Goal: Task Accomplishment & Management: Use online tool/utility

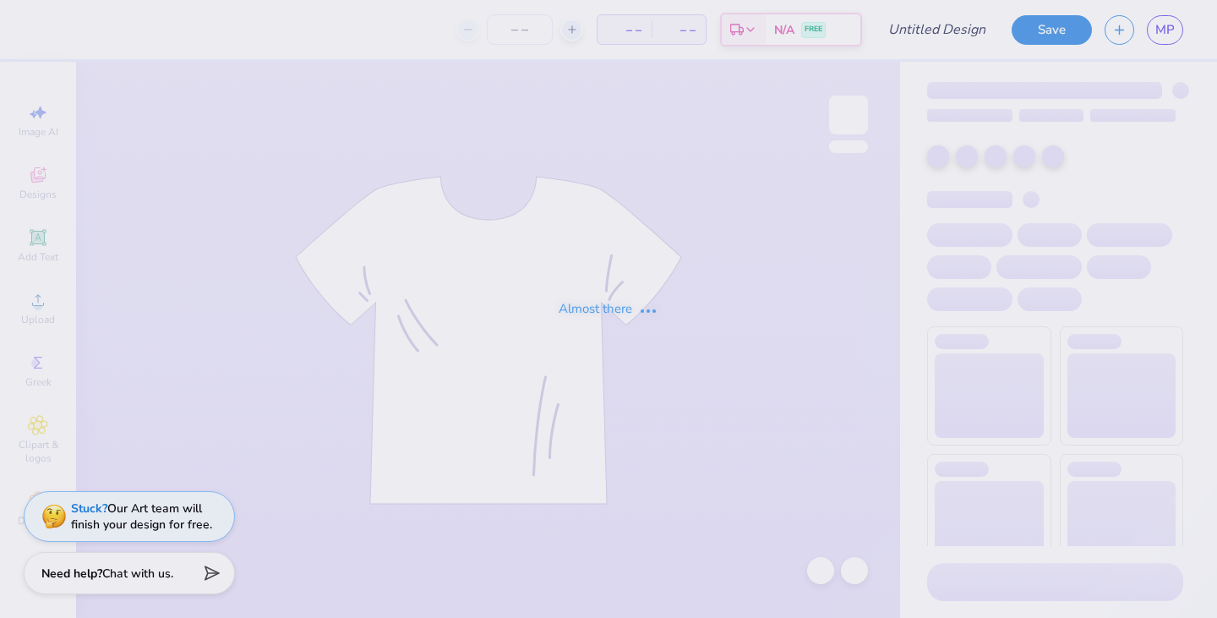
type input "[PERSON_NAME] : [US_STATE][GEOGRAPHIC_DATA]"
type input "24"
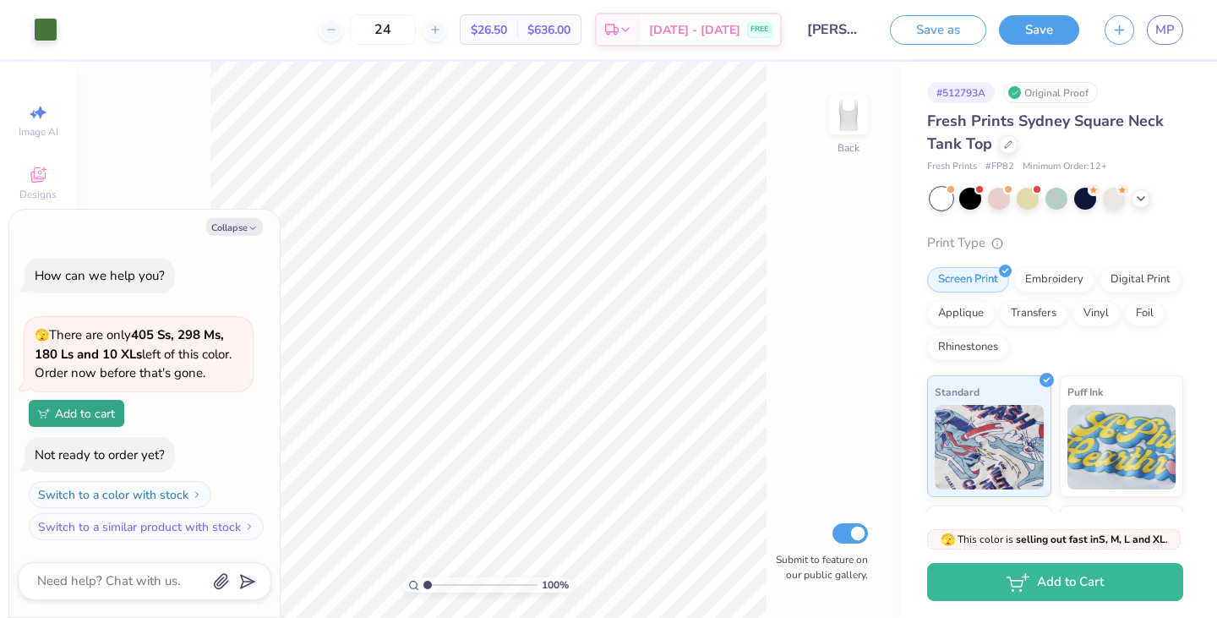
click at [221, 240] on div "Collapse How can we help you? 🫣 There are only 405 Ss, 298 Ms, 180 Ls and 10 XL…" at bounding box center [144, 414] width 271 height 408
click at [220, 235] on div "Collapse How can we help you? 🫣 There are only 405 Ss, 298 Ms, 180 Ls and 10 XL…" at bounding box center [144, 414] width 271 height 408
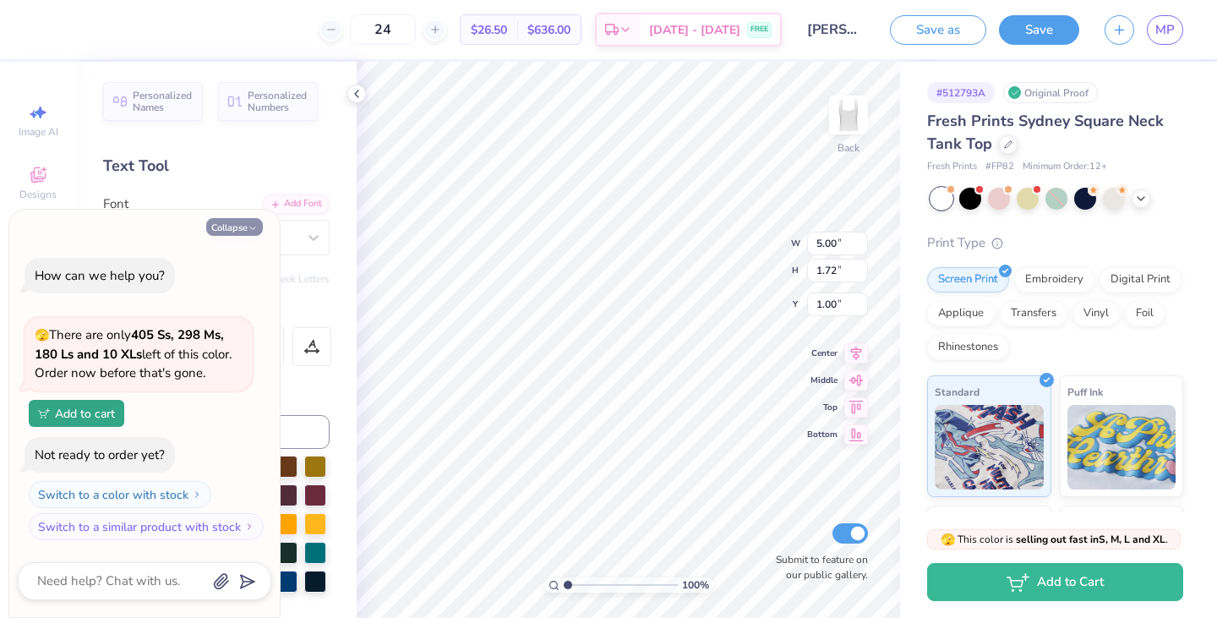
click at [249, 225] on icon "button" at bounding box center [253, 228] width 10 height 10
type textarea "x"
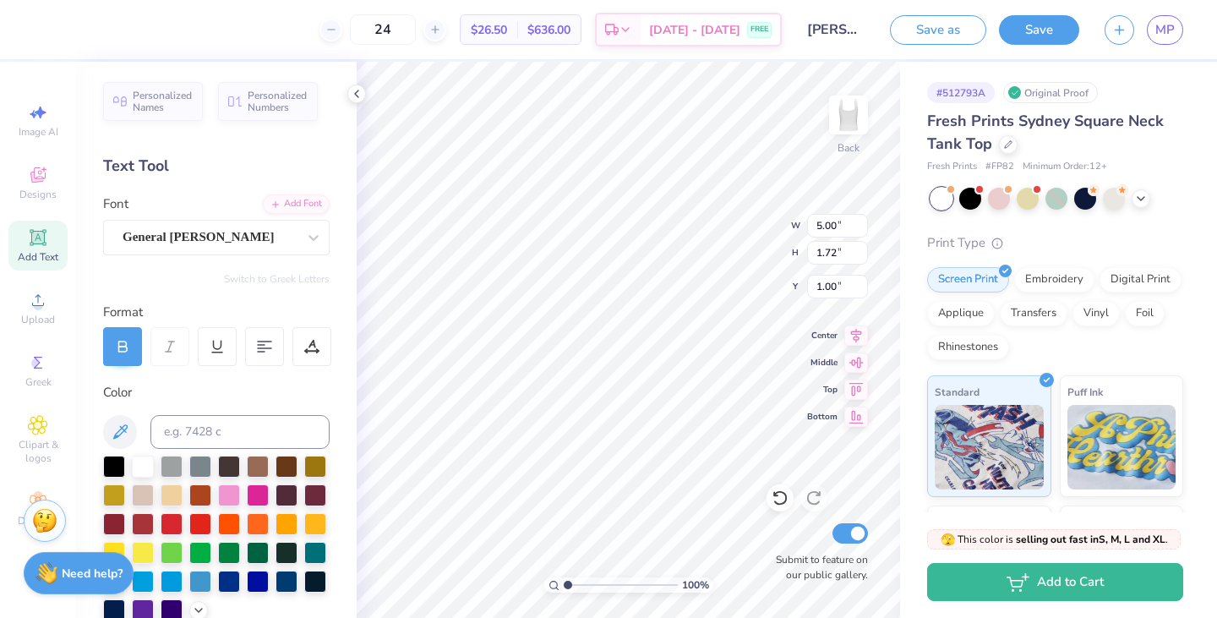
type textarea "1872"
type textarea "Alpha Phi - Iota Zeta"
click at [507, 28] on span "$26.50" at bounding box center [489, 30] width 36 height 18
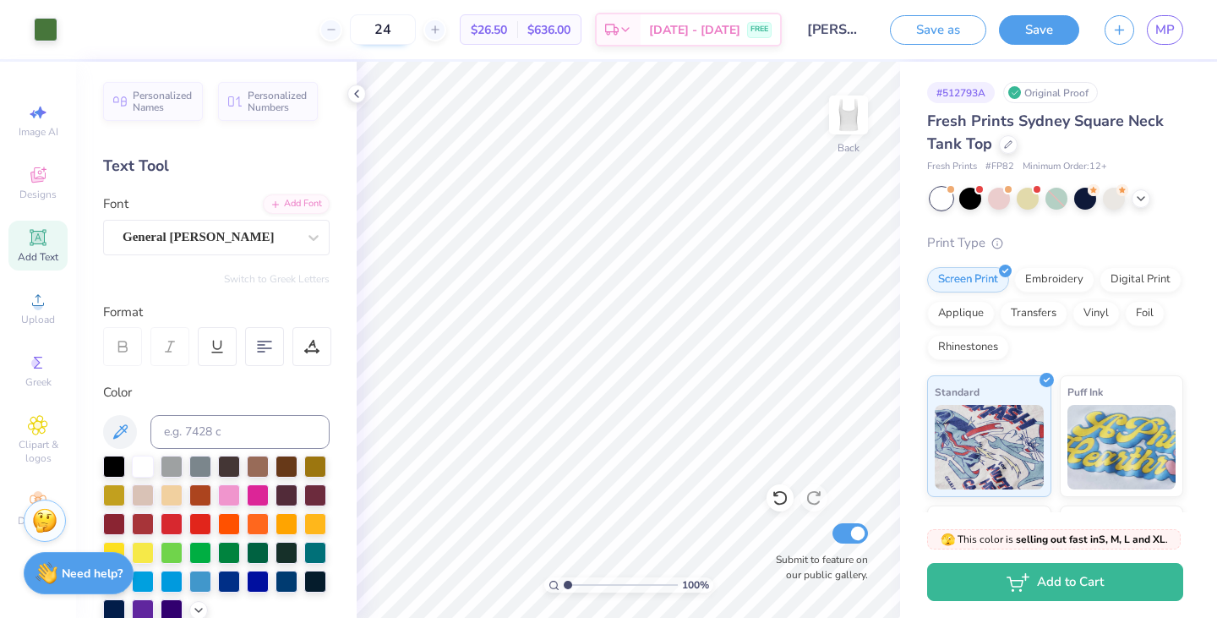
click at [416, 25] on input "24" at bounding box center [383, 29] width 66 height 30
click at [400, 28] on input "24" at bounding box center [383, 29] width 66 height 30
click at [1055, 28] on button "Save" at bounding box center [1039, 28] width 80 height 30
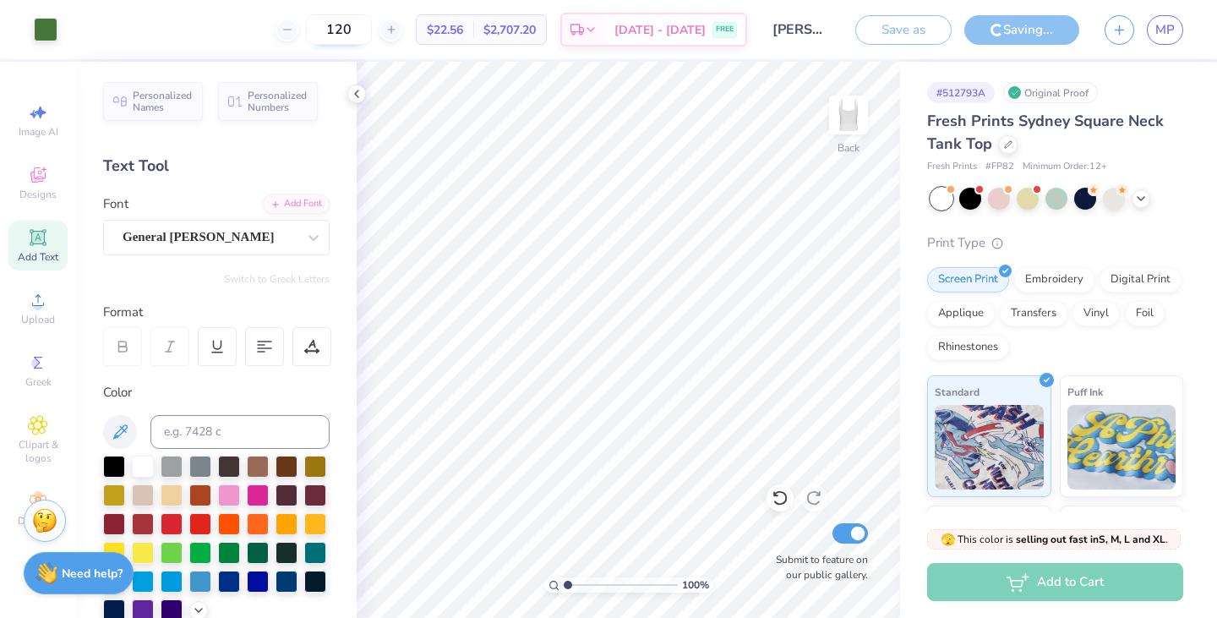
click at [372, 18] on input "120" at bounding box center [339, 29] width 66 height 30
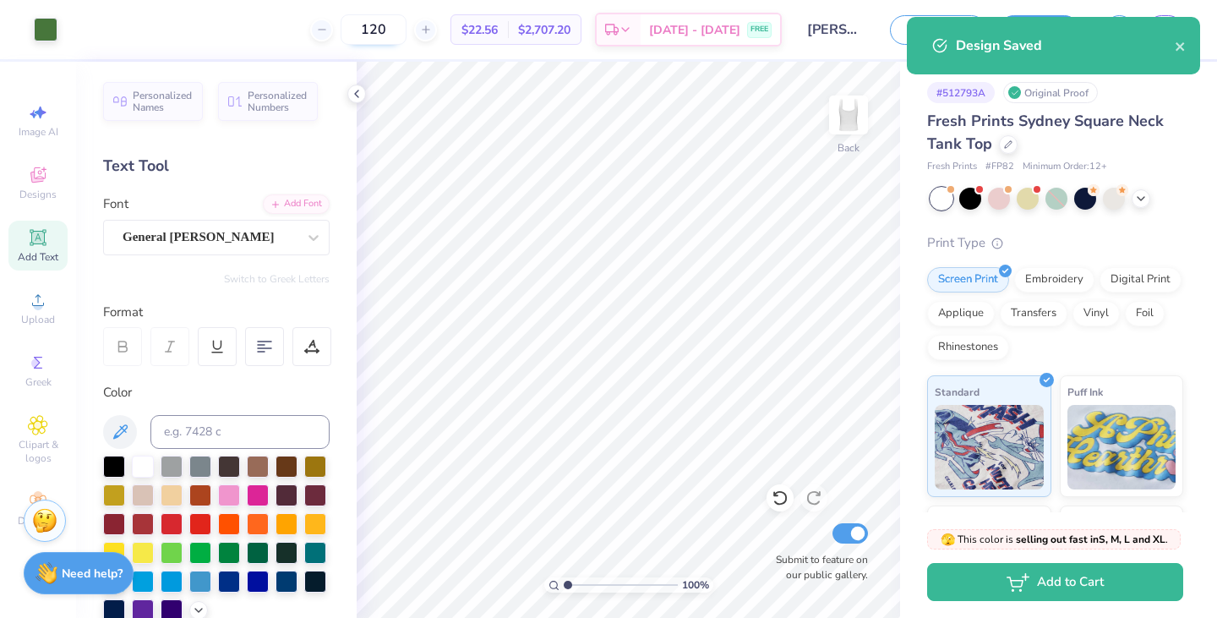
click at [406, 29] on input "120" at bounding box center [374, 29] width 66 height 30
type input "125"
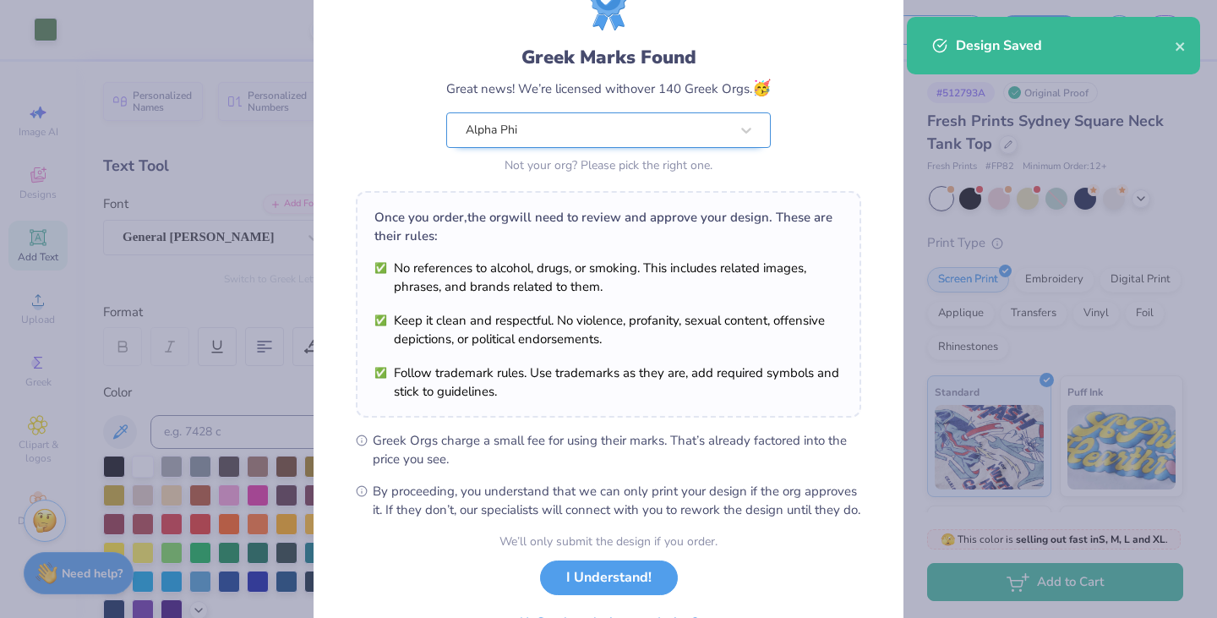
scroll to position [173, 0]
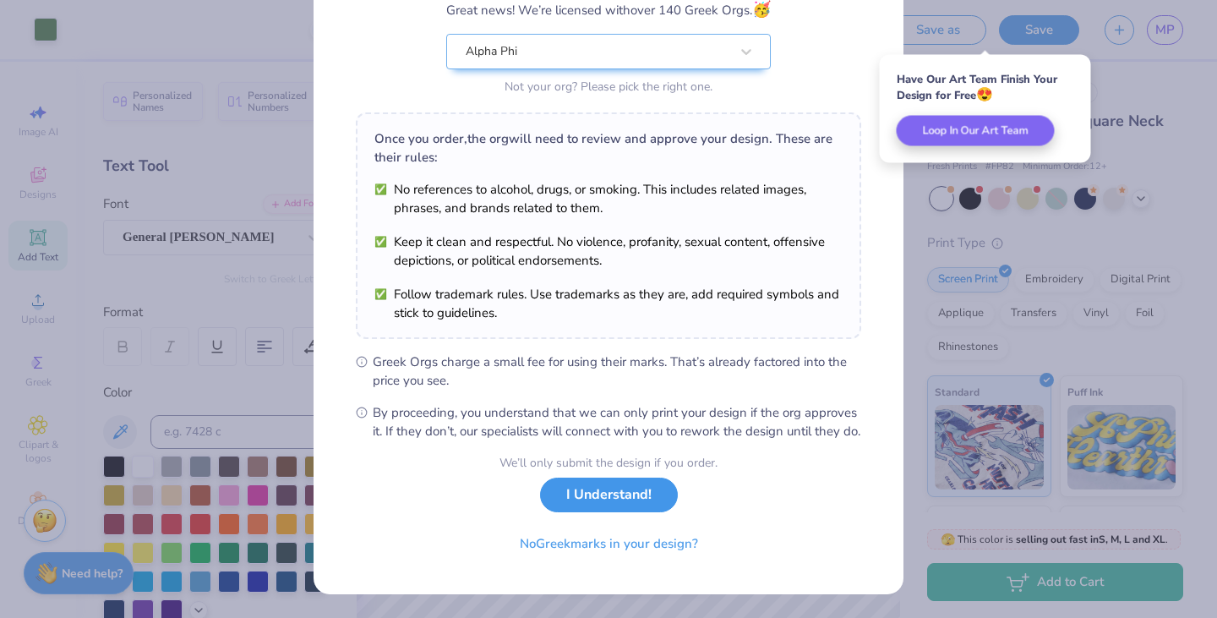
click at [619, 488] on button "I Understand!" at bounding box center [609, 495] width 138 height 35
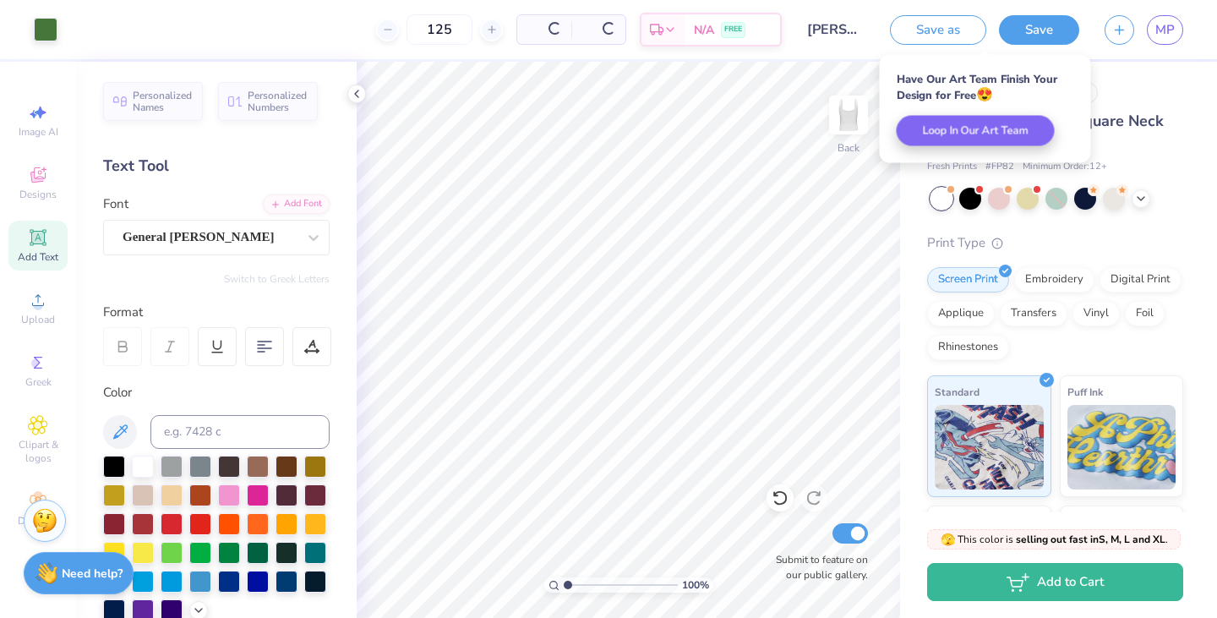
scroll to position [0, 0]
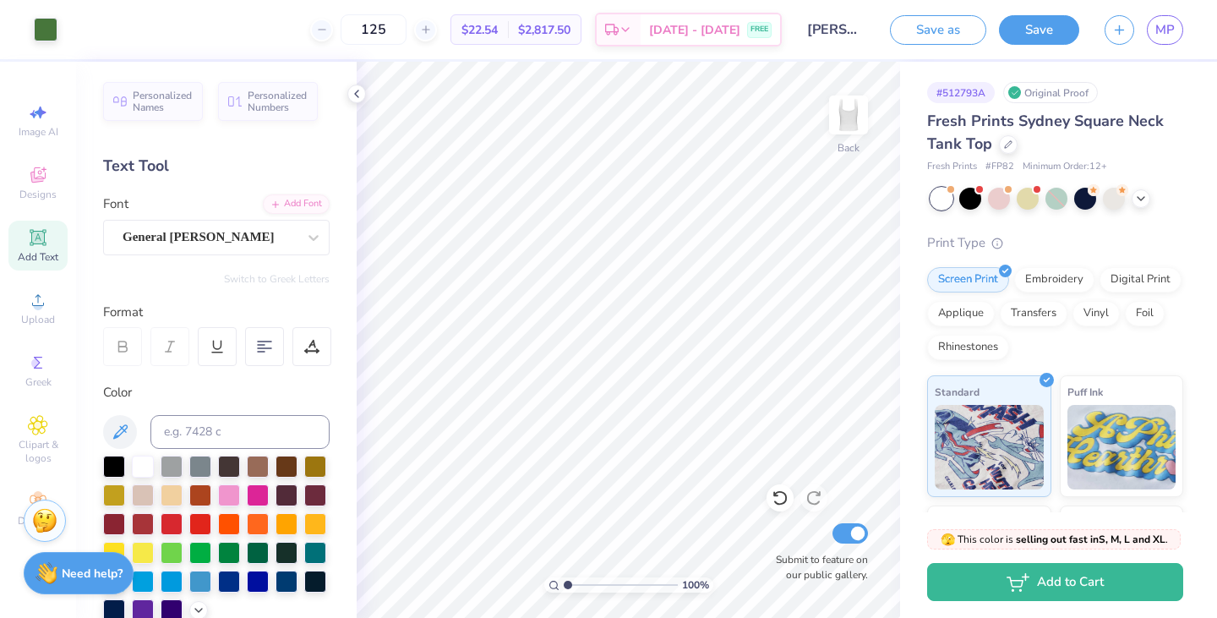
click at [440, 49] on div "125 $22.54 Per Item $2,817.50 Total Est. Delivery Sep 15 - 18 FREE" at bounding box center [426, 29] width 712 height 59
click at [1061, 20] on button "Save" at bounding box center [1039, 28] width 80 height 30
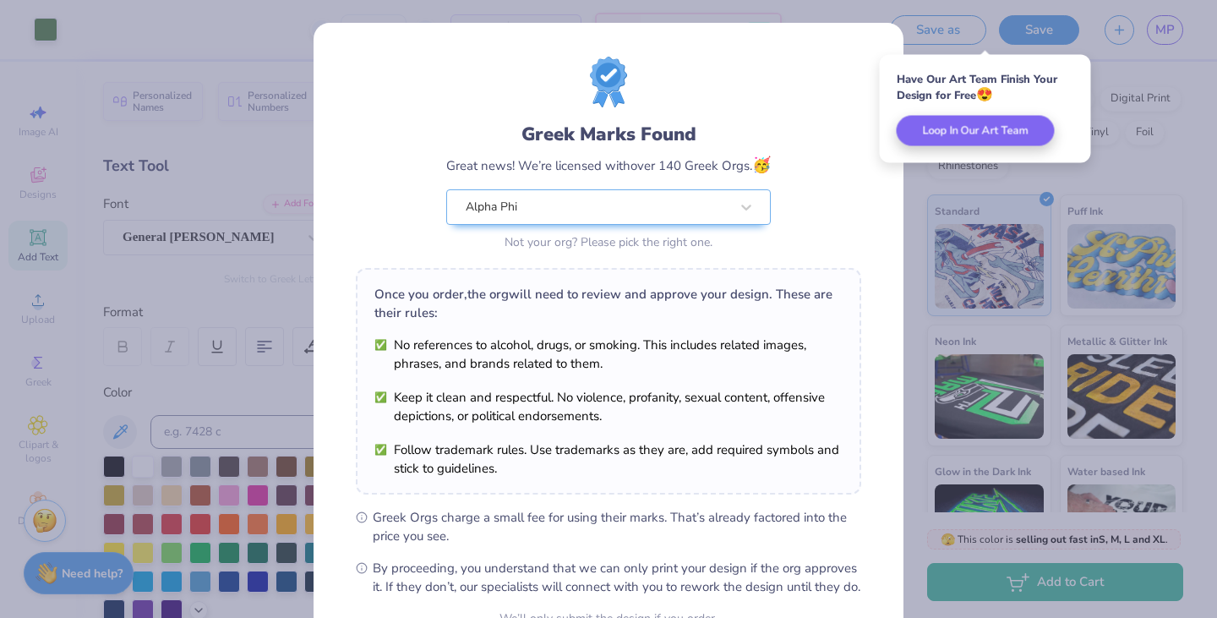
scroll to position [173, 0]
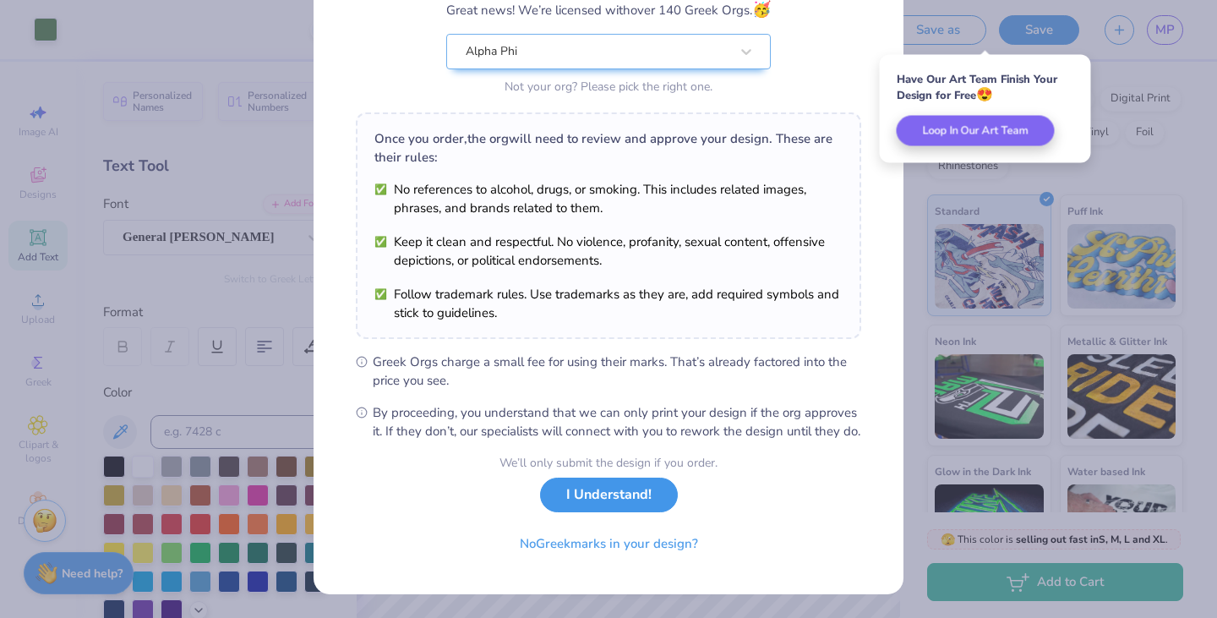
click at [608, 491] on button "I Understand!" at bounding box center [609, 495] width 138 height 35
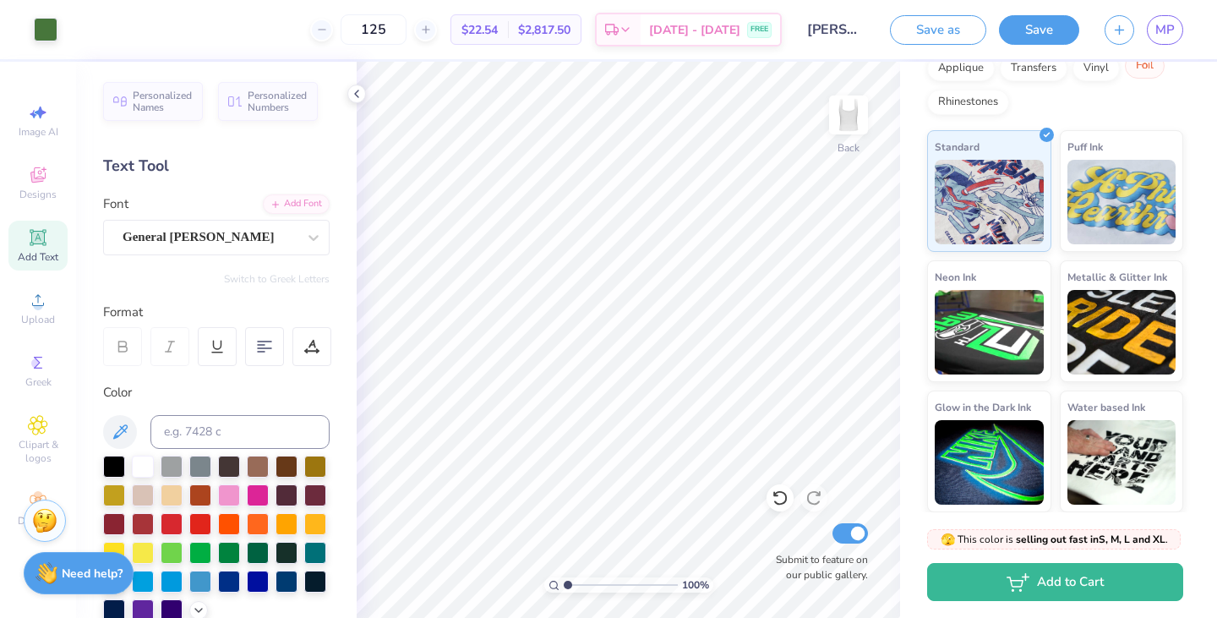
scroll to position [0, 0]
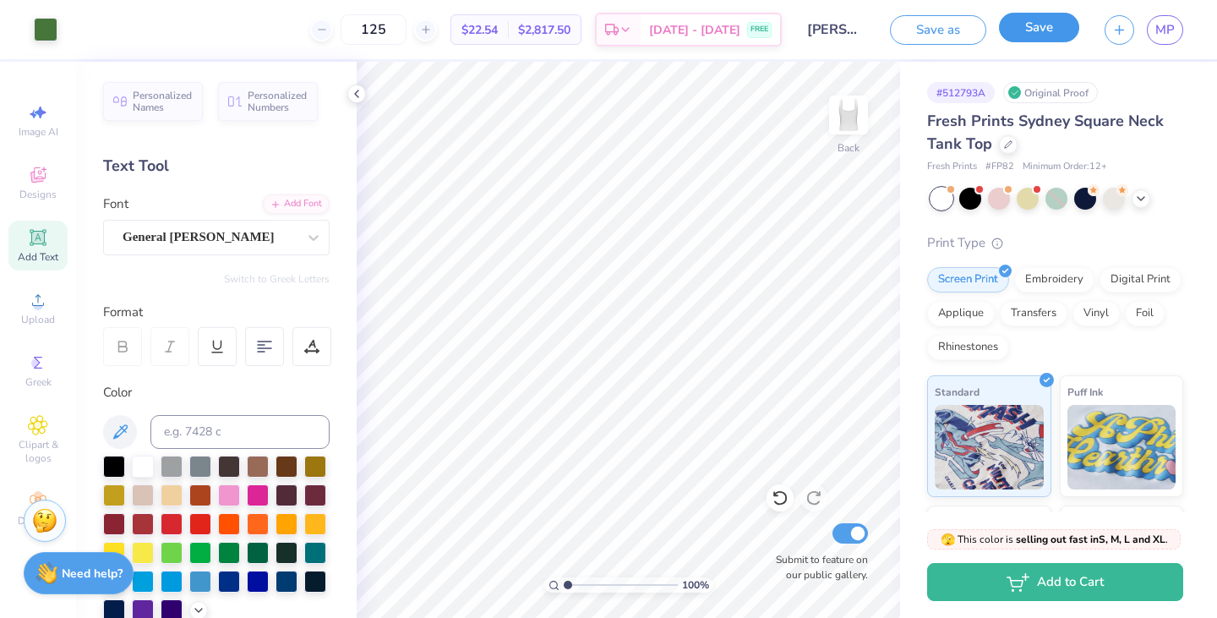
click at [1045, 19] on button "Save" at bounding box center [1039, 28] width 80 height 30
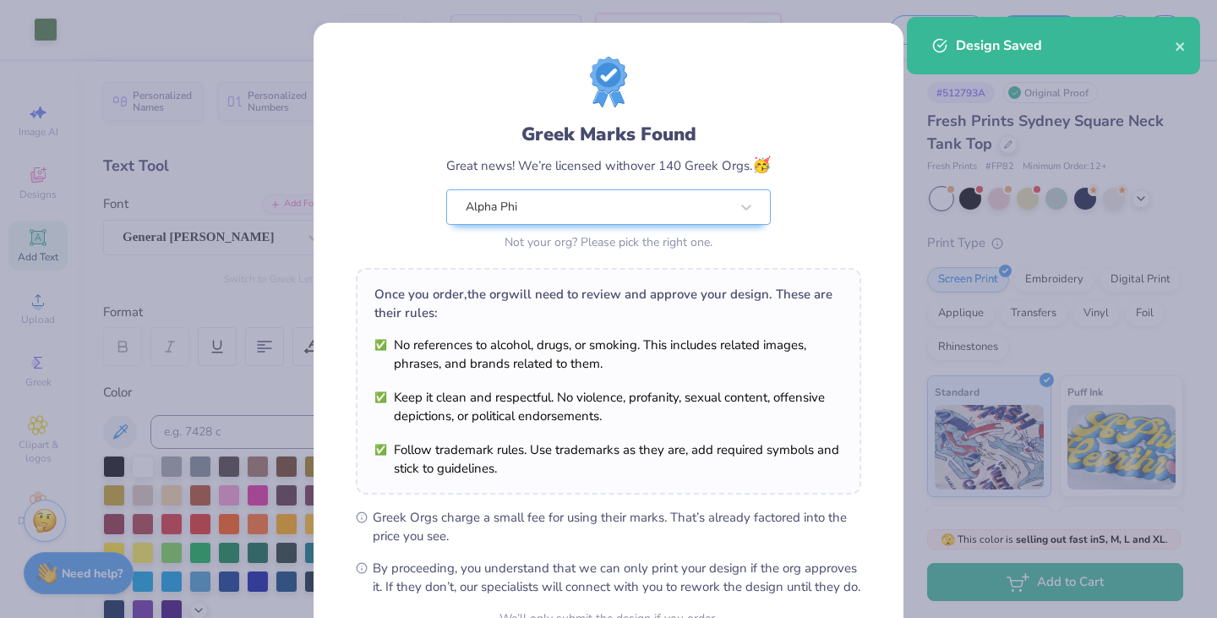
click at [644, 288] on div "Once you order, the org will need to review and approve your design. These are …" at bounding box center [608, 303] width 468 height 37
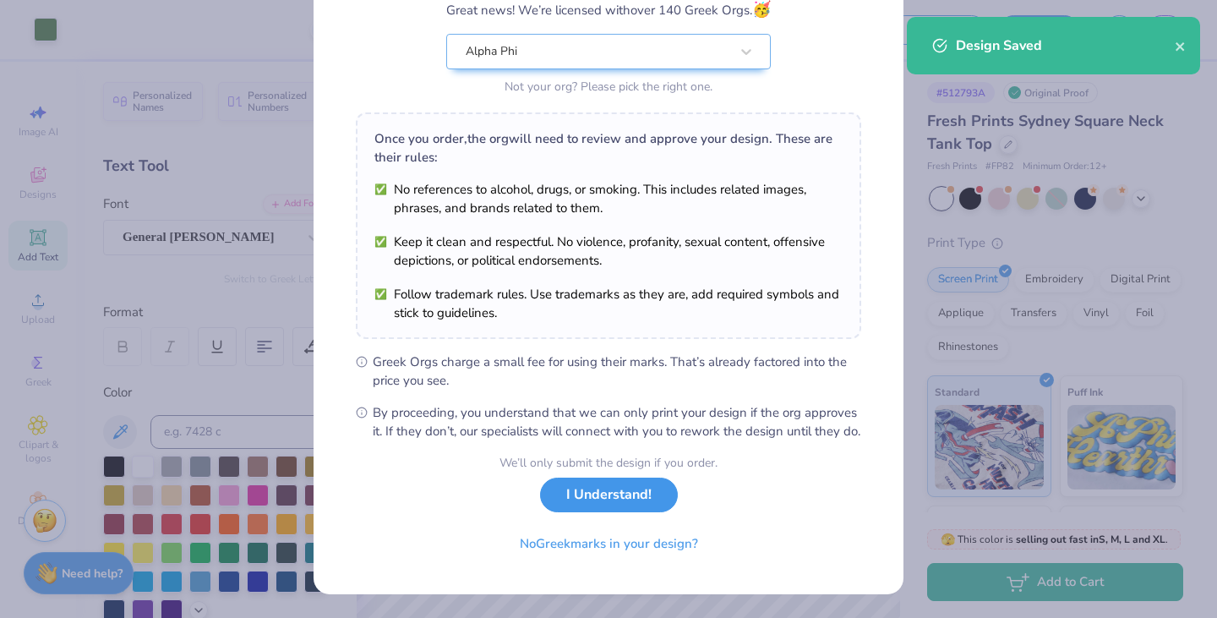
click at [629, 493] on button "I Understand!" at bounding box center [609, 495] width 138 height 35
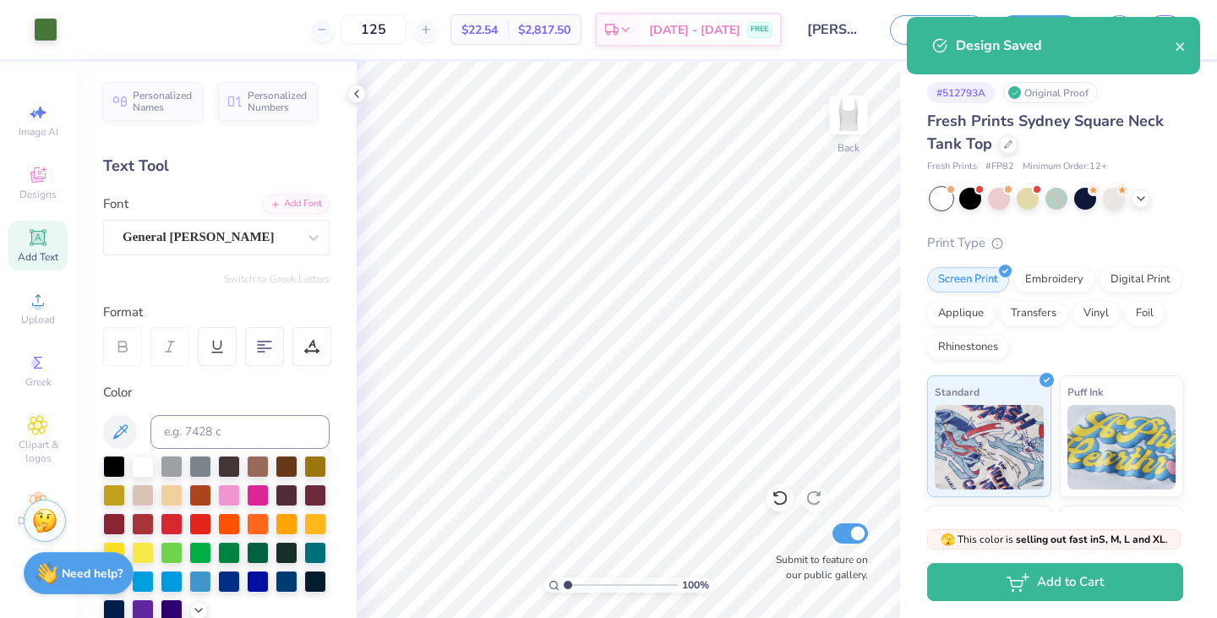
scroll to position [0, 0]
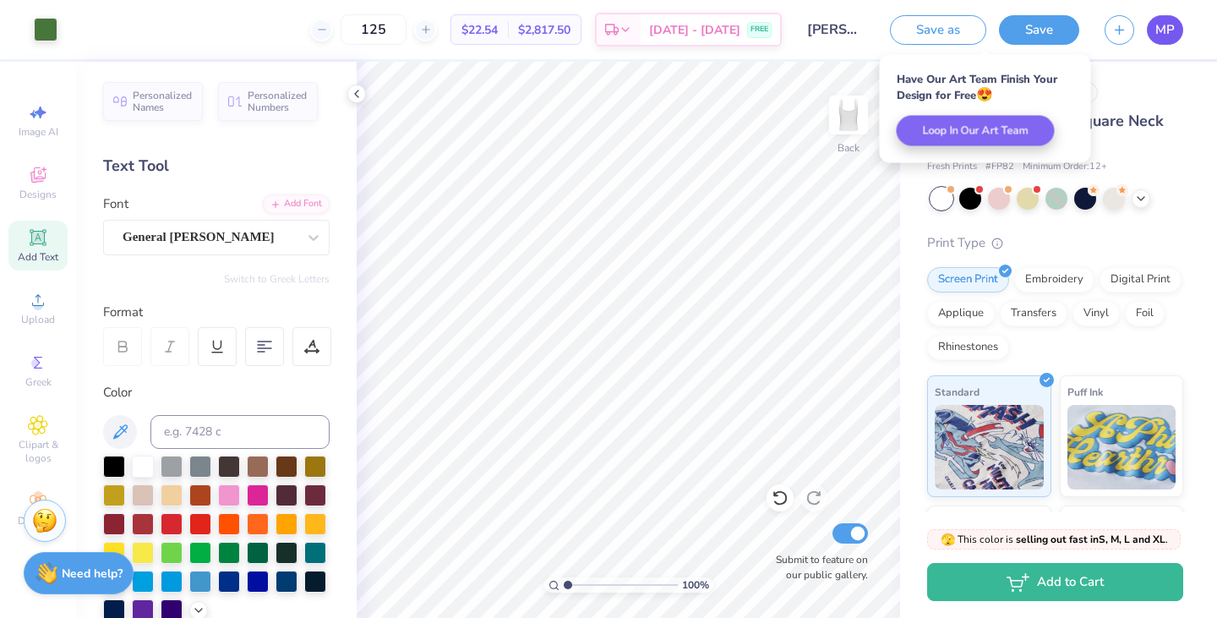
click at [1157, 37] on span "MP" at bounding box center [1165, 29] width 19 height 19
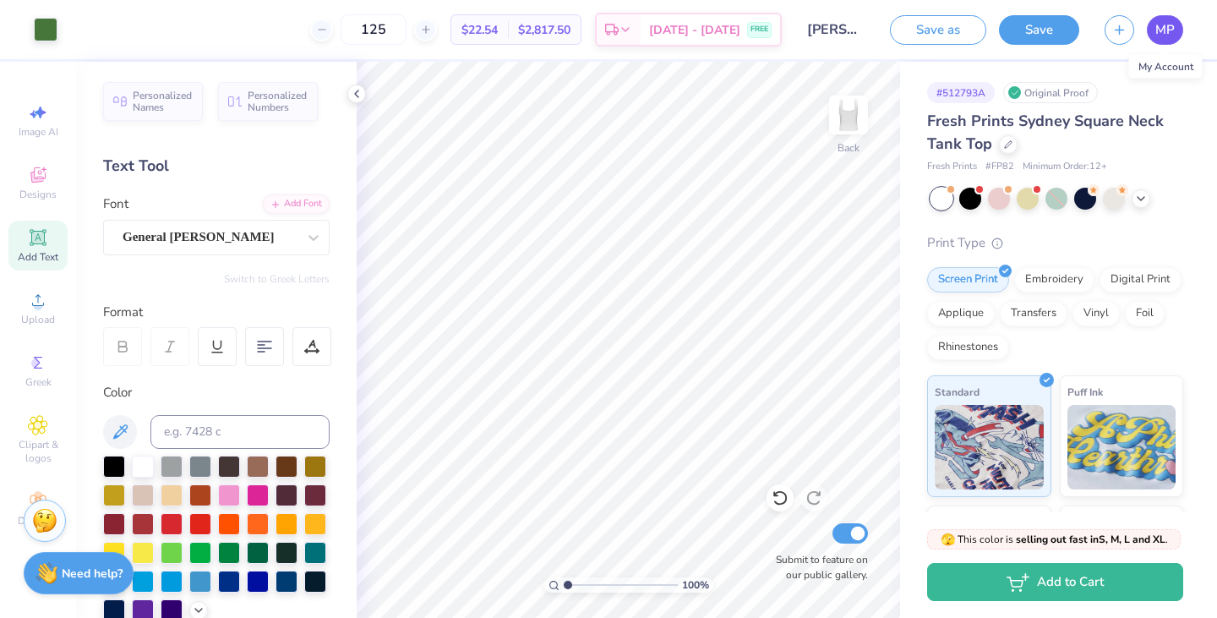
click at [1156, 30] on span "MP" at bounding box center [1165, 29] width 19 height 19
click at [778, 509] on div at bounding box center [780, 497] width 27 height 27
type input "5.04"
type input "2.15"
type input "1.00"
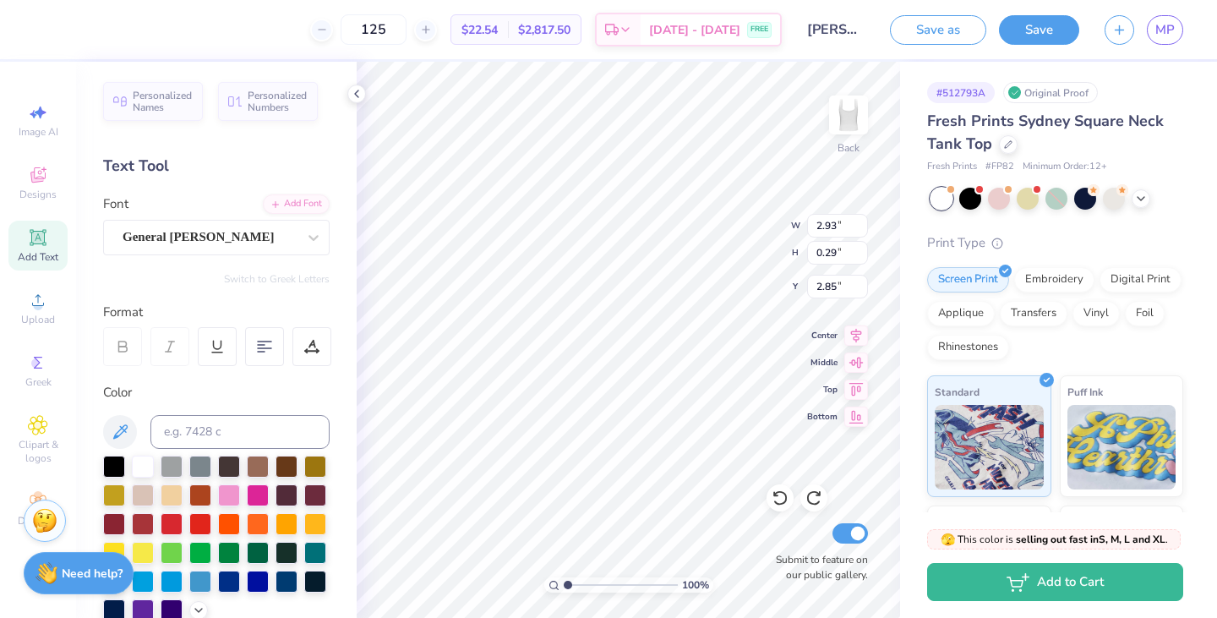
scroll to position [0, 3]
type textarea "Iota Zeta"
click at [96, 563] on strong "Need help?" at bounding box center [92, 571] width 61 height 16
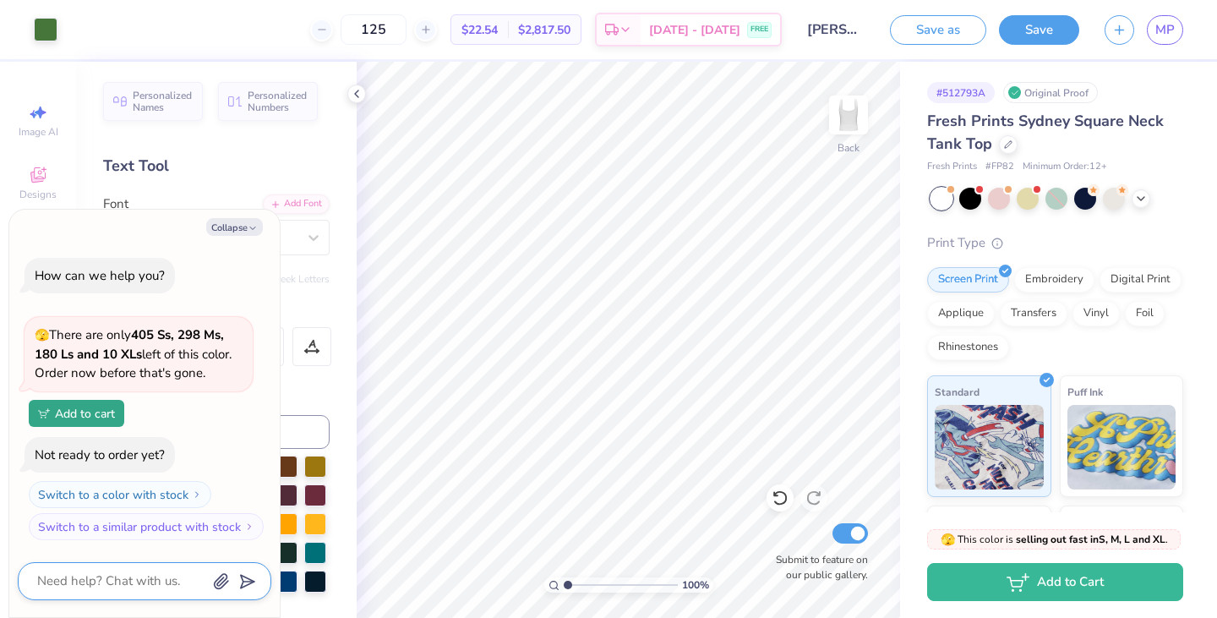
click at [119, 573] on textarea at bounding box center [122, 581] width 172 height 23
type textarea "x"
type textarea "w"
type textarea "x"
type textarea "wo"
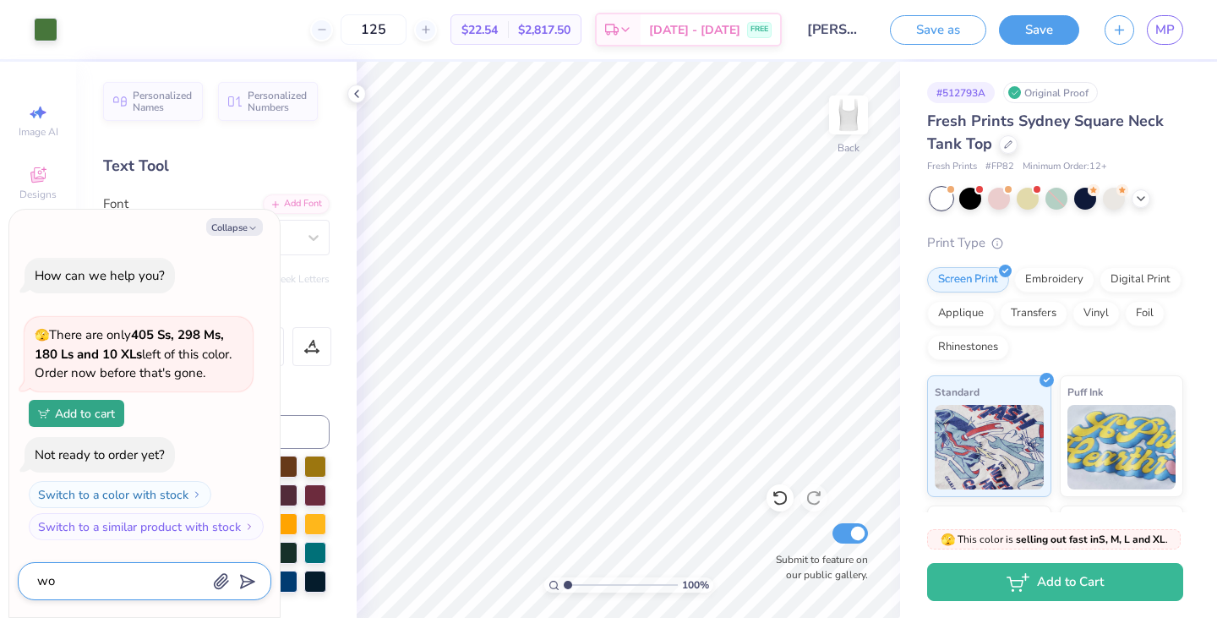
type textarea "x"
type textarea "wou"
type textarea "x"
type textarea "would"
type textarea "x"
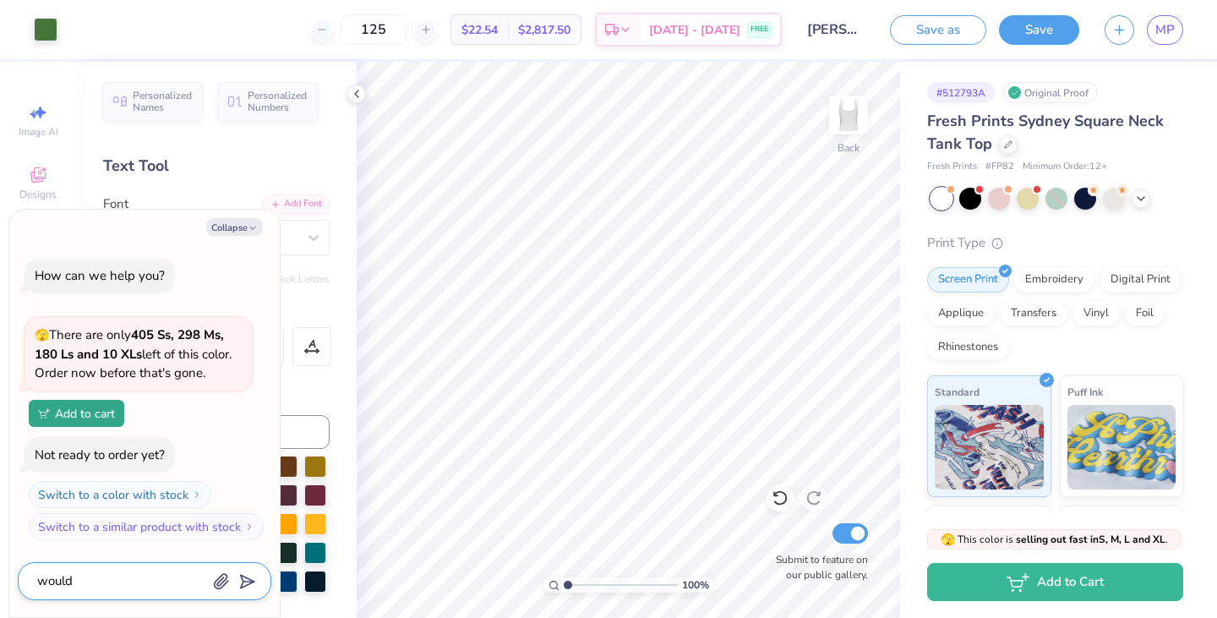
type textarea "wouldy"
type textarea "x"
type textarea "would"
type textarea "x"
type textarea "would"
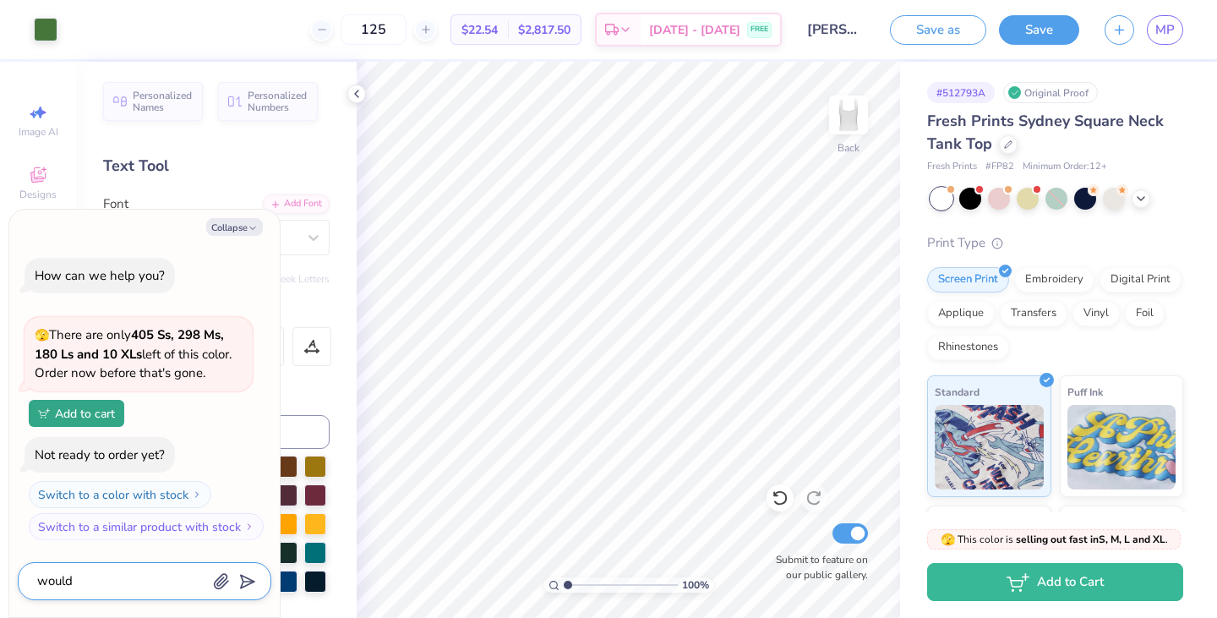
type textarea "x"
type textarea "would y"
type textarea "x"
type textarea "would yo"
type textarea "x"
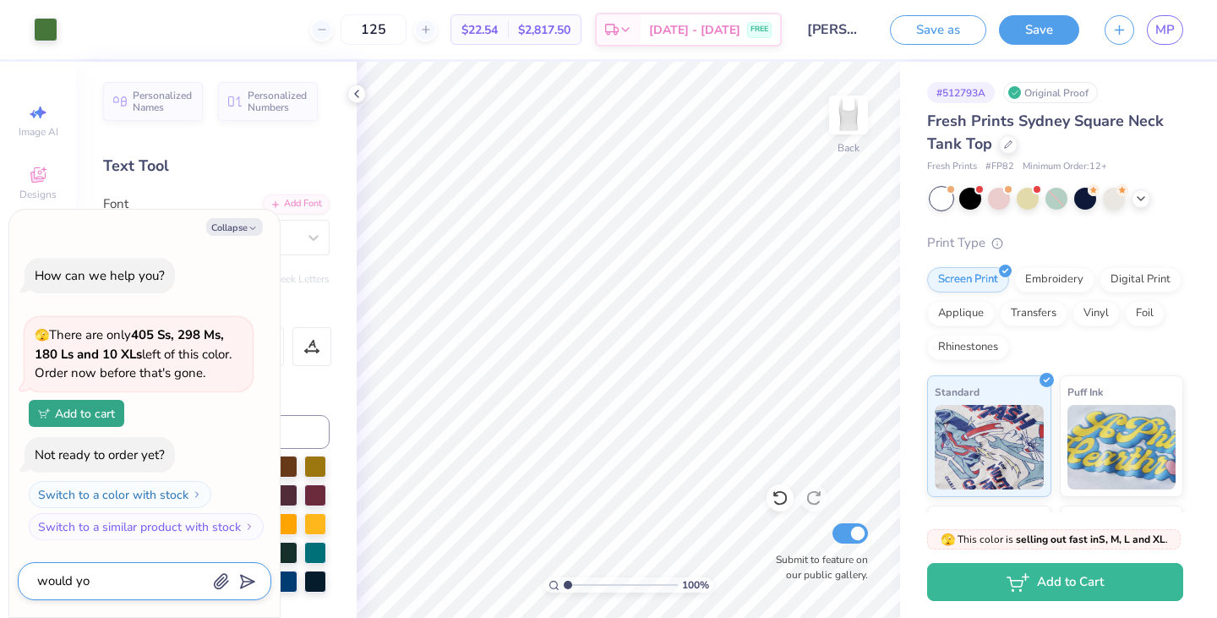
type textarea "would you"
type textarea "x"
type textarea "would you"
type textarea "x"
type textarea "would you g"
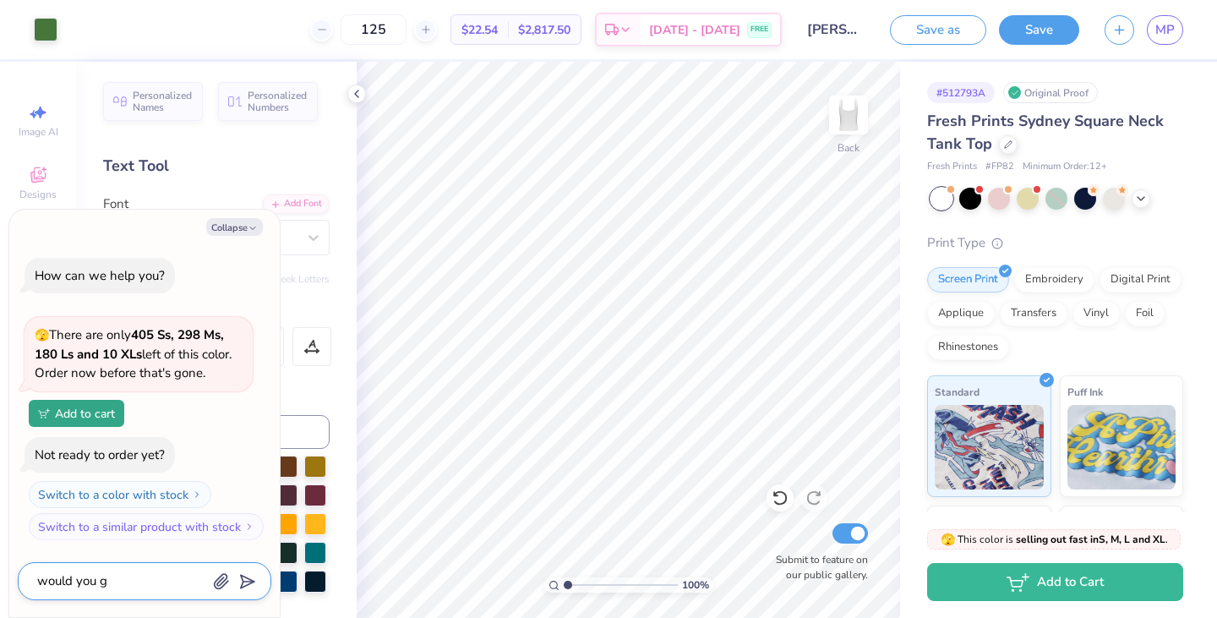
type textarea "x"
type textarea "would you gu"
type textarea "x"
type textarea "would you guy"
type textarea "x"
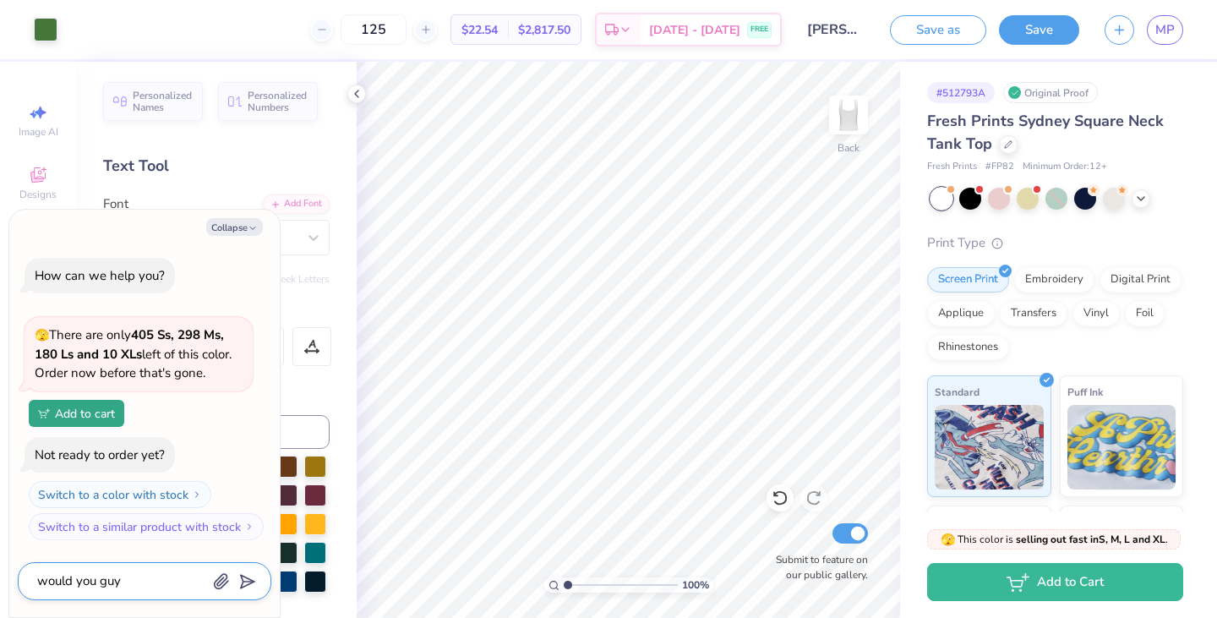
type textarea "would you guys"
type textarea "x"
type textarea "would you guys"
type textarea "x"
type textarea "would you guys b"
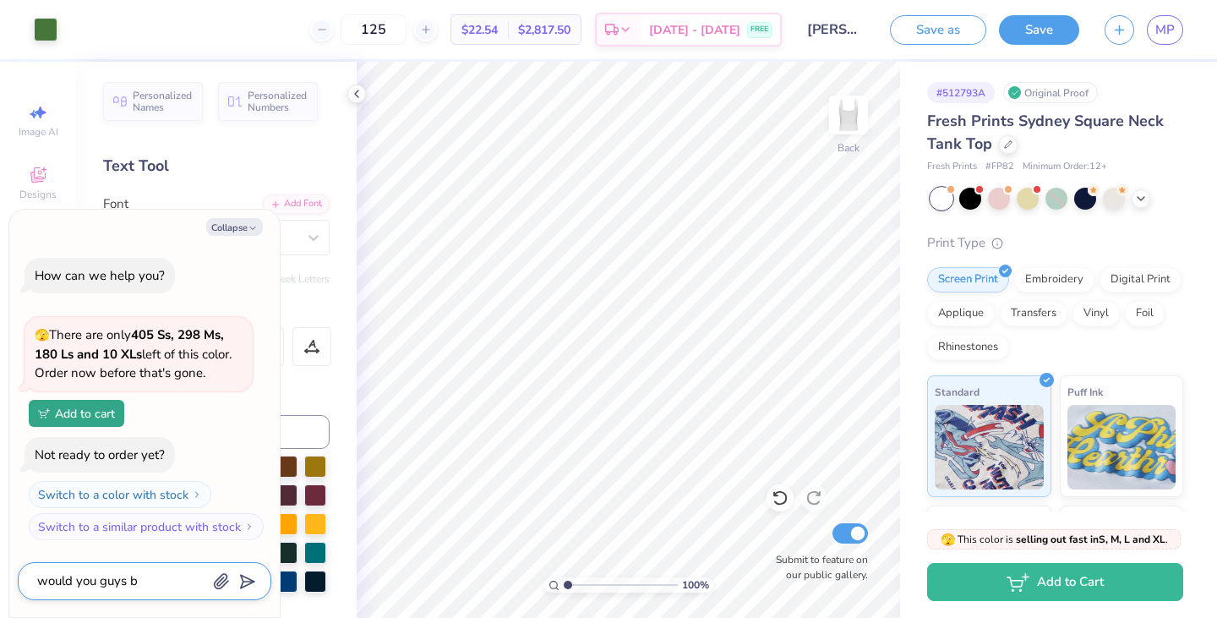
type textarea "x"
type textarea "would you guys be"
type textarea "x"
type textarea "would you guys be"
type textarea "x"
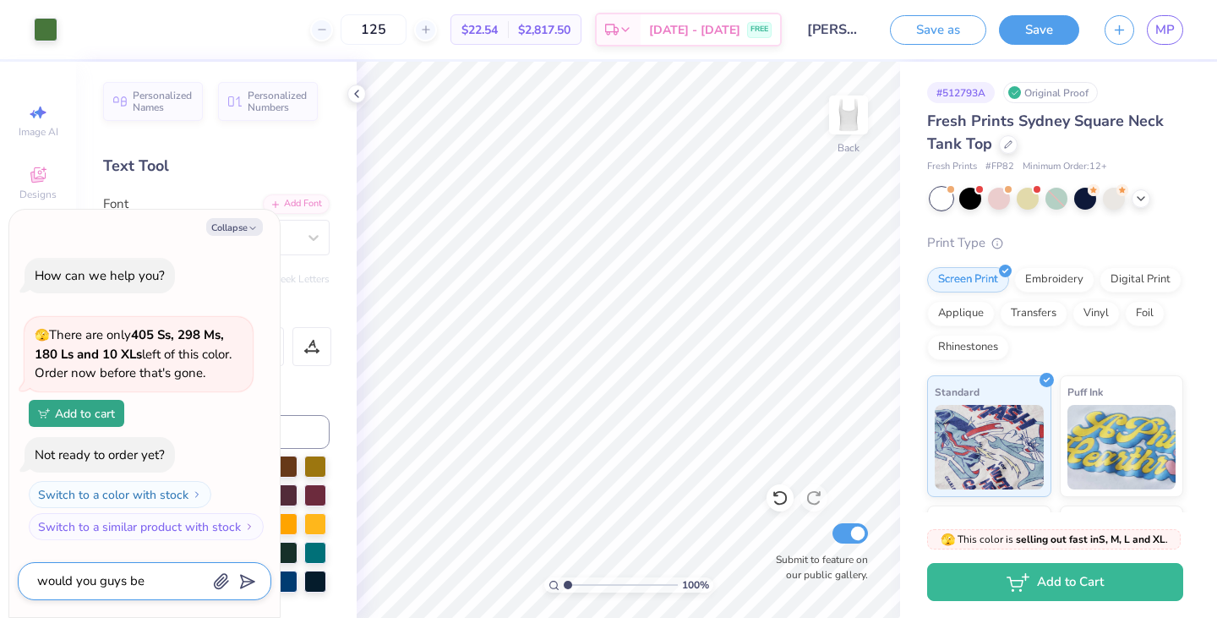
type textarea "would you guys be a"
type textarea "x"
type textarea "would you guys be ab"
type textarea "x"
type textarea "would you guys be abl"
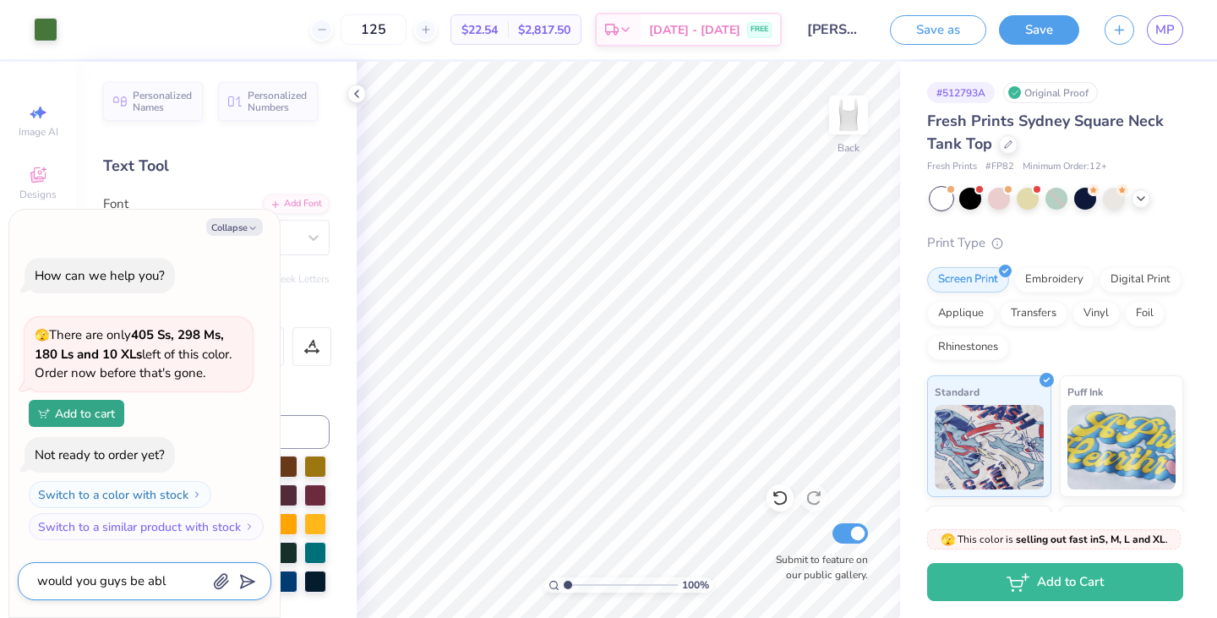
type textarea "x"
type textarea "would you guys be able"
type textarea "x"
type textarea "would you guys be able"
type textarea "x"
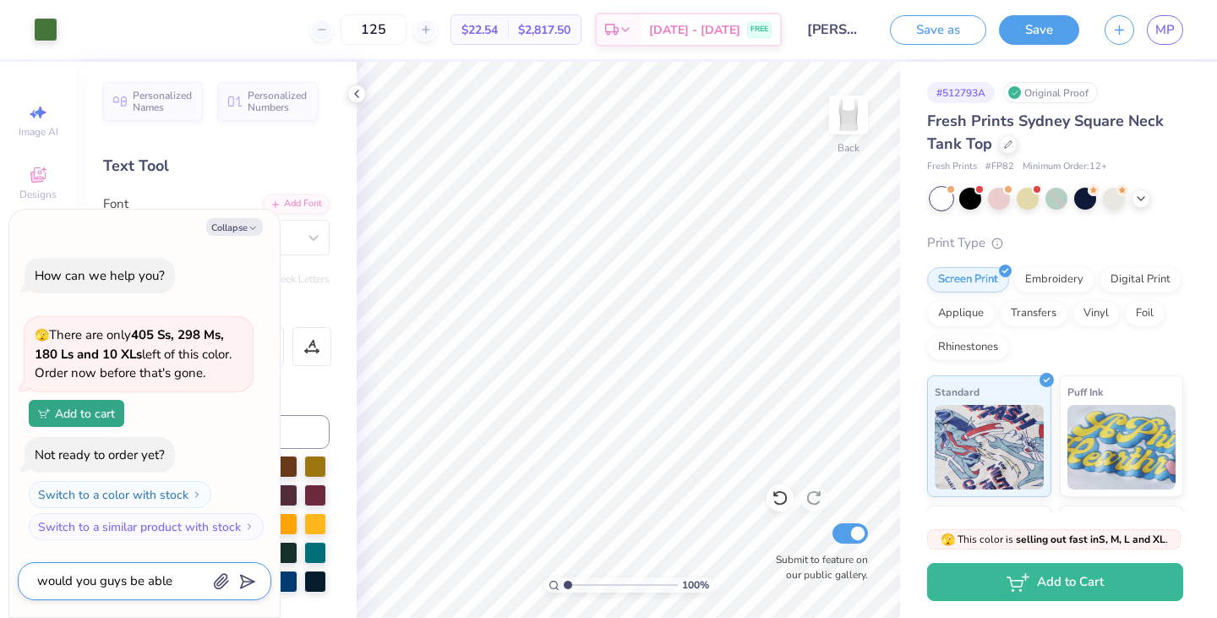
type textarea "would you guys be able t"
type textarea "x"
type textarea "would you guys be able to"
type textarea "x"
type textarea "would you guys be able to c"
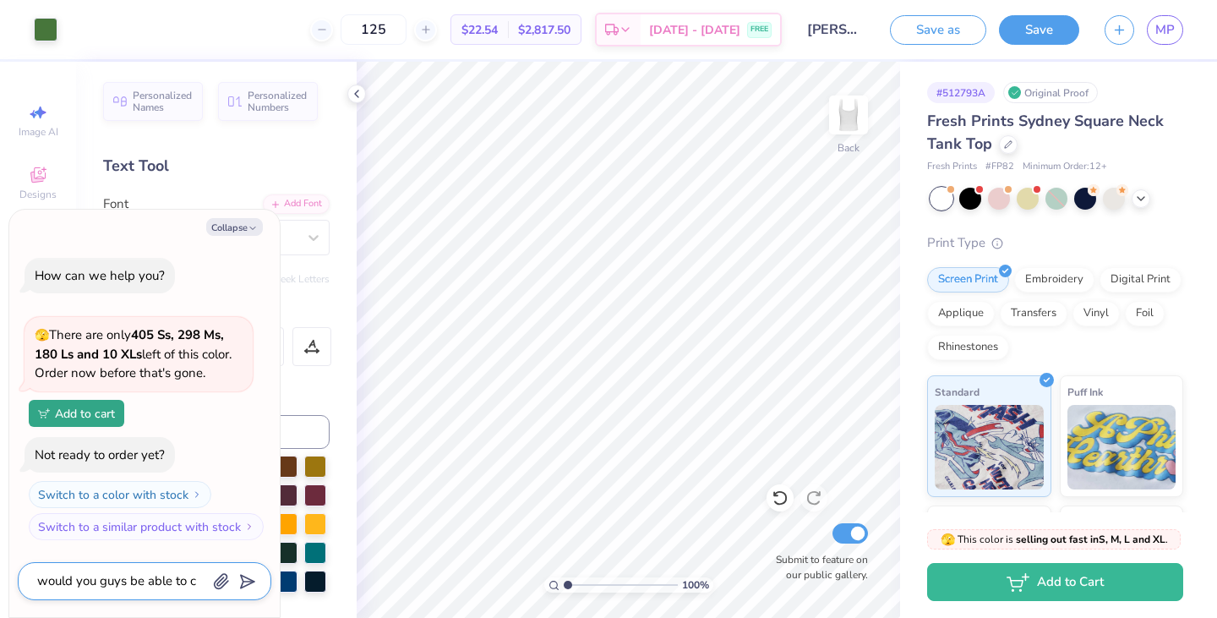
type textarea "x"
type textarea "would you guys be able to cr"
type textarea "x"
type textarea "would you guys be able to cre"
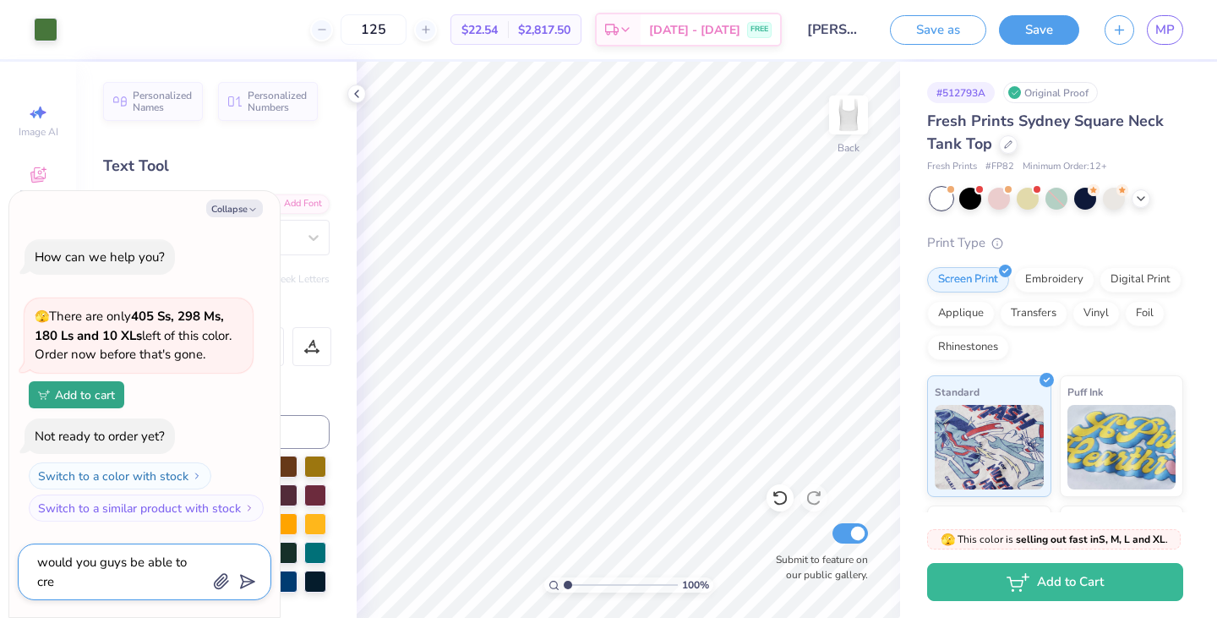
type textarea "x"
type textarea "would you guys be able to crea"
type textarea "x"
type textarea "would you guys be able to creat"
type textarea "x"
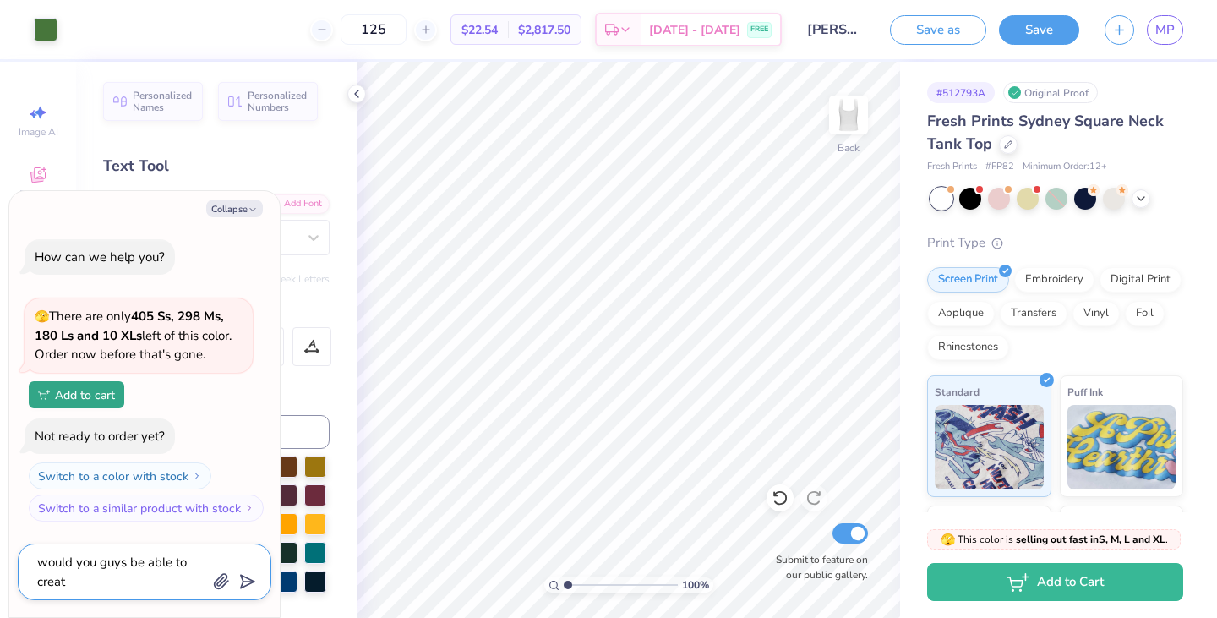
type textarea "would you guys be able to create"
type textarea "x"
type textarea "would you guys be able to create"
type textarea "x"
type textarea "would you guys be able to create t"
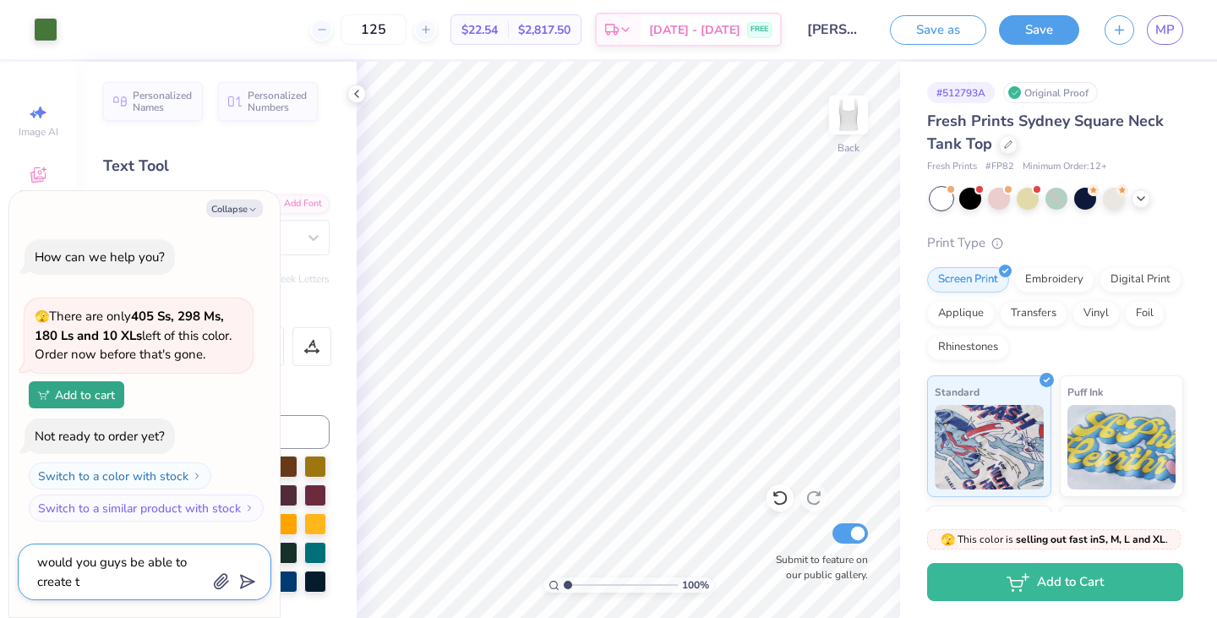
type textarea "x"
type textarea "would you guys be able to create th"
type textarea "x"
type textarea "would you guys be able to create the"
type textarea "x"
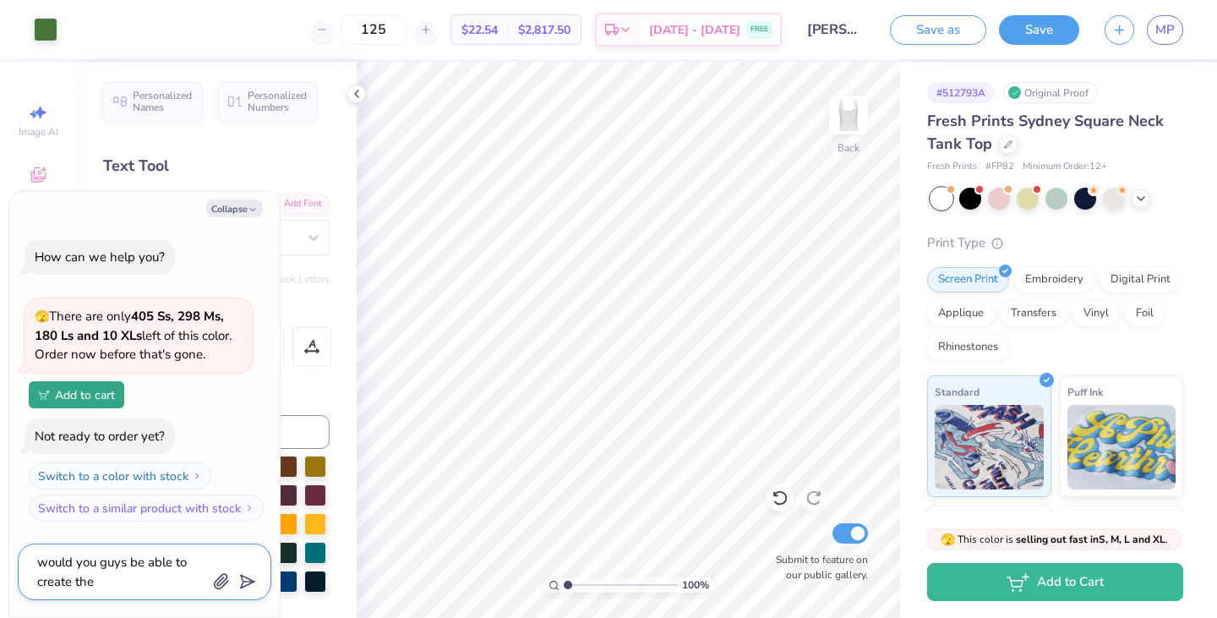
type textarea "would you guys be able to create thes"
type textarea "x"
type textarea "would you guys be able to create these"
type textarea "x"
type textarea "Would you guys be able to create these"
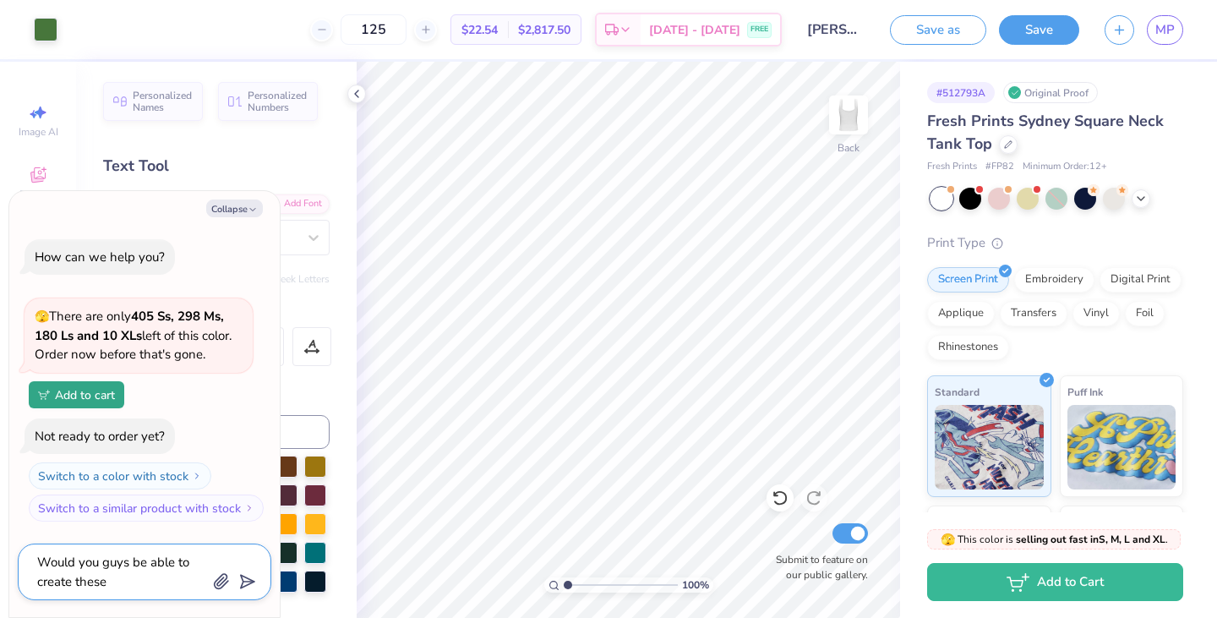
click at [119, 577] on textarea "Would you guys be able to create these" at bounding box center [122, 571] width 172 height 41
type textarea "x"
type textarea "Would you guys be able to create these"
type textarea "x"
type textarea "Would you guys be able to create thes"
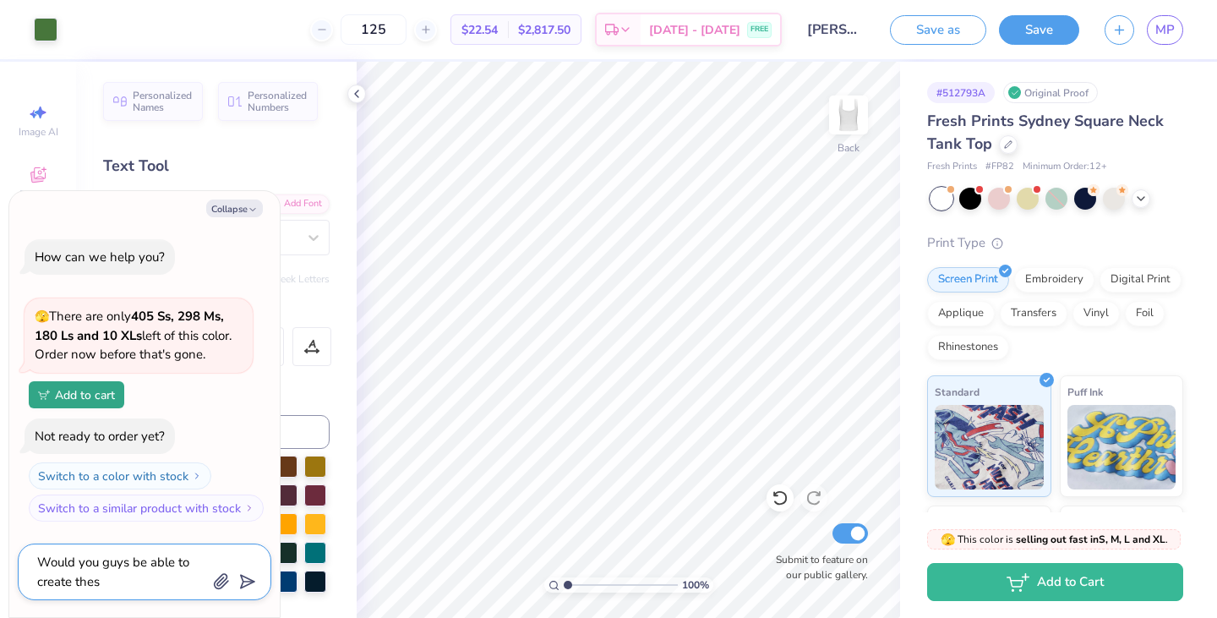
type textarea "x"
type textarea "Would you guys be able to create the"
type textarea "x"
type textarea "Would you guys be able to create th"
type textarea "x"
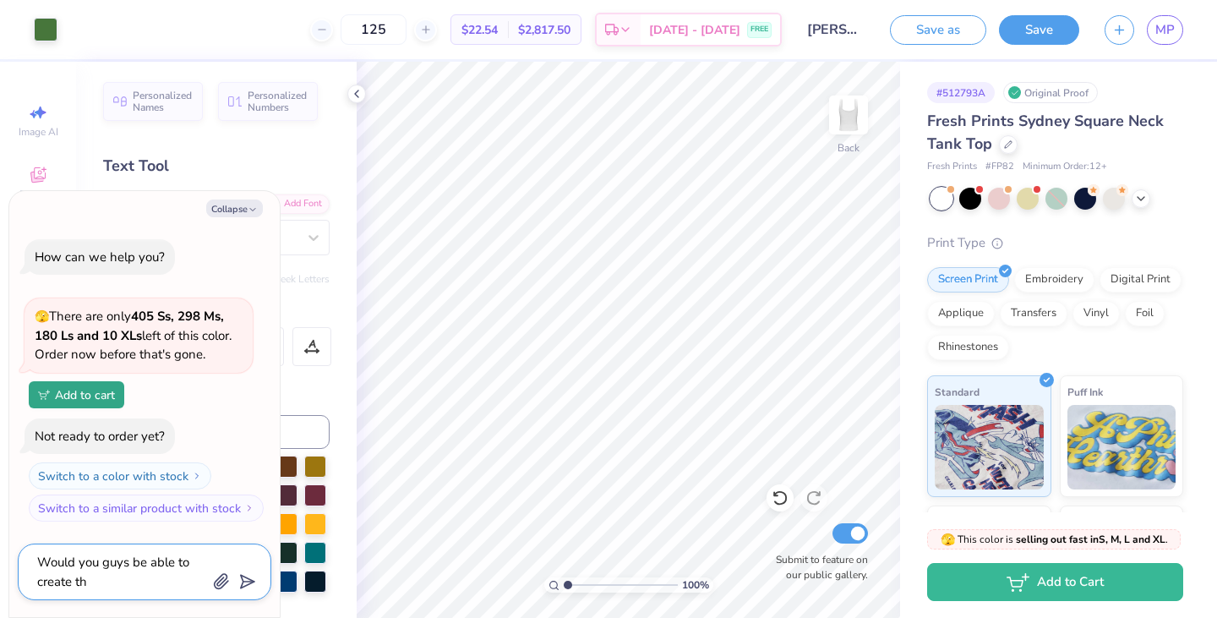
type textarea "Would you guys be able to create t"
type textarea "x"
type textarea "Would you guys be able to create"
type textarea "x"
type textarea "Would you guys be able to create"
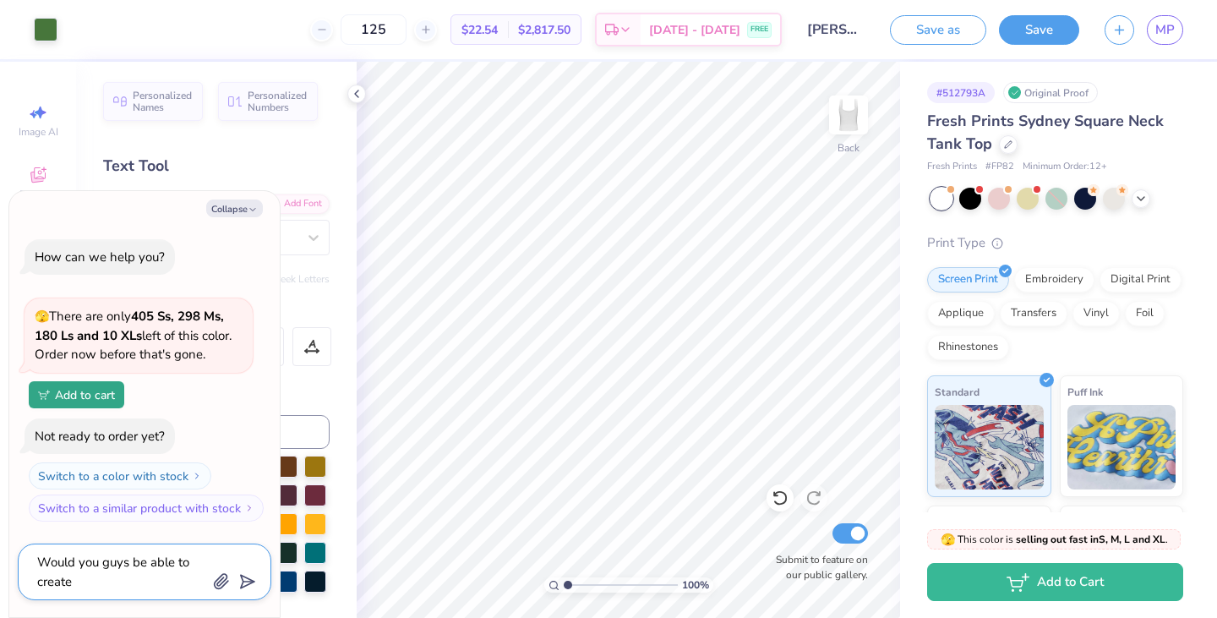
type textarea "x"
type textarea "Would you guys be able to create"
type textarea "x"
type textarea "Would you guys be able to create a"
type textarea "x"
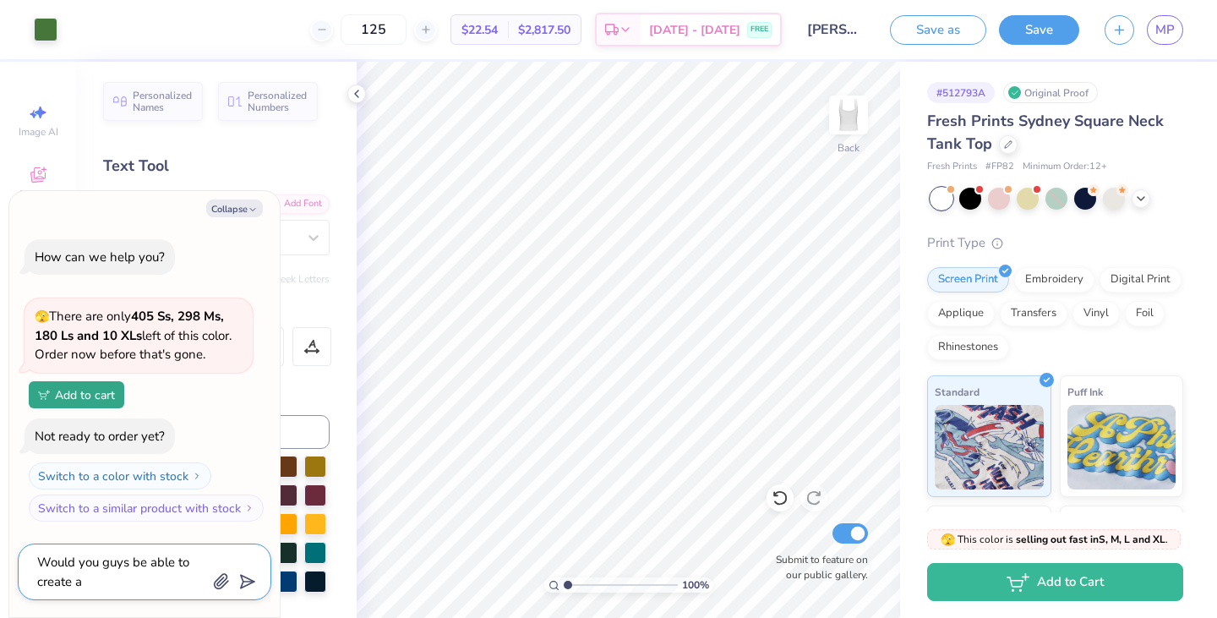
type textarea "Would you guys be able to create a m"
type textarea "x"
type textarea "Would you guys be able to create a ma"
type textarea "x"
type textarea "Would you guys be able to create a mat"
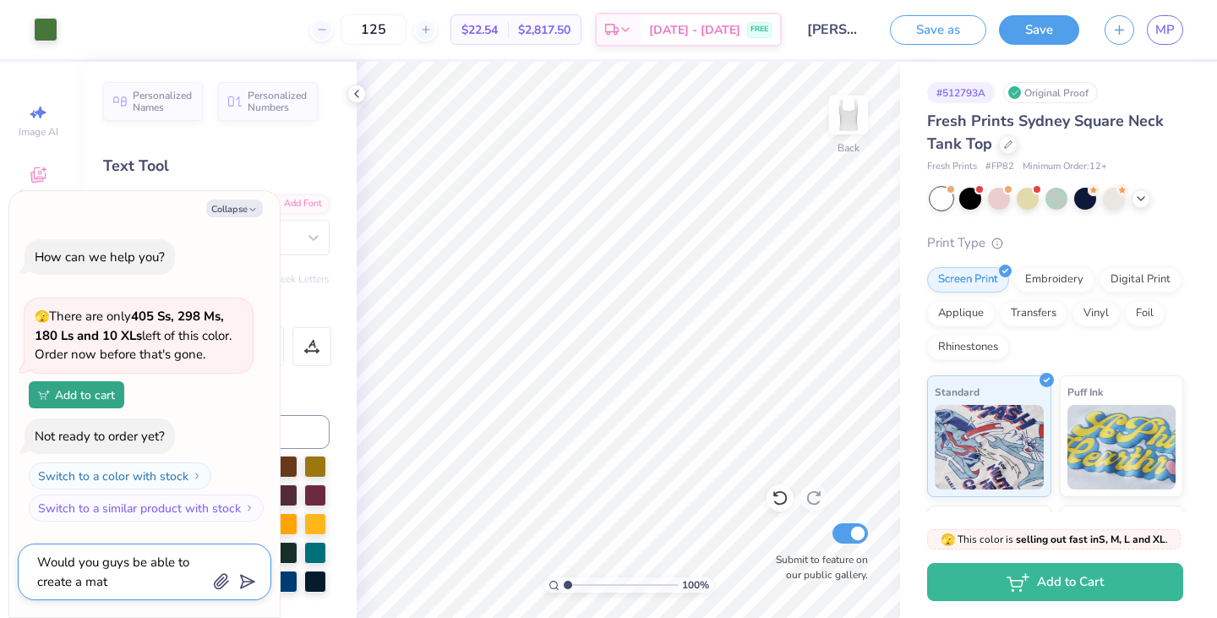
type textarea "x"
type textarea "Would you guys be able to create a matc"
type textarea "x"
type textarea "Would you guys be able to create a match"
type textarea "x"
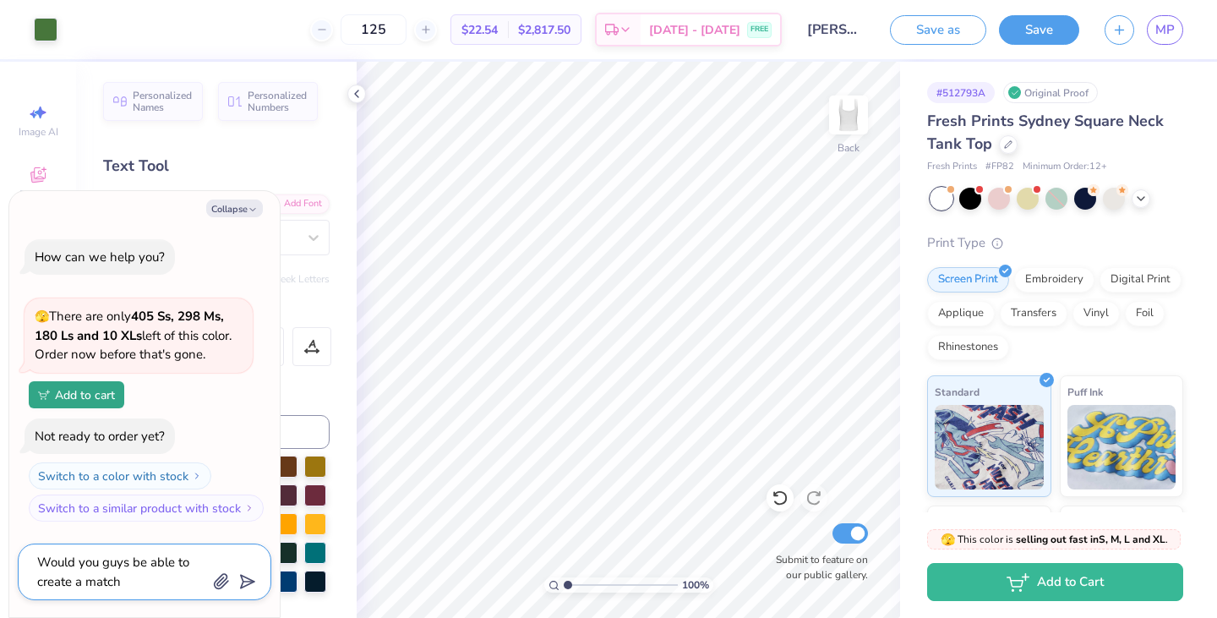
type textarea "Would you guys be able to create a matchi"
type textarea "x"
type textarea "Would you guys be able to create a matchin"
type textarea "x"
type textarea "Would you guys be able to create a matching"
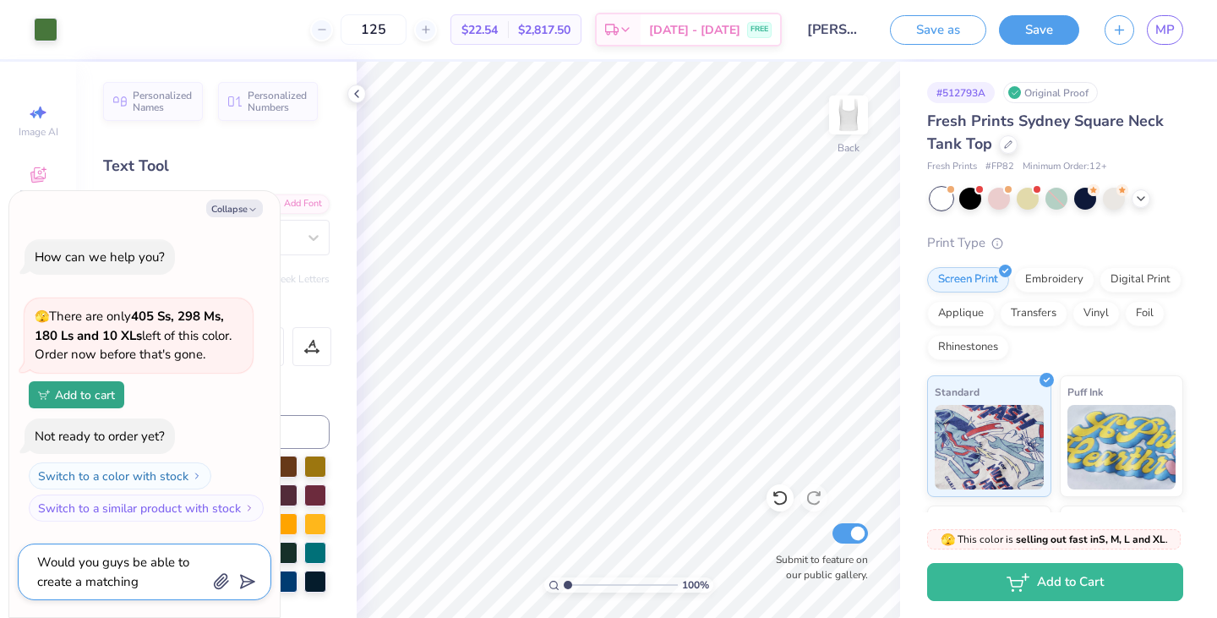
type textarea "x"
type textarea "Would you guys be able to create a matching"
type textarea "x"
type textarea "Would you guys be able to create a matching s"
type textarea "x"
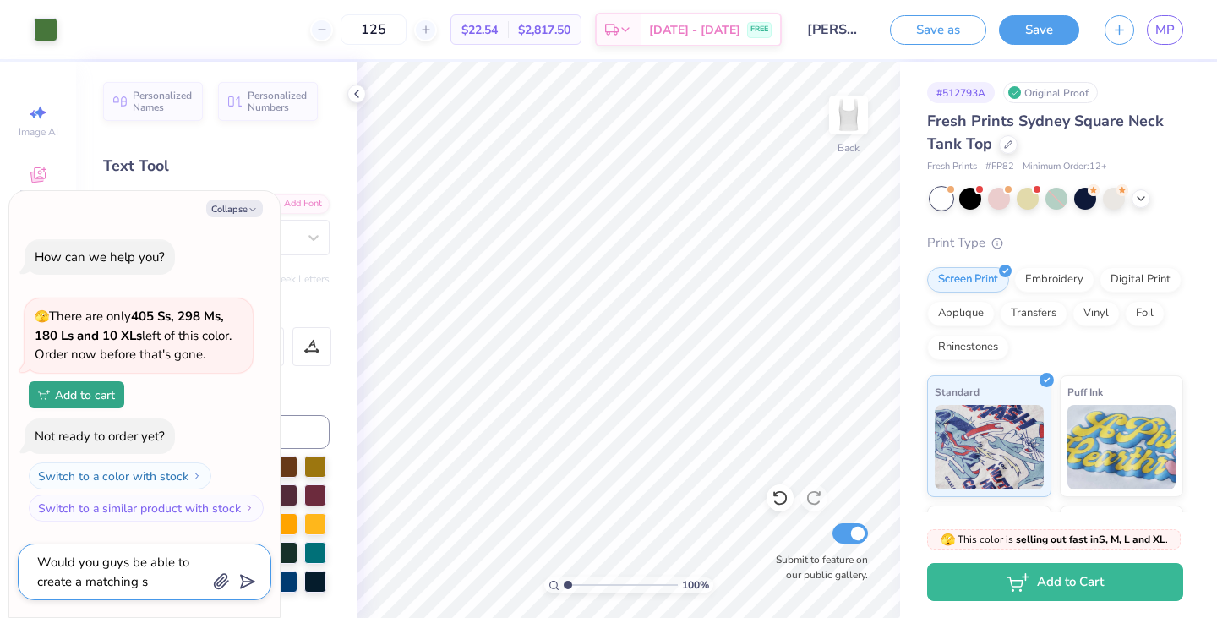
type textarea "Would you guys be able to create a matching sh"
type textarea "x"
type textarea "Would you guys be able to create a matching shor"
type textarea "x"
type textarea "Would you guys be able to create a matching shor"
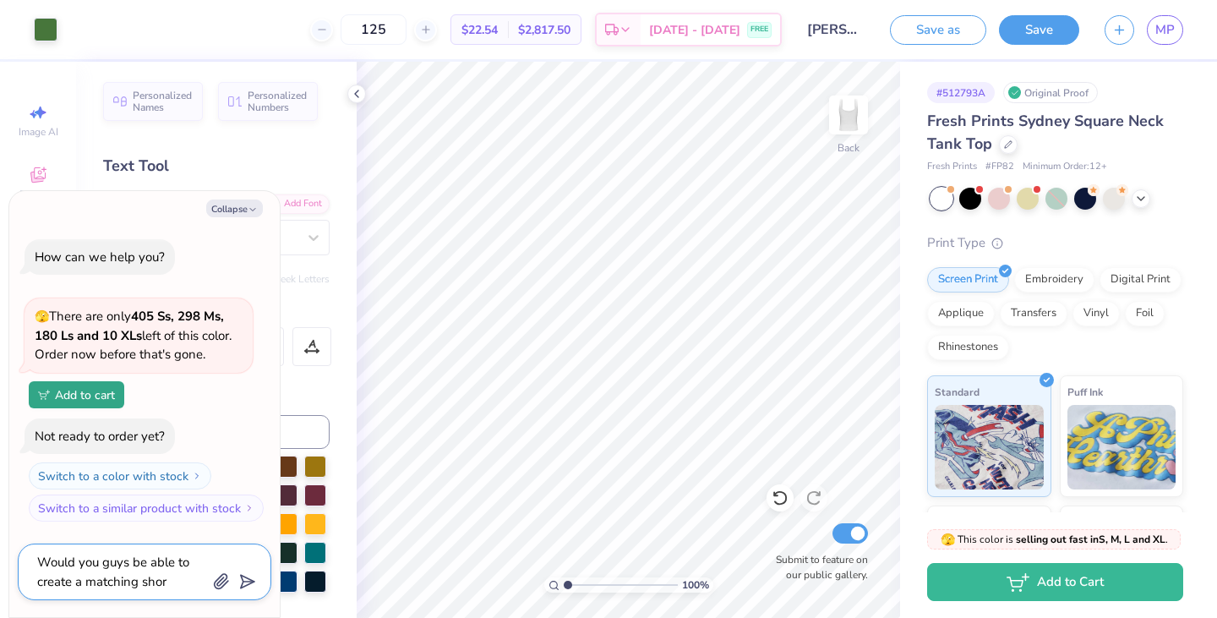
type textarea "x"
type textarea "Would you guys be able to create a matching shor s"
type textarea "x"
type textarea "Would you guys be able to create a matching shor"
type textarea "x"
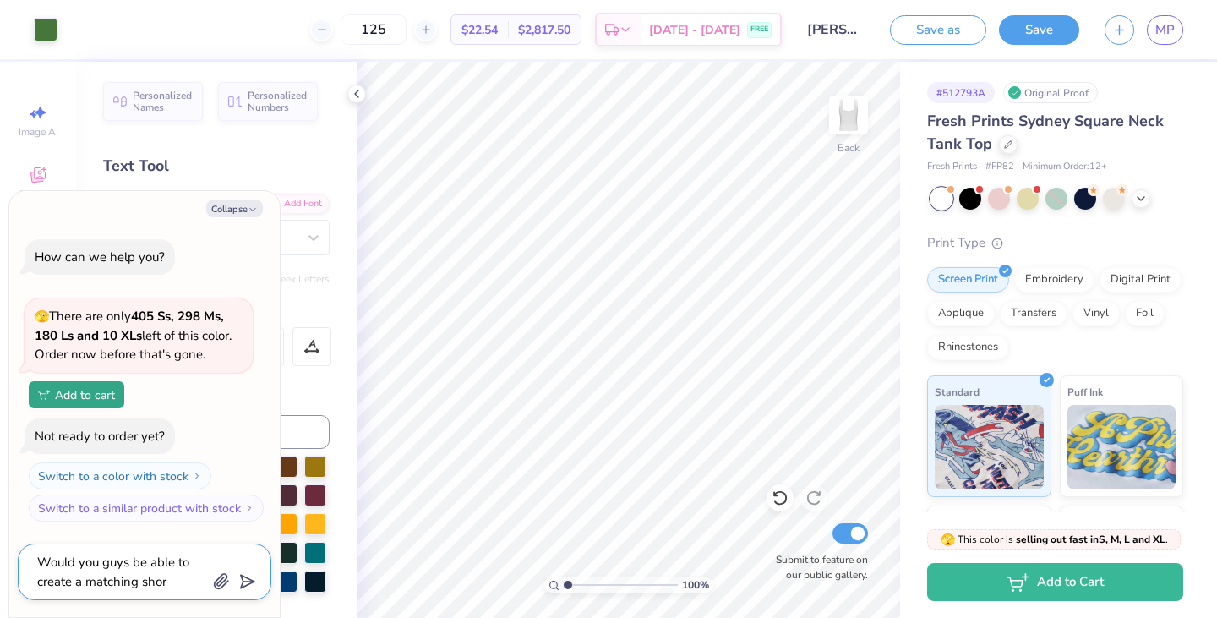
type textarea "Would you guys be able to create a matching shor"
type textarea "x"
type textarea "Would you guys be able to create a matching short"
type textarea "x"
type textarea "Would you guys be able to create a matching short s"
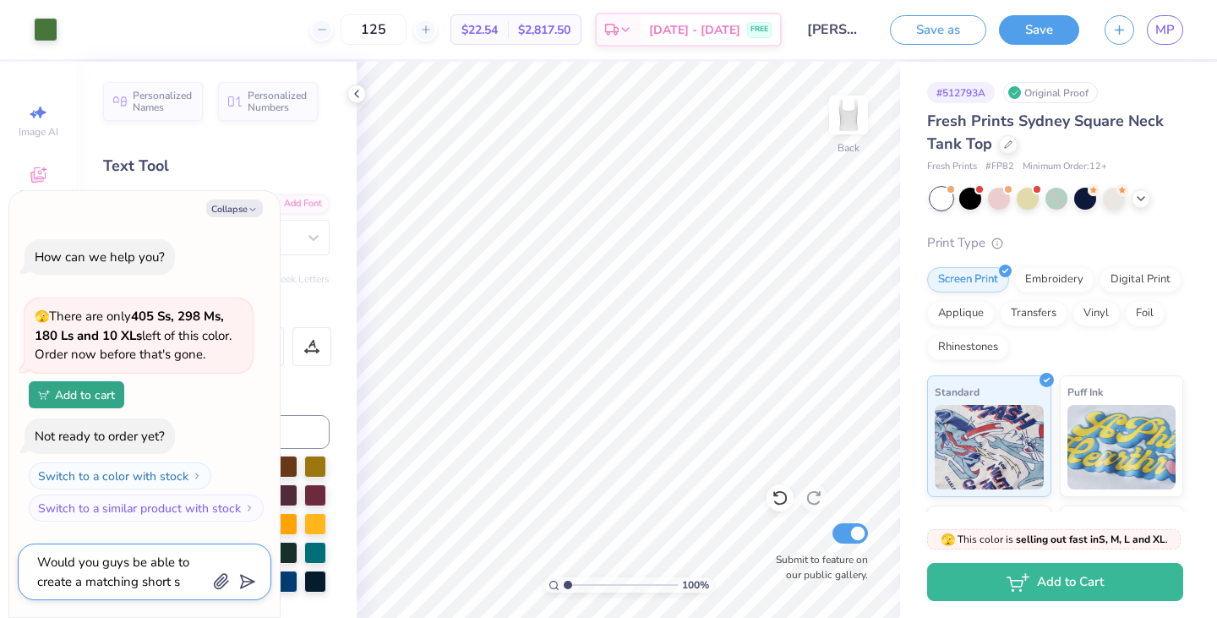
type textarea "x"
type textarea "Would you guys be able to create a matching short se"
type textarea "x"
type textarea "Would you guys be able to create a matching short set"
type textarea "x"
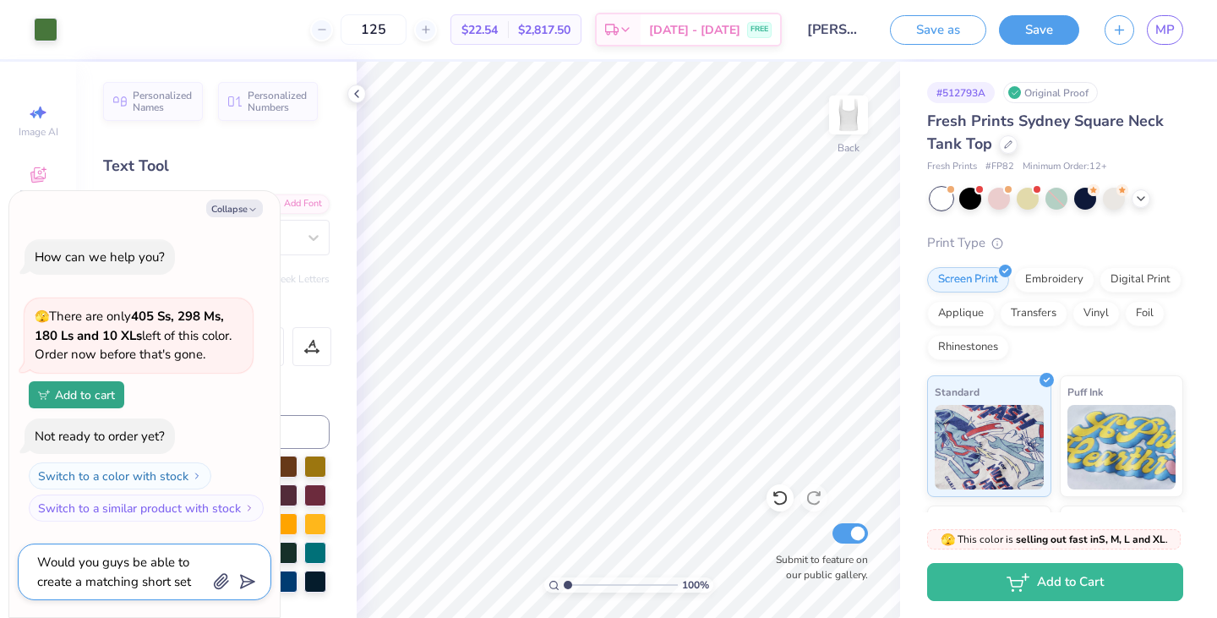
type textarea "Would you guys be able to create a matching short set"
type textarea "x"
type textarea "Would you guys be able to create a matching short set f"
type textarea "x"
type textarea "Would you guys be able to create a matching short set fo"
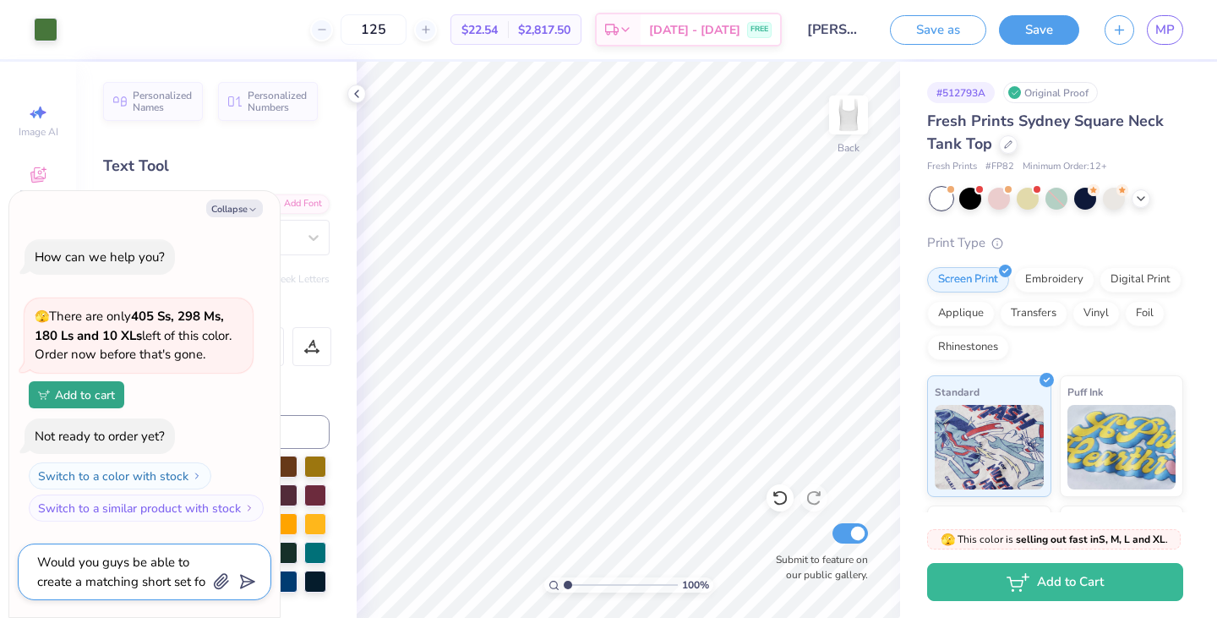
type textarea "x"
type textarea "Would you guys be able to create a matching short set for"
type textarea "x"
type textarea "Would you guys be able to create a matching short set for"
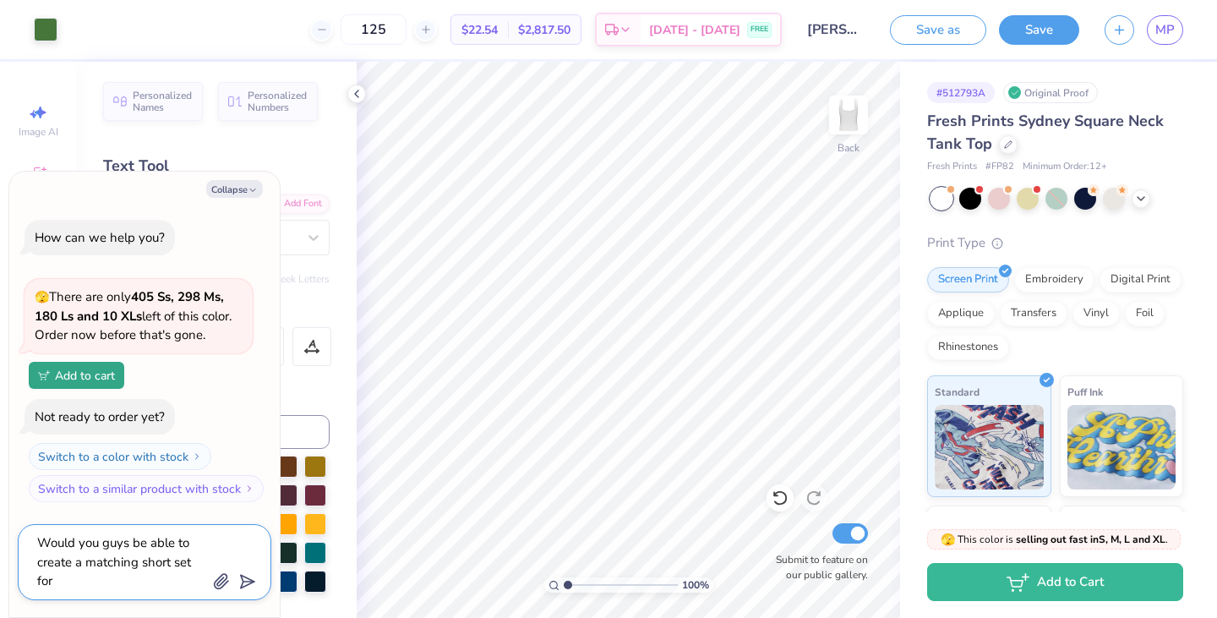
type textarea "x"
type textarea "Would you guys be able to create a matching short set for t"
type textarea "x"
type textarea "Would you guys be able to create a matching short set for th"
type textarea "x"
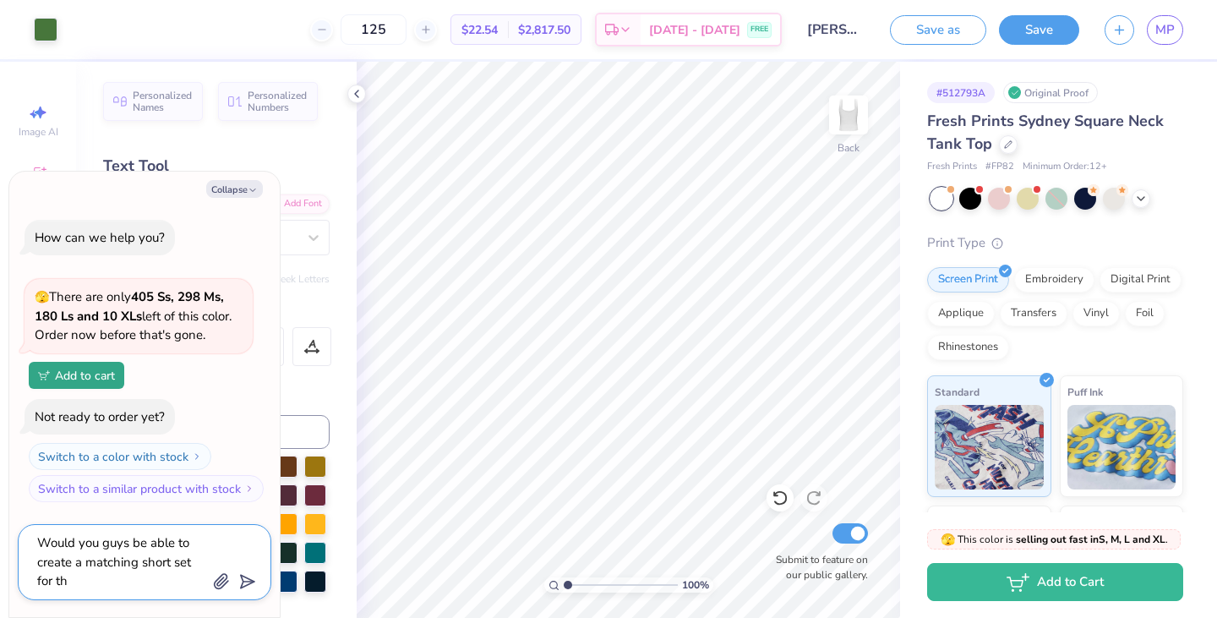
type textarea "Would you guys be able to create a matching short set for the"
type textarea "x"
type textarea "Would you guys be able to create a matching short set for thes"
type textarea "x"
type textarea "Would you guys be able to create a matching short set for these"
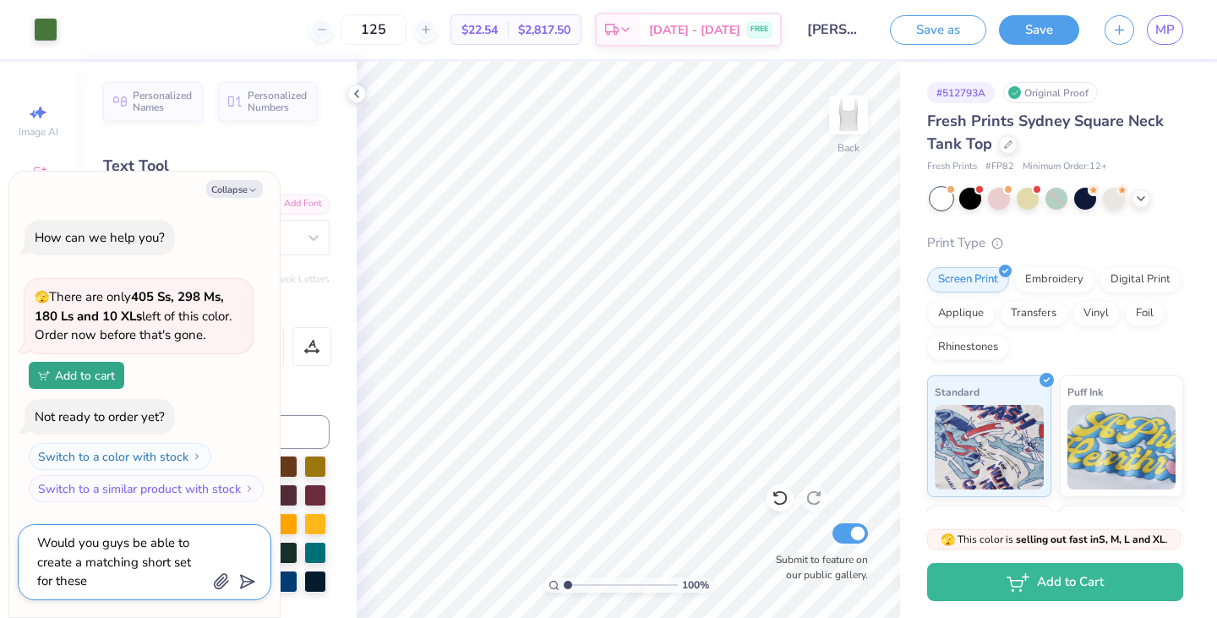
type textarea "x"
type textarea "Would you guys be able to create a matching short set for these"
type textarea "x"
type textarea "Would you guys be able to create a matching short set for these y"
type textarea "x"
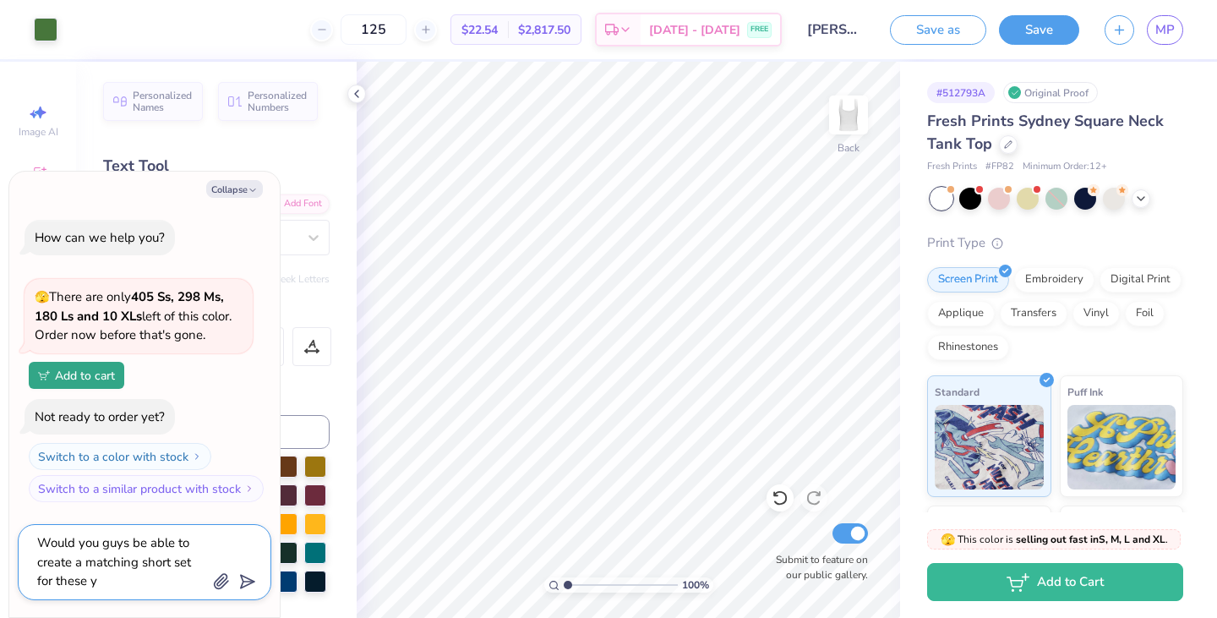
type textarea "Would you guys be able to create a matching short set for these ys"
type textarea "x"
type textarea "Would you guys be able to create a matching short set for these ysi"
type textarea "x"
type textarea "Would you guys be able to create a matching short set for these ysin"
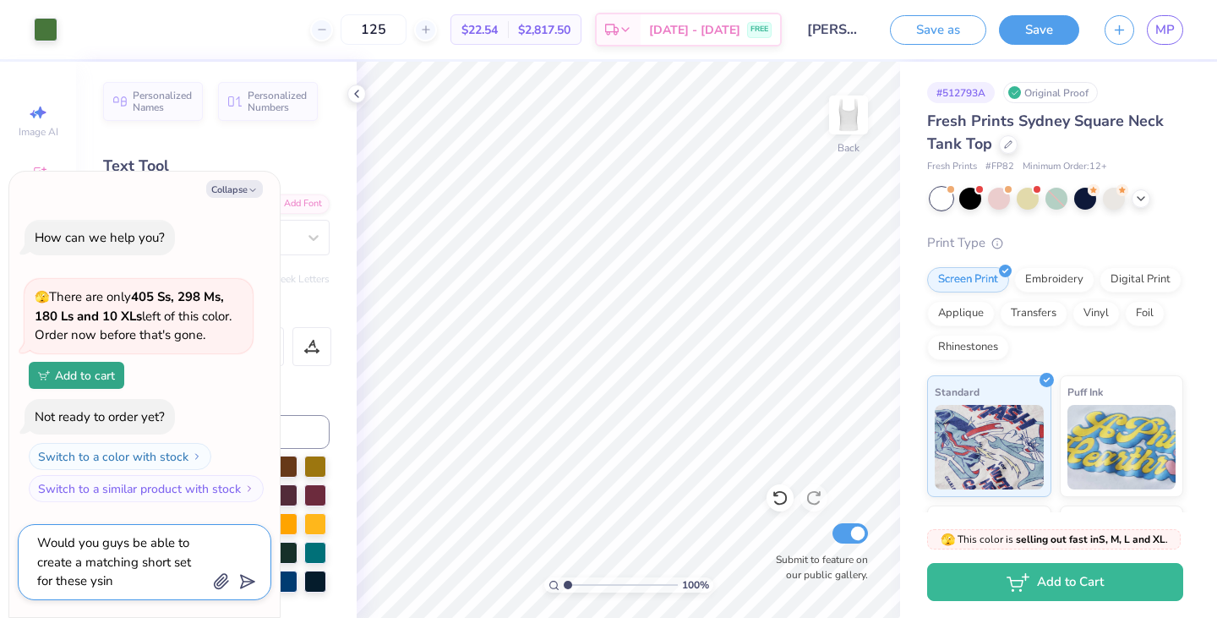
type textarea "x"
type textarea "Would you guys be able to create a matching short set for these ysing"
type textarea "x"
type textarea "Would you guys be able to create a matching short set for these ysing"
type textarea "x"
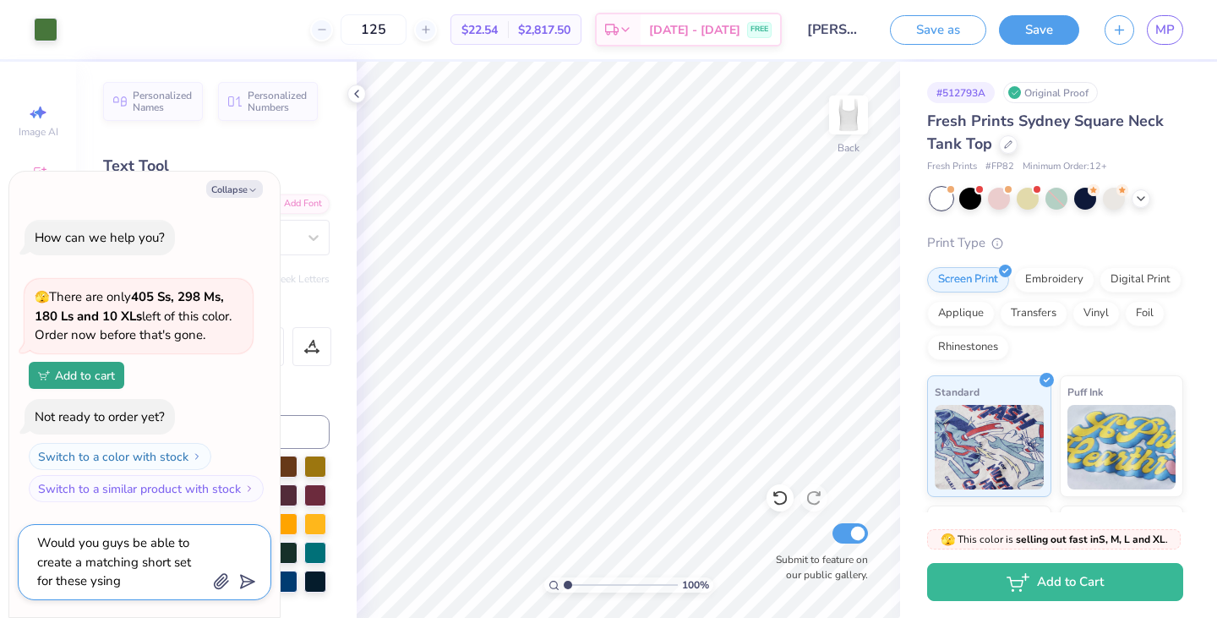
type textarea "Would you guys be able to create a matching short set for these ysing"
type textarea "x"
type textarea "Would you guys be able to create a matching short set for these ysin"
type textarea "x"
type textarea "Would you guys be able to create a matching short set for these ysi"
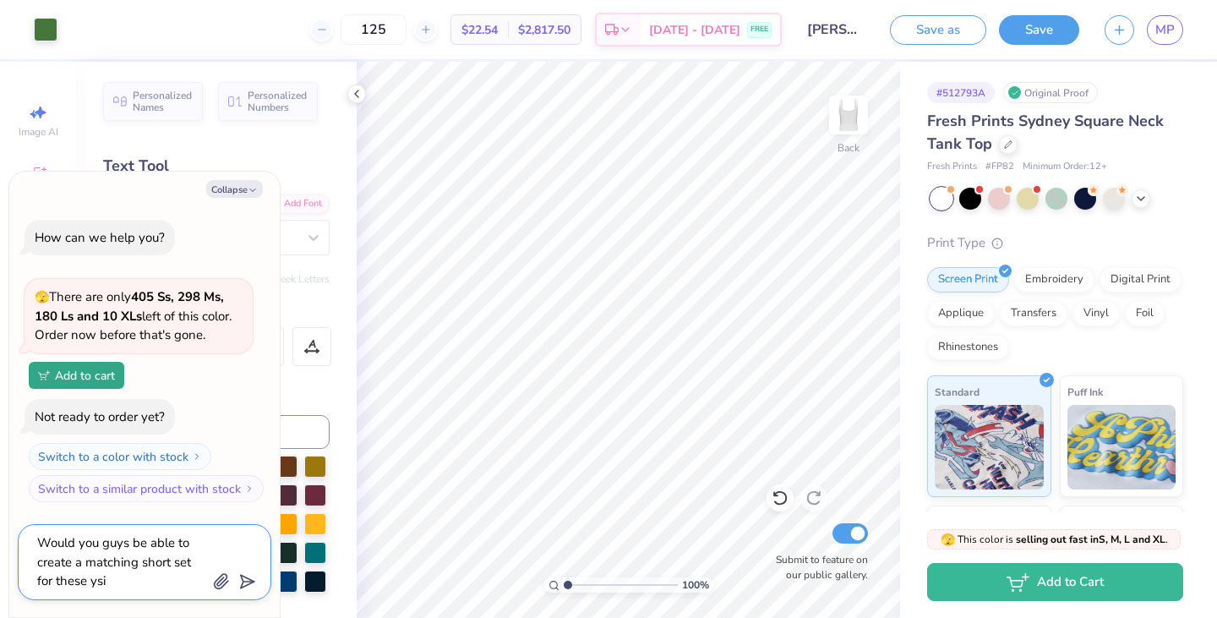
type textarea "x"
type textarea "Would you guys be able to create a matching short set for these ys"
type textarea "x"
type textarea "Would you guys be able to create a matching short set for these y"
type textarea "x"
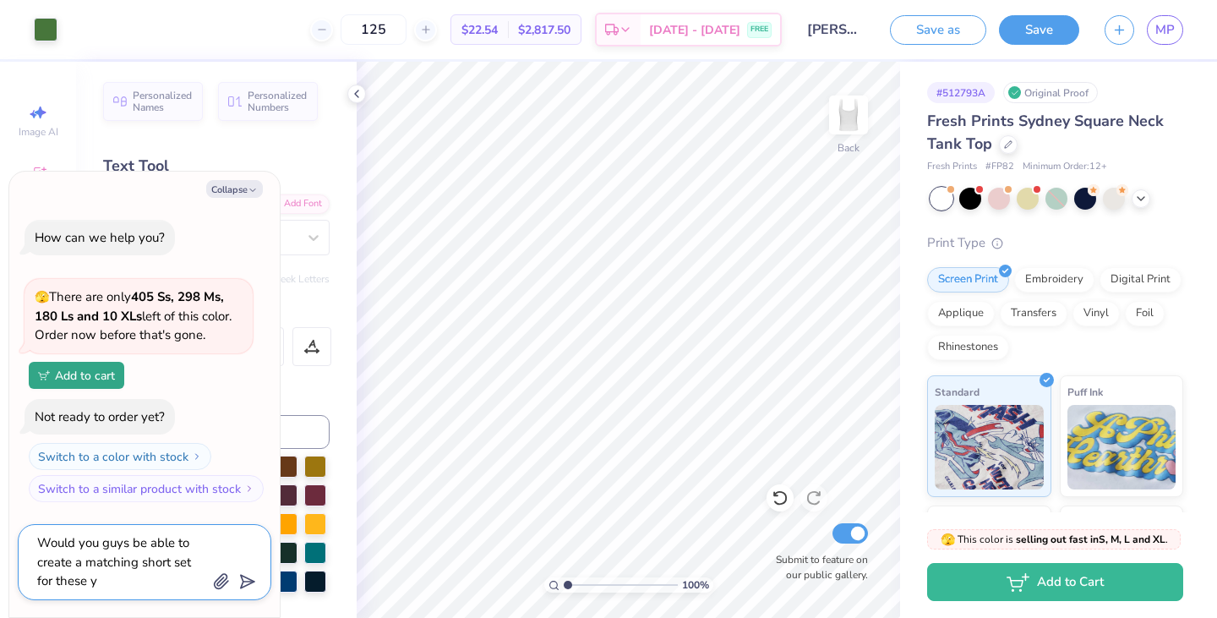
type textarea "Would you guys be able to create a matching short set for these"
type textarea "x"
type textarea "Would you guys be able to create a matching short set for these y"
type textarea "x"
type textarea "Would you guys be able to create a matching short set for these"
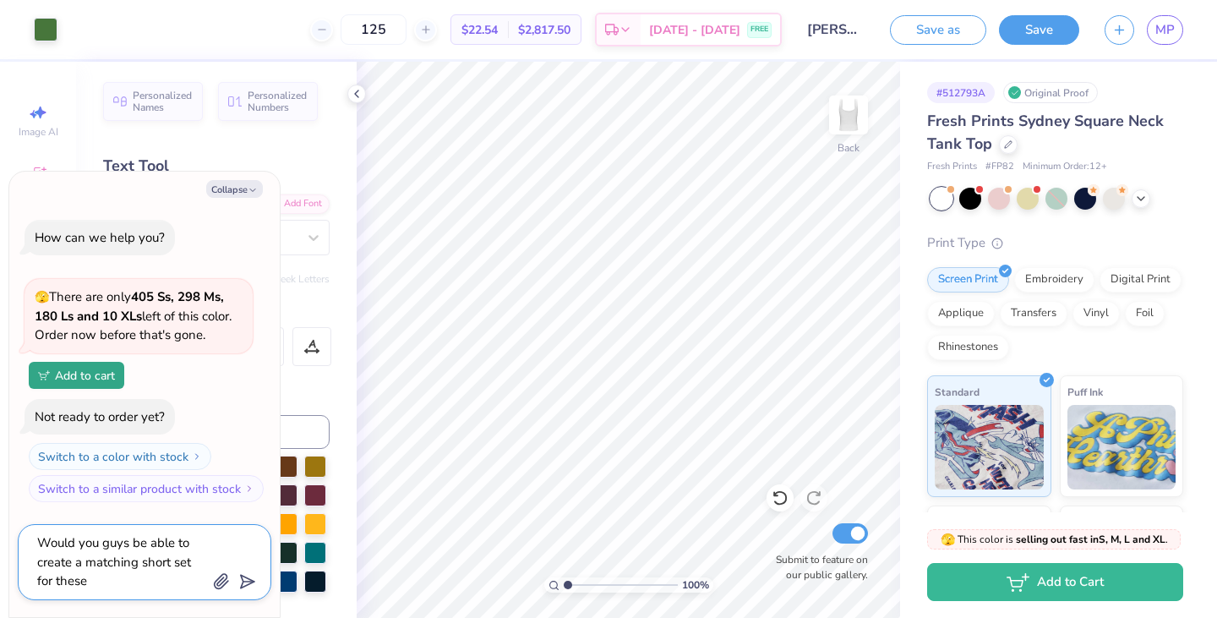
type textarea "x"
type textarea "Would you guys be able to create a matching short set for these u"
type textarea "x"
type textarea "Would you guys be able to create a matching short set for these us"
paste textarea "Miami Heavyweight Shorts"
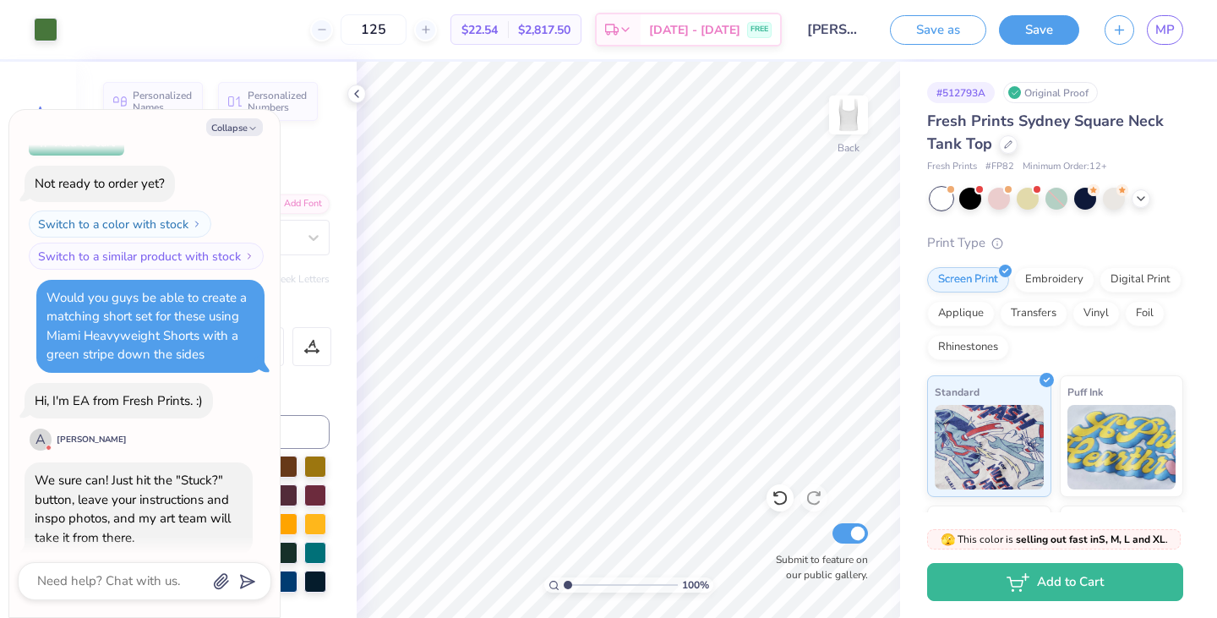
scroll to position [162, 0]
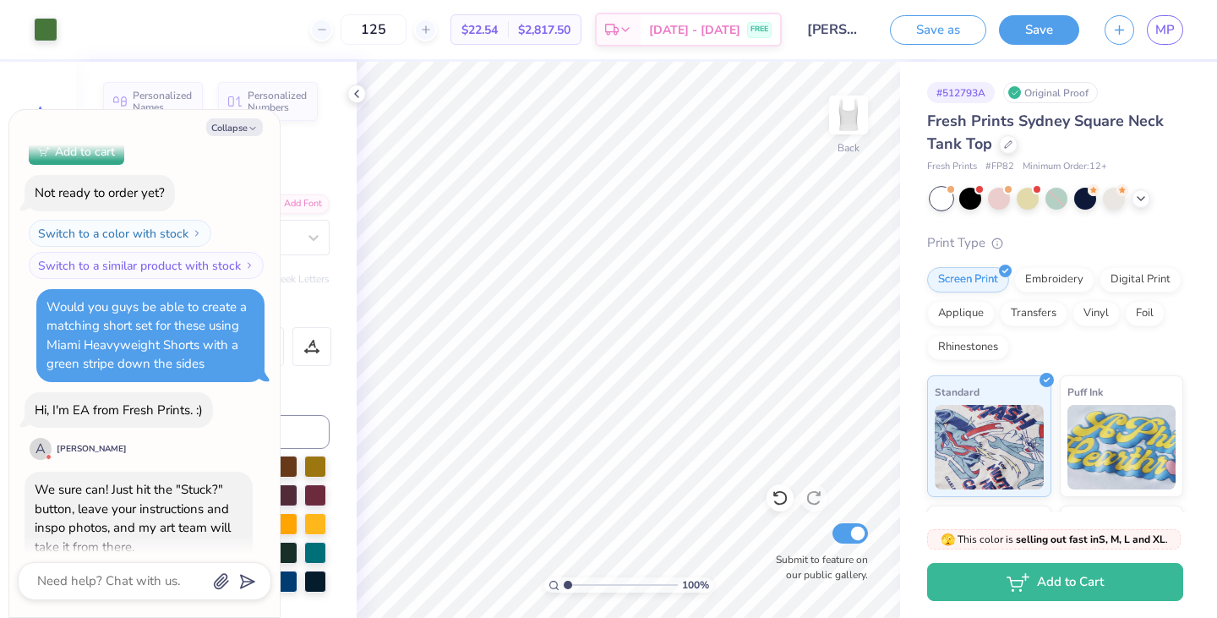
click at [124, 343] on div "Would you guys be able to create a matching short set for these using Miami Hea…" at bounding box center [146, 335] width 200 height 74
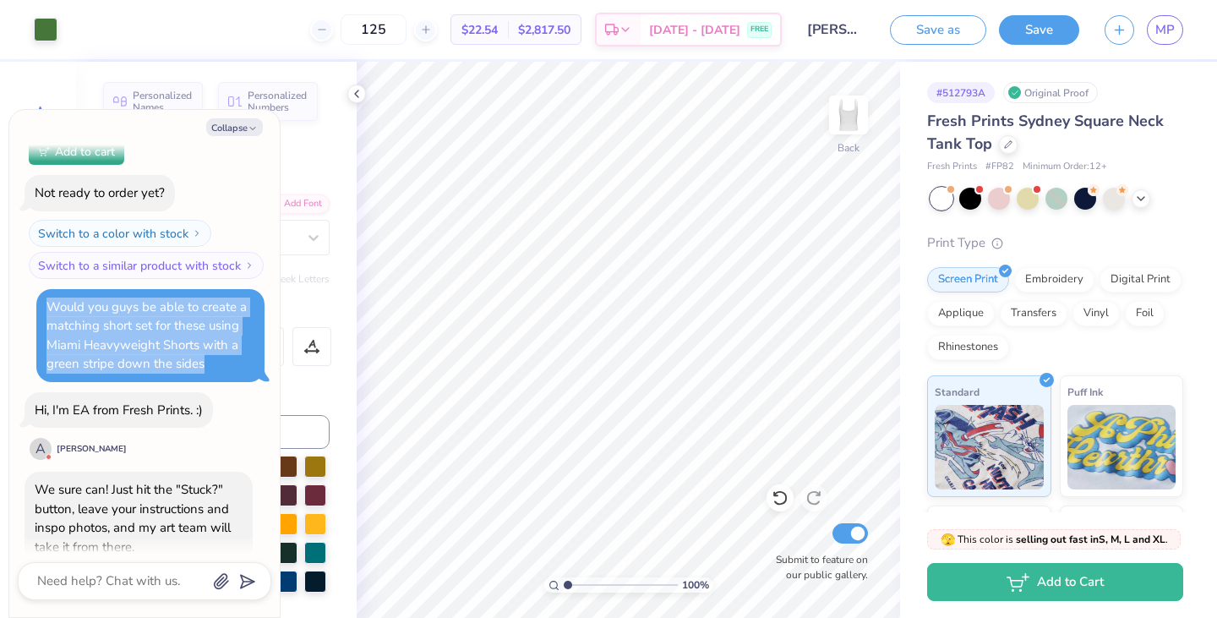
click at [124, 343] on div "Would you guys be able to create a matching short set for these using Miami Hea…" at bounding box center [146, 335] width 200 height 74
copy div "Would you guys be able to create a matching short set for these using Miami Hea…"
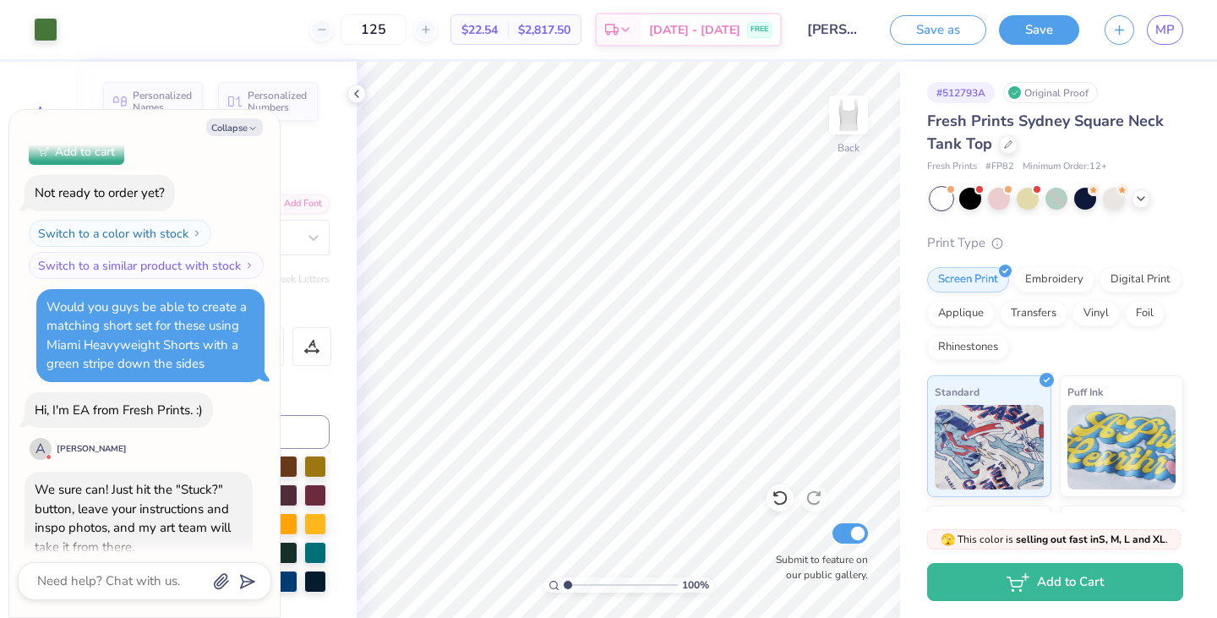
click at [127, 345] on div "Would you guys be able to create a matching short set for these using Miami Hea…" at bounding box center [146, 335] width 200 height 74
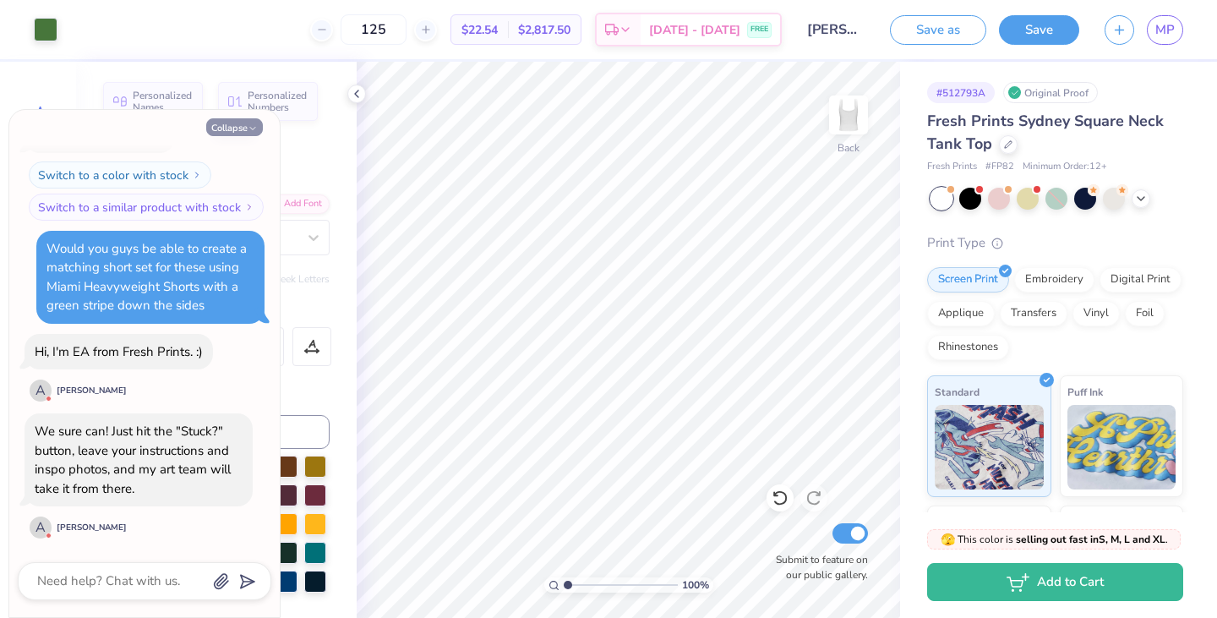
click at [254, 127] on icon "button" at bounding box center [253, 128] width 10 height 10
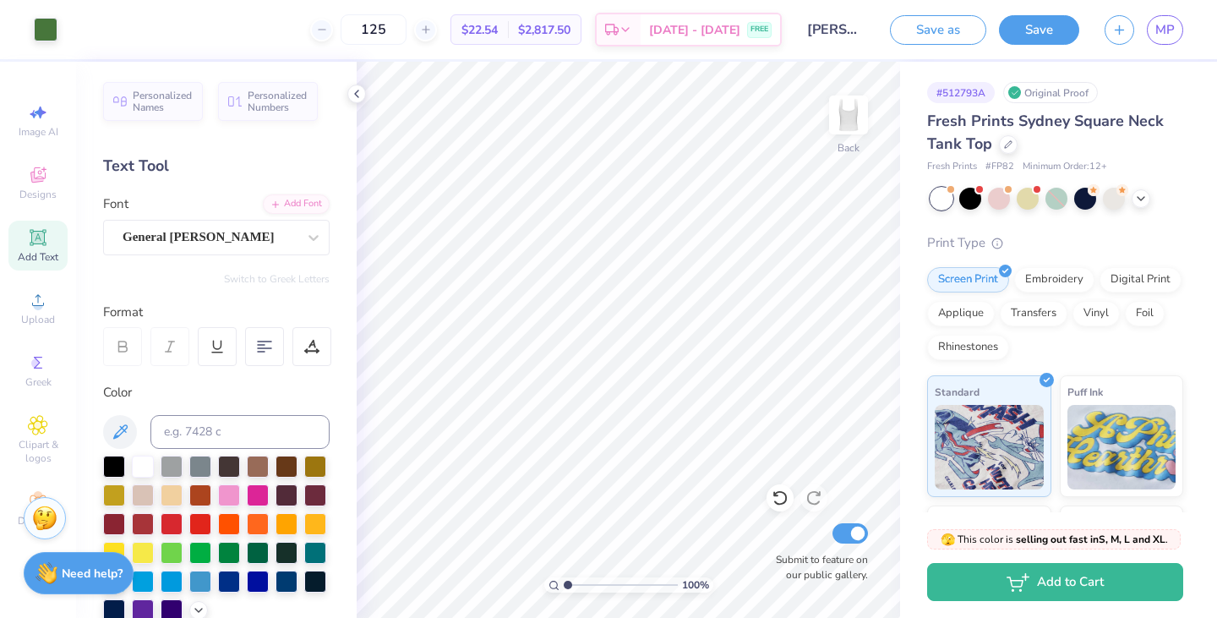
click at [47, 527] on img at bounding box center [44, 518] width 25 height 25
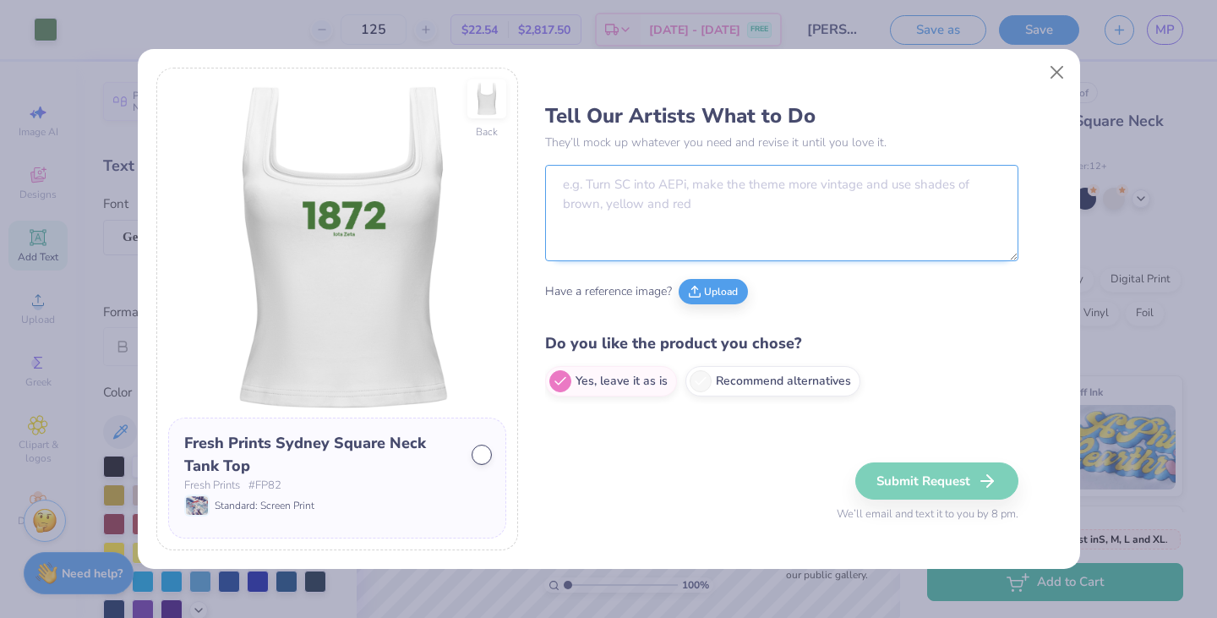
click at [609, 227] on textarea at bounding box center [781, 213] width 473 height 96
paste textarea "Would you guys be able to create a matching short set for these using Miami Hea…"
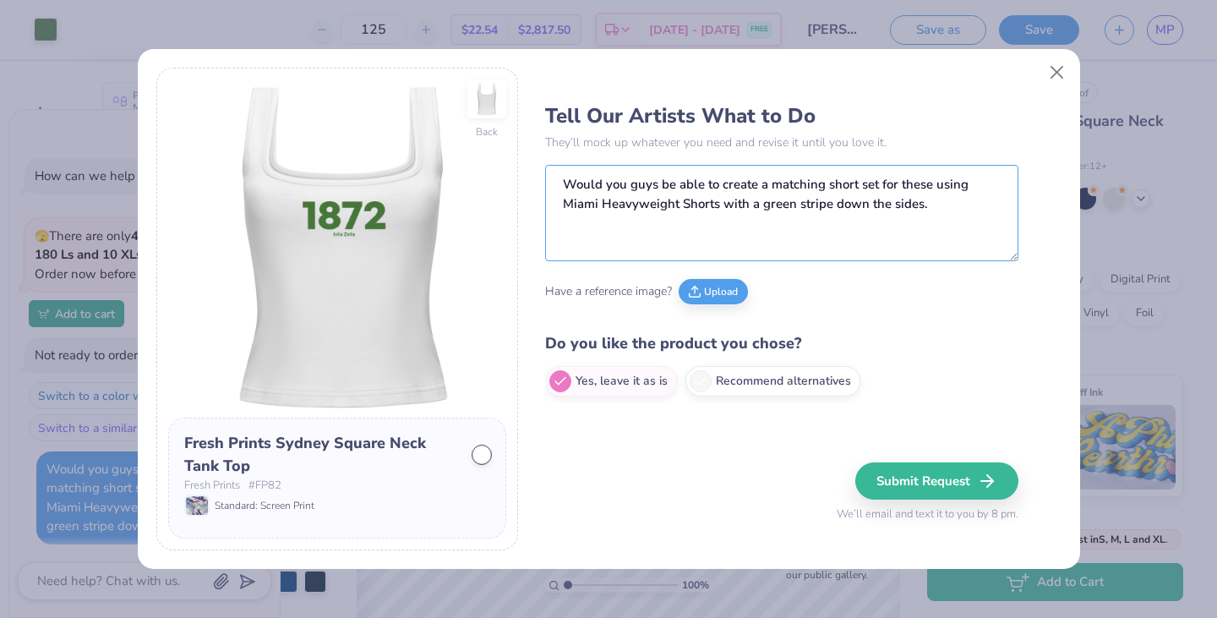
scroll to position [418, 0]
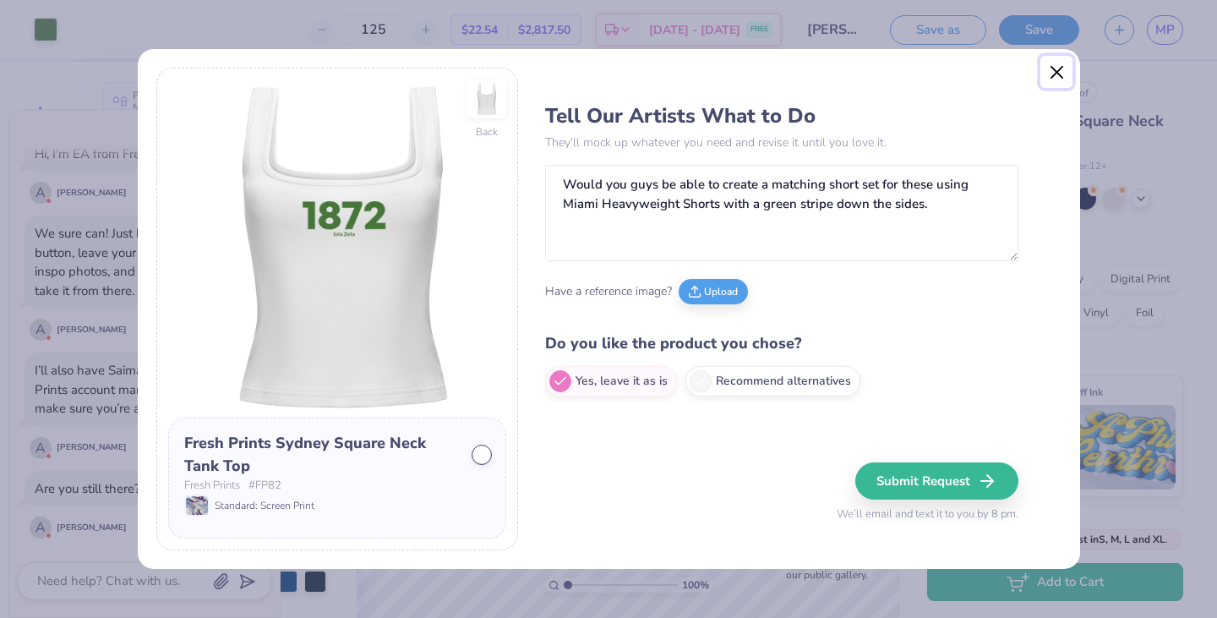
click at [1054, 80] on button "Close" at bounding box center [1057, 72] width 32 height 32
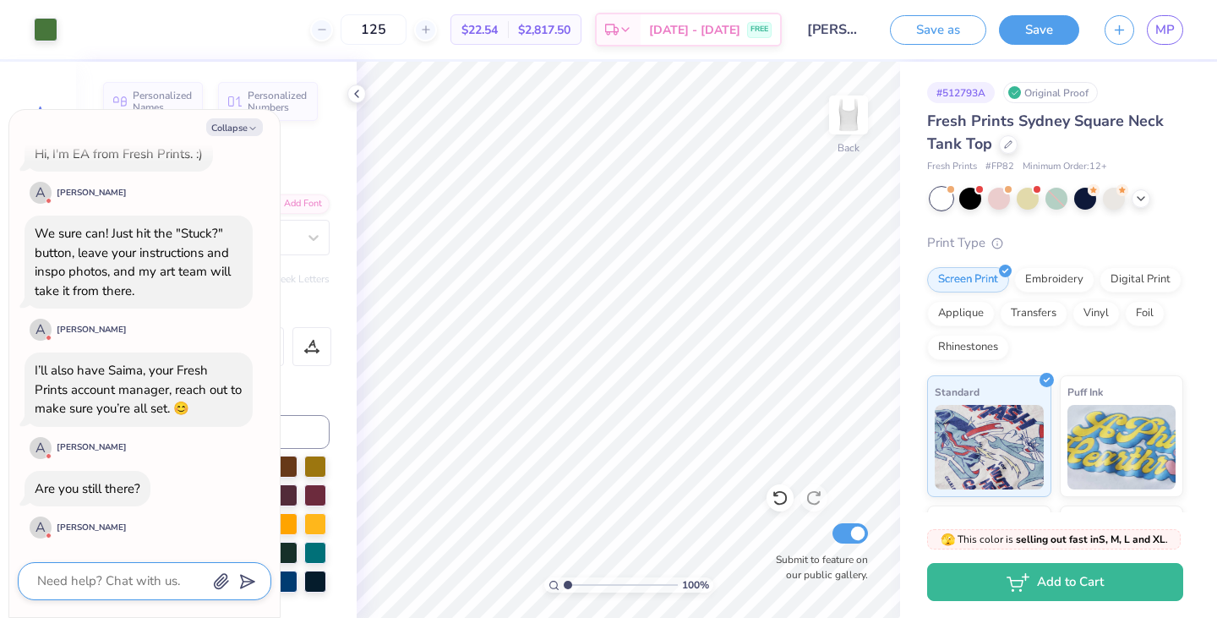
click at [115, 573] on textarea at bounding box center [122, 581] width 172 height 23
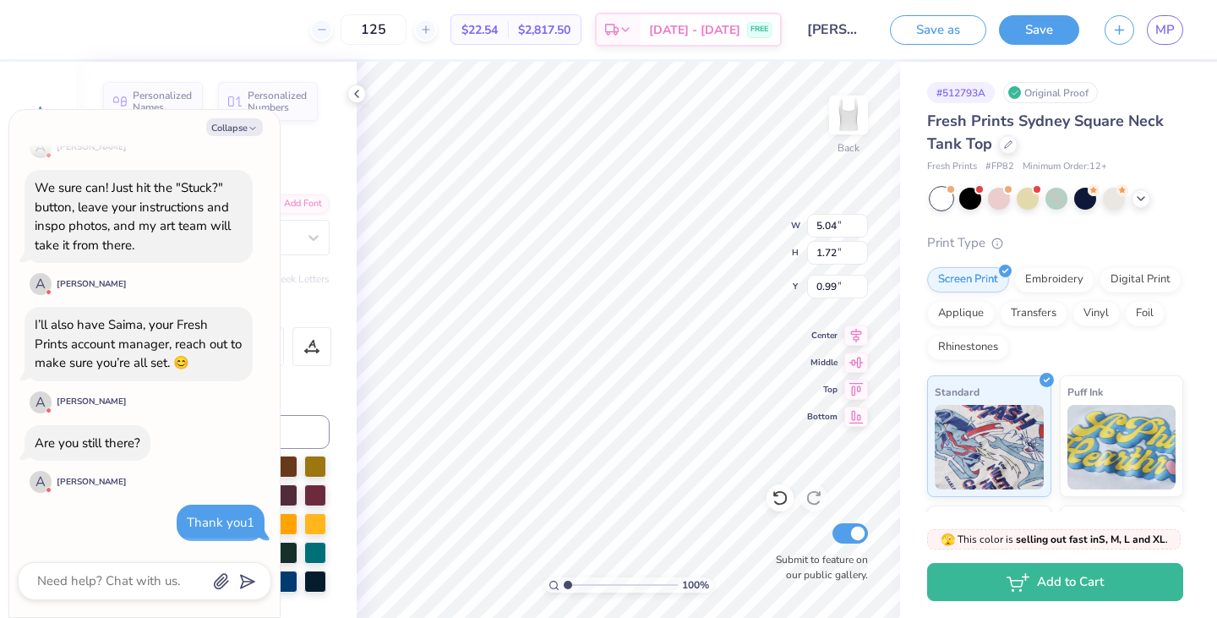
click at [326, 297] on div "Personalized Names Personalized Numbers Text Tool Add Font Font General Sans Sw…" at bounding box center [216, 340] width 281 height 556
click at [245, 128] on button "Collapse" at bounding box center [234, 127] width 57 height 18
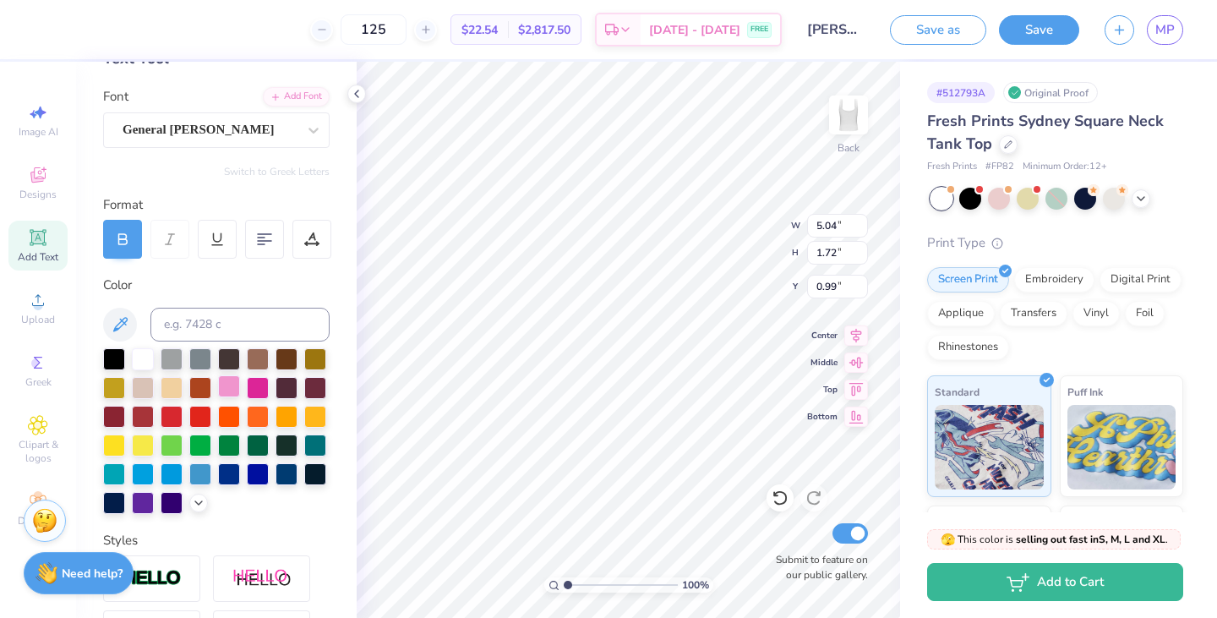
scroll to position [109, 0]
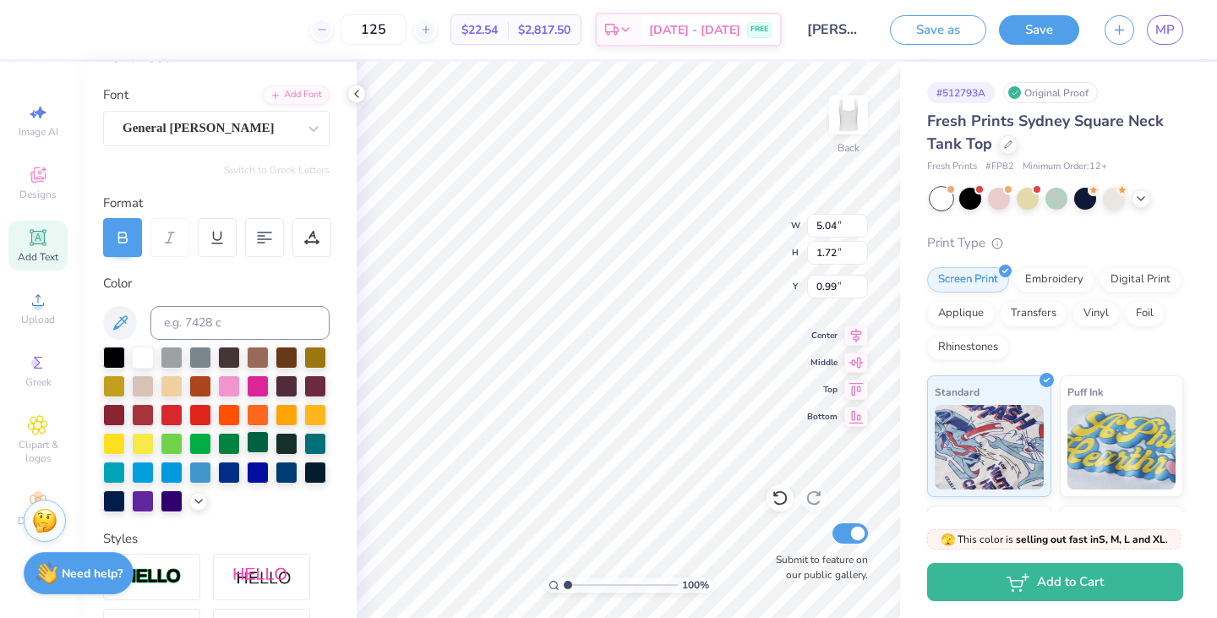
click at [255, 449] on div at bounding box center [258, 442] width 22 height 22
click at [261, 437] on div at bounding box center [258, 442] width 22 height 22
click at [1052, 44] on div "Save" at bounding box center [1039, 30] width 80 height 30
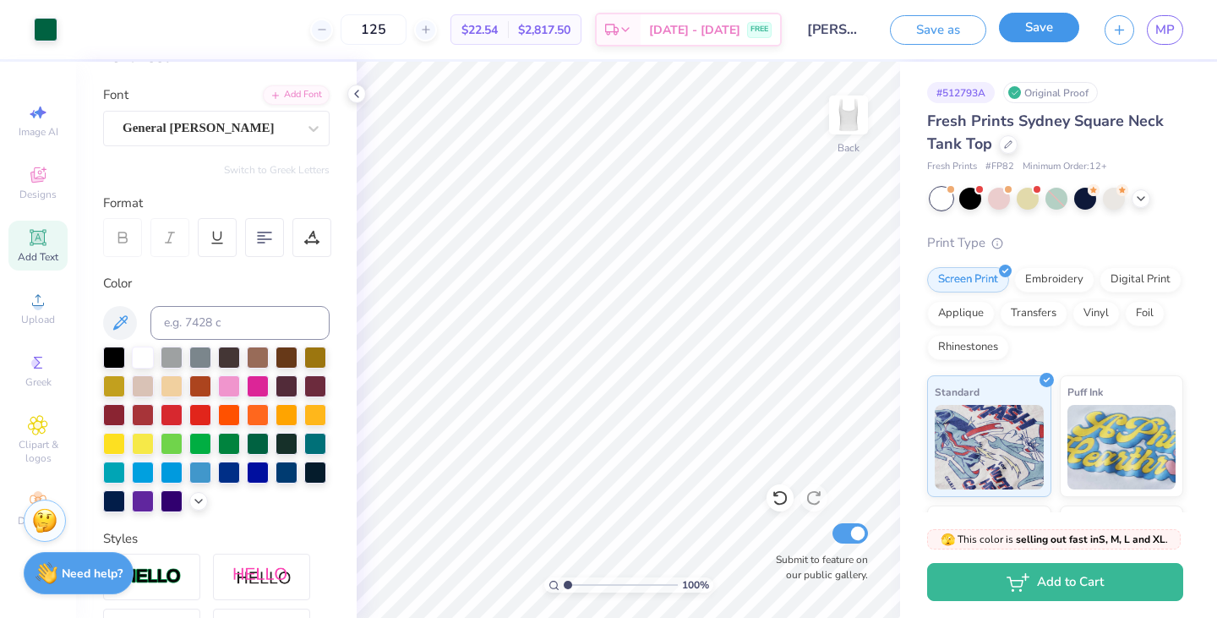
click at [1044, 36] on button "Save" at bounding box center [1039, 28] width 80 height 30
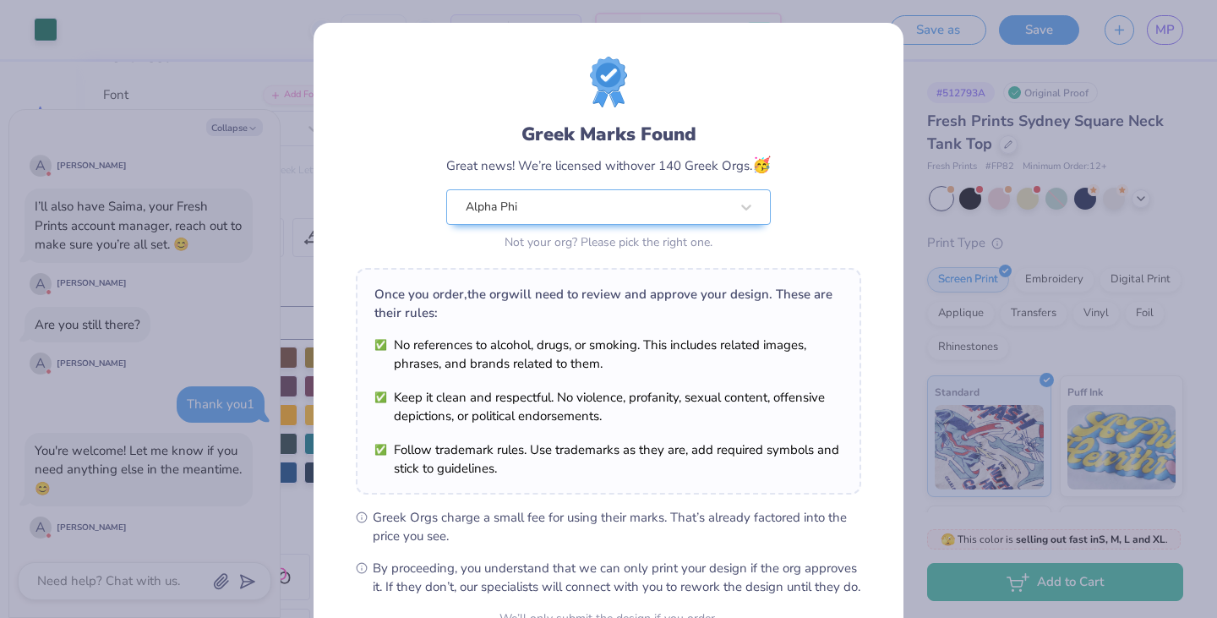
scroll to position [173, 0]
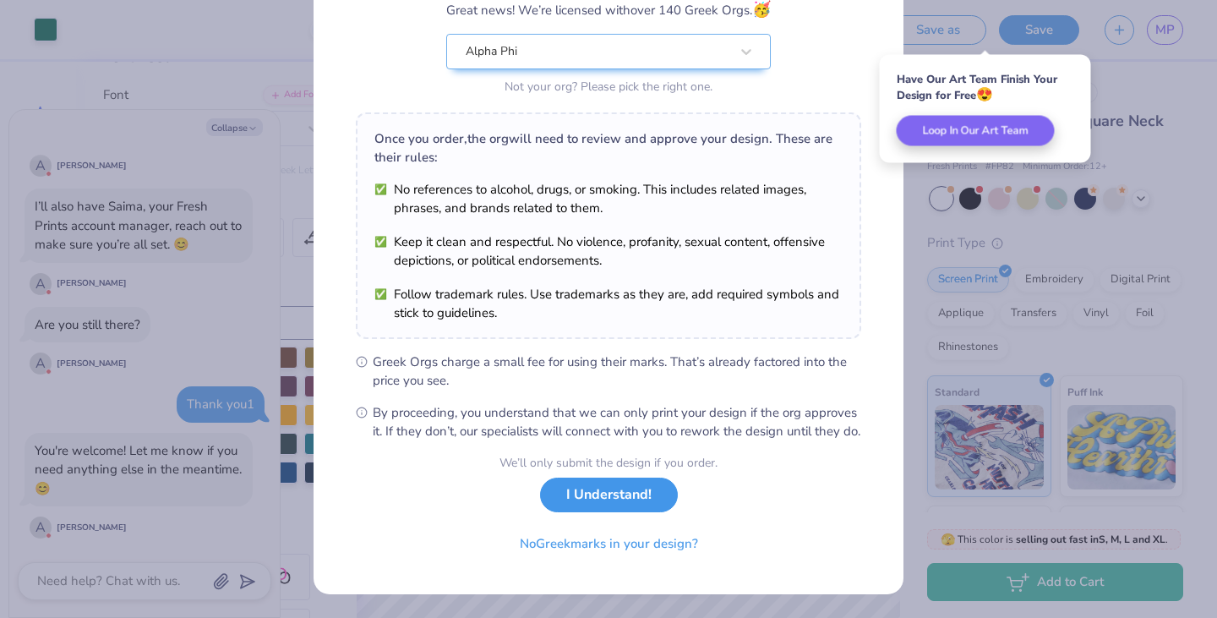
click at [625, 489] on button "I Understand!" at bounding box center [609, 495] width 138 height 35
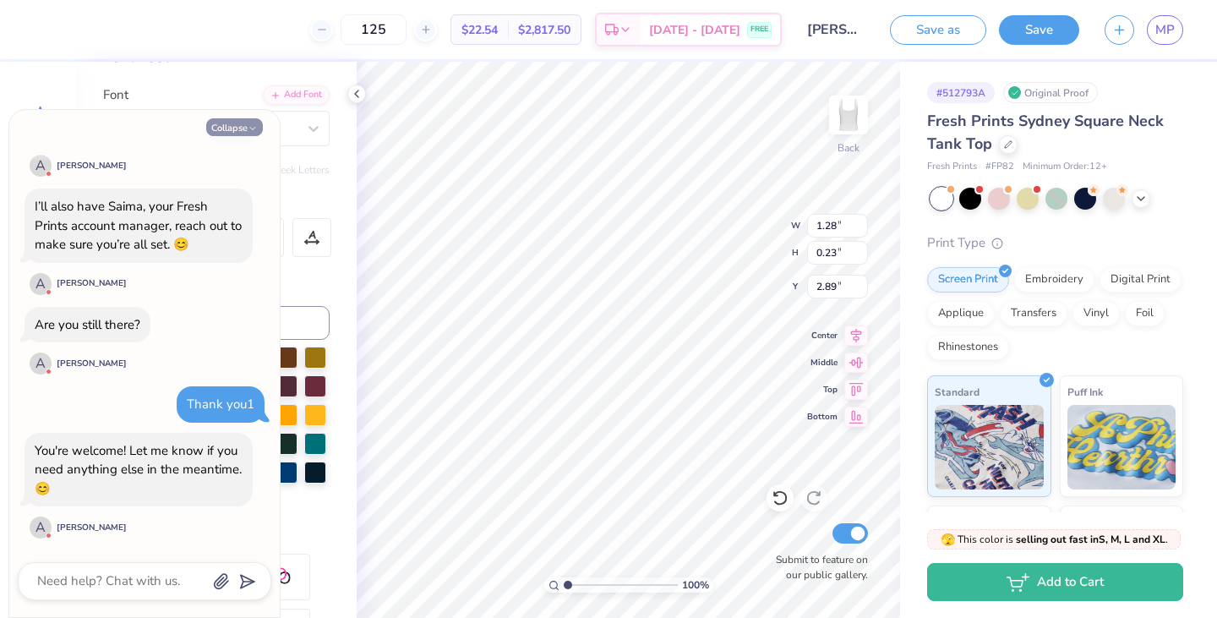
click at [245, 128] on button "Collapse" at bounding box center [234, 127] width 57 height 18
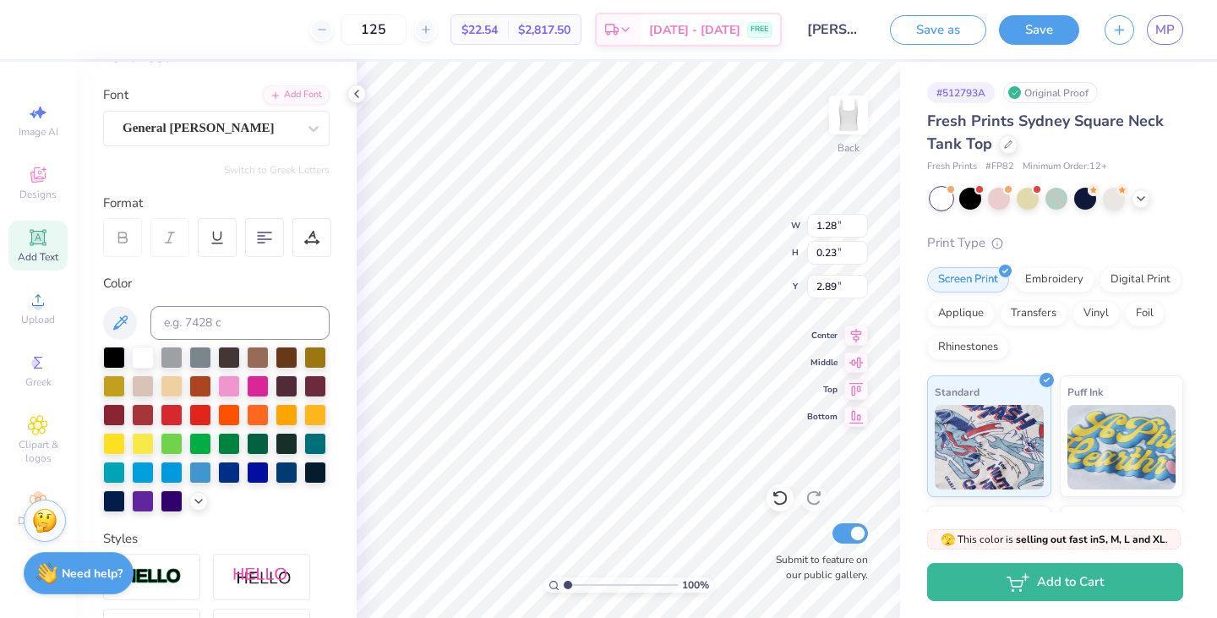
click at [245, 128] on div "General Sans" at bounding box center [210, 128] width 178 height 26
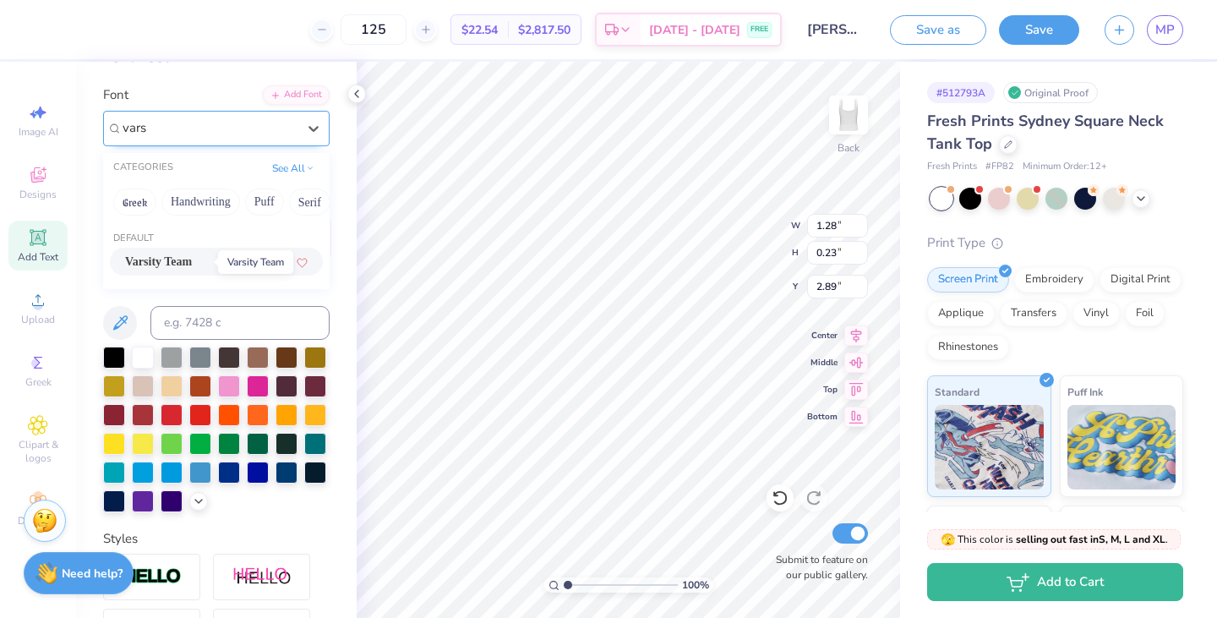
click at [178, 260] on span "Varsity Team" at bounding box center [158, 262] width 67 height 18
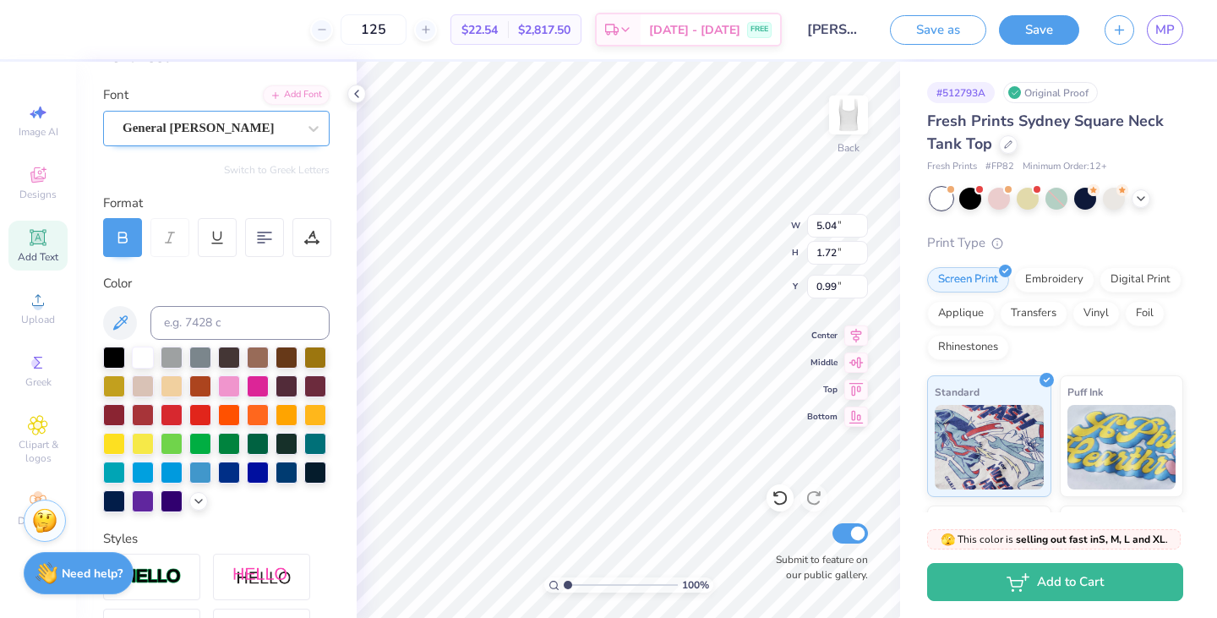
click at [223, 135] on div "General Sans" at bounding box center [210, 128] width 178 height 26
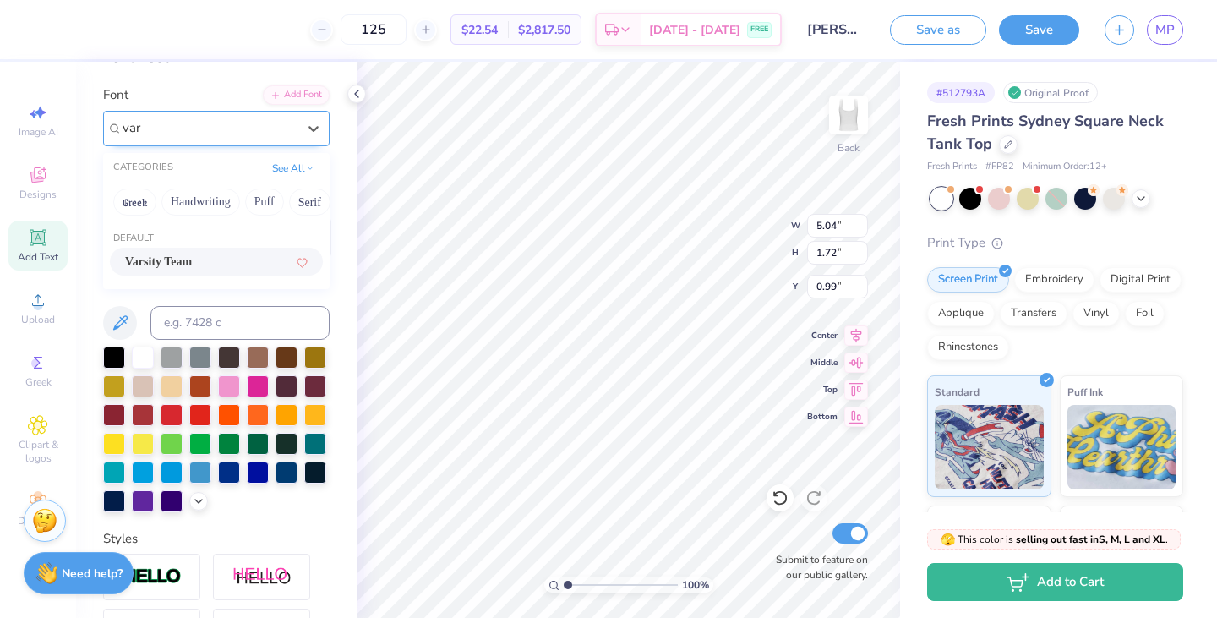
click at [234, 266] on div "Varsity Team" at bounding box center [216, 262] width 183 height 18
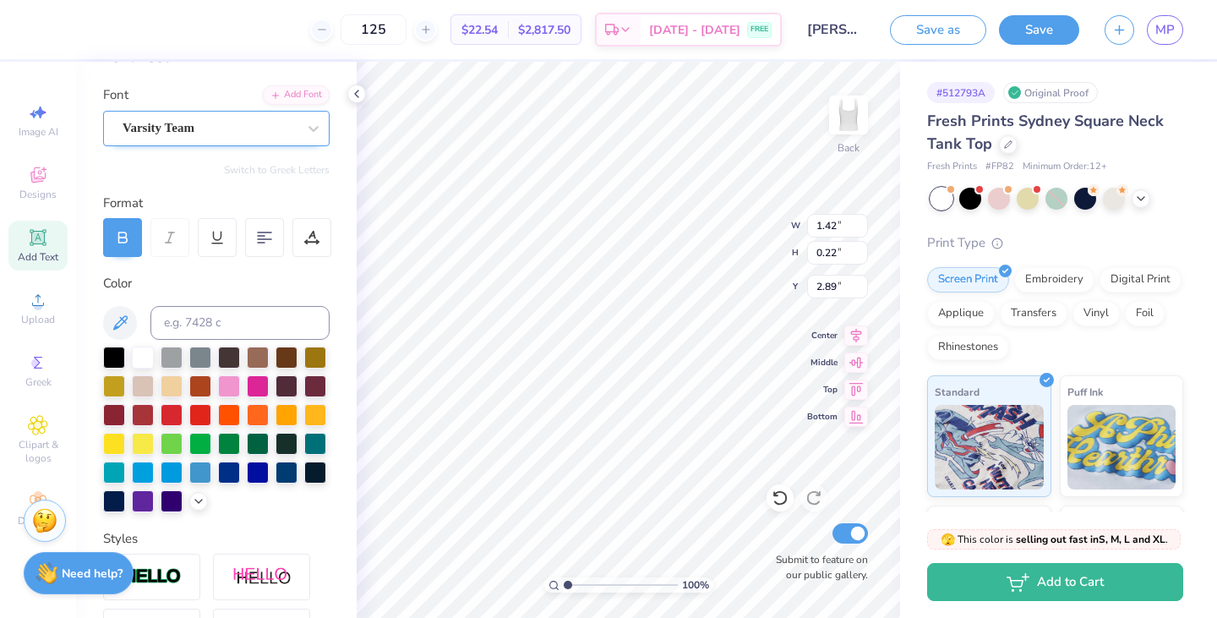
click at [183, 130] on div "Varsity Team" at bounding box center [210, 128] width 178 height 26
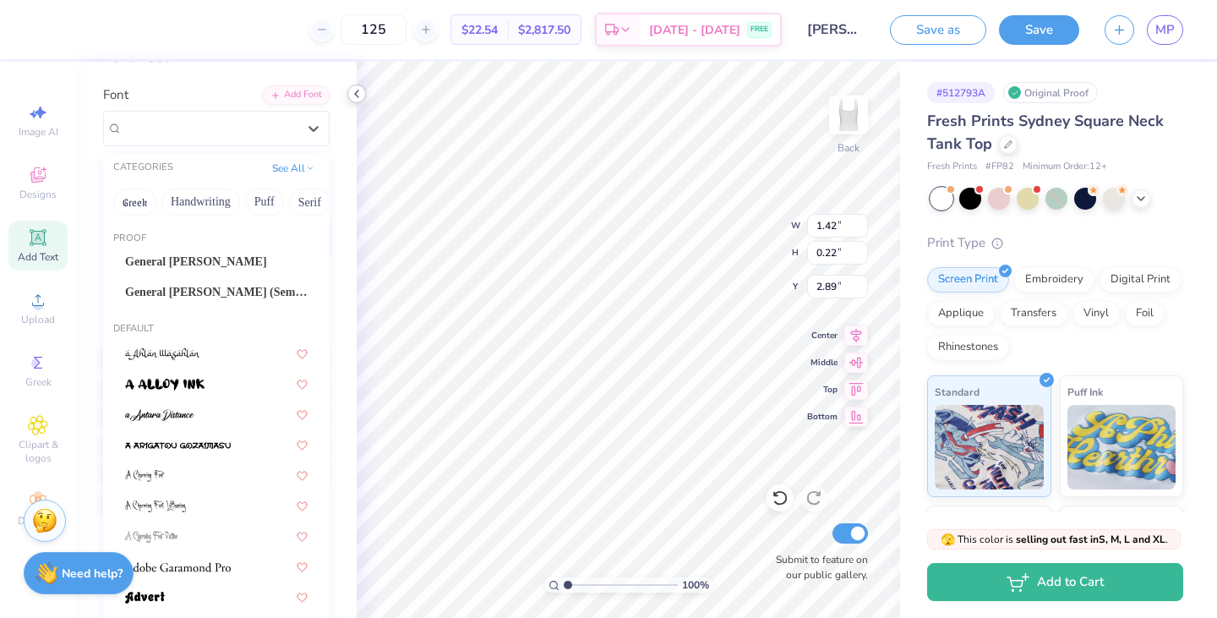
click at [358, 100] on icon at bounding box center [357, 94] width 14 height 14
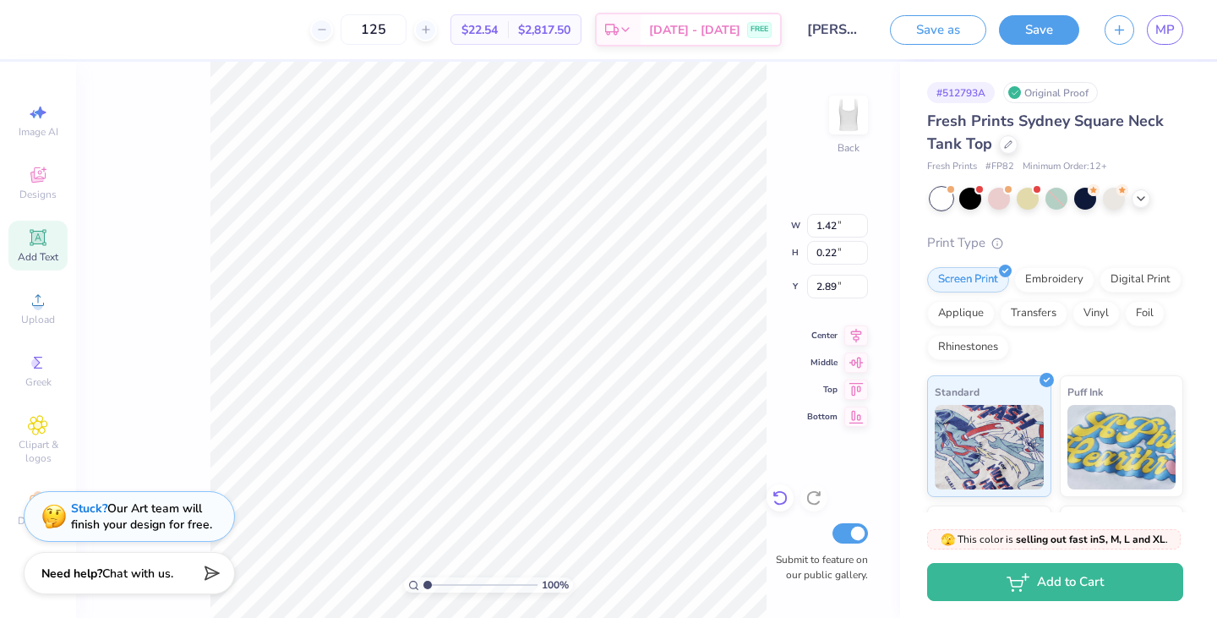
click at [773, 502] on icon at bounding box center [780, 497] width 17 height 17
click at [784, 499] on icon at bounding box center [780, 497] width 17 height 17
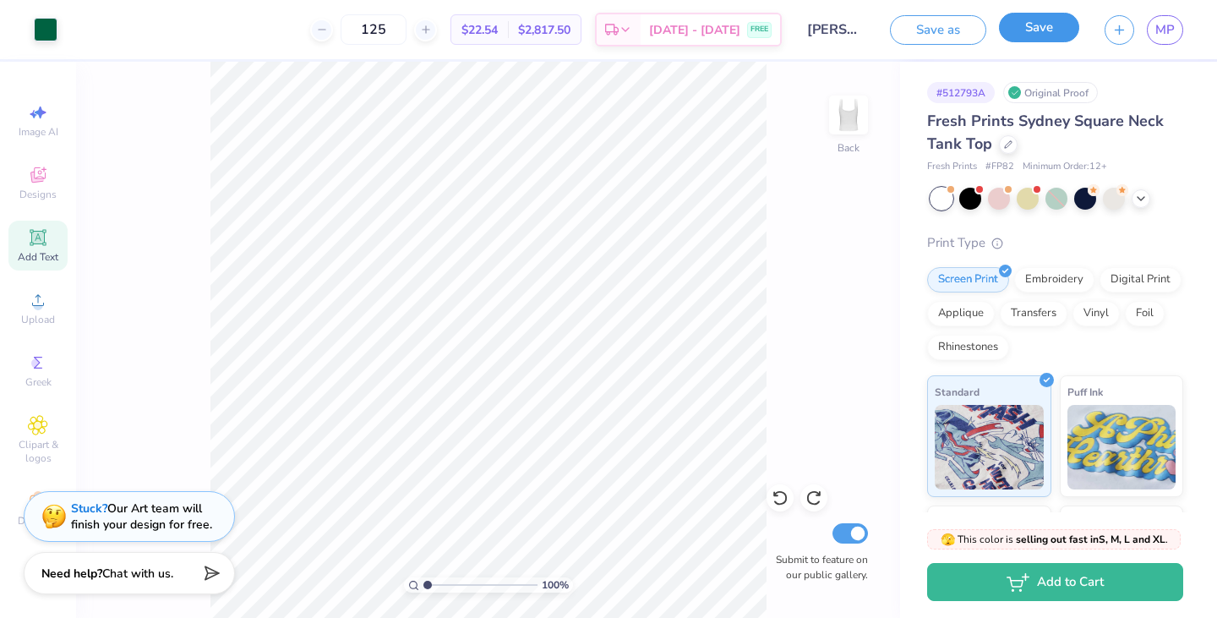
click at [1018, 20] on button "Save" at bounding box center [1039, 28] width 80 height 30
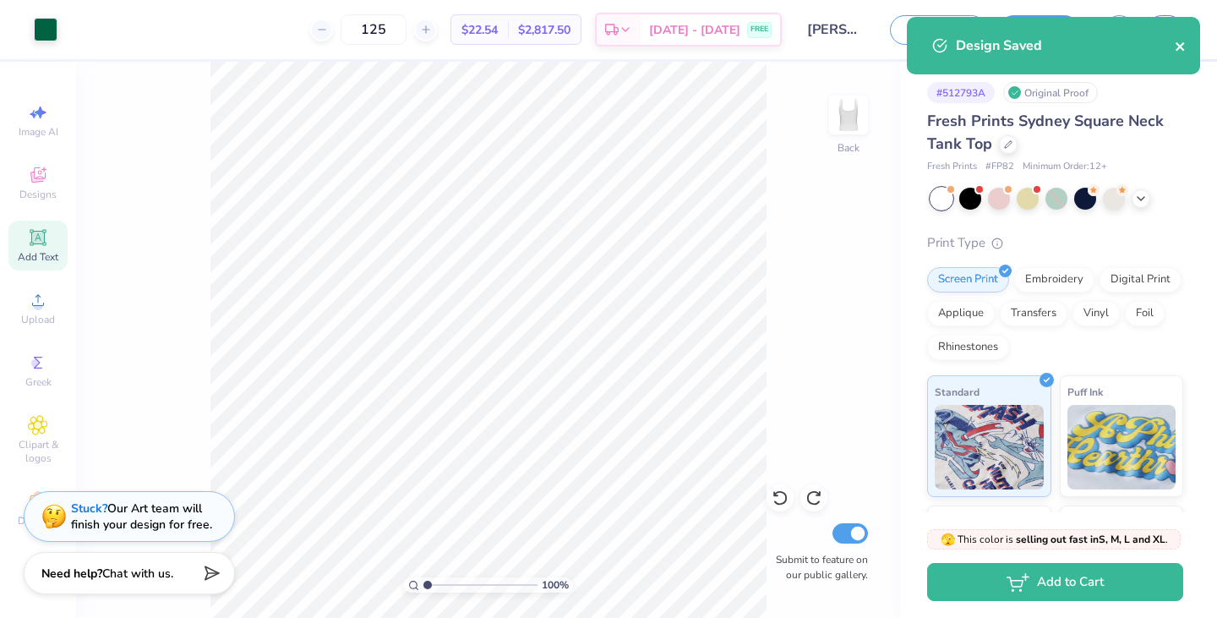
click at [1175, 52] on icon "close" at bounding box center [1181, 47] width 12 height 14
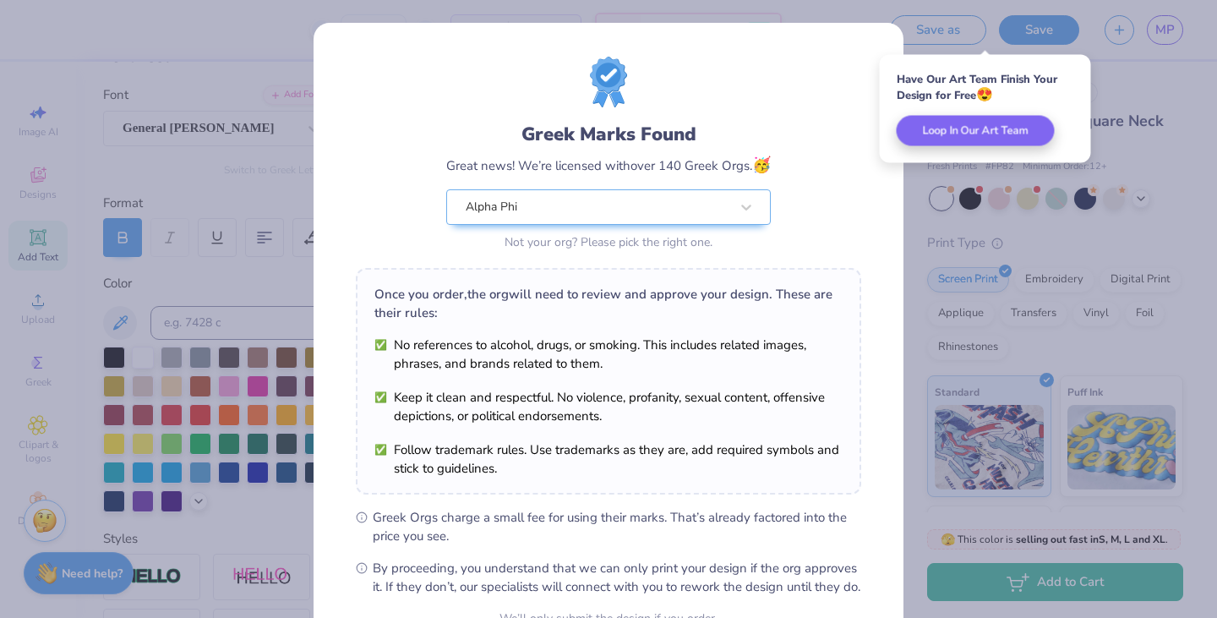
scroll to position [173, 0]
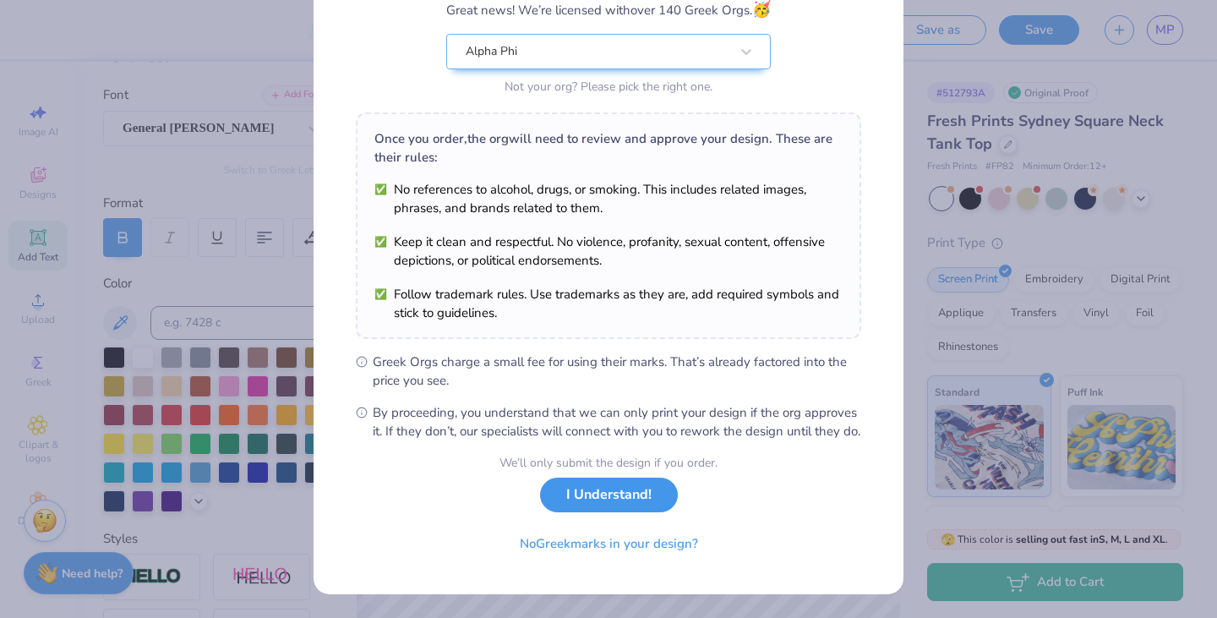
click at [646, 488] on button "I Understand!" at bounding box center [609, 495] width 138 height 35
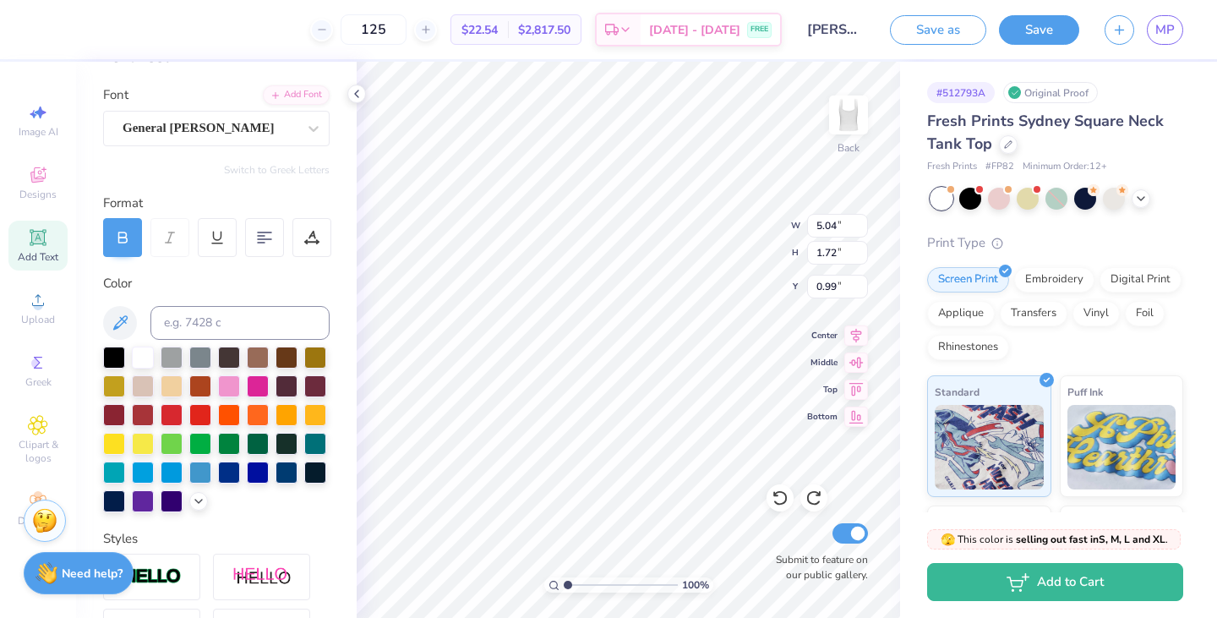
scroll to position [0, 0]
click at [224, 128] on div "General Sans" at bounding box center [210, 128] width 178 height 26
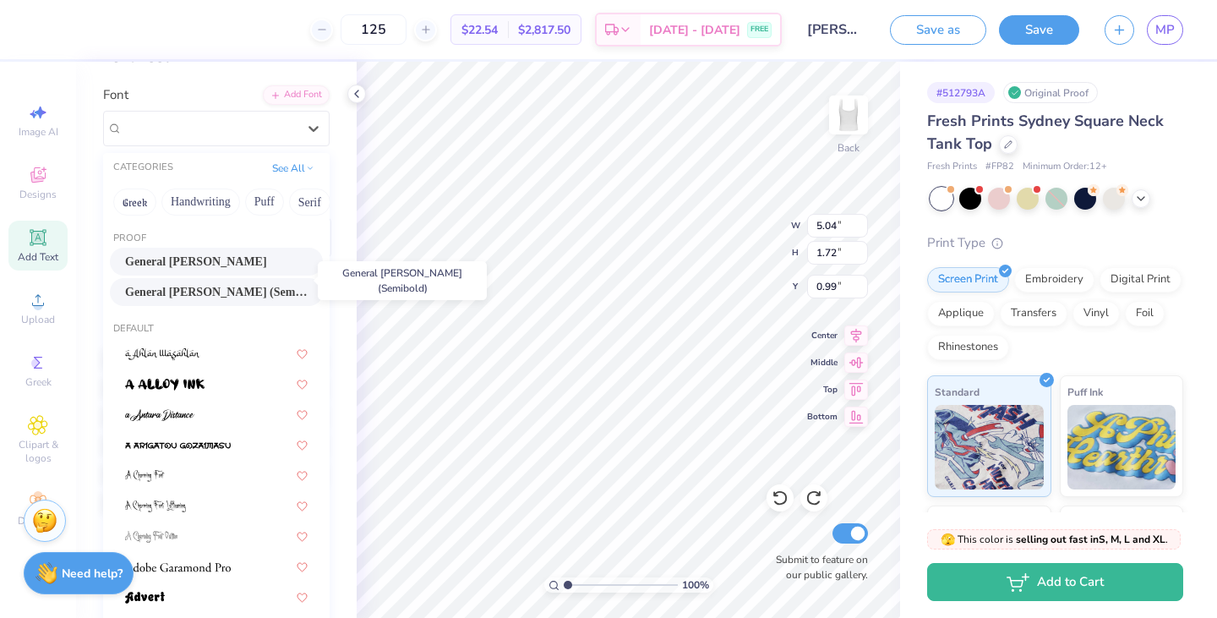
scroll to position [16, 0]
click at [175, 140] on div "General Sans" at bounding box center [216, 129] width 227 height 36
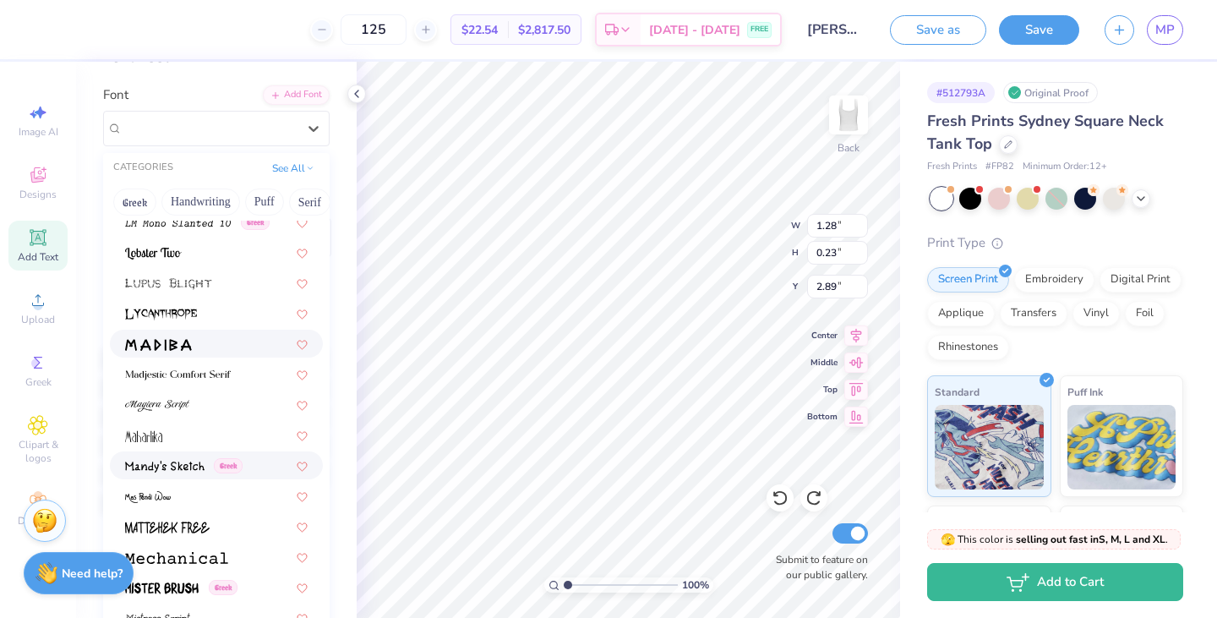
scroll to position [5990, 0]
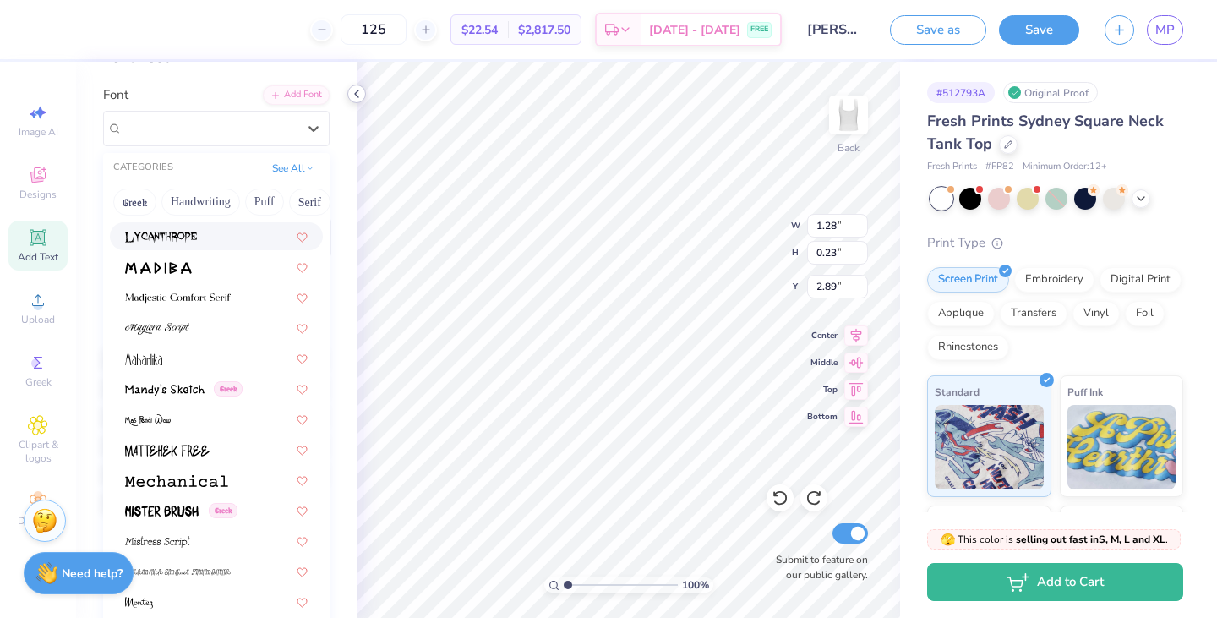
click at [357, 96] on icon at bounding box center [357, 94] width 14 height 14
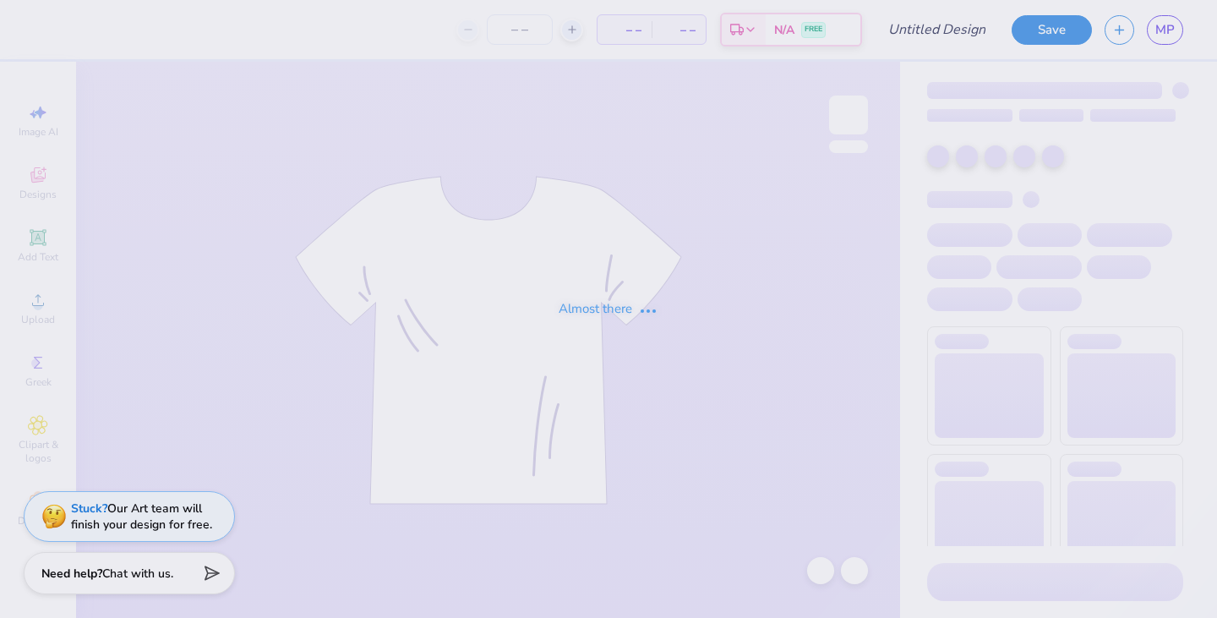
type input "[PERSON_NAME] : [US_STATE][GEOGRAPHIC_DATA]"
type input "24"
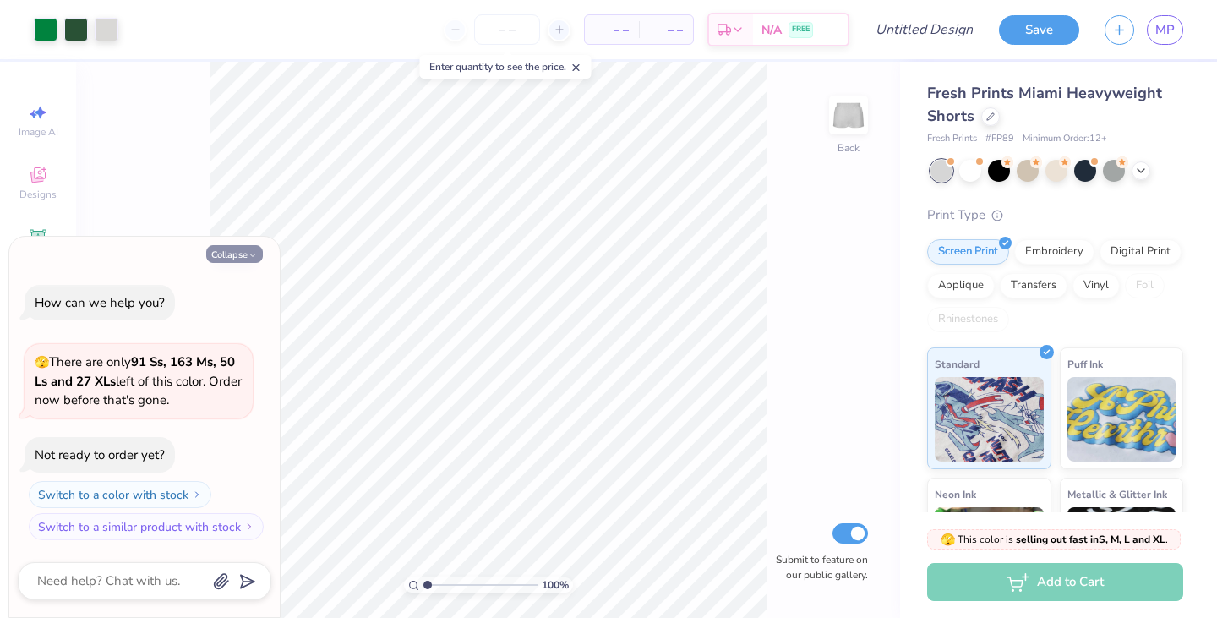
click at [250, 255] on icon "button" at bounding box center [253, 255] width 10 height 10
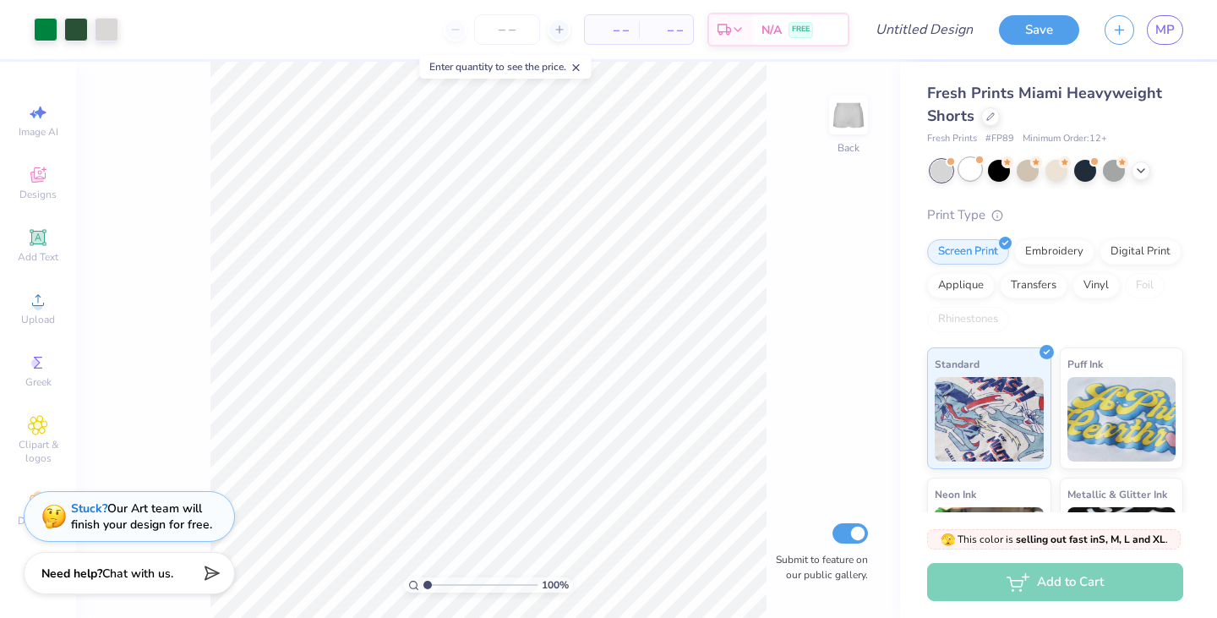
click at [975, 171] on div at bounding box center [970, 169] width 22 height 22
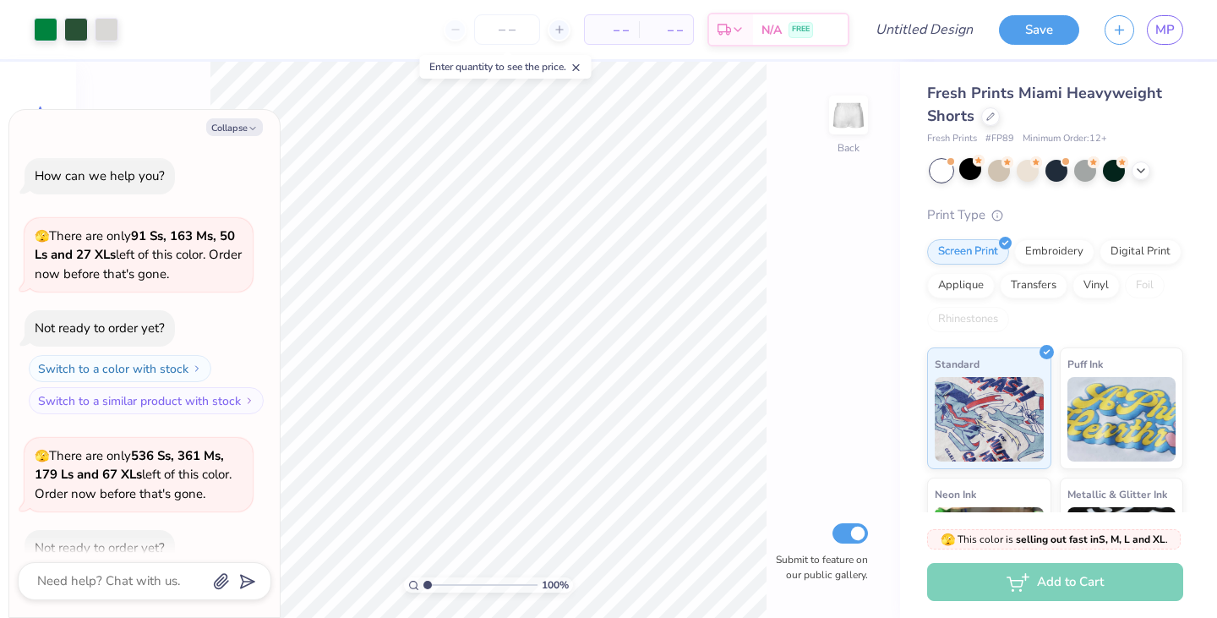
scroll to position [93, 0]
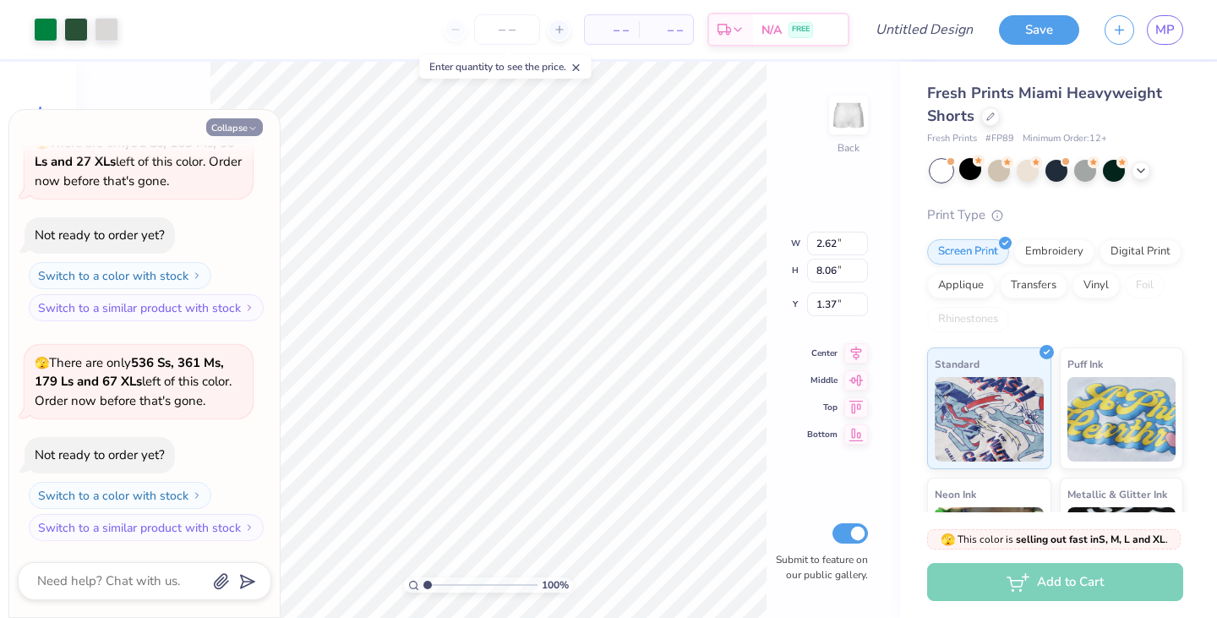
click at [226, 123] on button "Collapse" at bounding box center [234, 127] width 57 height 18
type textarea "x"
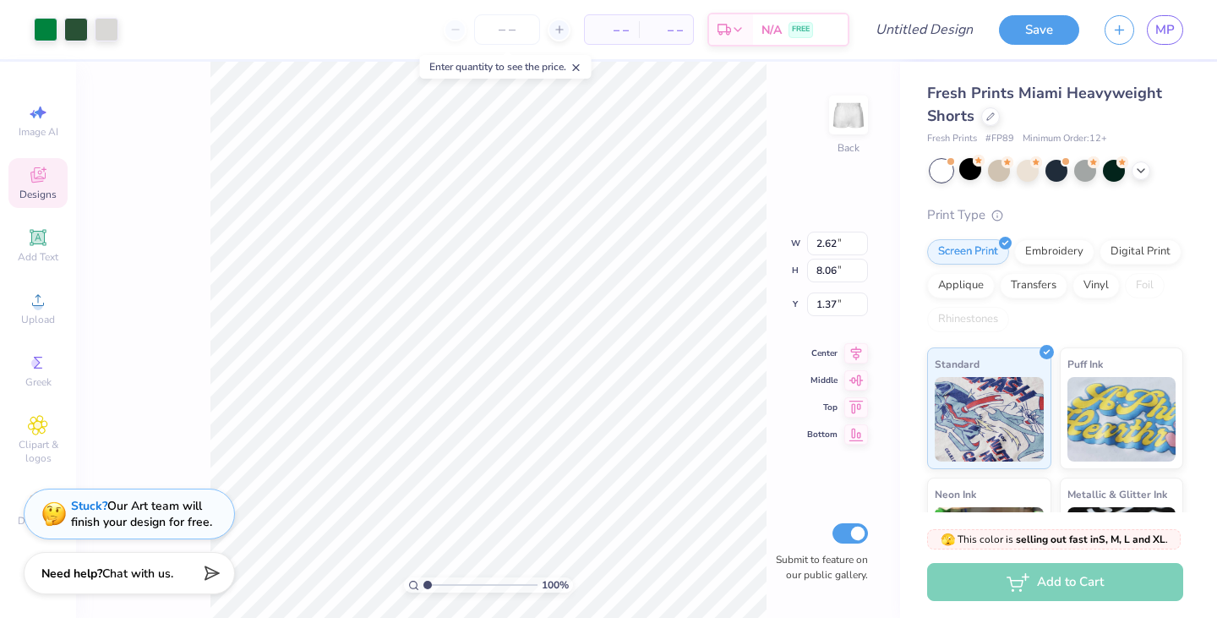
type input "2.18"
type input "3.62"
type input "6.00"
click at [183, 320] on div "100 % Back W 2.18 2.18 " H 3.62 3.62 " Y 6.00 6.00 " Center Middle Top Bottom S…" at bounding box center [488, 340] width 824 height 556
type input "1.72"
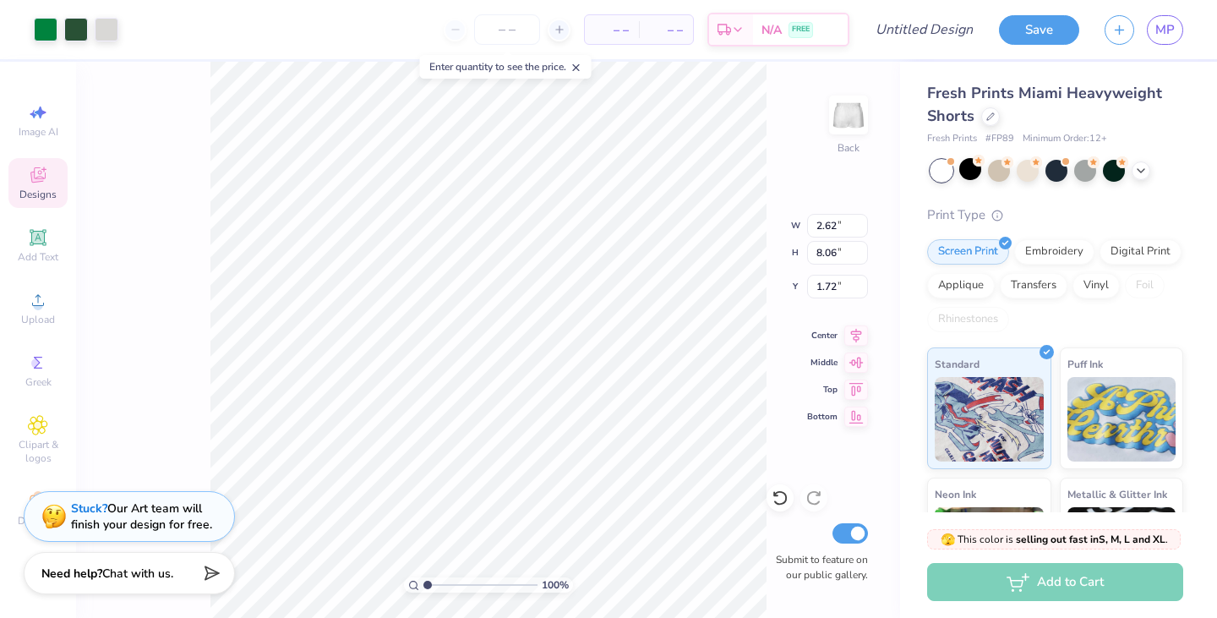
click at [36, 193] on span "Designs" at bounding box center [37, 195] width 37 height 14
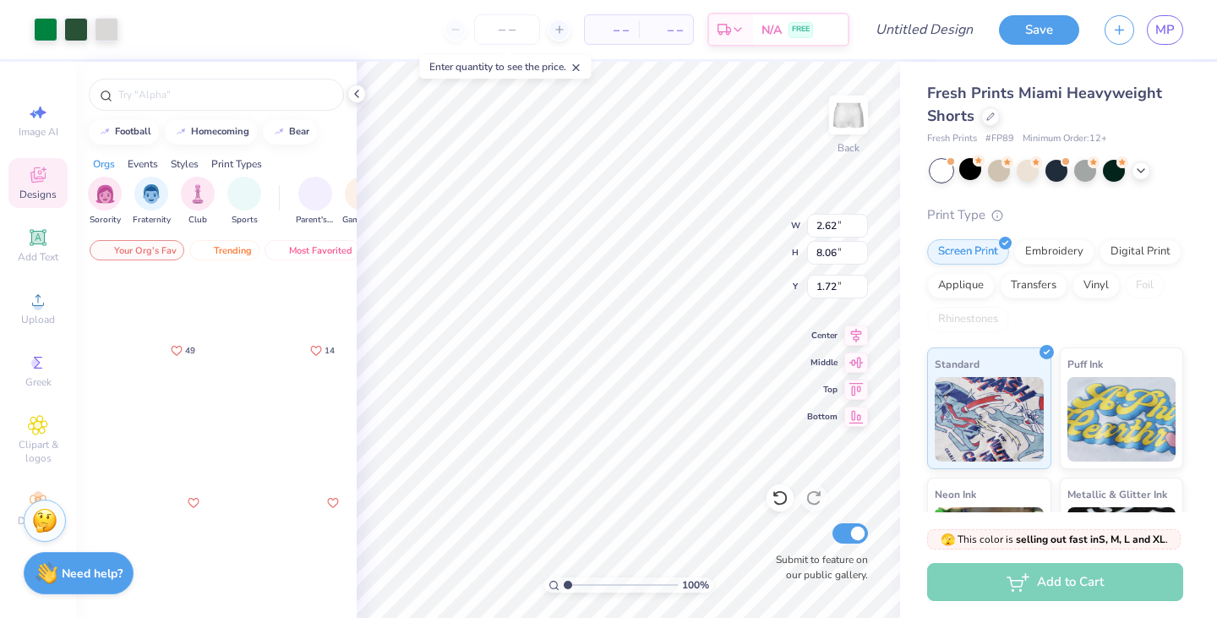
scroll to position [7170, 0]
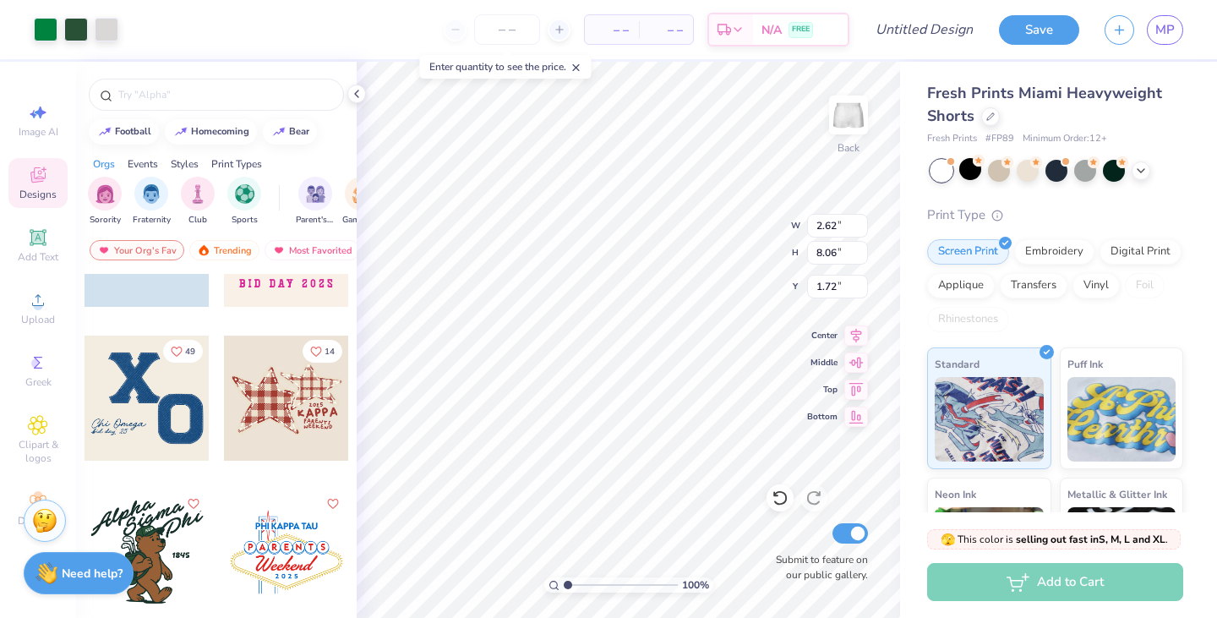
click at [171, 402] on div at bounding box center [147, 398] width 125 height 125
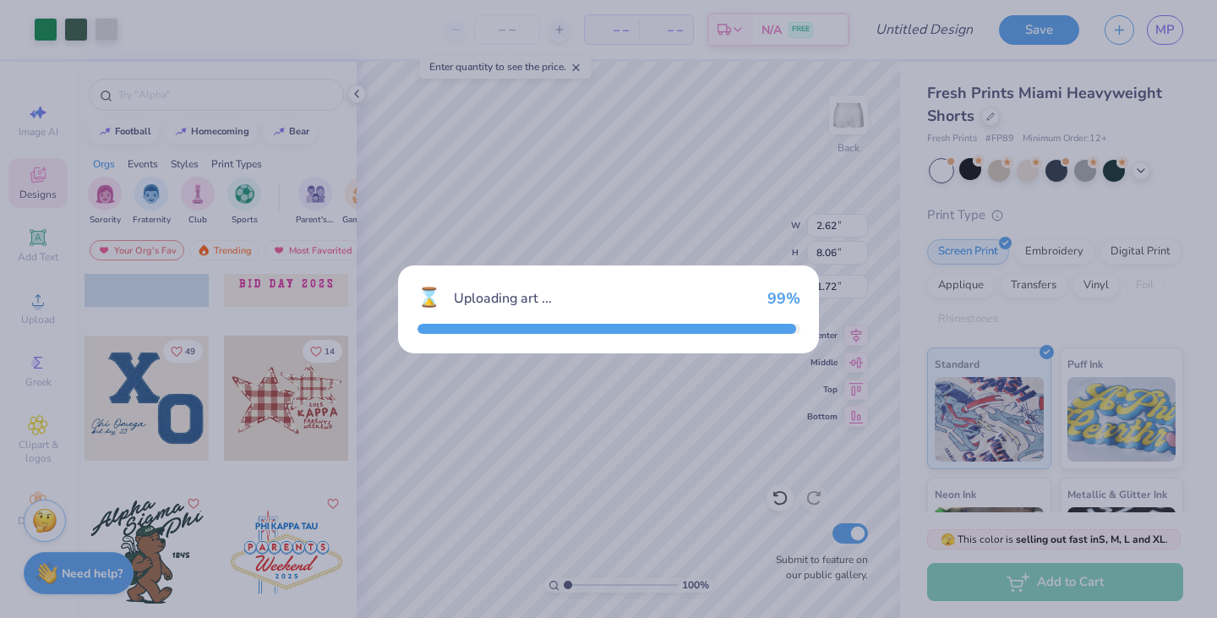
type input "6.54"
type input "4.21"
type input "3.15"
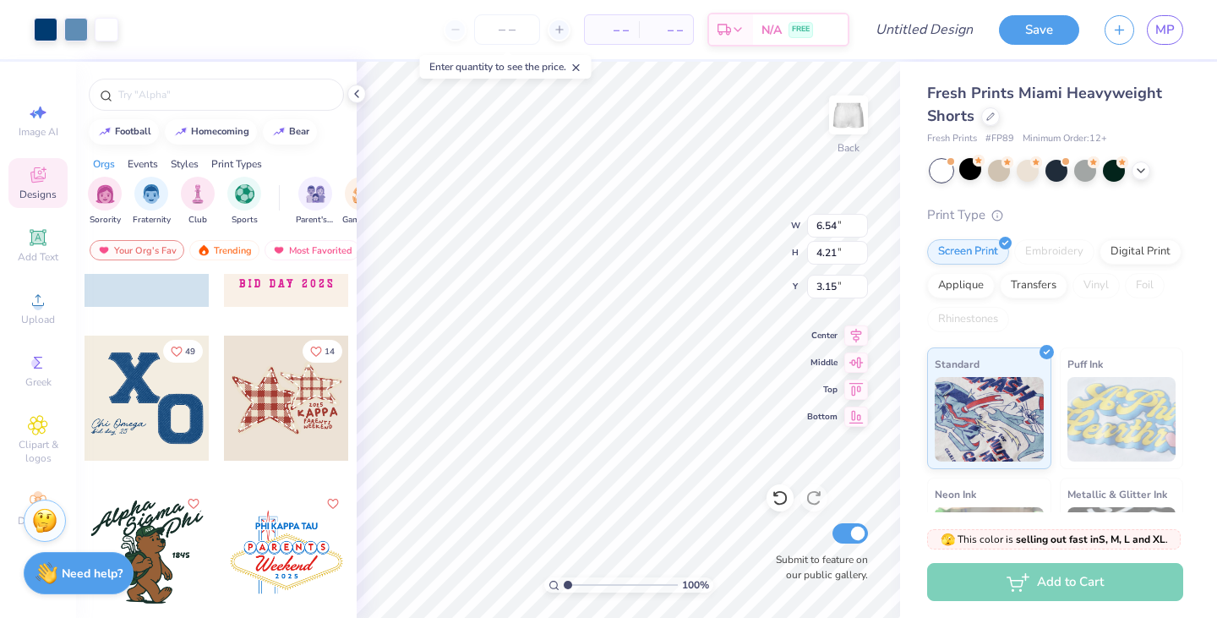
type input "2.62"
type input "8.06"
type input "1.72"
type input "5.79"
type input "5.59"
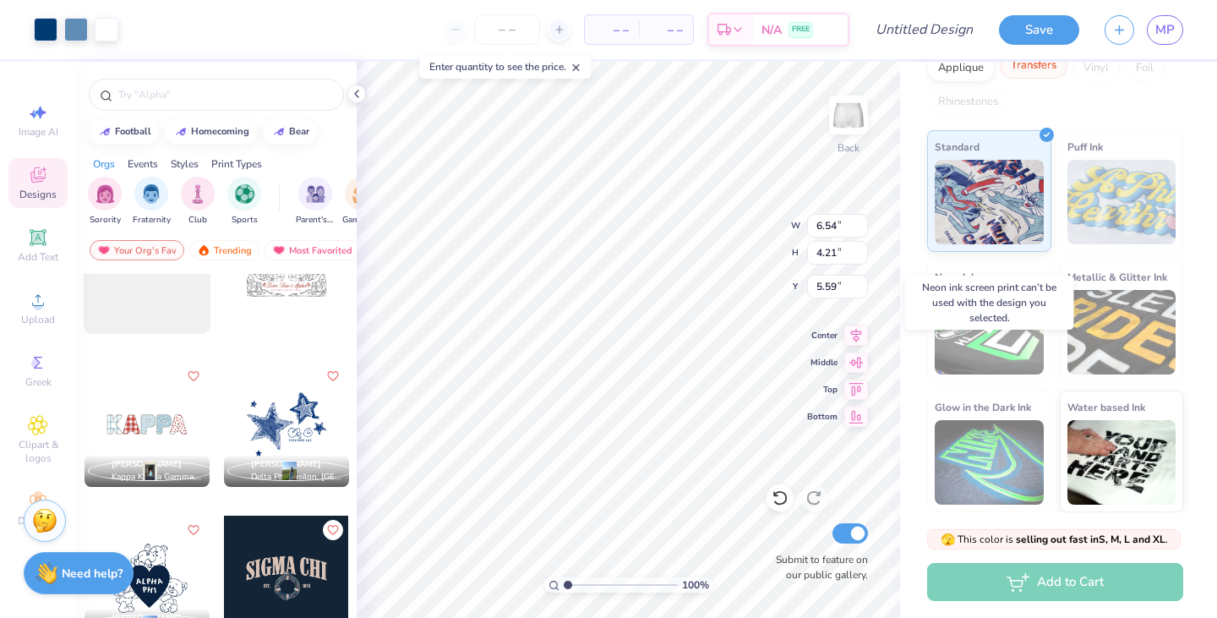
scroll to position [0, 0]
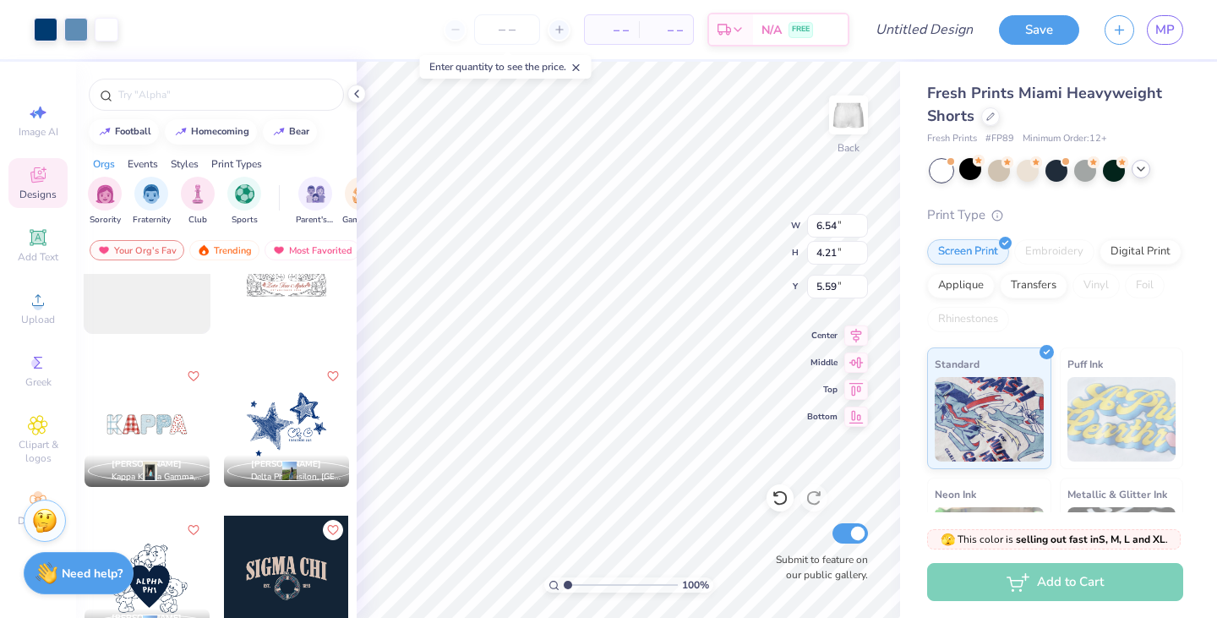
click at [1149, 165] on div at bounding box center [1141, 169] width 19 height 19
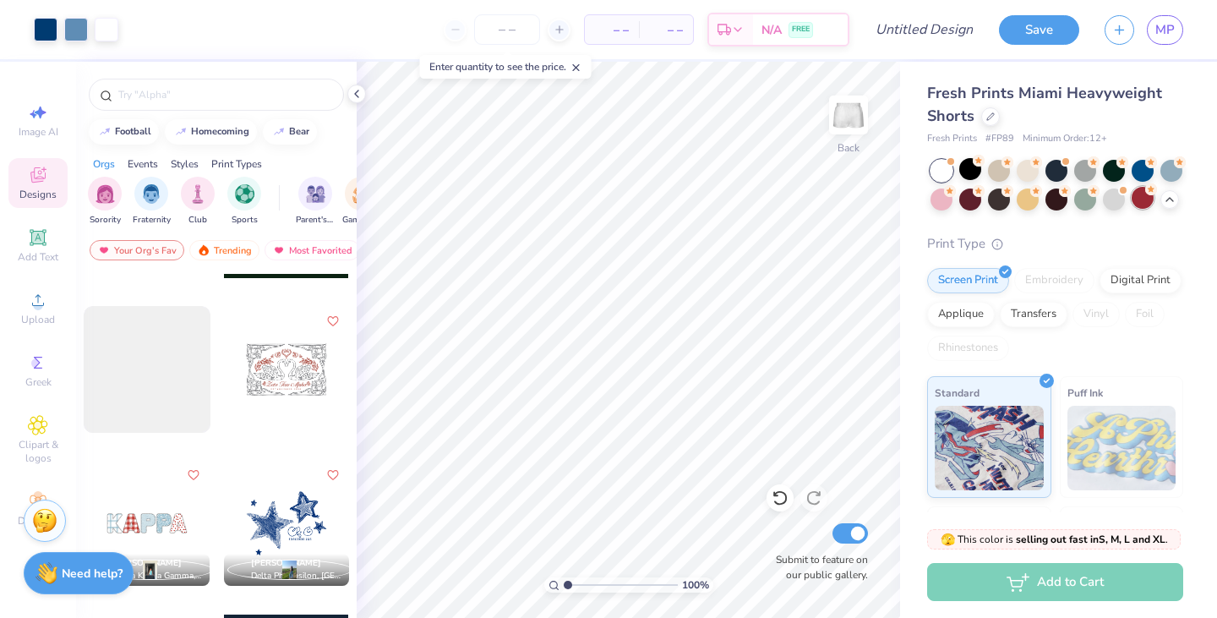
click at [1147, 200] on div at bounding box center [1143, 198] width 22 height 22
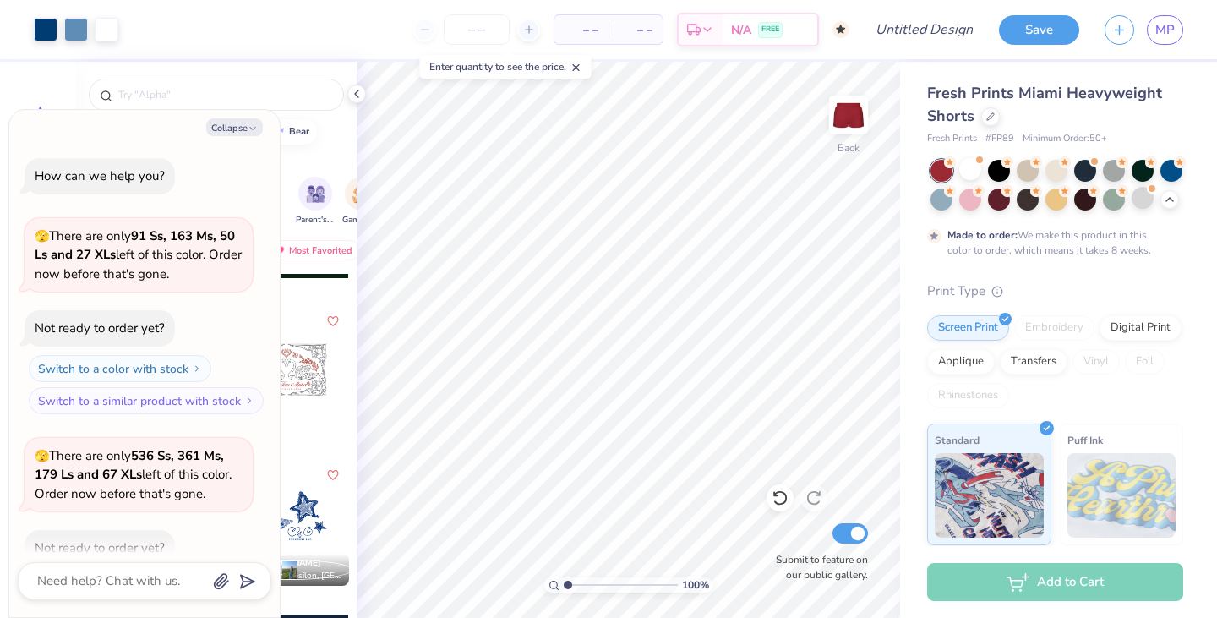
scroll to position [233, 0]
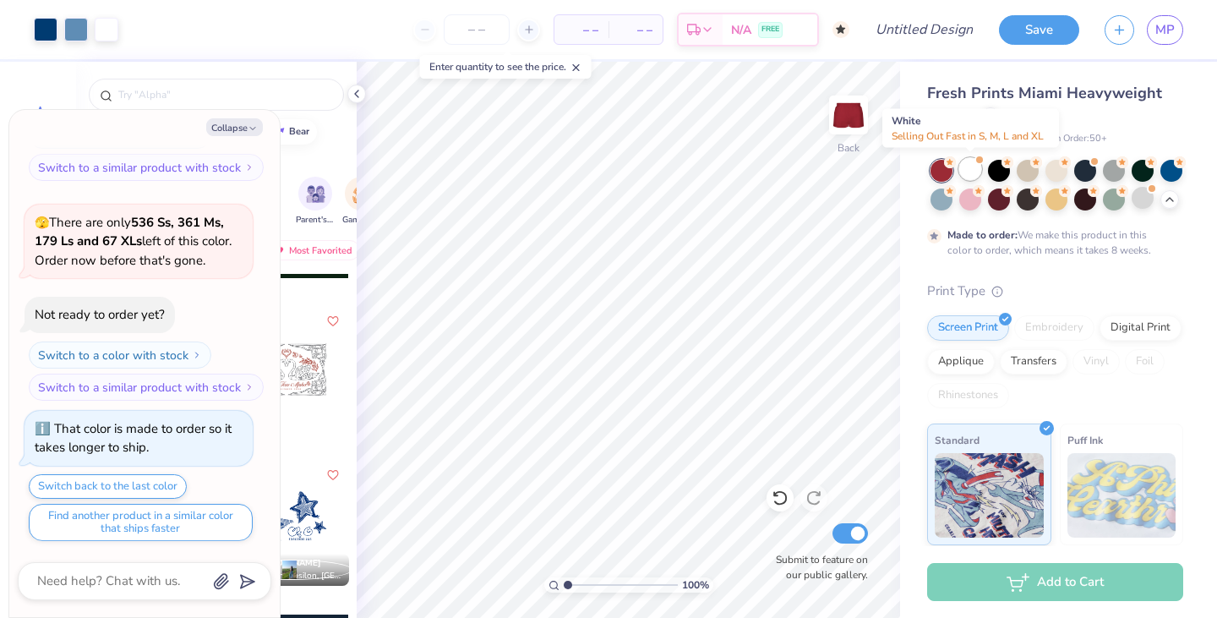
click at [972, 175] on div at bounding box center [970, 169] width 22 height 22
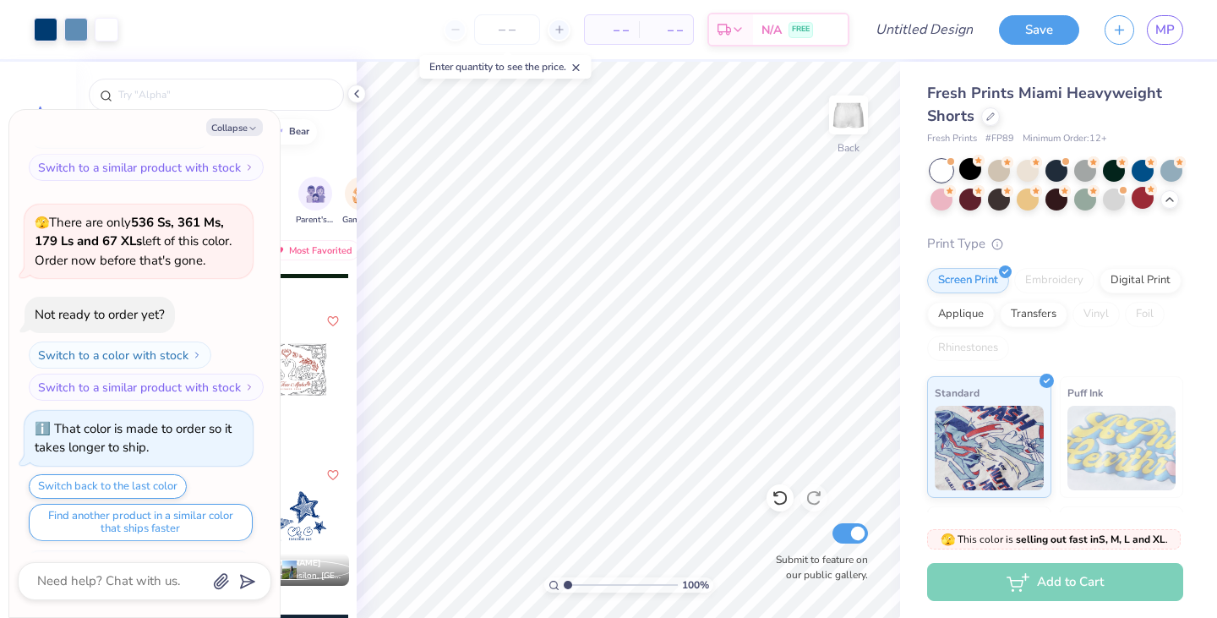
scroll to position [538, 0]
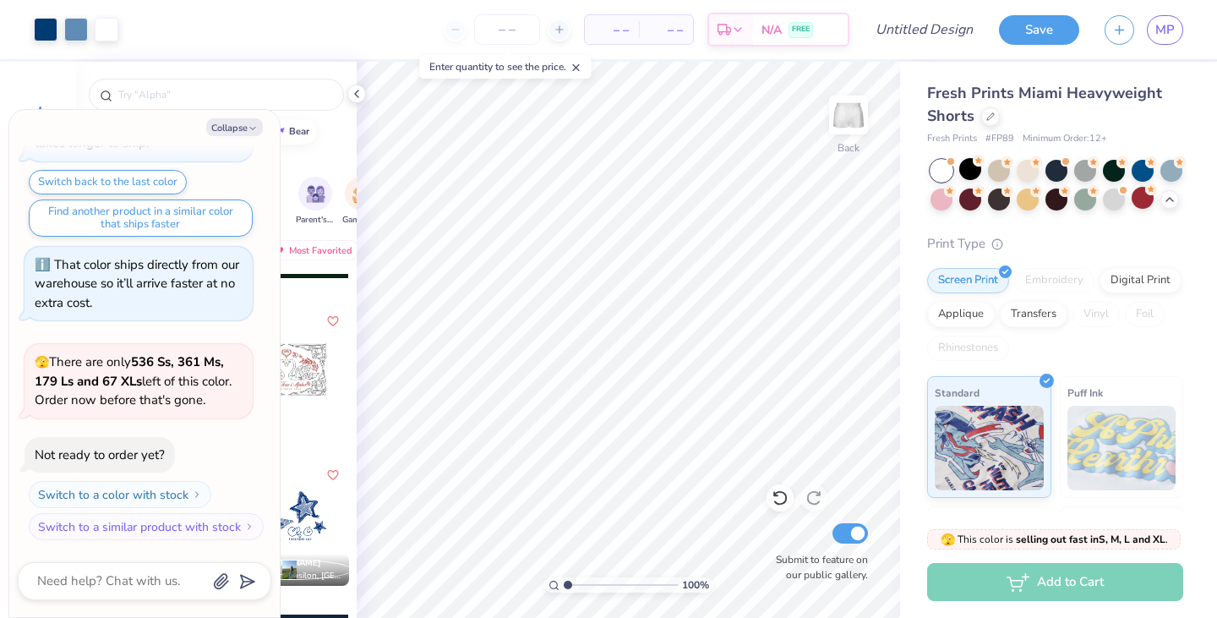
click at [856, 131] on img at bounding box center [849, 115] width 34 height 34
click at [847, 115] on img at bounding box center [849, 115] width 68 height 68
click at [119, 566] on div at bounding box center [145, 581] width 254 height 38
click at [119, 582] on textarea at bounding box center [122, 581] width 172 height 23
type textarea "x"
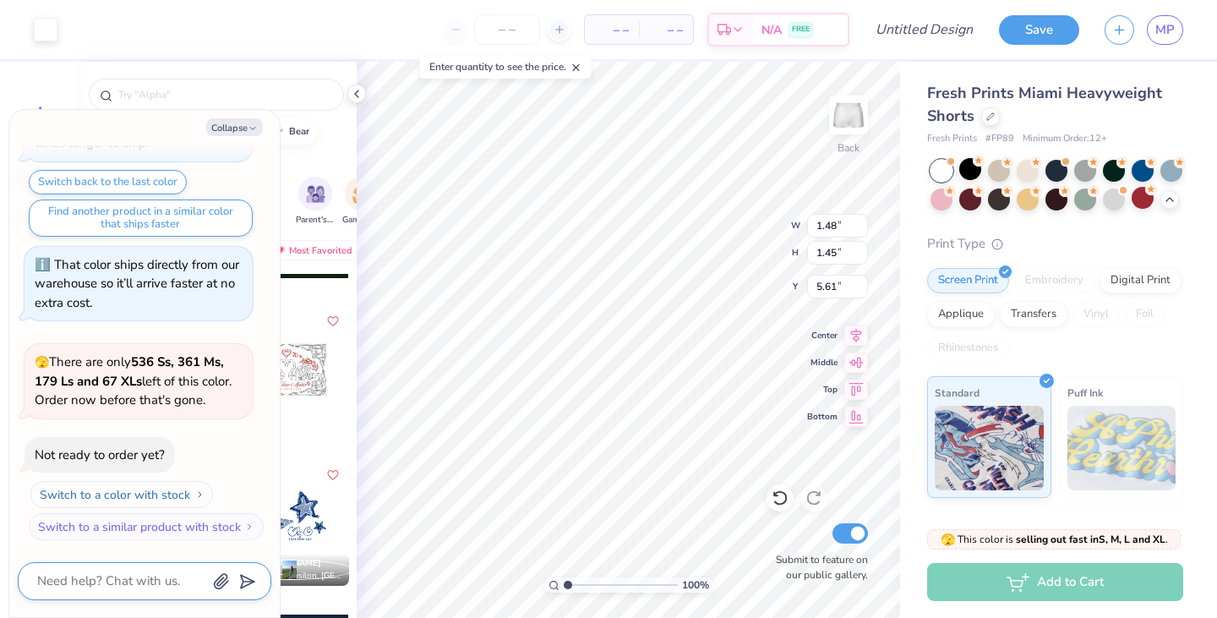
type textarea "h"
type textarea "x"
type textarea "ho"
type textarea "x"
type textarea "how"
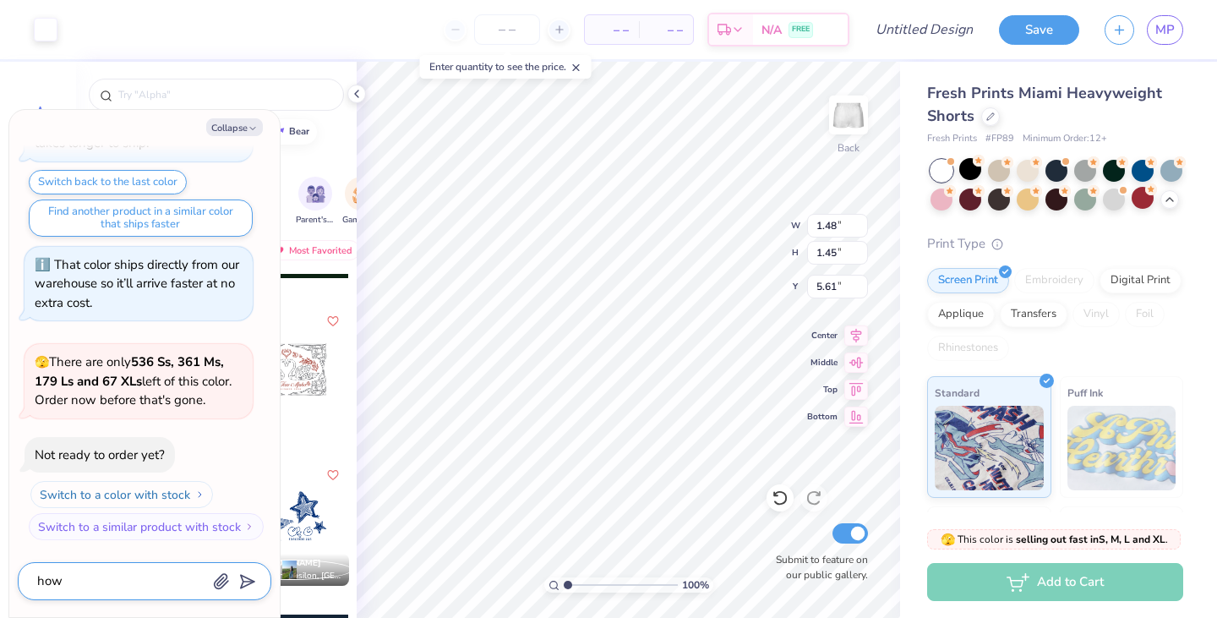
type textarea "x"
type textarea "how t"
type textarea "x"
type textarea "how to"
type textarea "x"
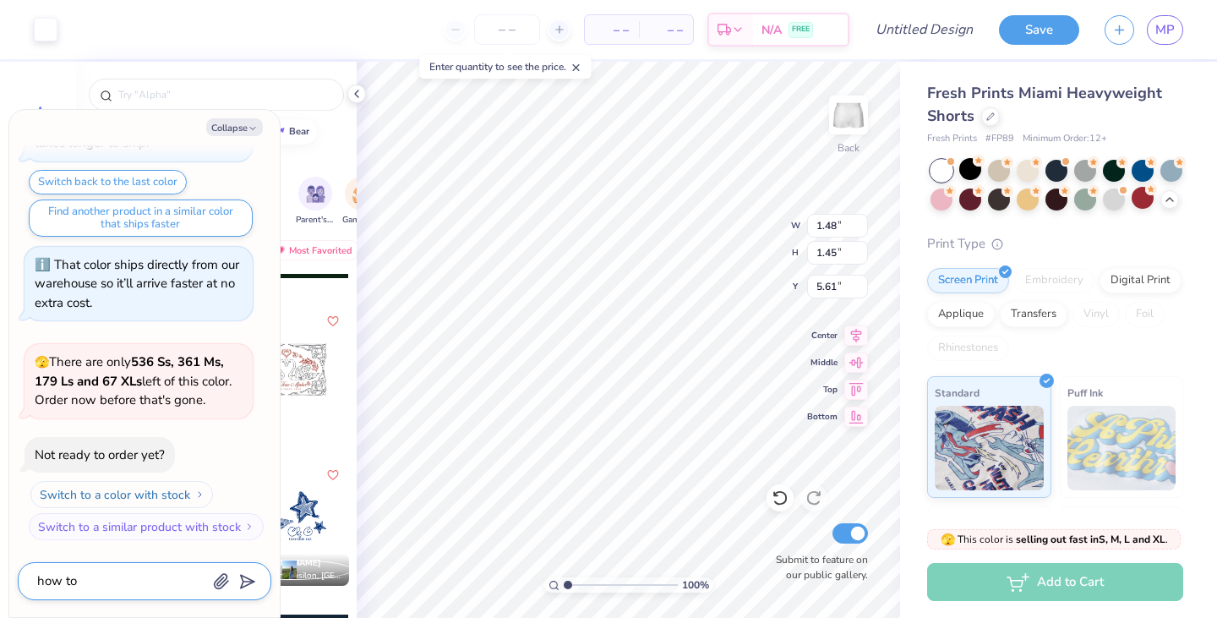
type textarea "how to s"
type textarea "x"
type textarea "how to sw"
type textarea "x"
type textarea "how to swi"
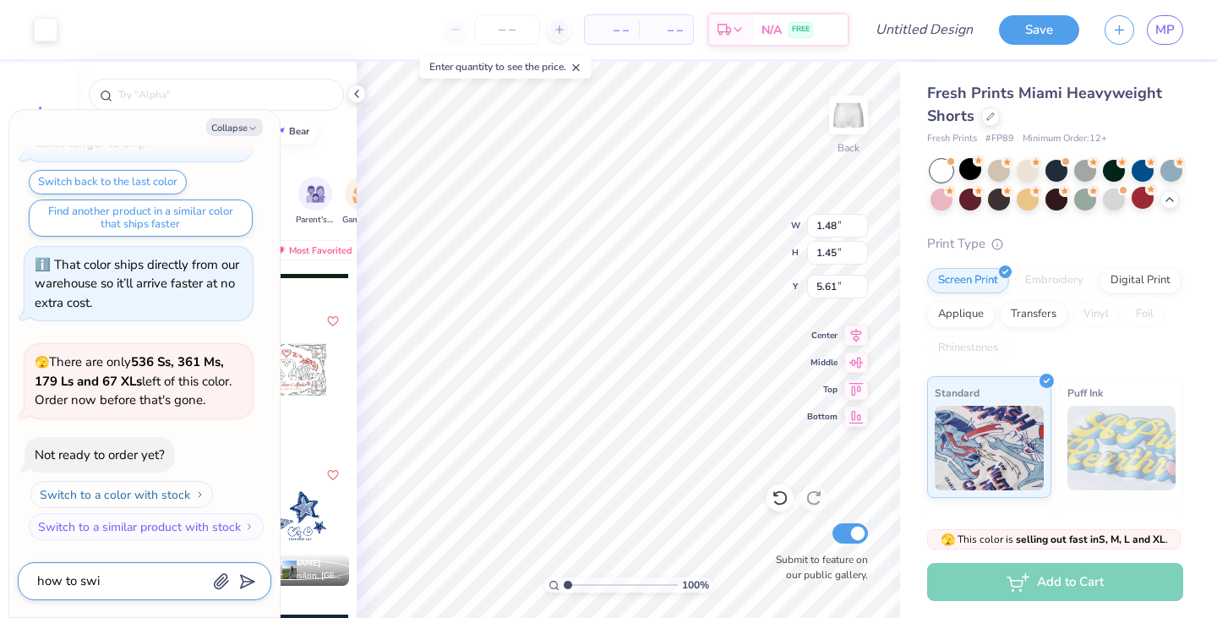
type textarea "x"
type textarea "how to swit"
type textarea "x"
type textarea "how to switc"
type textarea "x"
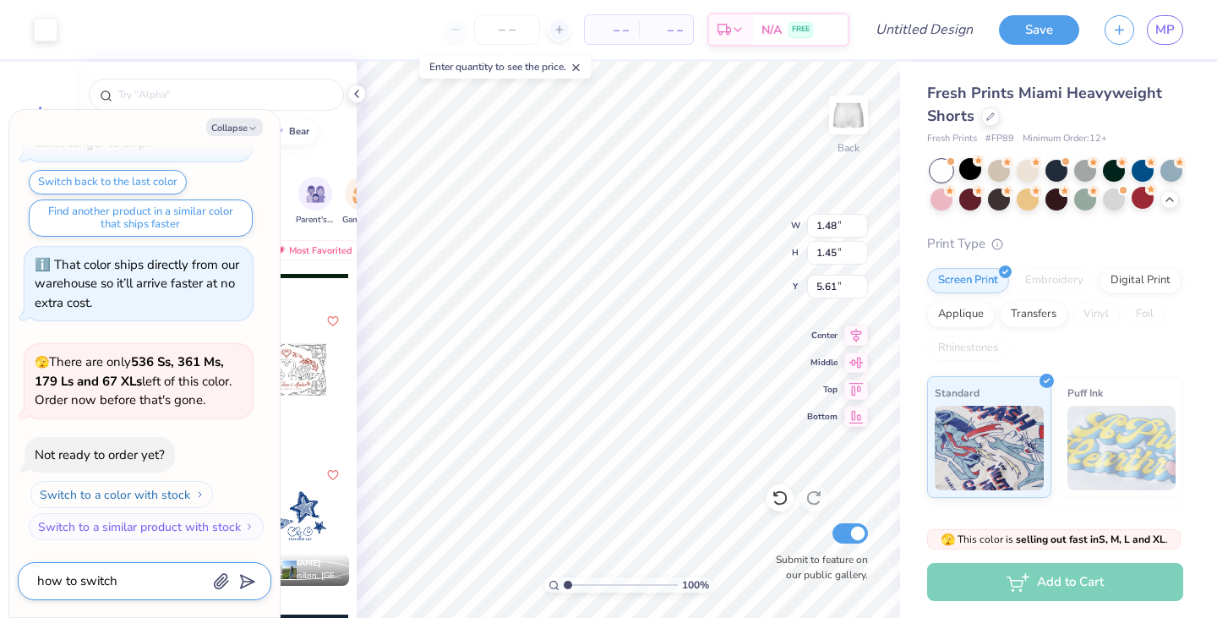
type textarea "how to switch"
type textarea "x"
type textarea "how to switch b"
type textarea "x"
type textarea "how to switch bl"
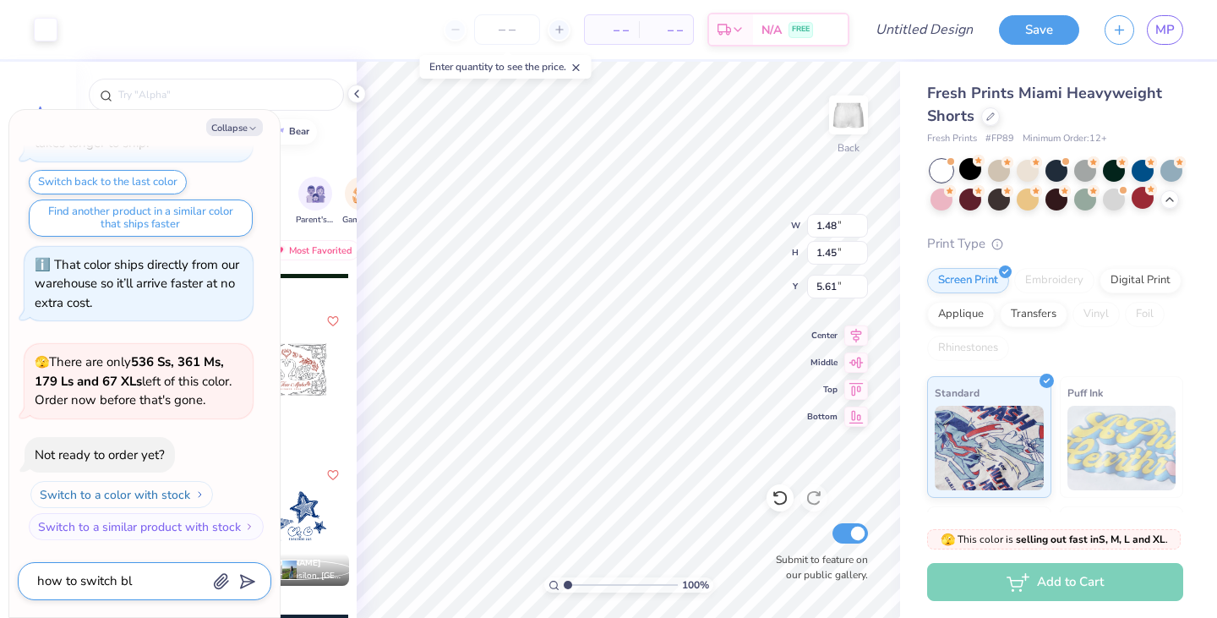
type textarea "x"
type textarea "how to switch blu"
type textarea "x"
type textarea "how to switch blue"
type textarea "x"
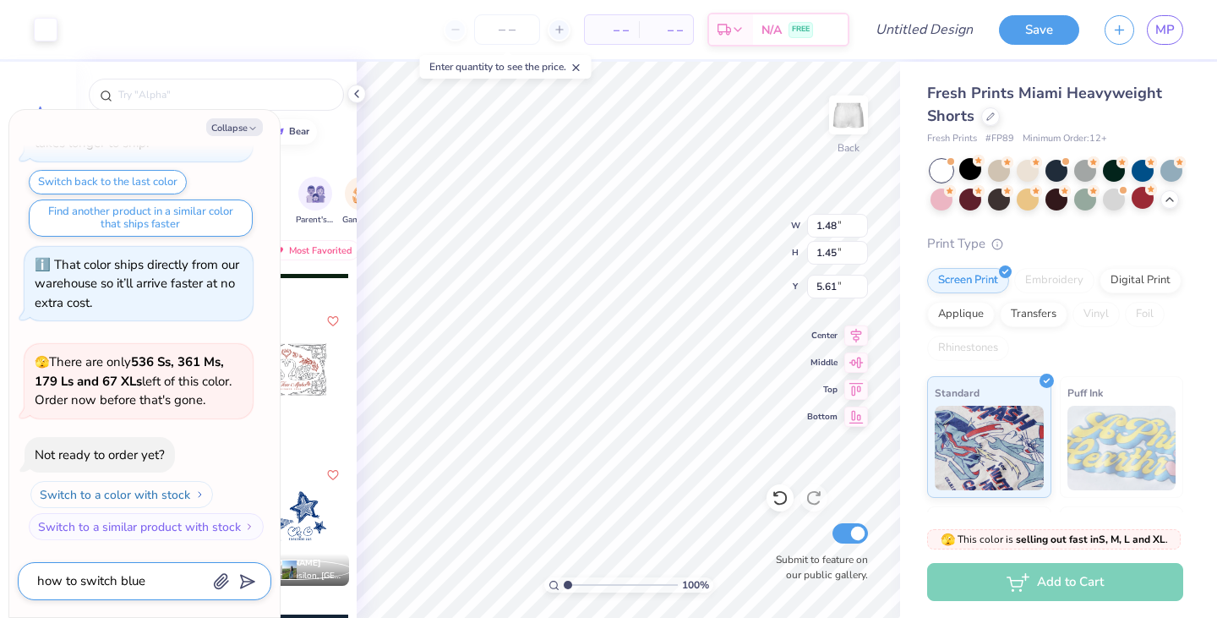
type textarea "how to switch blue"
type textarea "x"
type textarea "how to switch blue c"
type textarea "x"
type textarea "how to switch blue co"
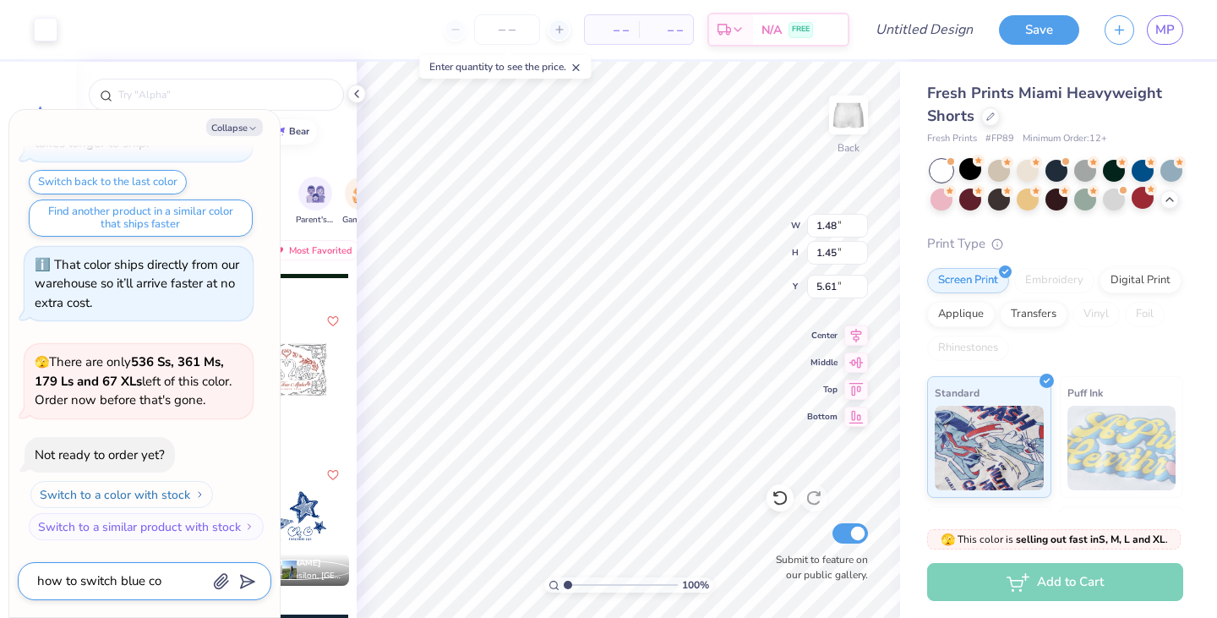
type textarea "x"
type textarea "how to switch blue col"
type textarea "x"
type textarea "how to switch blue colo"
type textarea "x"
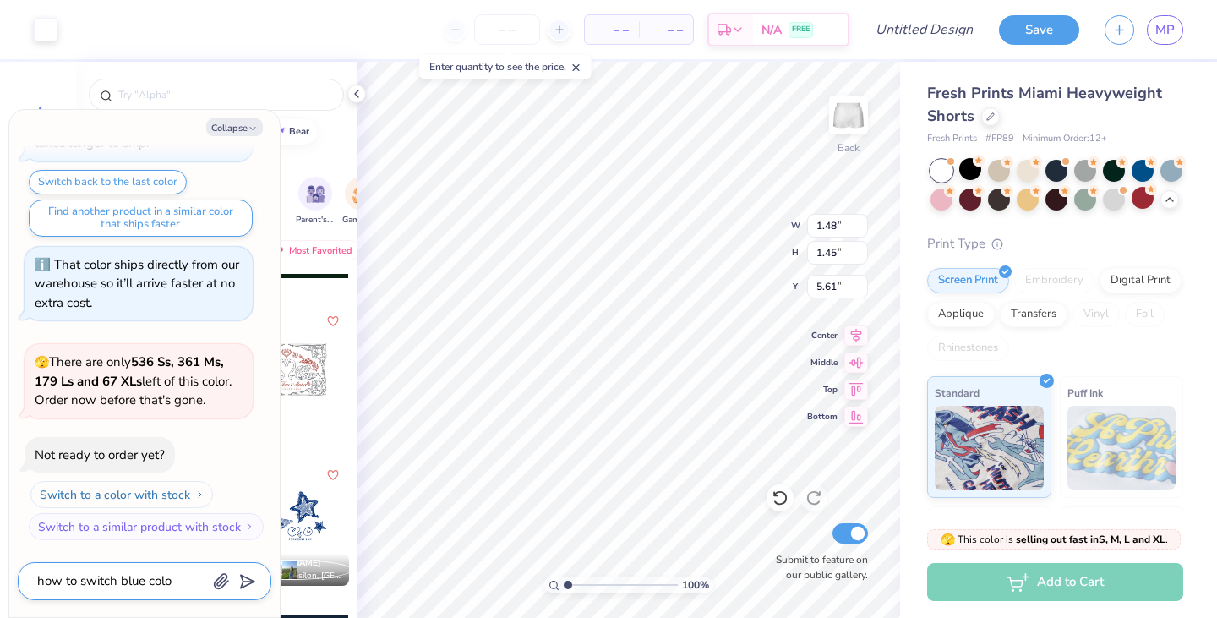
type textarea "how to switch blue color"
type textarea "x"
type textarea "how to switch blue color"
type textarea "x"
type textarea "how to switch blue color b"
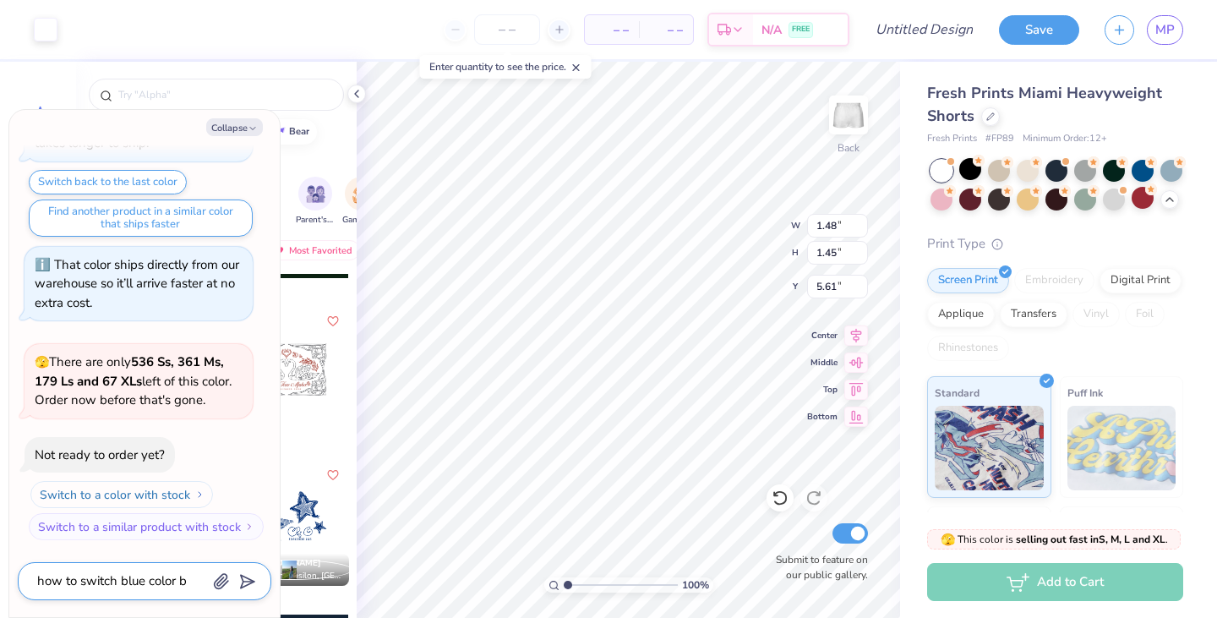
type textarea "x"
type textarea "how to switch blue color bu"
type textarea "x"
type textarea "how to switch blue color but"
type textarea "x"
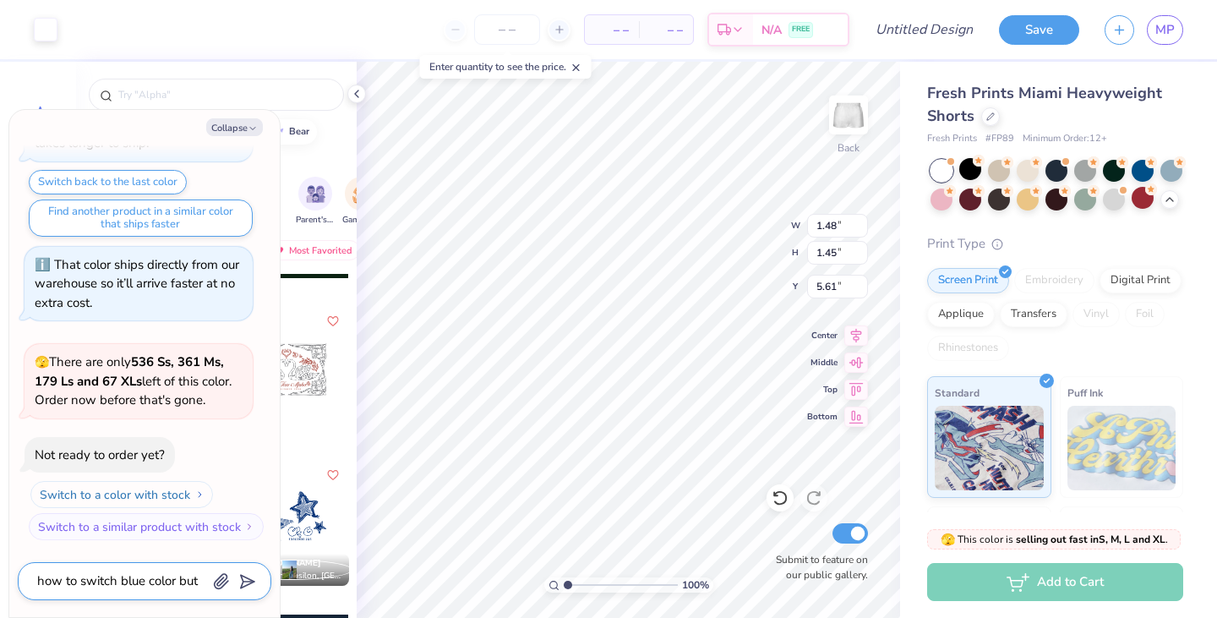
type textarea "how to switch blue color but"
type textarea "x"
type textarea "how to switch blue color but n"
type textarea "x"
type textarea "how to switch blue color but no"
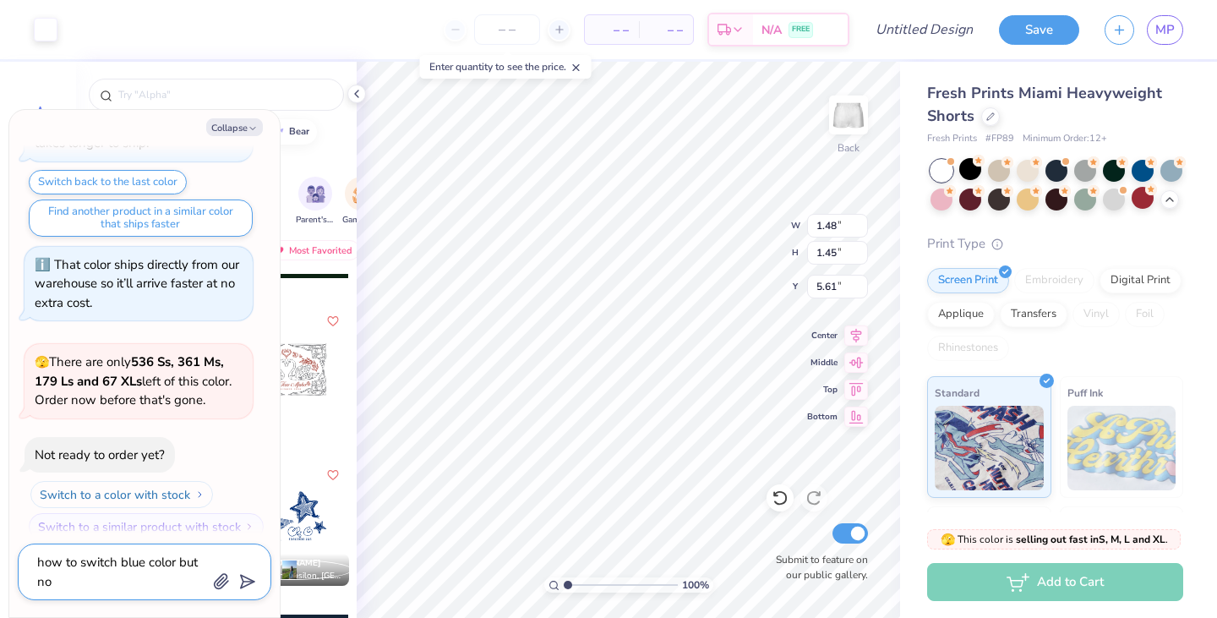
type textarea "x"
type textarea "how to switch blue color but not"
type textarea "x"
type textarea "how to switch blue color but not"
type textarea "x"
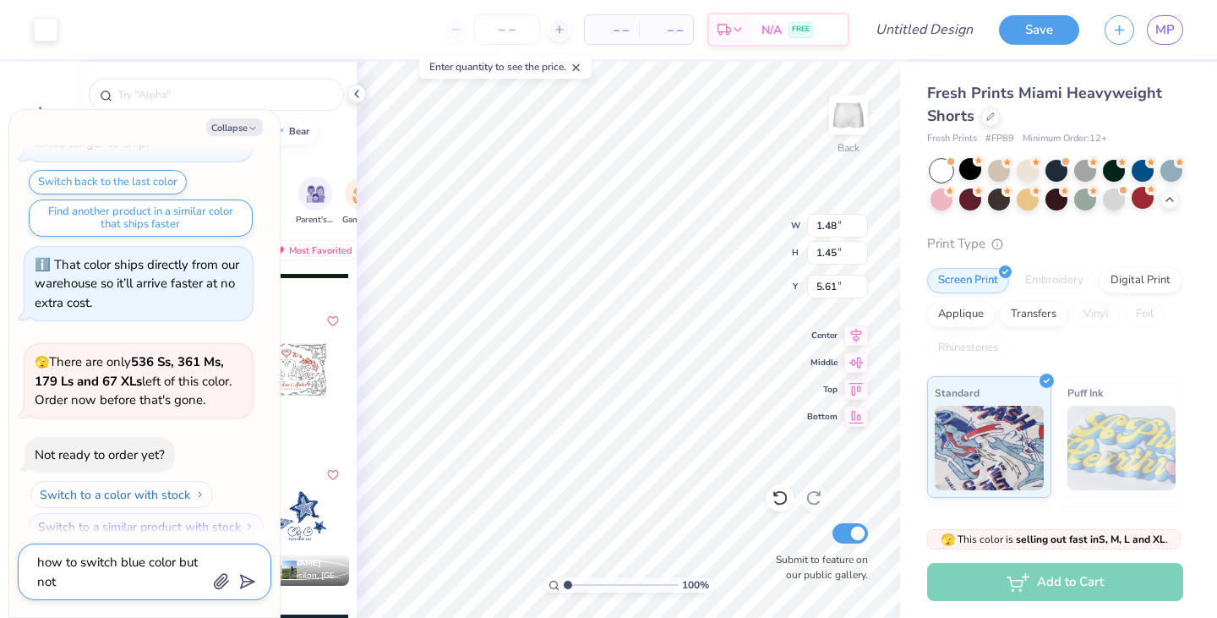
type textarea "how to switch blue color but not s"
type textarea "x"
type textarea "how to switch blue color but not sw"
type textarea "x"
type textarea "how to switch blue color but not swo"
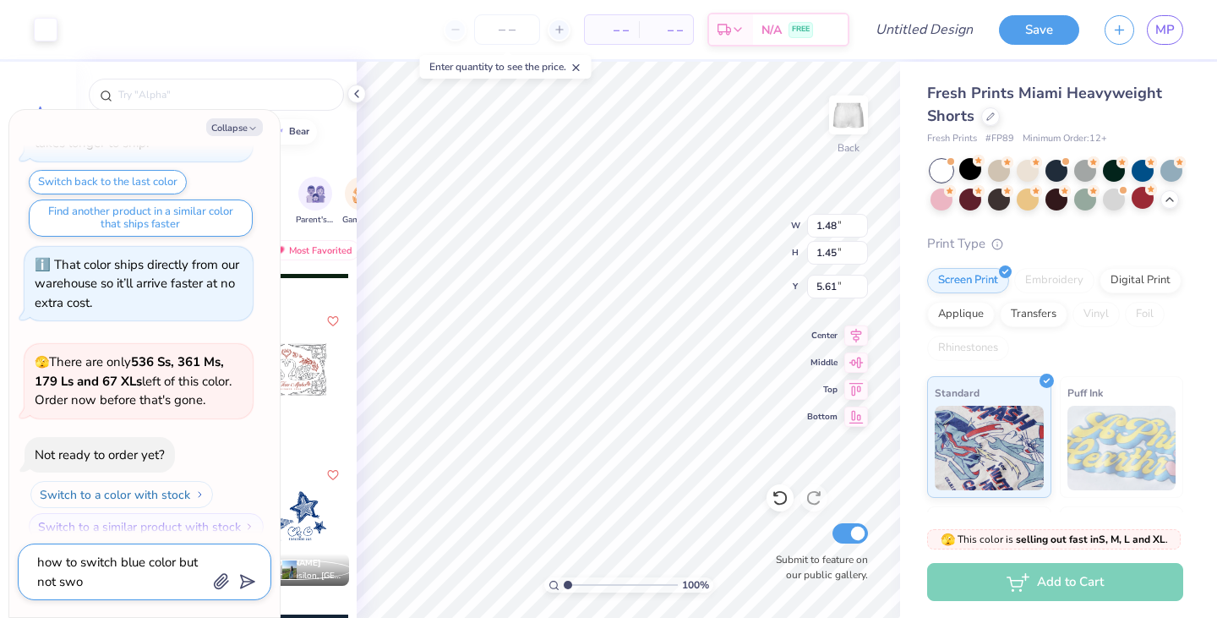
type textarea "x"
type textarea "how to switch blue color but not sw"
type textarea "x"
type textarea "how to switch blue color but not s"
type textarea "x"
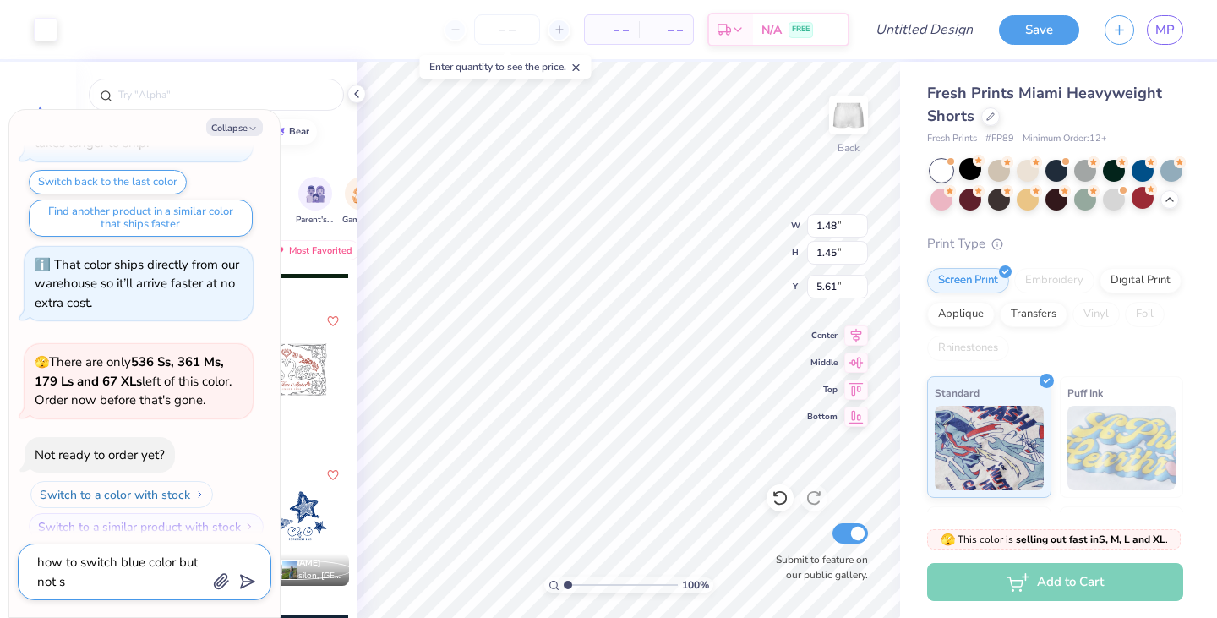
type textarea "how to switch blue color but not sh"
type textarea "x"
type textarea "how to switch blue color but not sho"
type textarea "x"
type textarea "how to switch blue color but not shor"
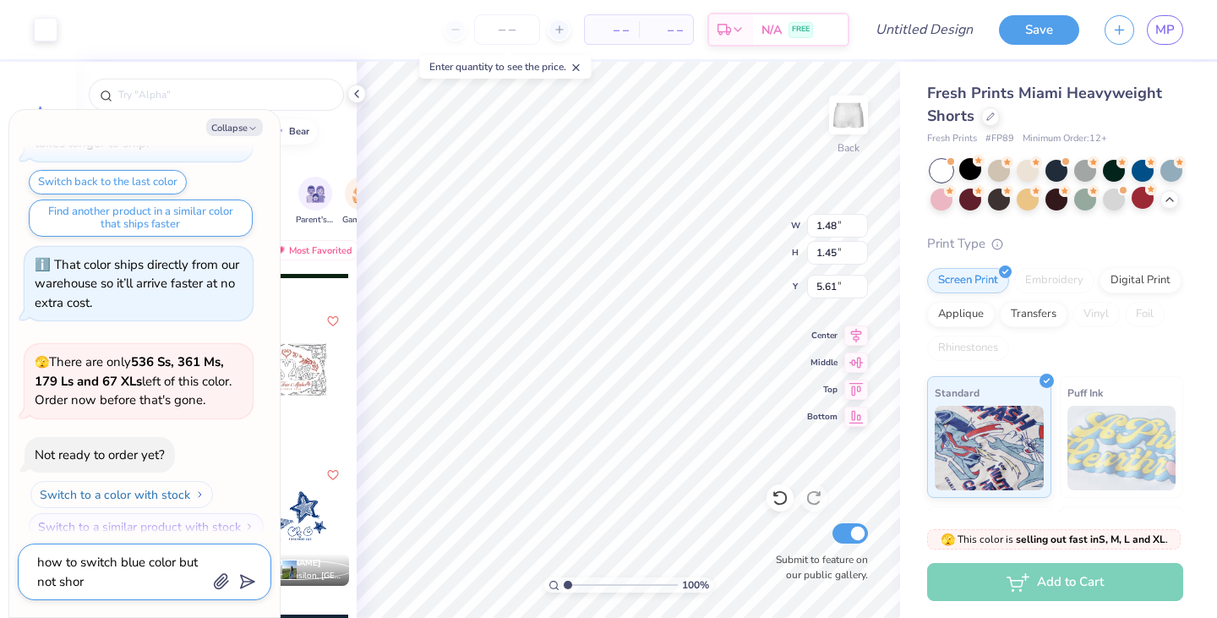
type textarea "x"
type textarea "how to switch blue color but not short"
type textarea "x"
type textarea "how to switch blue color but not shorts"
type textarea "x"
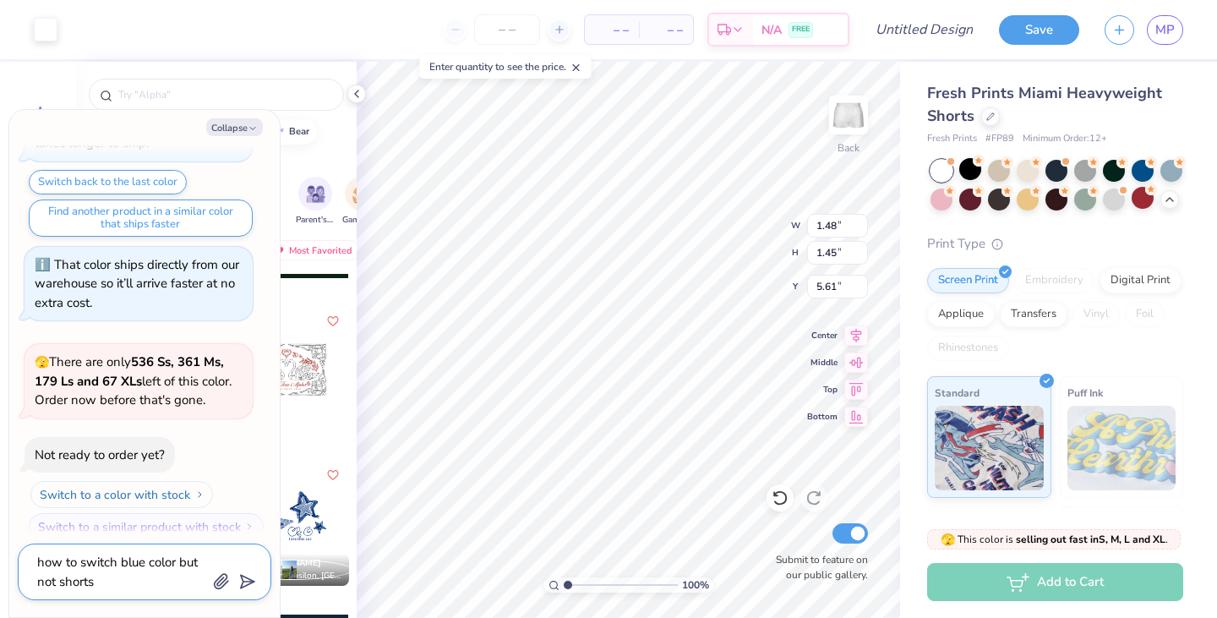
type textarea "how to switch blue color but not shorts"
type textarea "x"
type textarea "how to switch blue color but not shorts co"
type textarea "x"
type textarea "how to switch blue color but not shorts col"
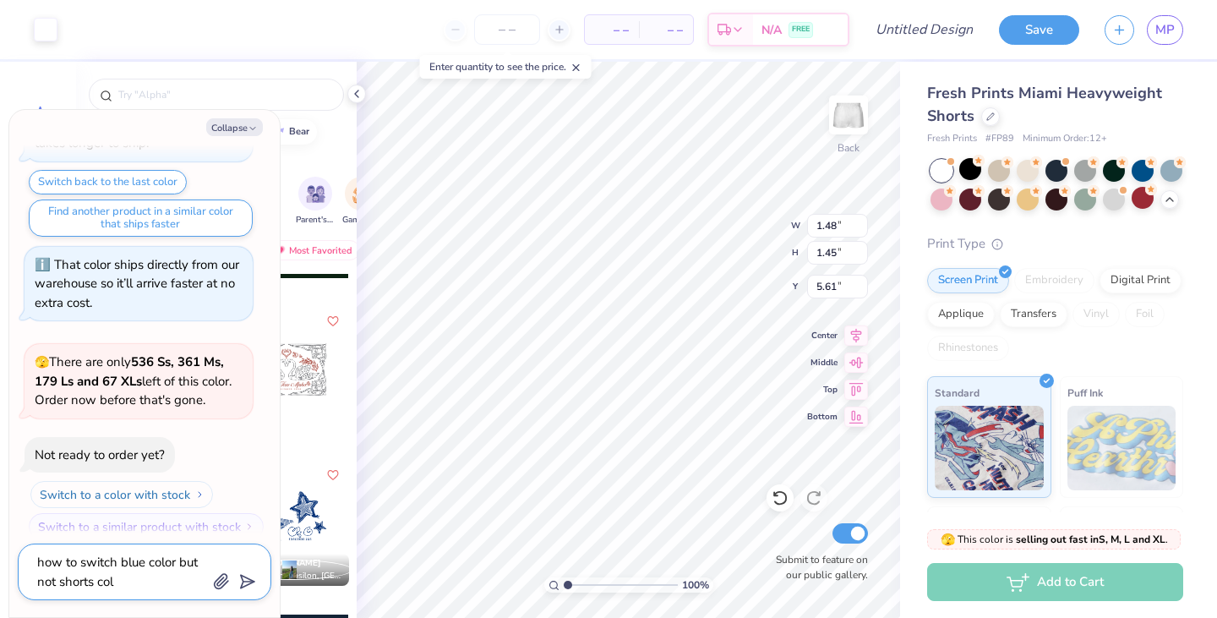
type textarea "x"
type textarea "how to switch blue color but not shorts colo"
type textarea "x"
type textarea "how to switch blue color but not shorts color"
type textarea "x"
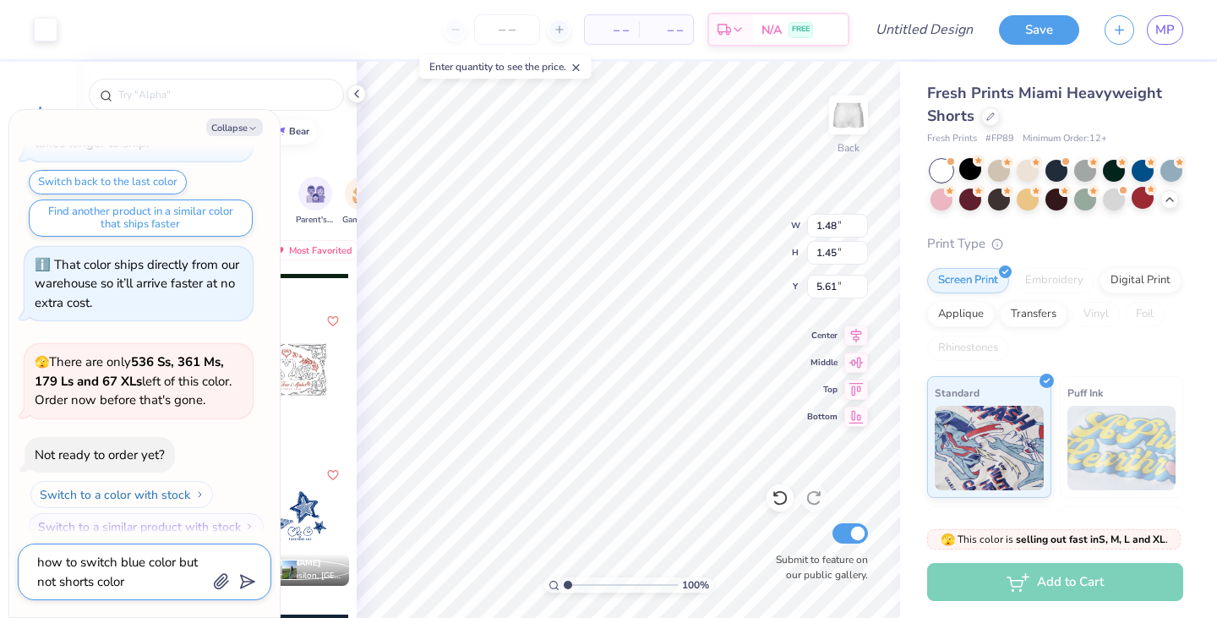
type textarea "how to switch blue color but not shorts color"
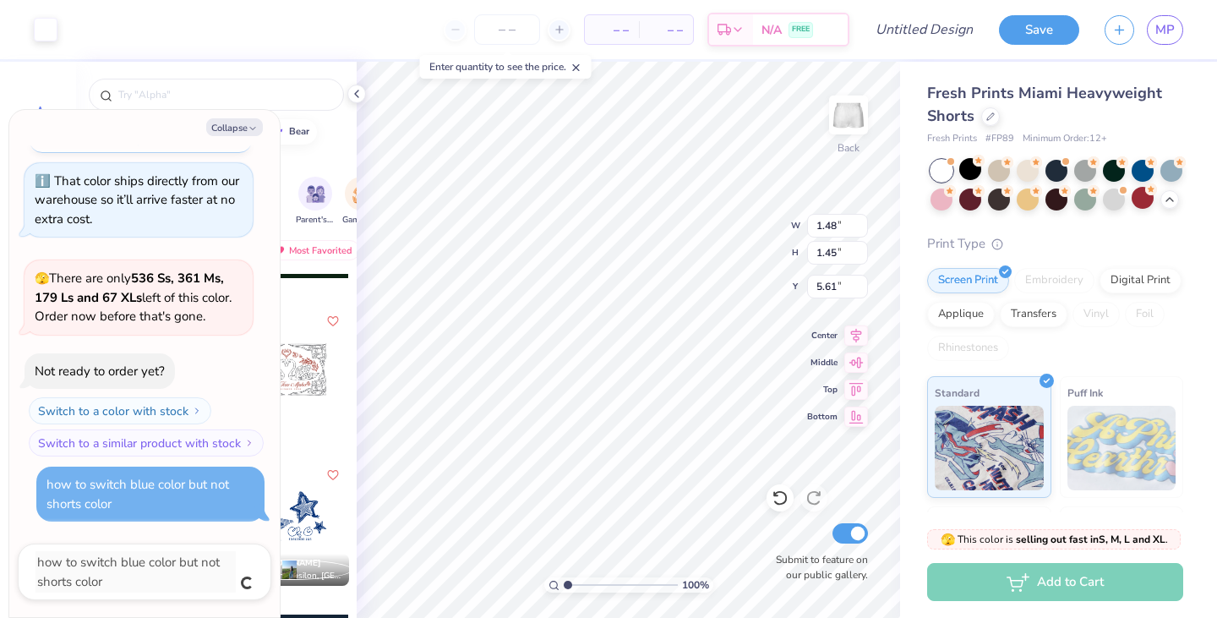
type textarea "x"
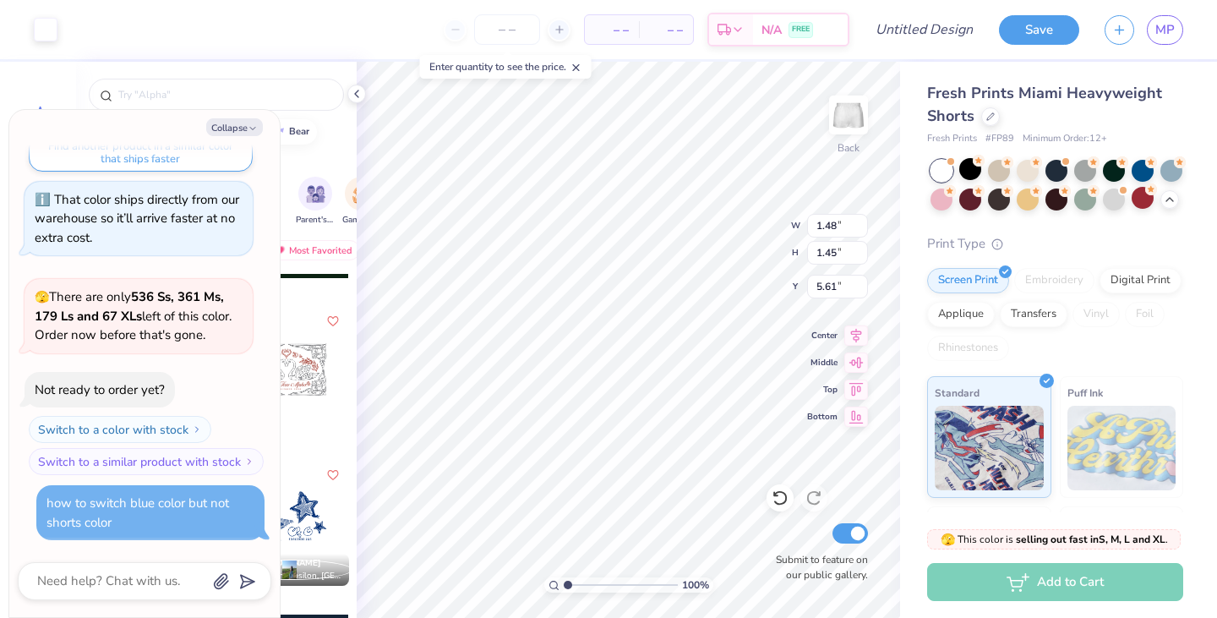
scroll to position [603, 0]
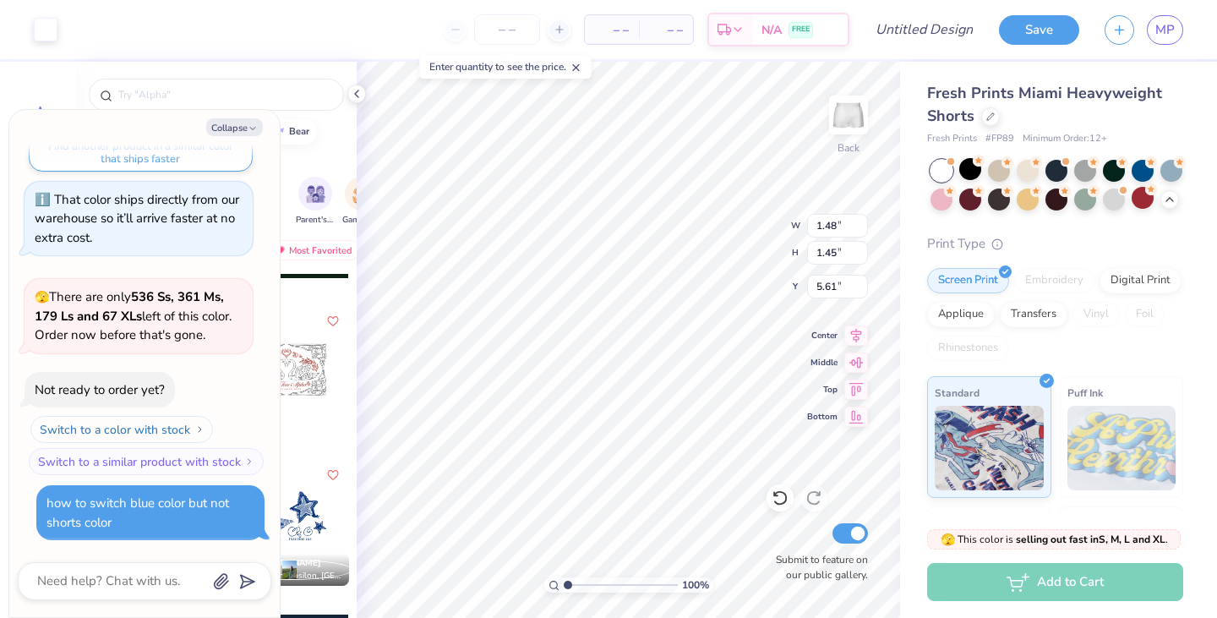
click at [136, 424] on button "Switch to a color with stock" at bounding box center [121, 429] width 183 height 27
type textarea "x"
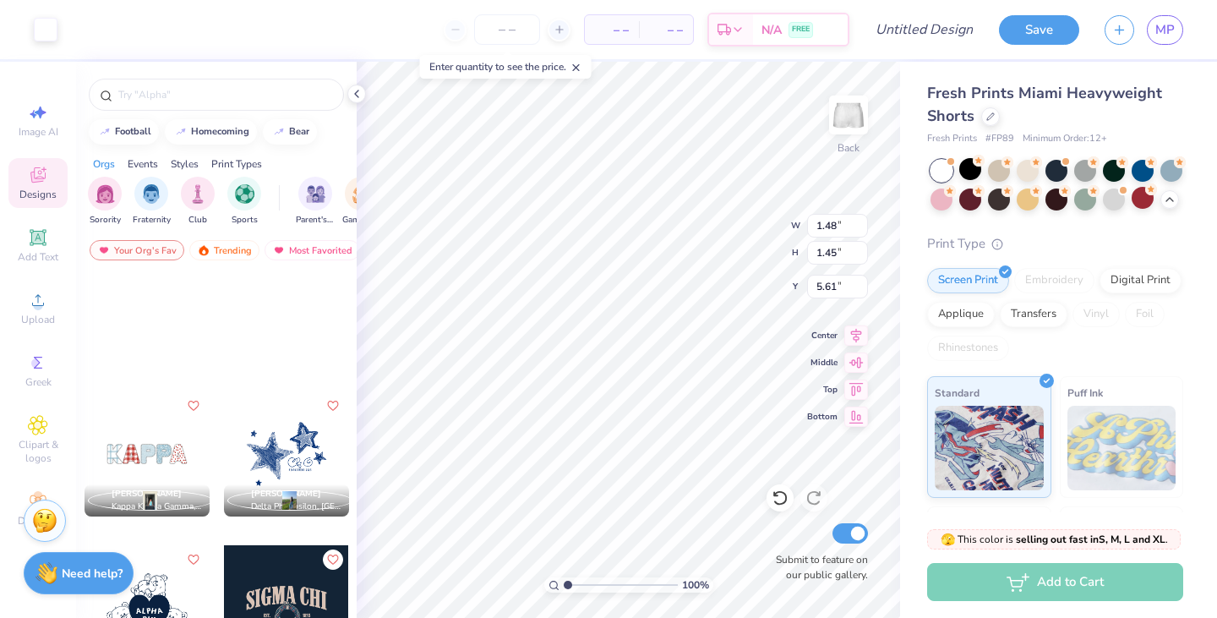
scroll to position [7897, 0]
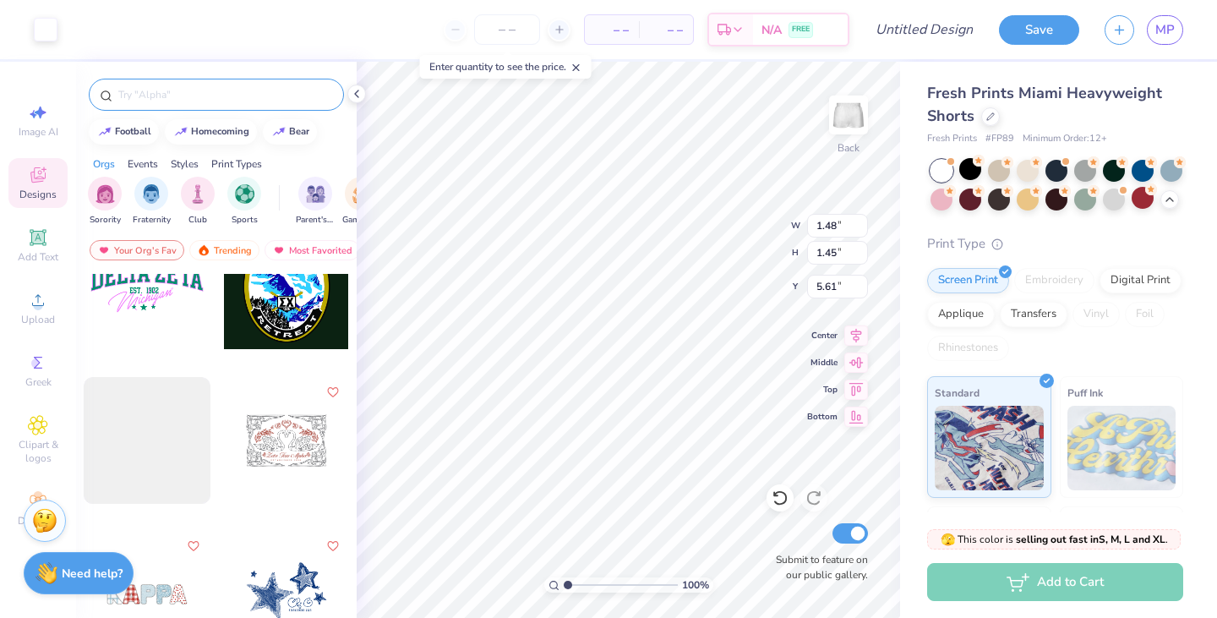
click at [167, 96] on input "text" at bounding box center [225, 94] width 216 height 17
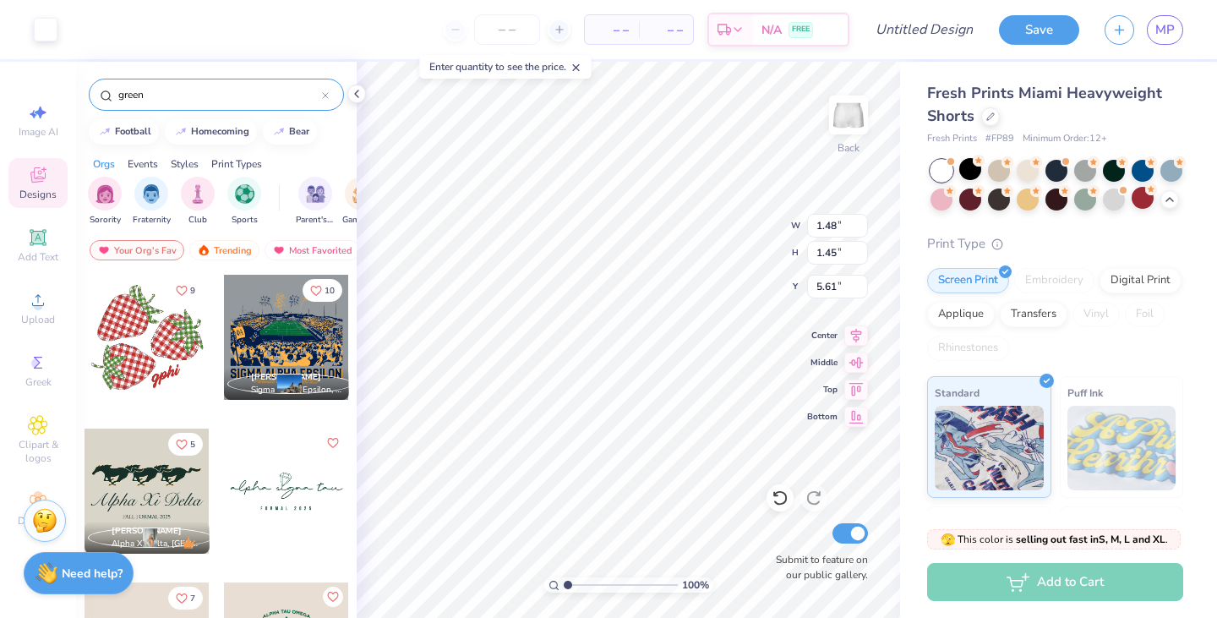
type input "green"
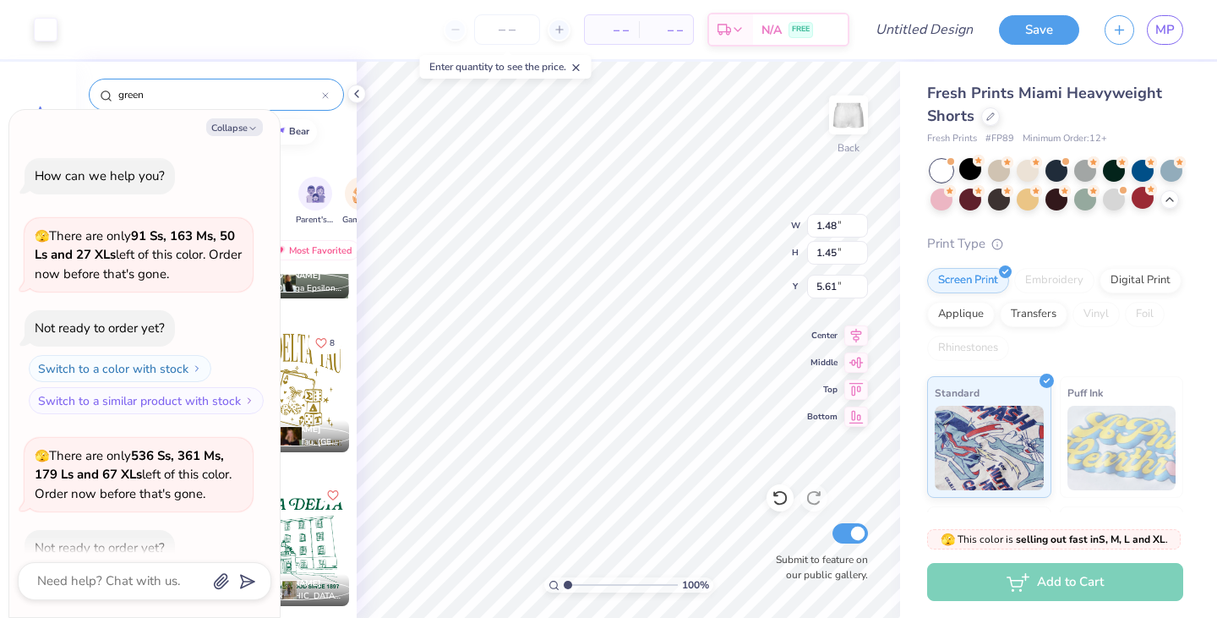
scroll to position [682, 0]
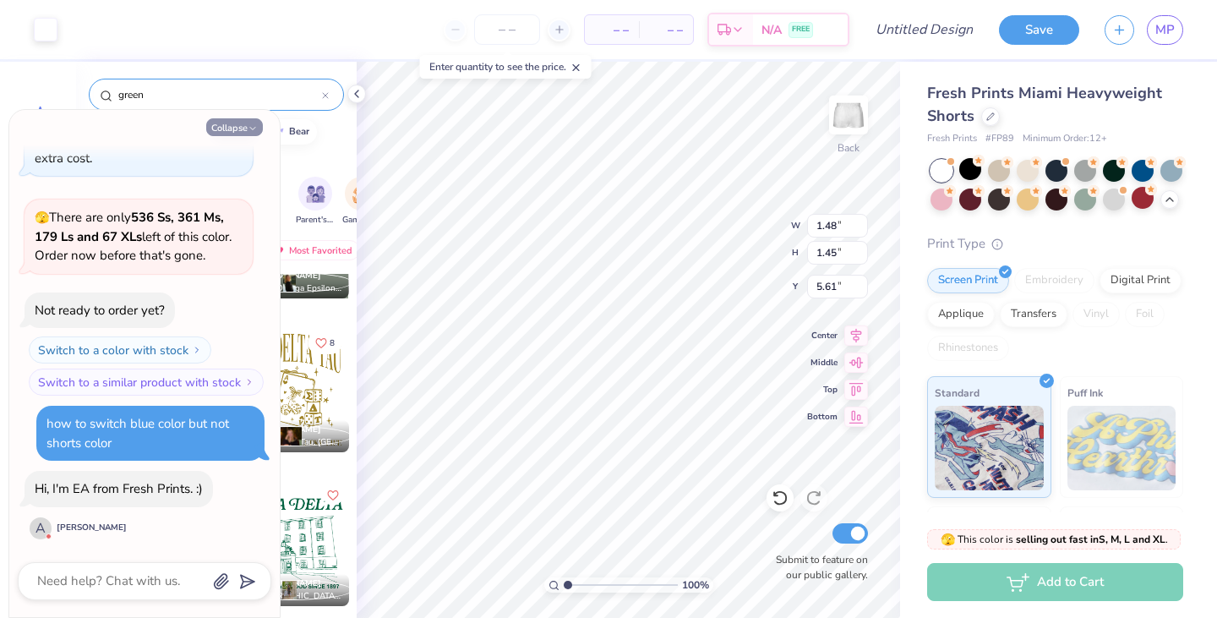
click at [238, 130] on button "Collapse" at bounding box center [234, 127] width 57 height 18
type textarea "x"
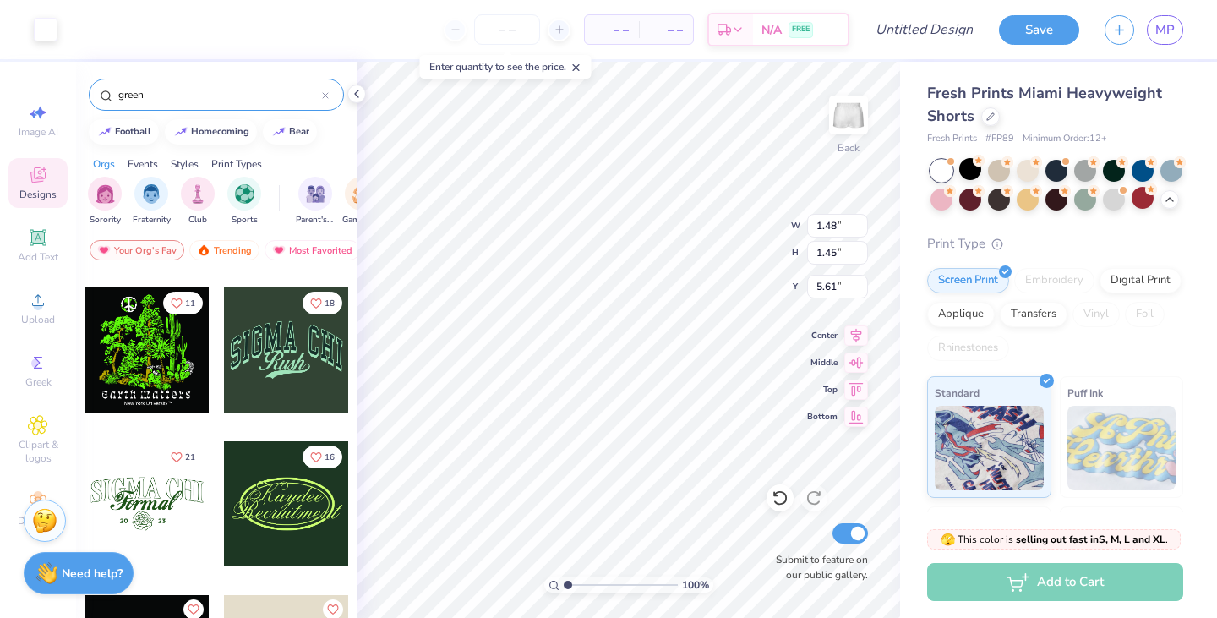
scroll to position [16513, 0]
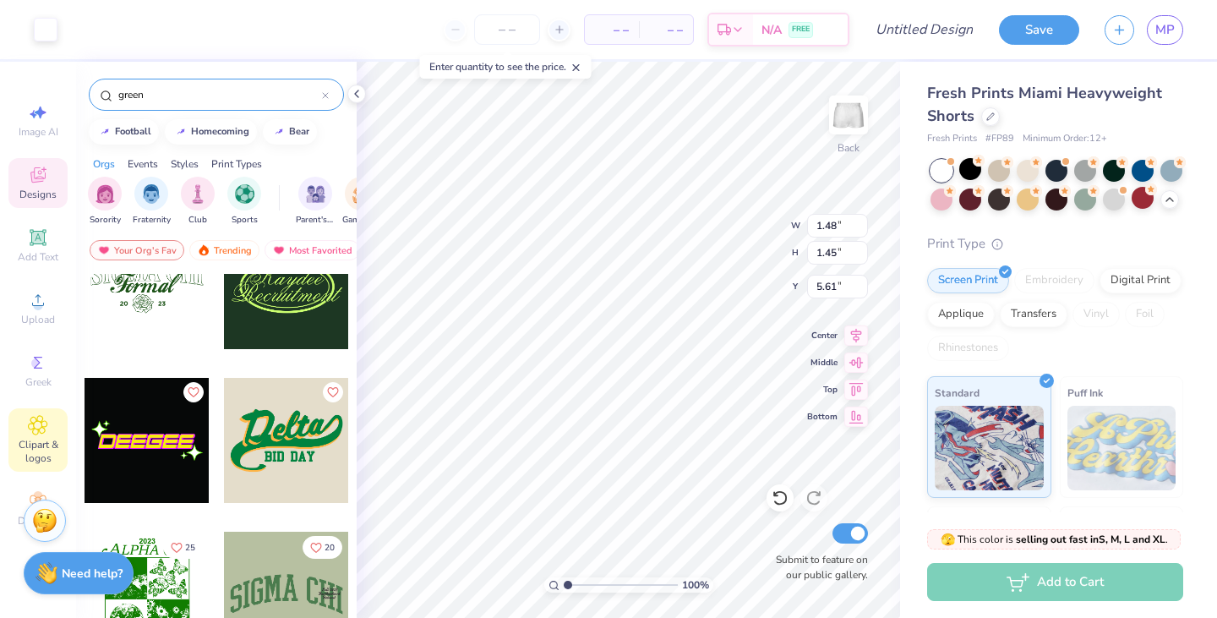
click at [24, 437] on div "Clipart & logos" at bounding box center [37, 439] width 59 height 63
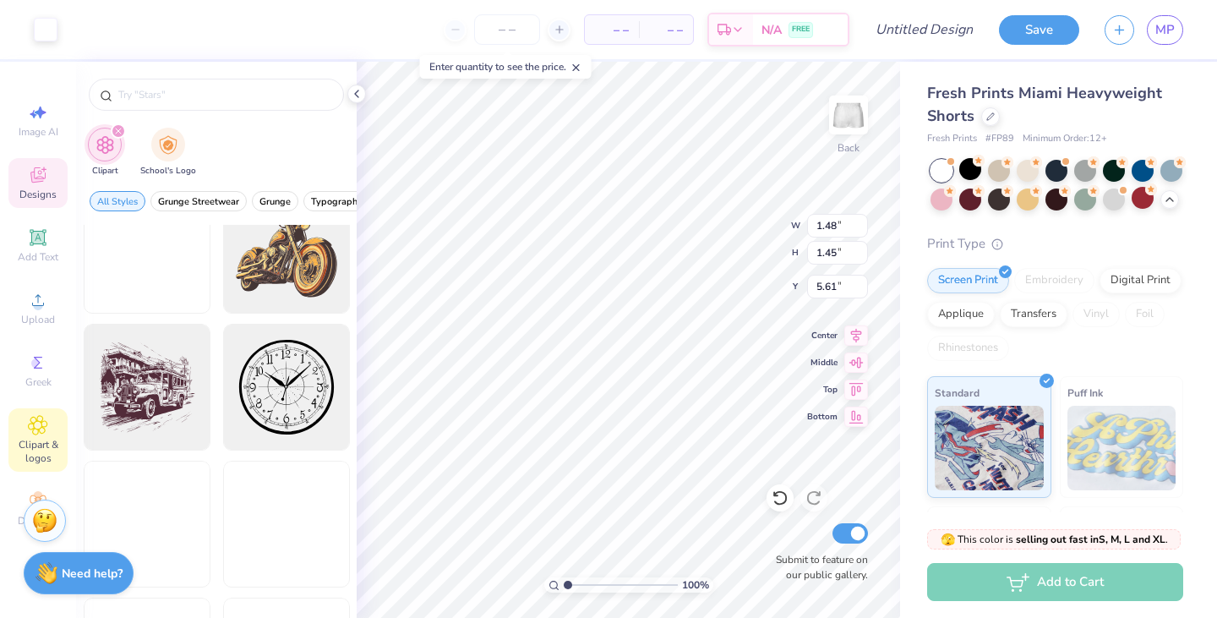
scroll to position [724, 0]
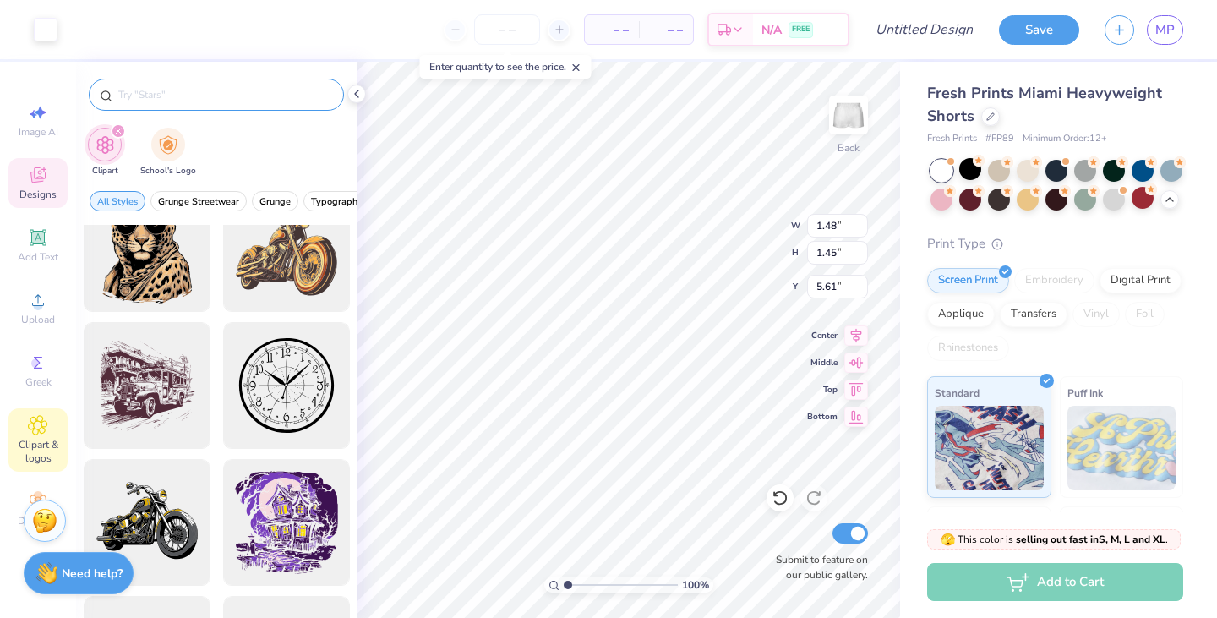
click at [199, 96] on input "text" at bounding box center [225, 94] width 216 height 17
type input "pickleball"
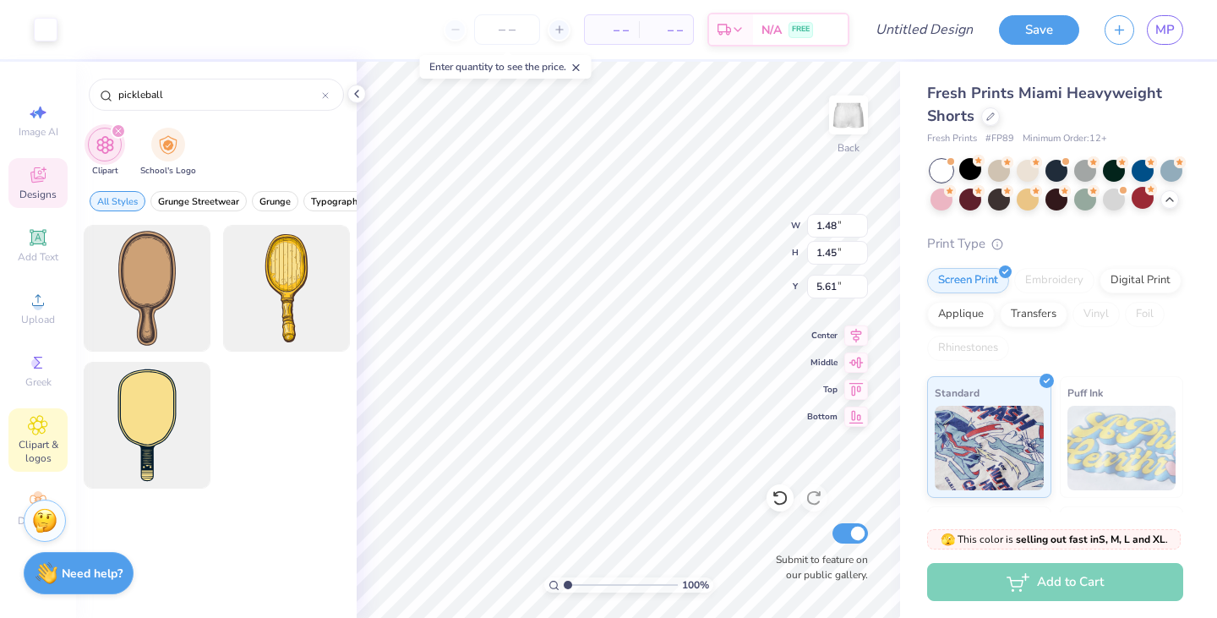
click at [42, 484] on div "Image AI Designs Add Text Upload Greek Clipart & logos Decorate" at bounding box center [37, 315] width 59 height 439
click at [45, 492] on icon at bounding box center [38, 501] width 20 height 20
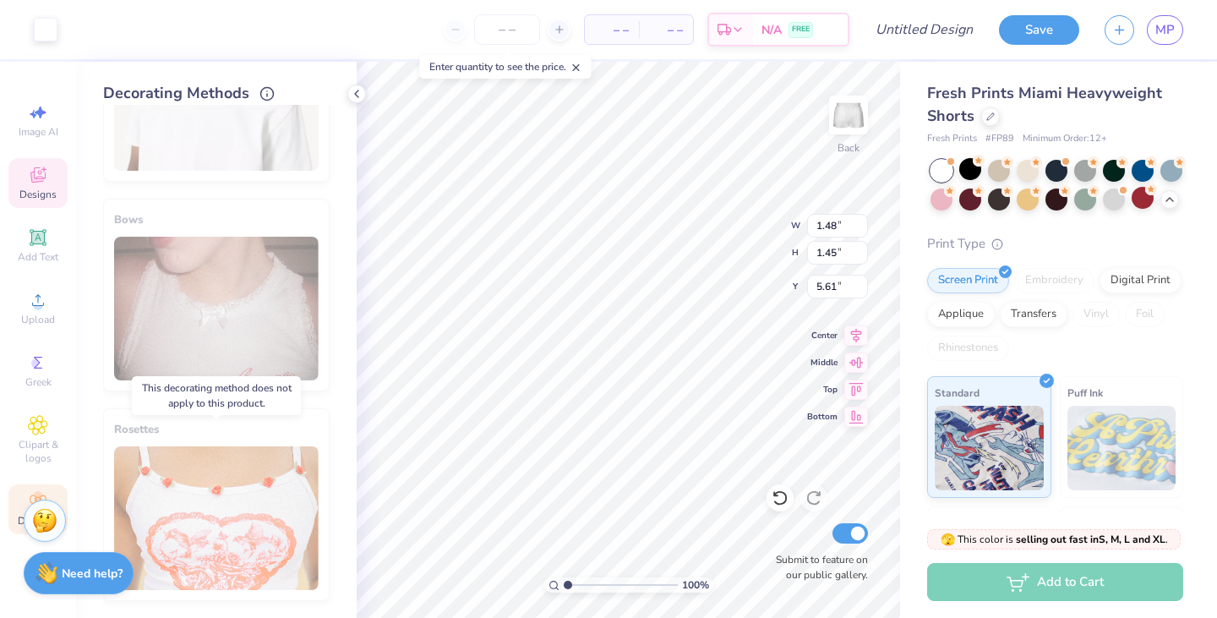
scroll to position [0, 0]
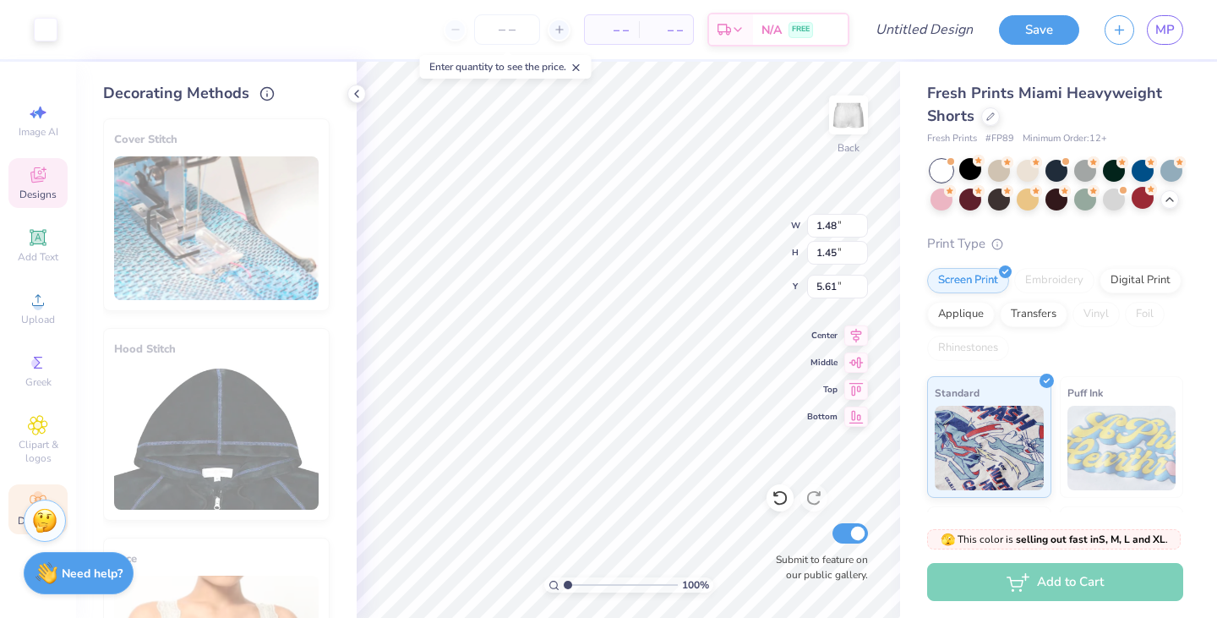
click at [51, 188] on span "Designs" at bounding box center [37, 195] width 37 height 14
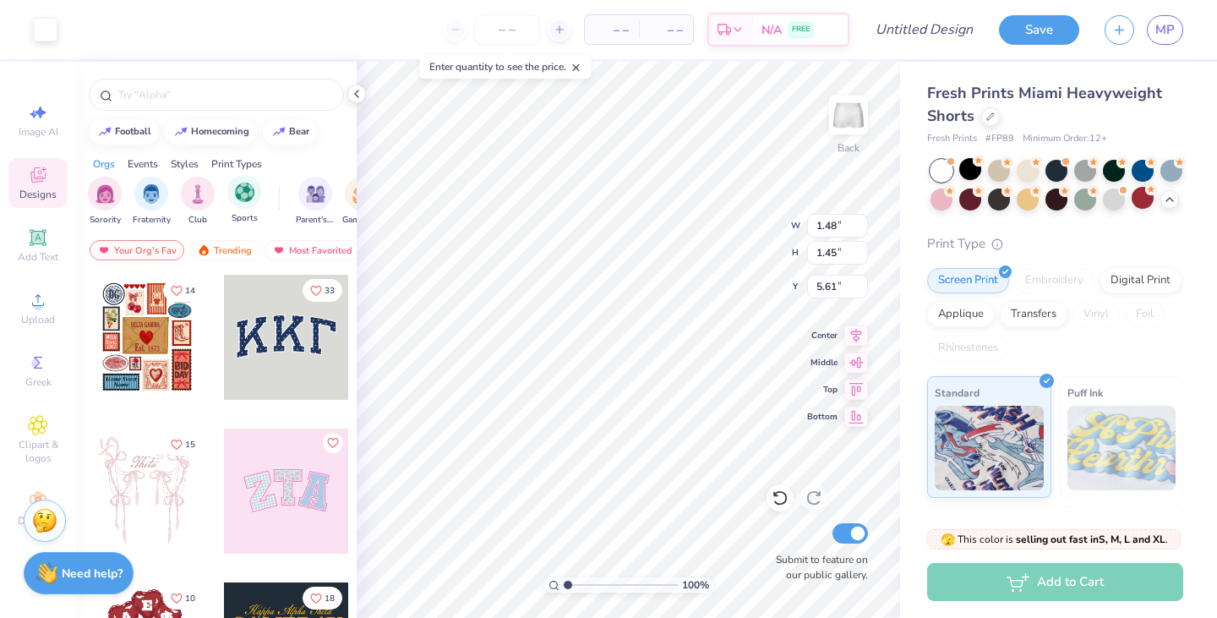
click at [231, 205] on div "Sports" at bounding box center [244, 200] width 34 height 50
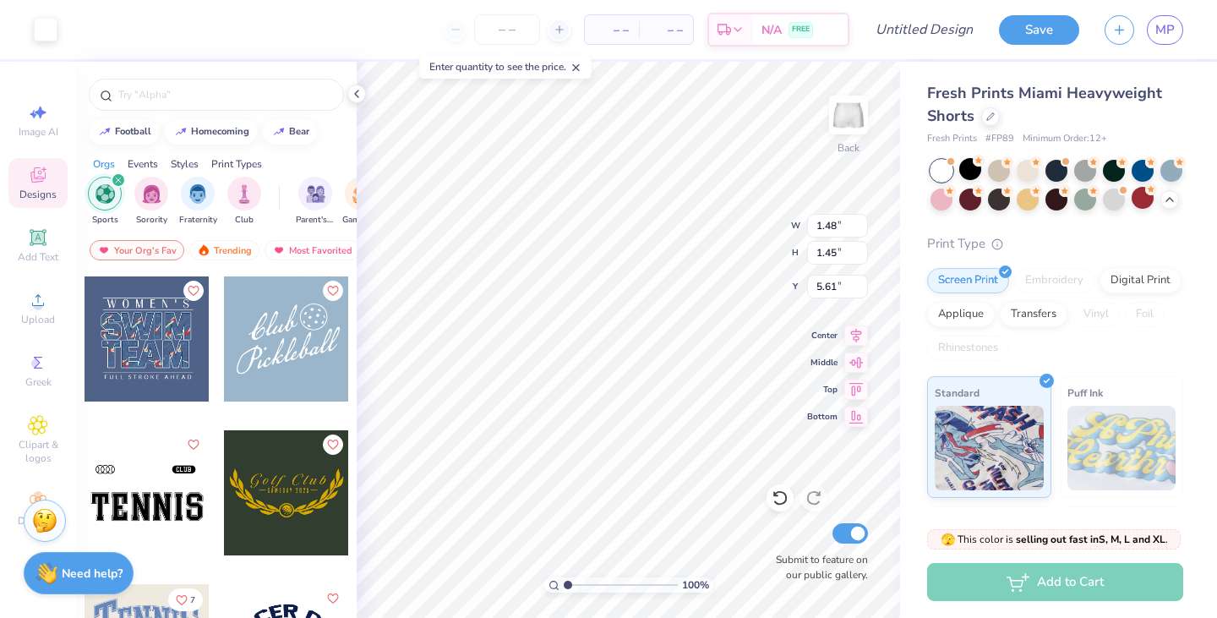
scroll to position [622, 0]
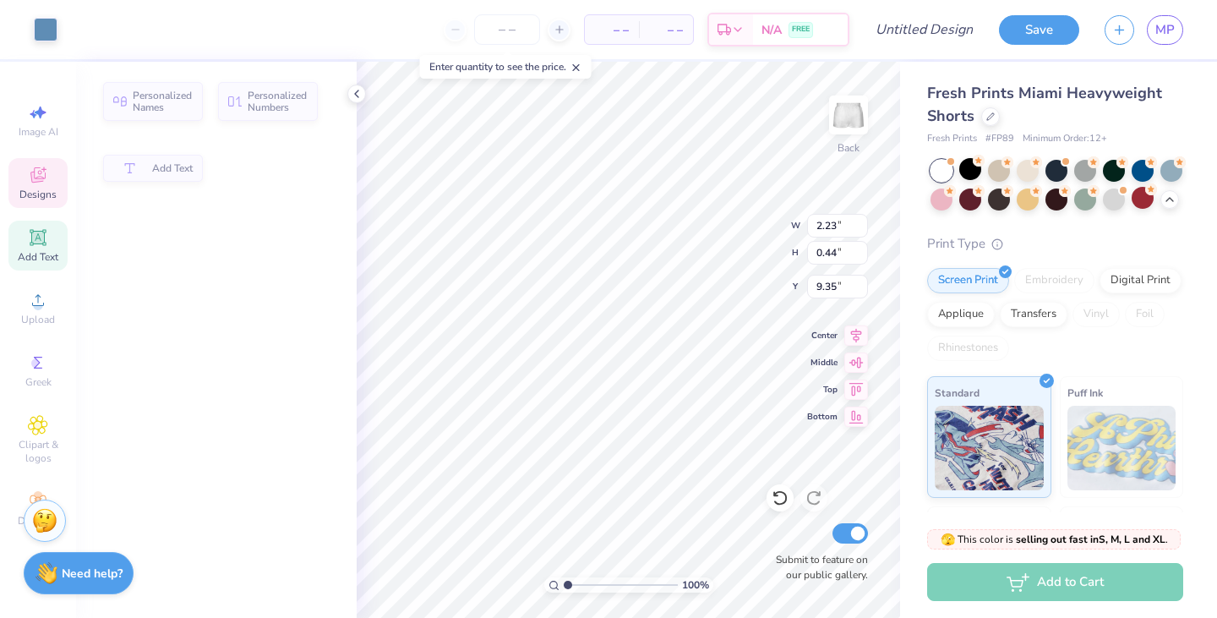
type input "2.23"
type input "0.44"
type input "9.35"
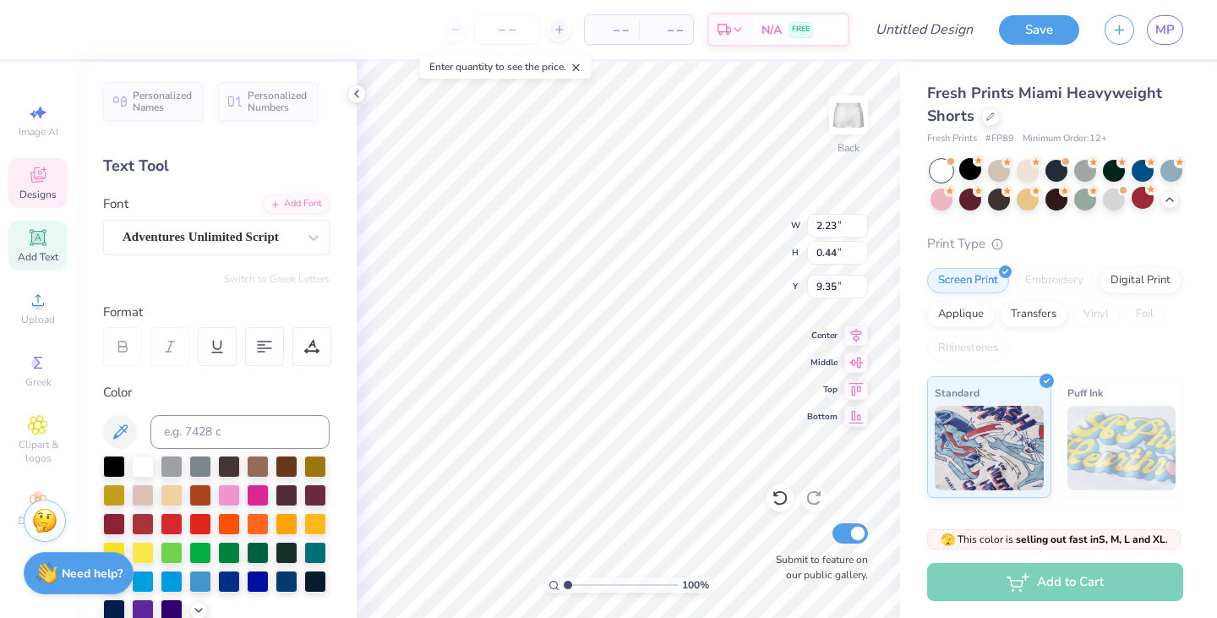
scroll to position [0, 0]
type textarea "semi formal '25"
click at [904, 515] on div "🫣 This color is selling out fast in S, M, L and XL . 🫣 There are only 536 Ss, 3…" at bounding box center [1058, 565] width 317 height 106
type input "3.23"
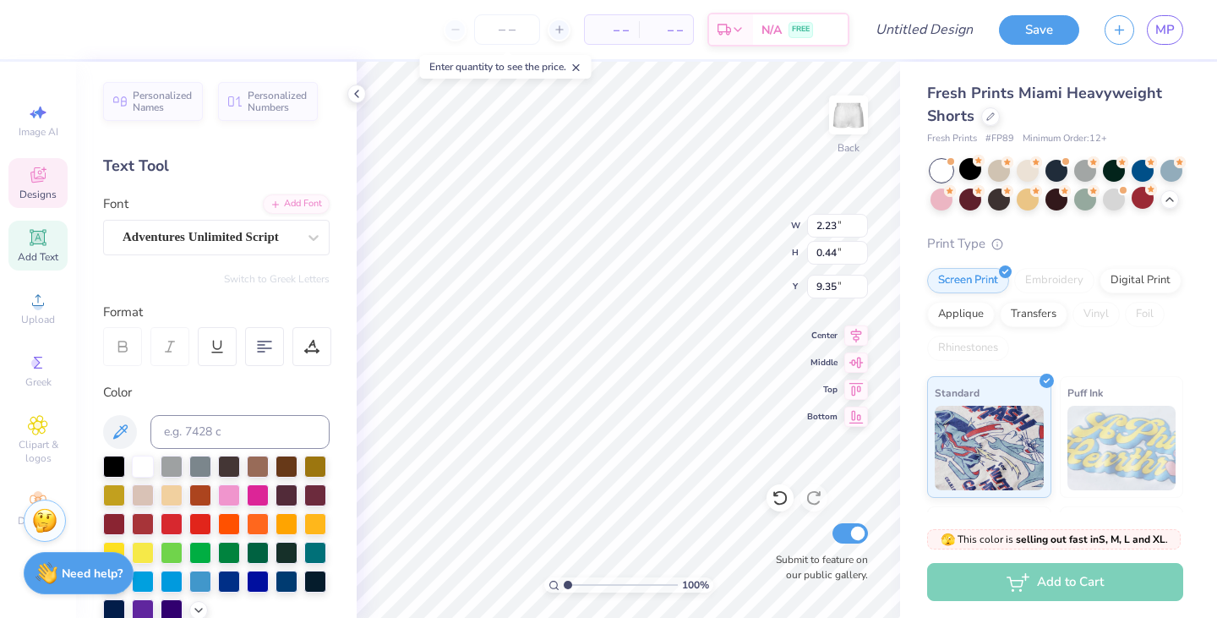
type input "0.69"
type input "8.66"
type textarea "a"
click at [910, 460] on div "Fresh Prints Miami Heavyweight Shorts Fresh Prints # FP89 Minimum Order: 12 + P…" at bounding box center [1058, 410] width 317 height 697
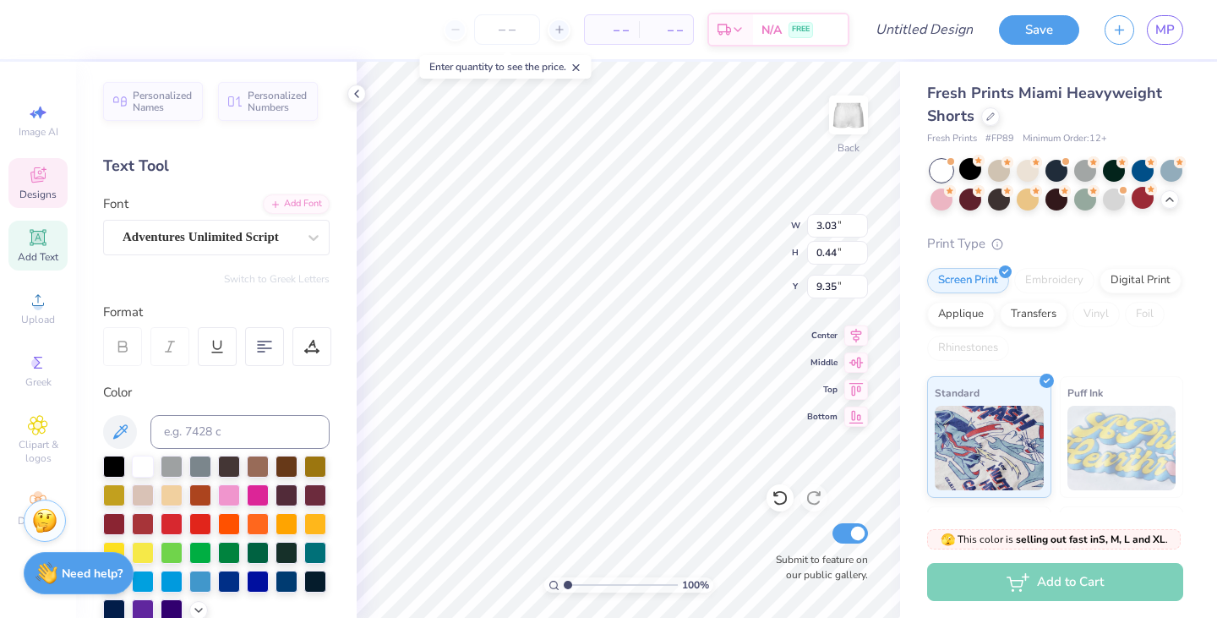
click at [900, 429] on div "Fresh Prints Miami Heavyweight Shorts Fresh Prints # FP89 Minimum Order: 12 + P…" at bounding box center [1058, 410] width 317 height 697
type input "9.34"
click at [41, 170] on icon at bounding box center [38, 175] width 20 height 20
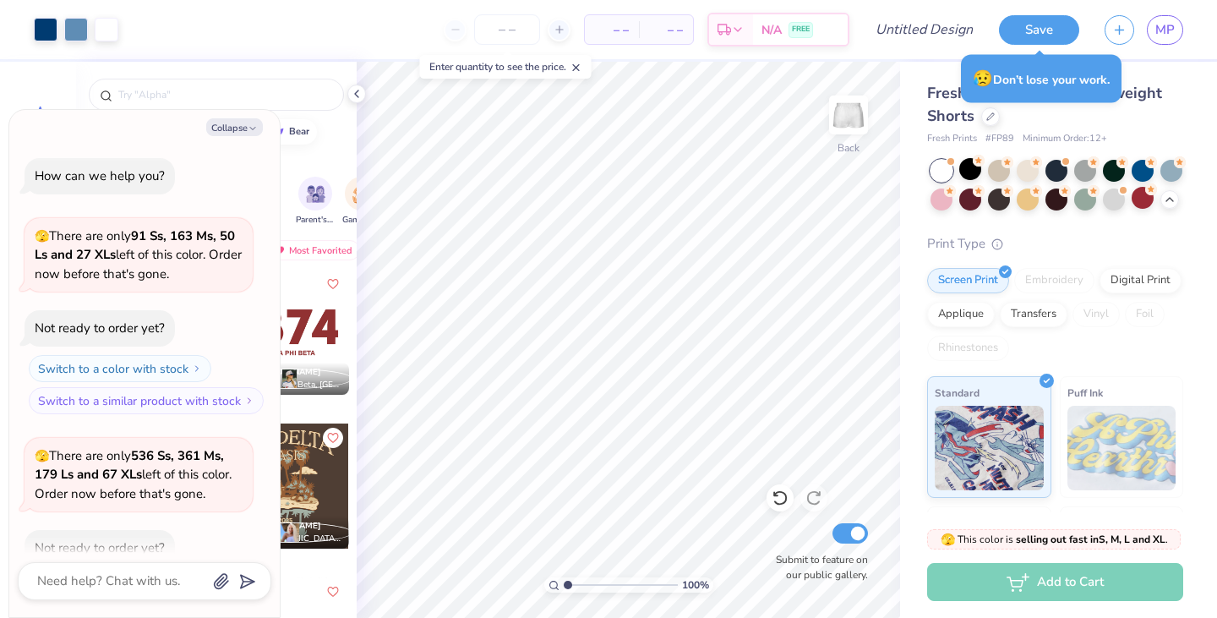
scroll to position [781, 0]
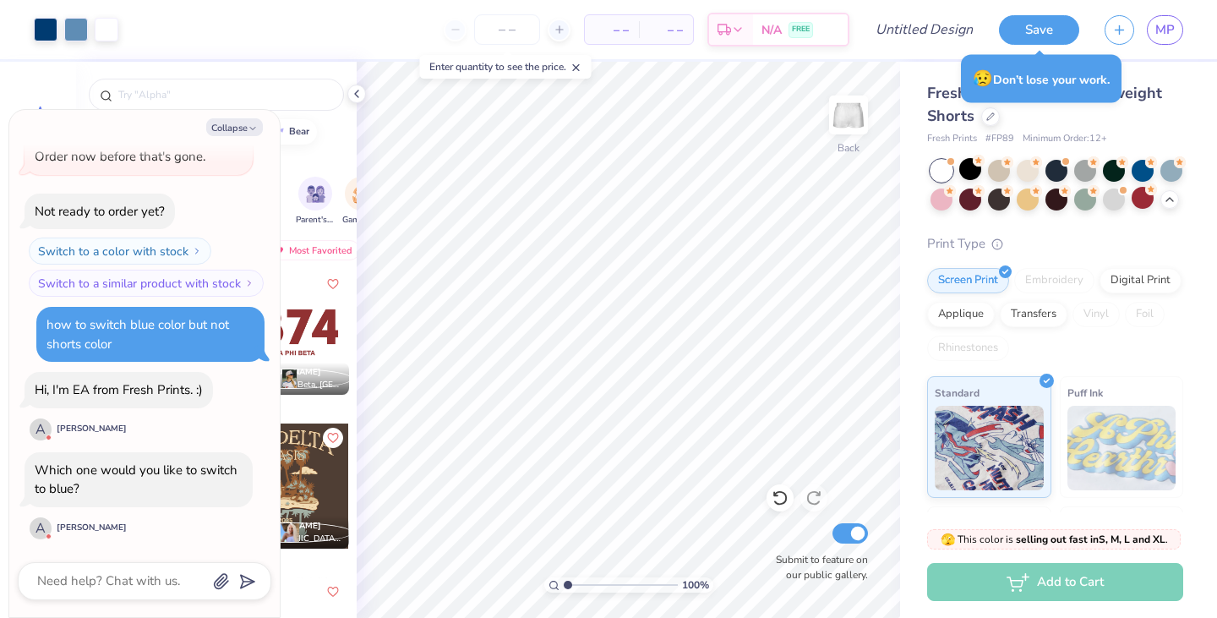
drag, startPoint x: 787, startPoint y: 500, endPoint x: 136, endPoint y: 566, distance: 654.2
click at [787, 500] on icon at bounding box center [780, 497] width 17 height 17
click at [775, 502] on icon at bounding box center [780, 498] width 14 height 15
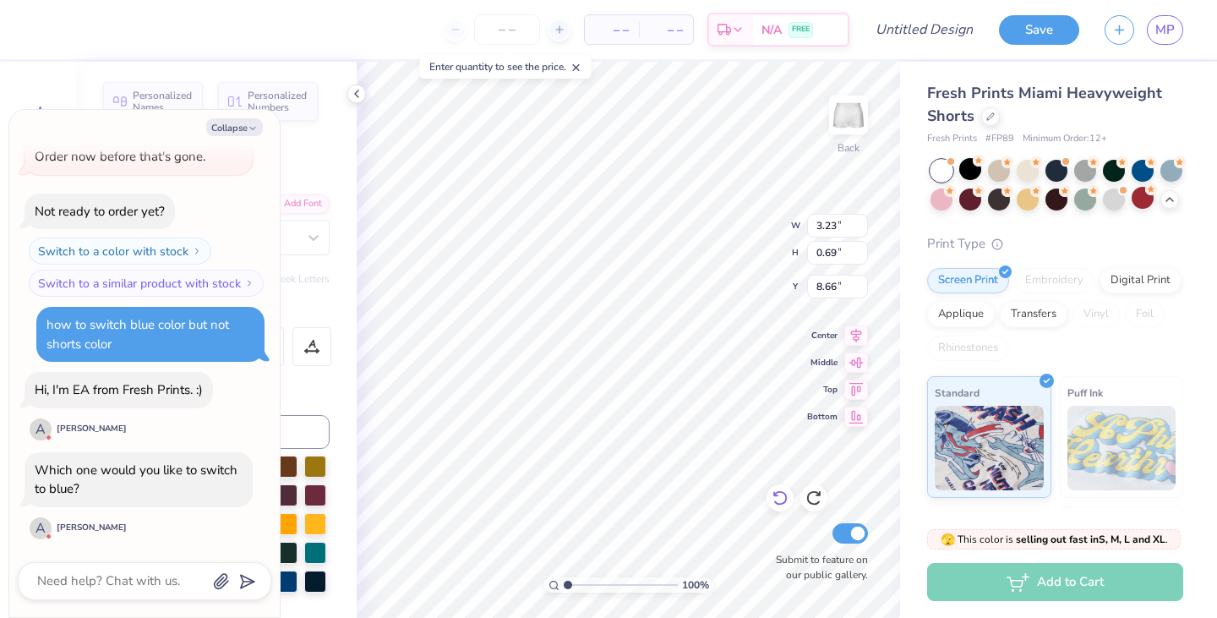
scroll to position [0, 0]
type textarea "x"
type textarea "A"
type textarea "x"
type textarea "Alp"
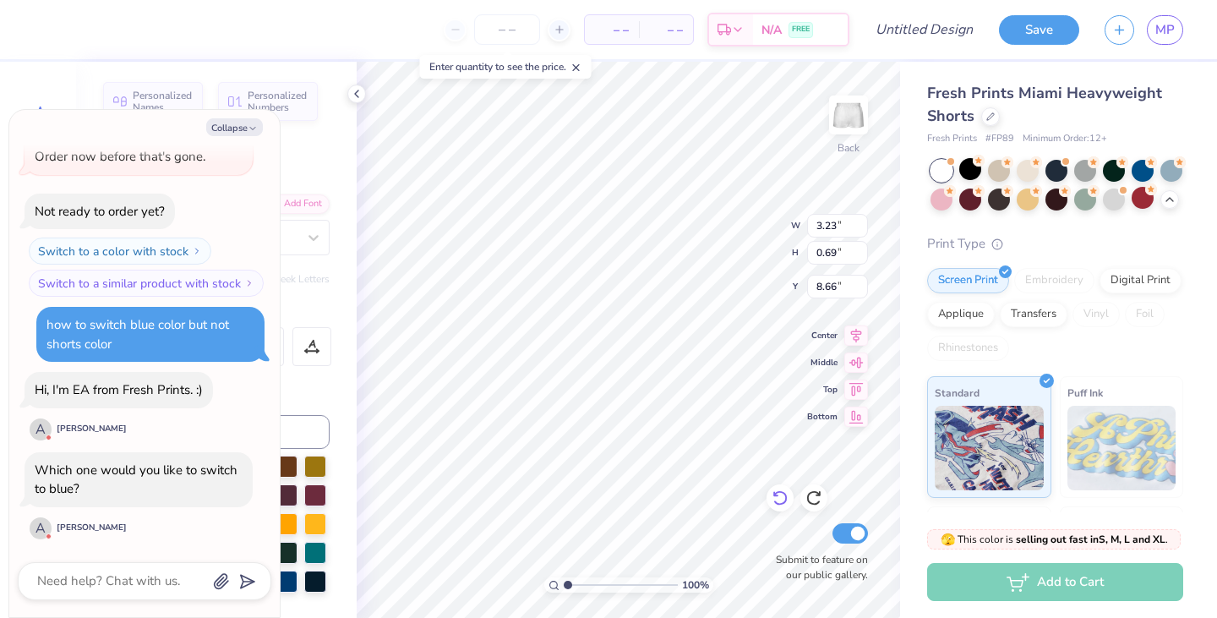
type textarea "x"
type textarea "Alph"
type textarea "x"
type textarea "Alpha"
type textarea "x"
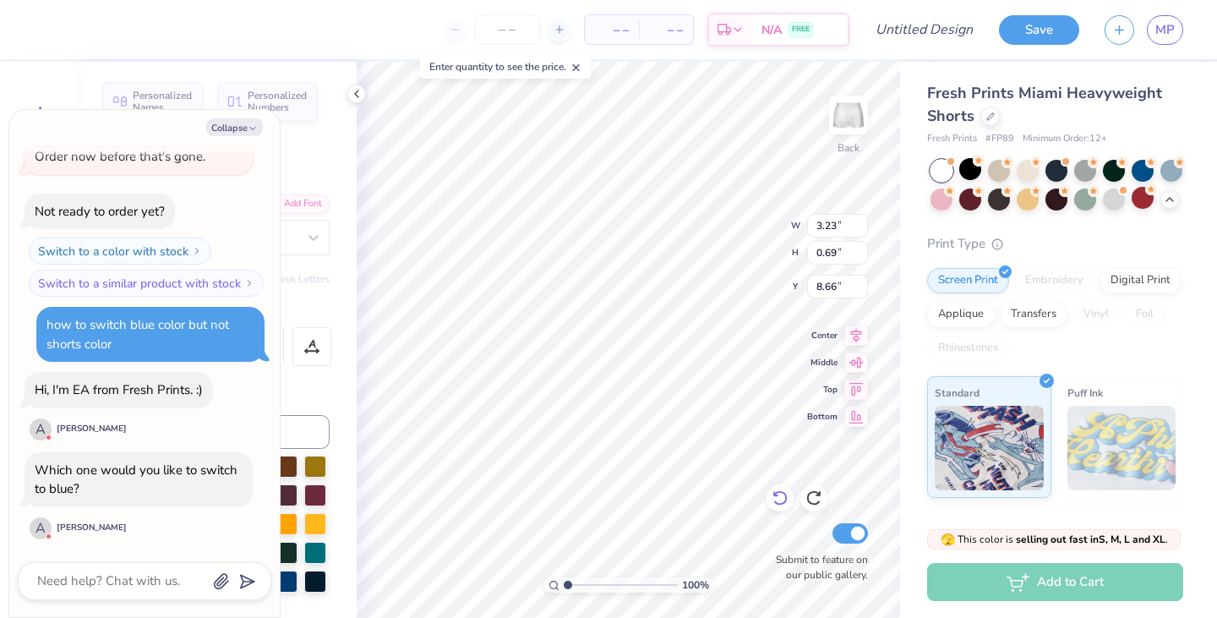
type textarea "Alpha"
type textarea "x"
type textarea "Alpha P"
type textarea "x"
type textarea "Alpha Pji"
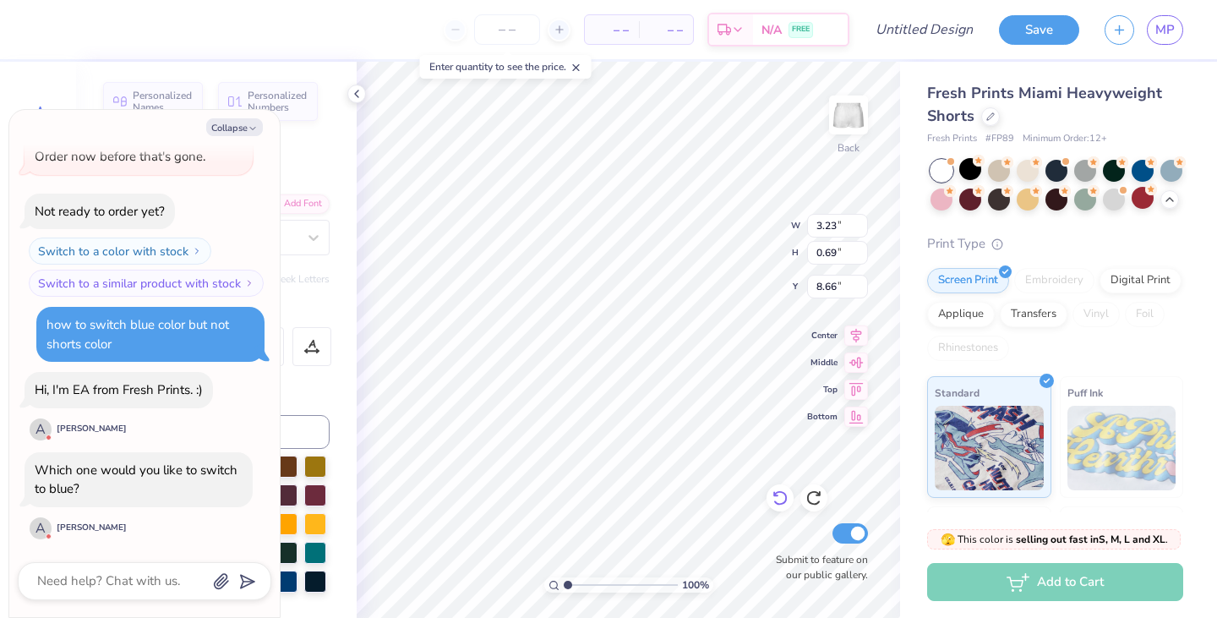
type textarea "x"
type textarea "Alpha Pj"
type textarea "x"
type textarea "Alpha Pjhi"
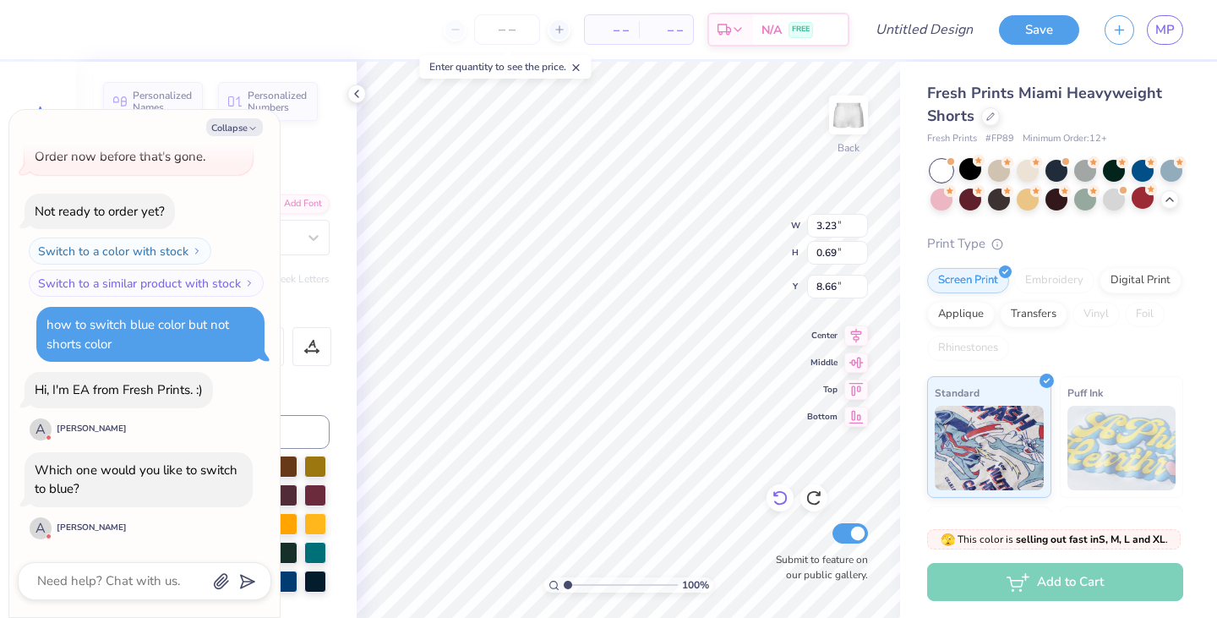
type textarea "x"
type textarea "Alpha Pjh"
type textarea "x"
type textarea "Alpha Pj"
type textarea "x"
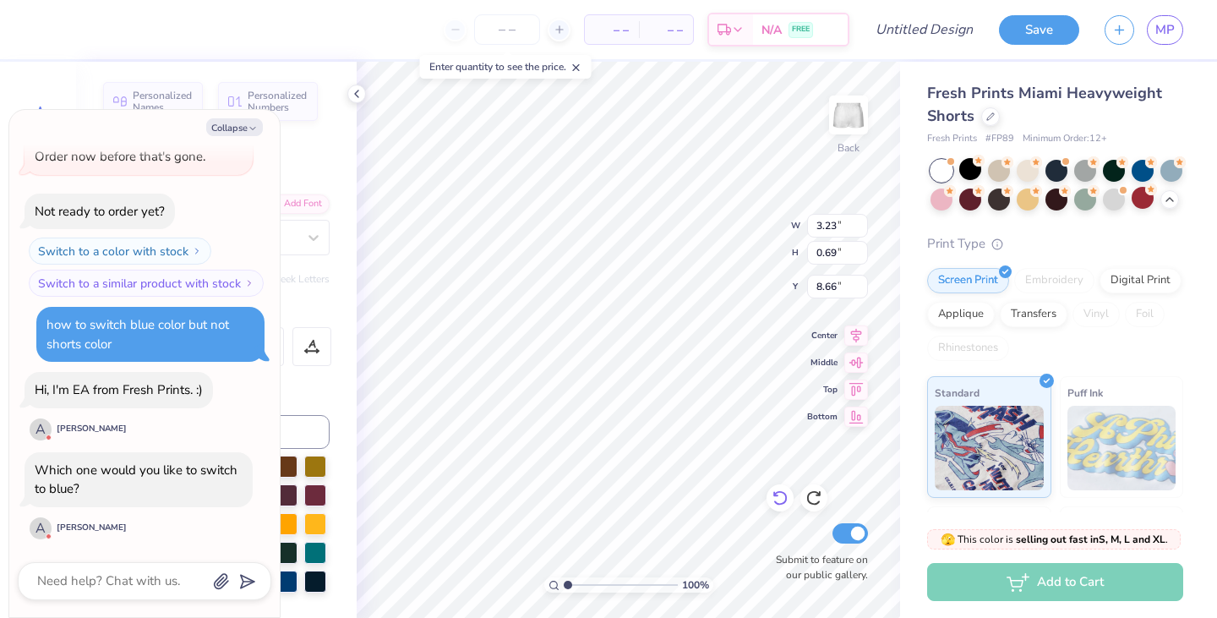
type textarea "Alpha Phi"
type textarea "x"
type textarea "Alpha Phi"
type textarea "x"
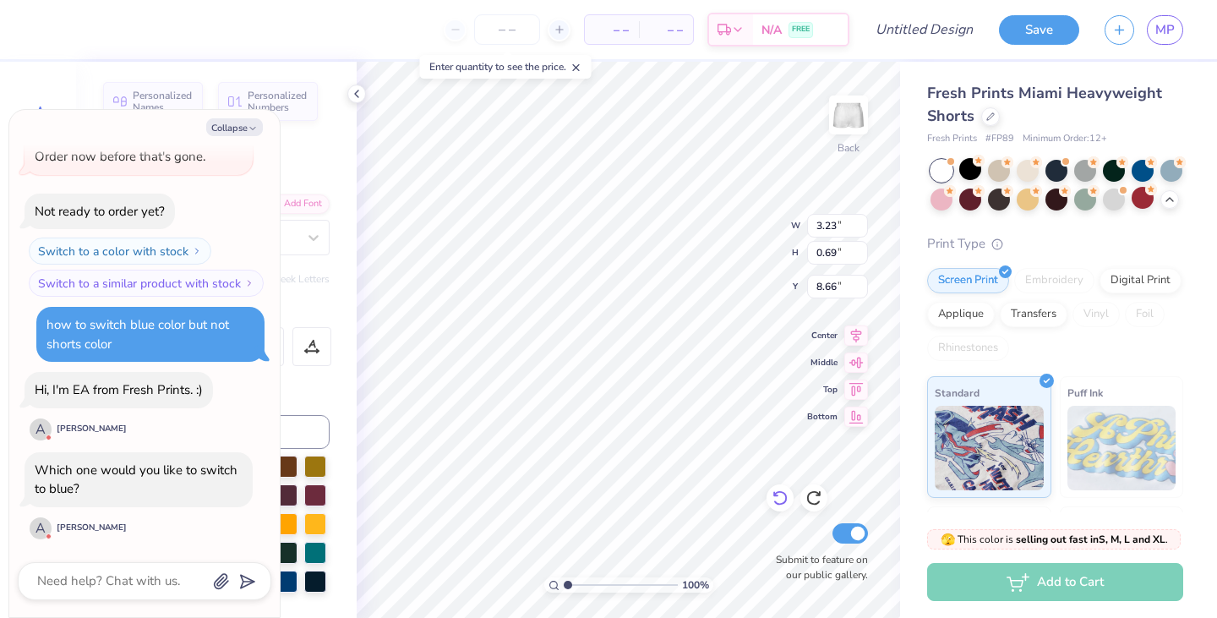
type textarea "Alpha Phi"
type textarea "x"
type input "3.03"
type input "0.44"
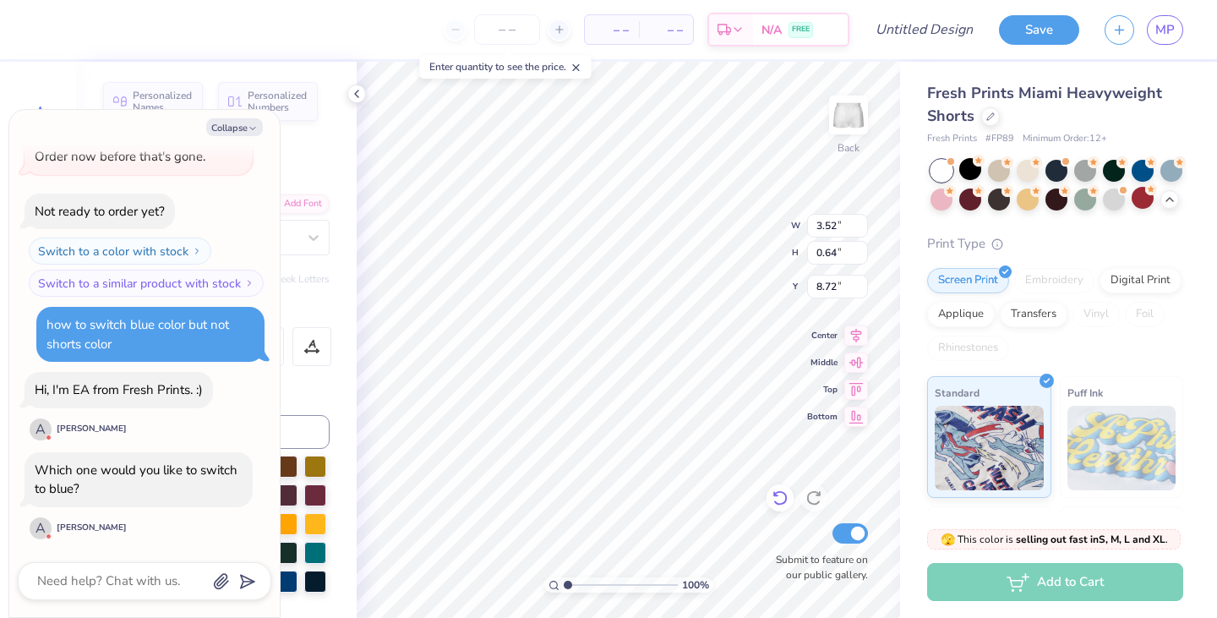
type input "9.35"
type textarea "x"
type input "9.21"
click at [113, 571] on textarea at bounding box center [122, 581] width 172 height 23
type textarea "x"
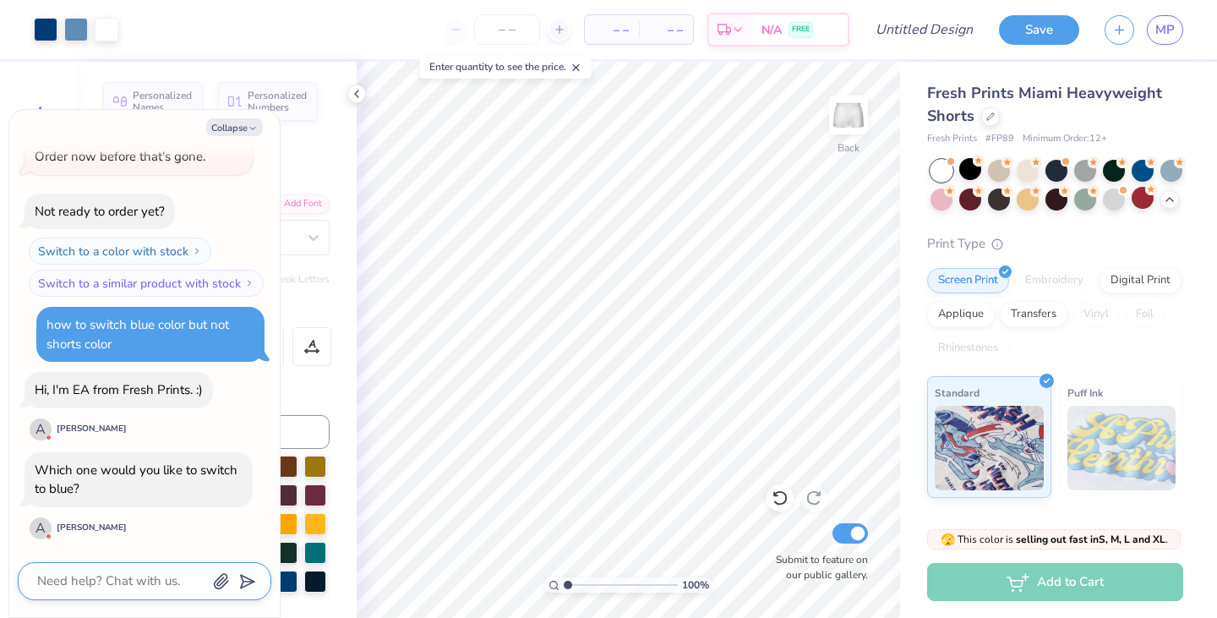
type textarea "n"
type textarea "x"
type textarea "I"
type textarea "x"
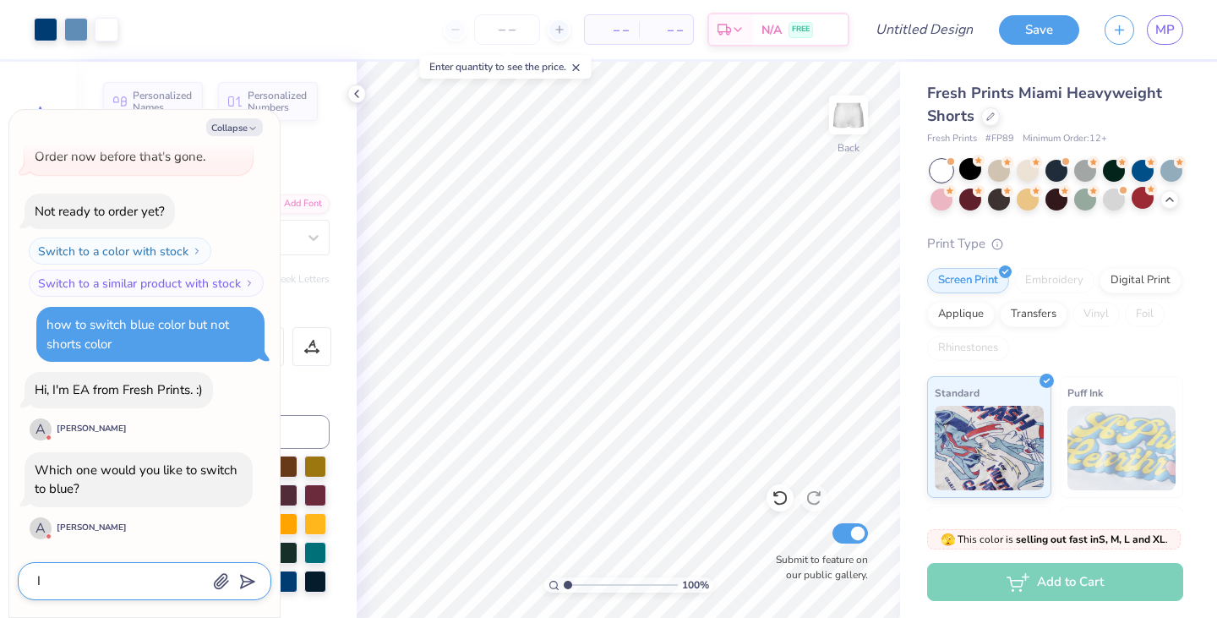
type textarea "I"
type textarea "x"
type textarea "I wo"
type textarea "x"
type textarea "I wou"
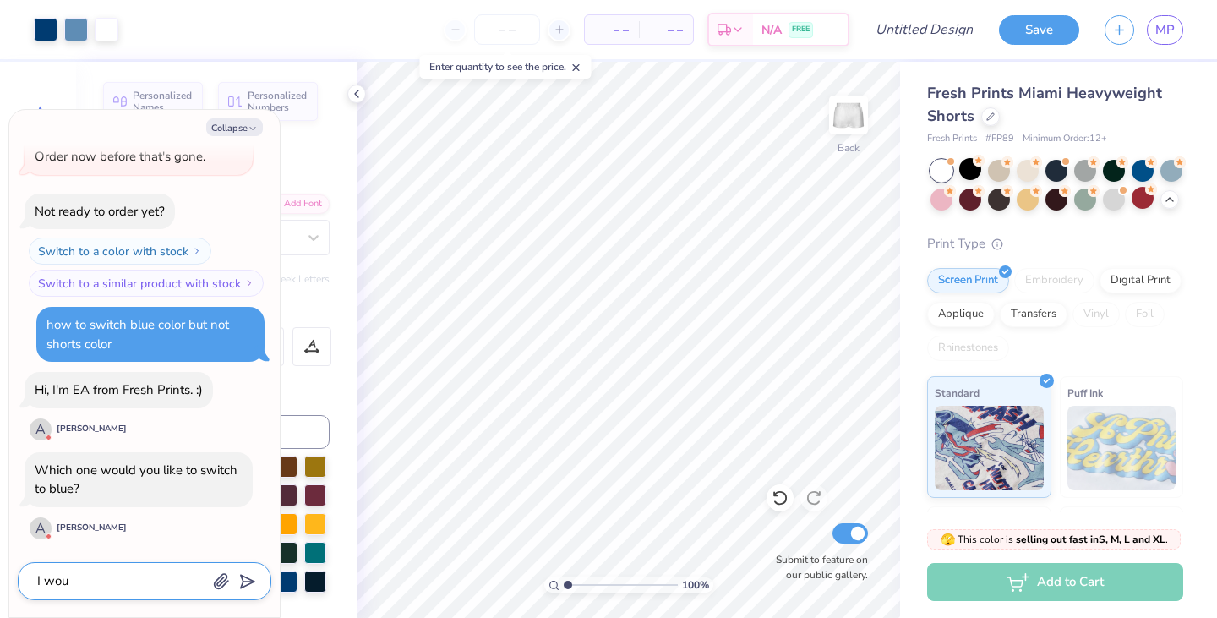
type textarea "x"
type textarea "I woul"
type textarea "x"
type textarea "I would"
type textarea "x"
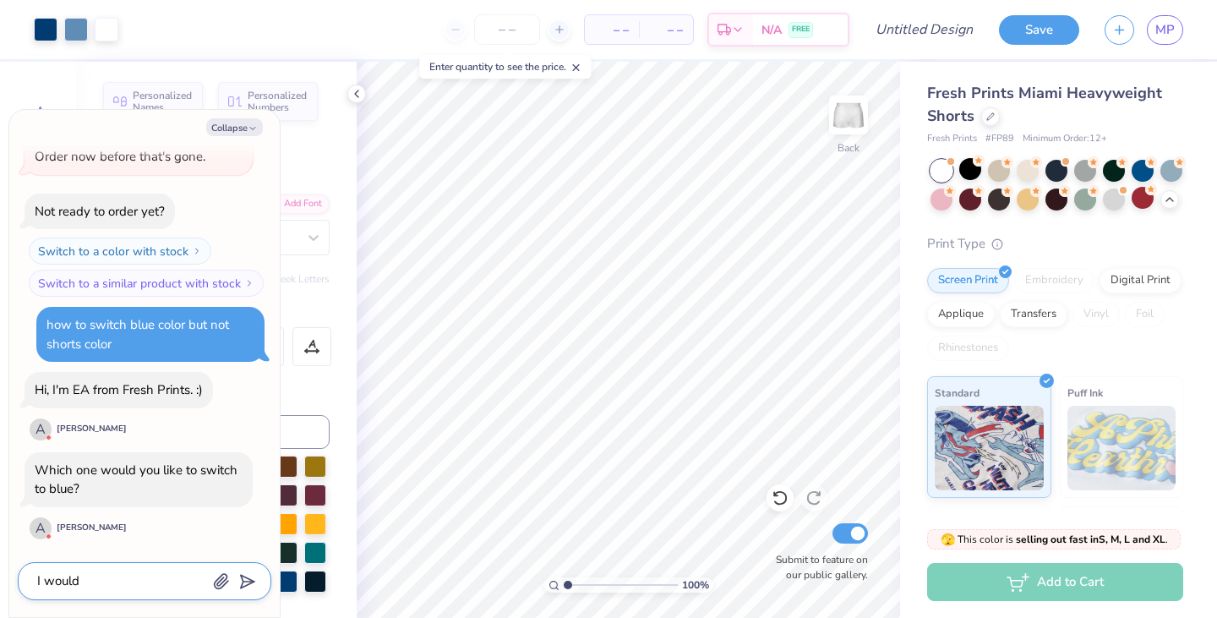
type textarea "I would l"
type textarea "x"
type textarea "I would li"
type textarea "x"
type textarea "I would like"
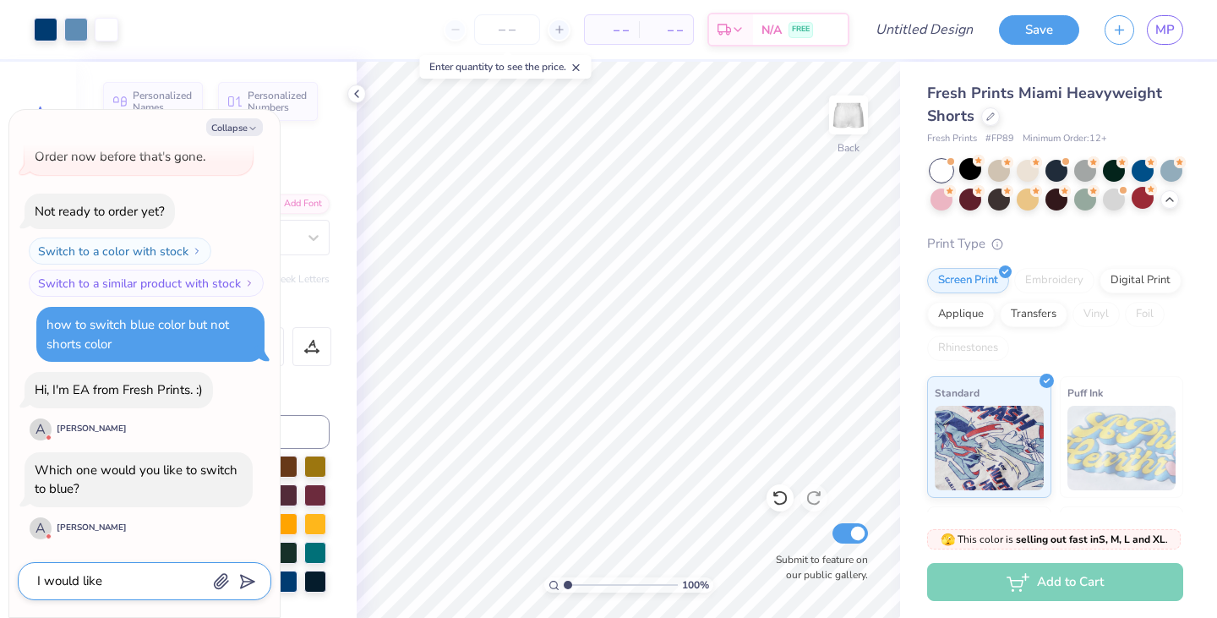
type textarea "x"
type textarea "I would like"
type textarea "x"
type textarea "I would like t"
type textarea "x"
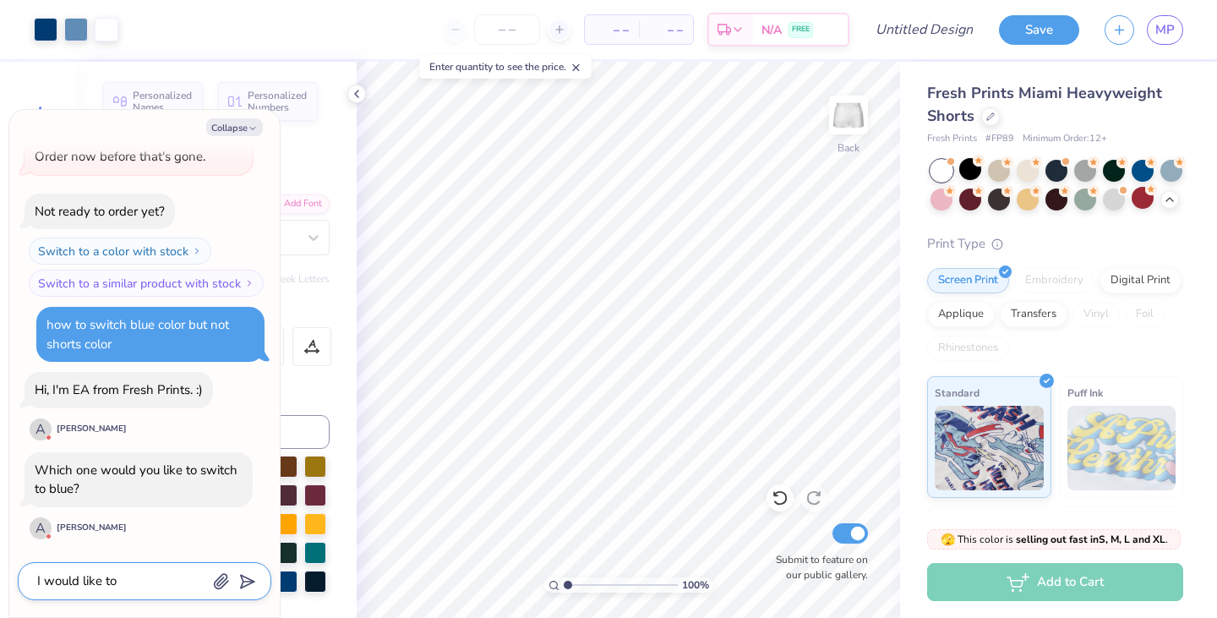
type textarea "I would like to"
type textarea "x"
type textarea "I would like to s"
type textarea "x"
type textarea "I would like to sw"
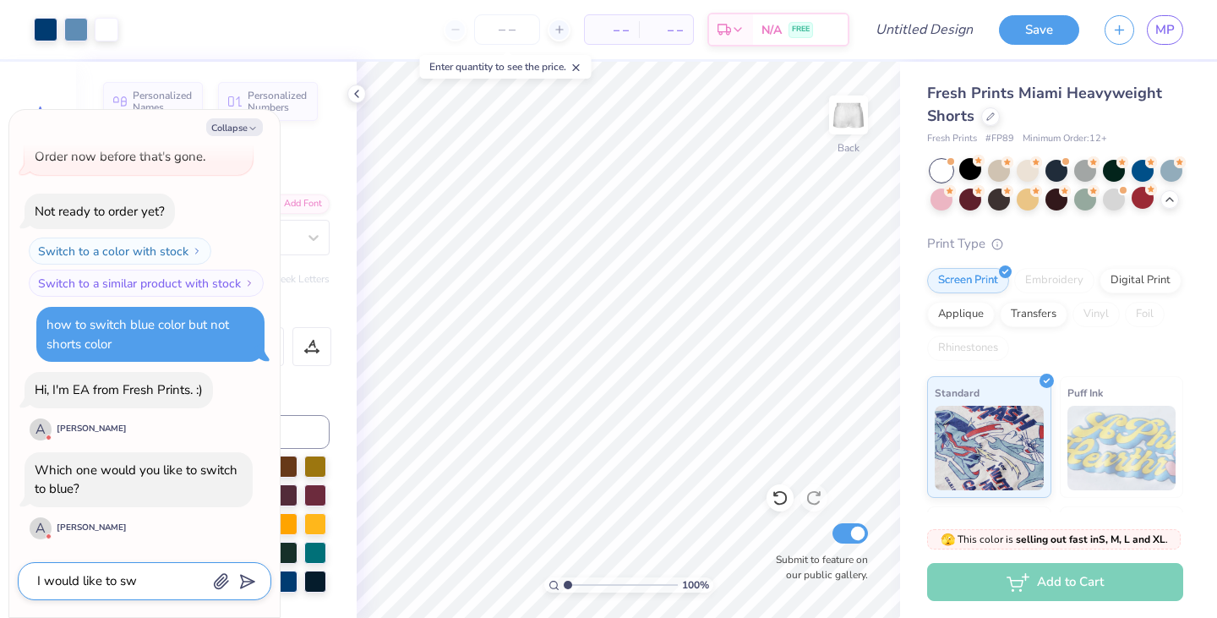
type textarea "x"
type textarea "I would like to swr"
type textarea "x"
type textarea "I would like to sw"
type textarea "x"
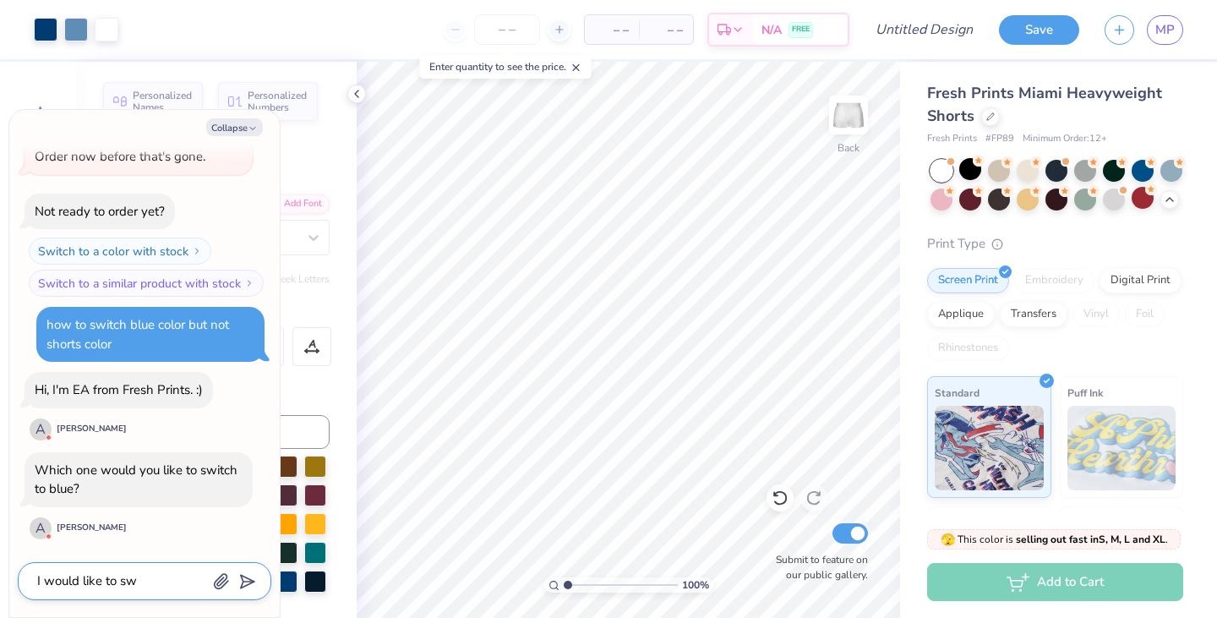
type textarea "I would like to swi"
type textarea "x"
type textarea "I would like to swit"
type textarea "x"
type textarea "I would like to switc"
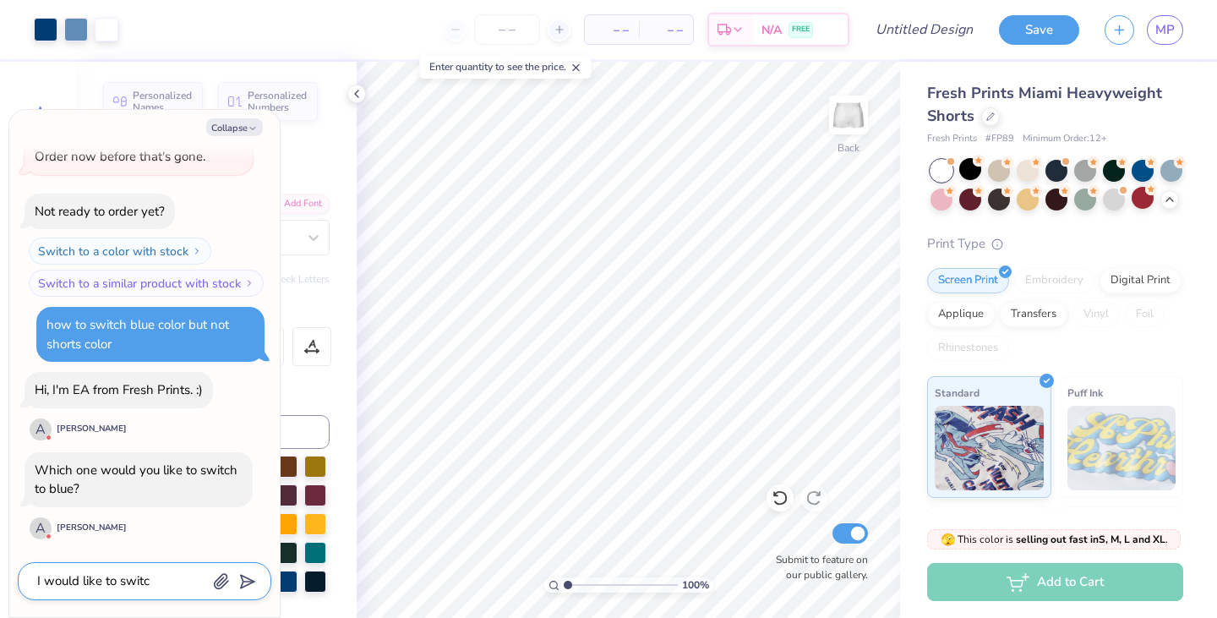
type textarea "x"
type textarea "I would like to switch"
type textarea "x"
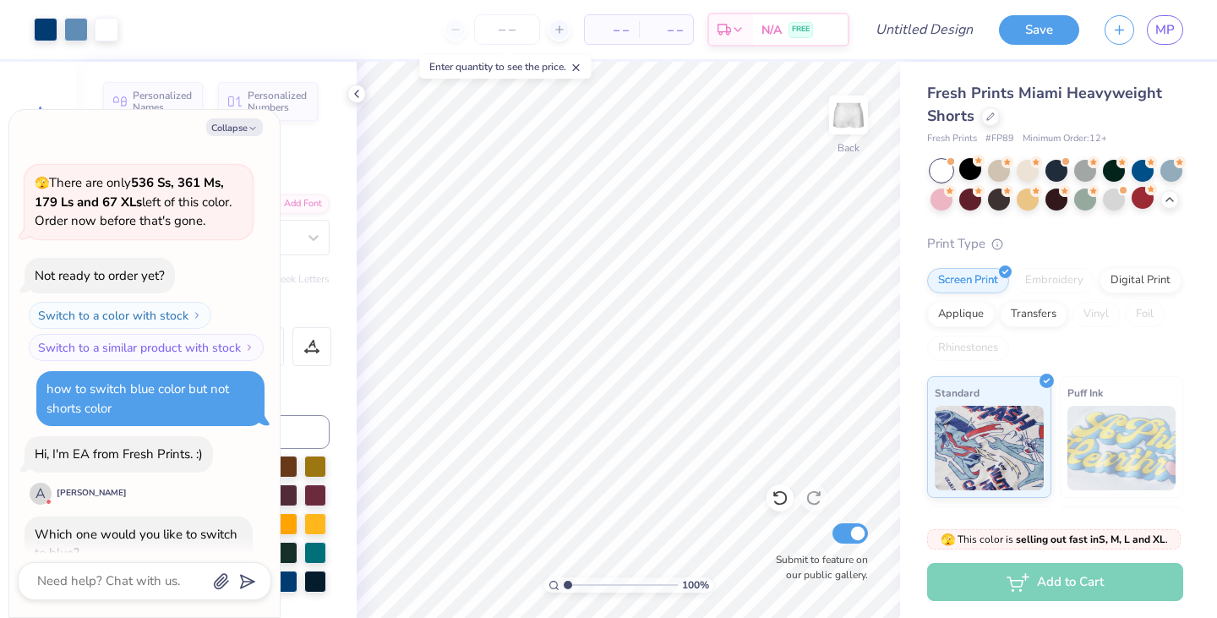
scroll to position [846, 0]
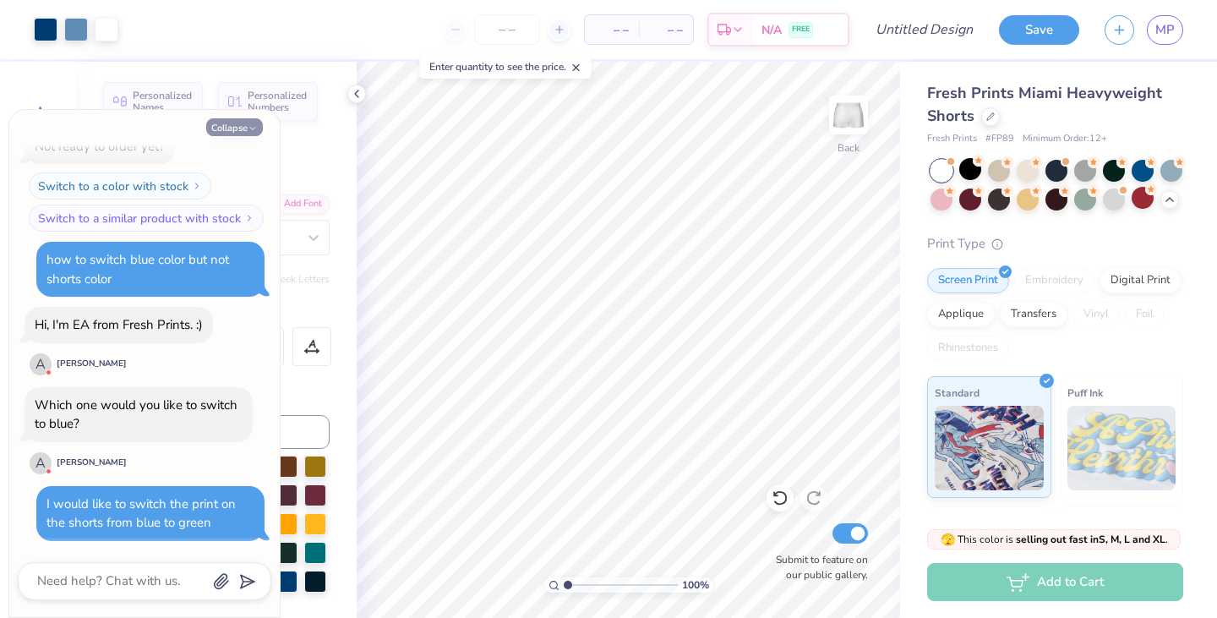
click at [247, 128] on button "Collapse" at bounding box center [234, 127] width 57 height 18
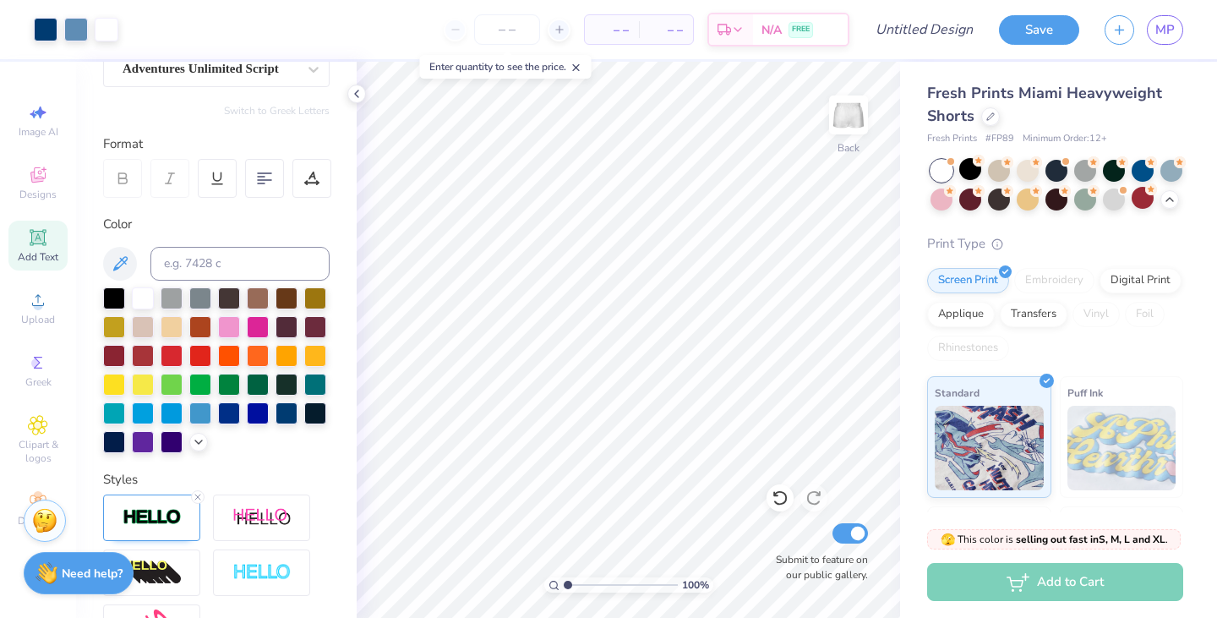
scroll to position [216, 0]
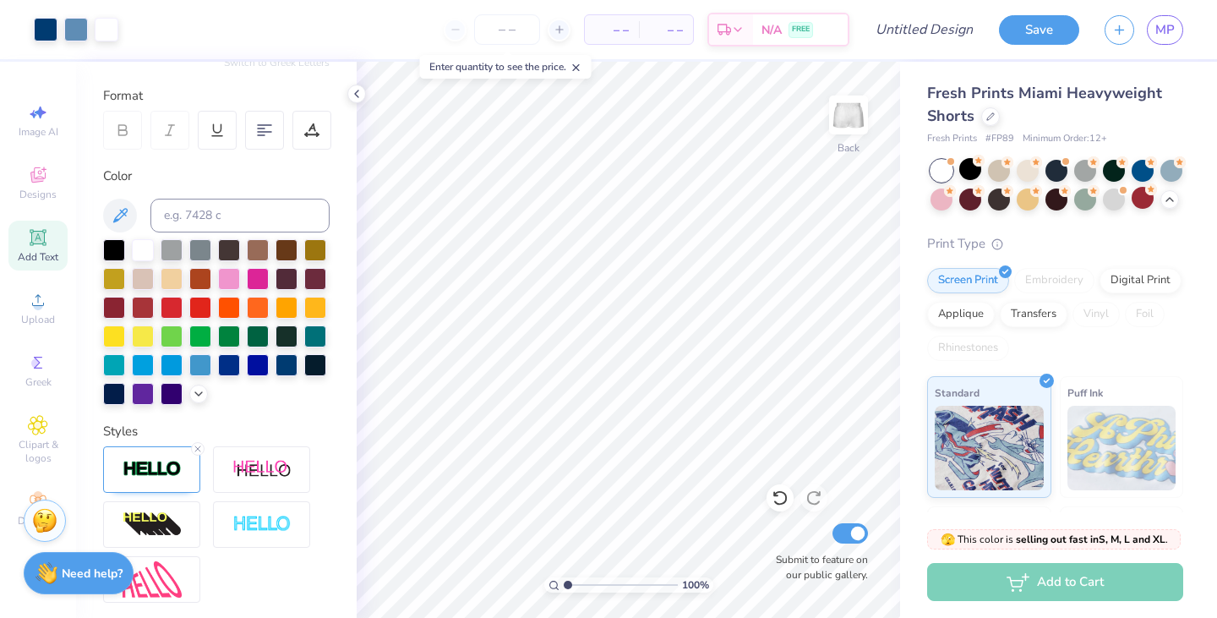
click at [231, 338] on div at bounding box center [229, 336] width 22 height 22
click at [265, 336] on div at bounding box center [258, 335] width 22 height 22
click at [254, 331] on div at bounding box center [258, 335] width 22 height 22
click at [264, 327] on div at bounding box center [258, 335] width 22 height 22
click at [260, 333] on div at bounding box center [258, 335] width 22 height 22
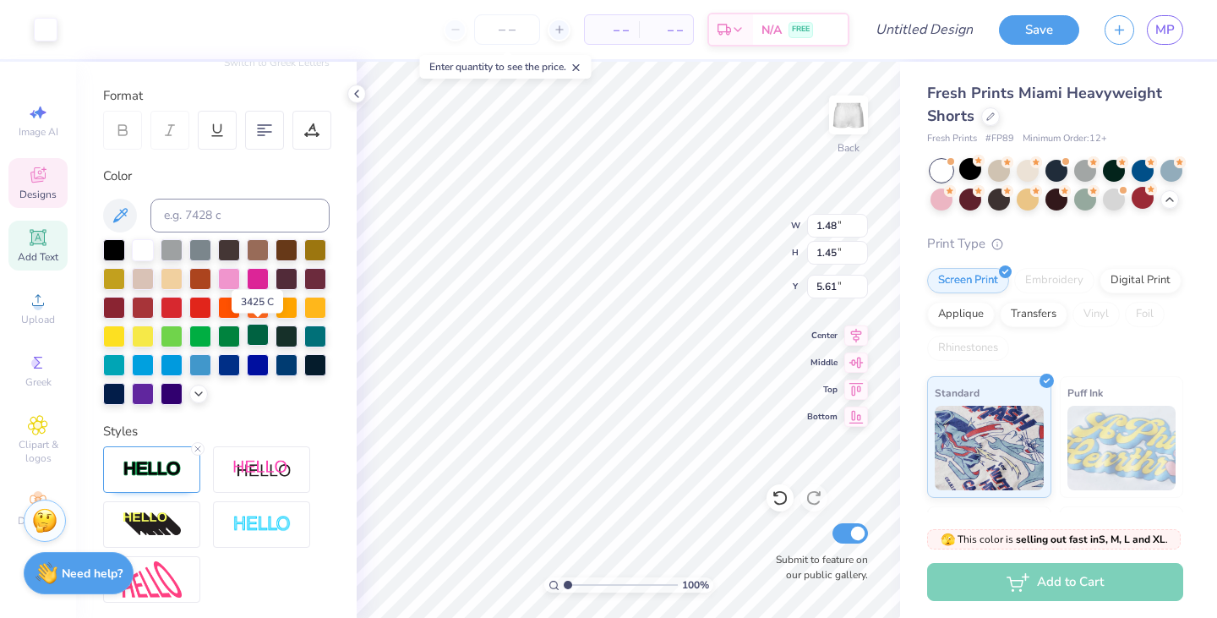
click at [260, 333] on div at bounding box center [258, 335] width 22 height 22
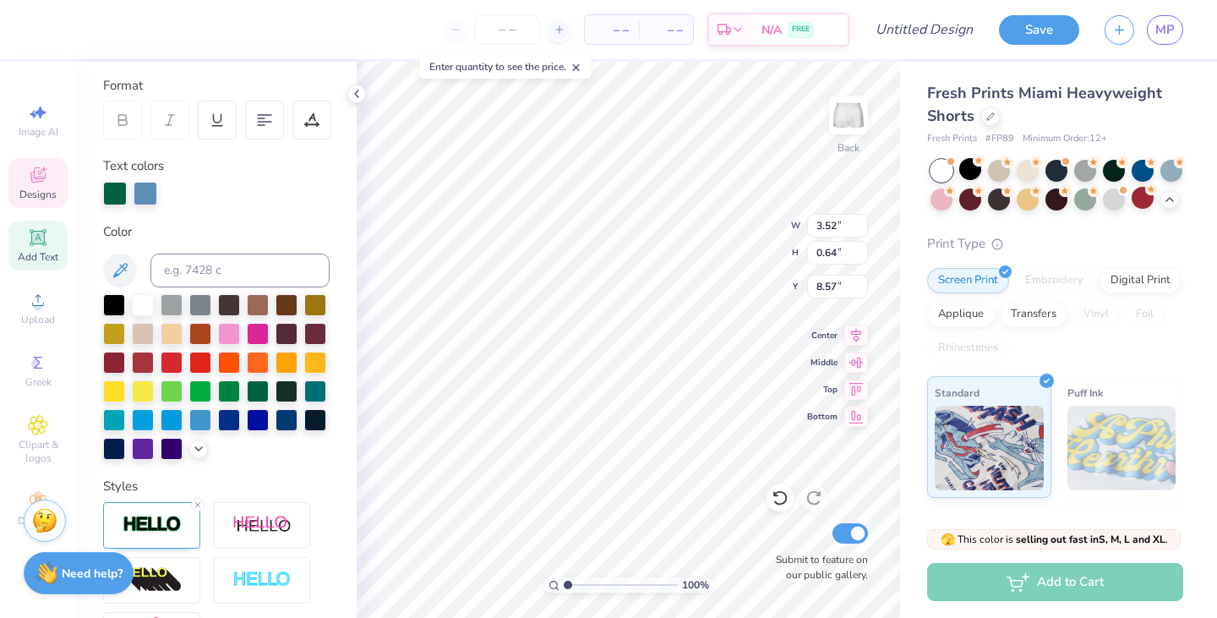
scroll to position [225, 0]
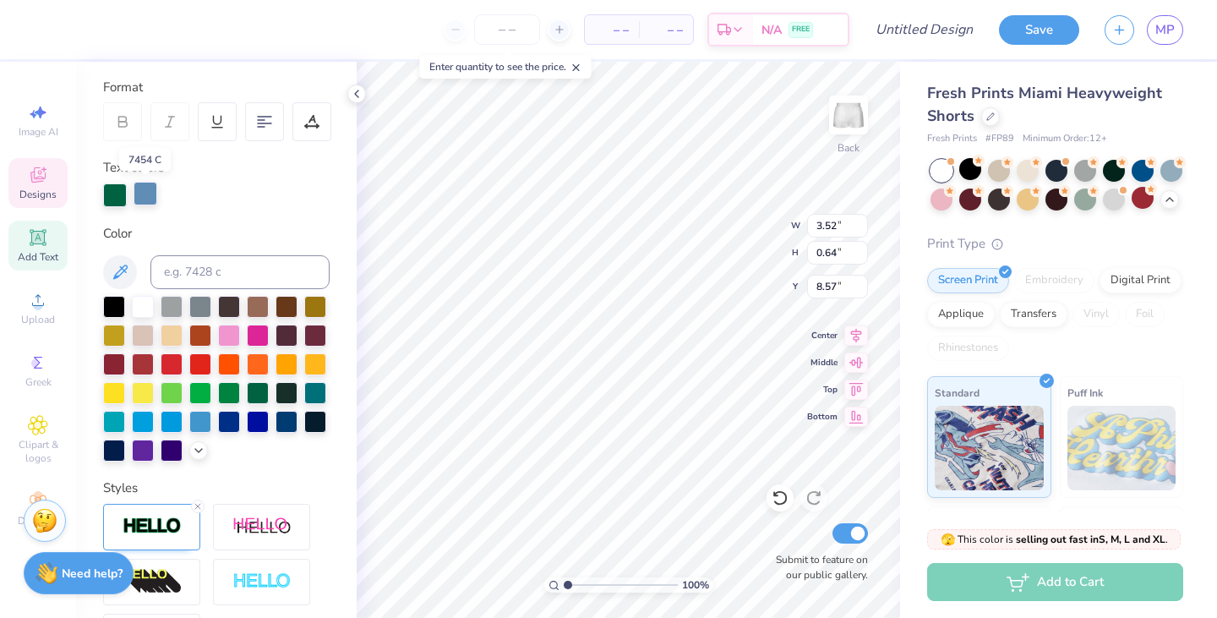
click at [151, 195] on div at bounding box center [146, 194] width 24 height 24
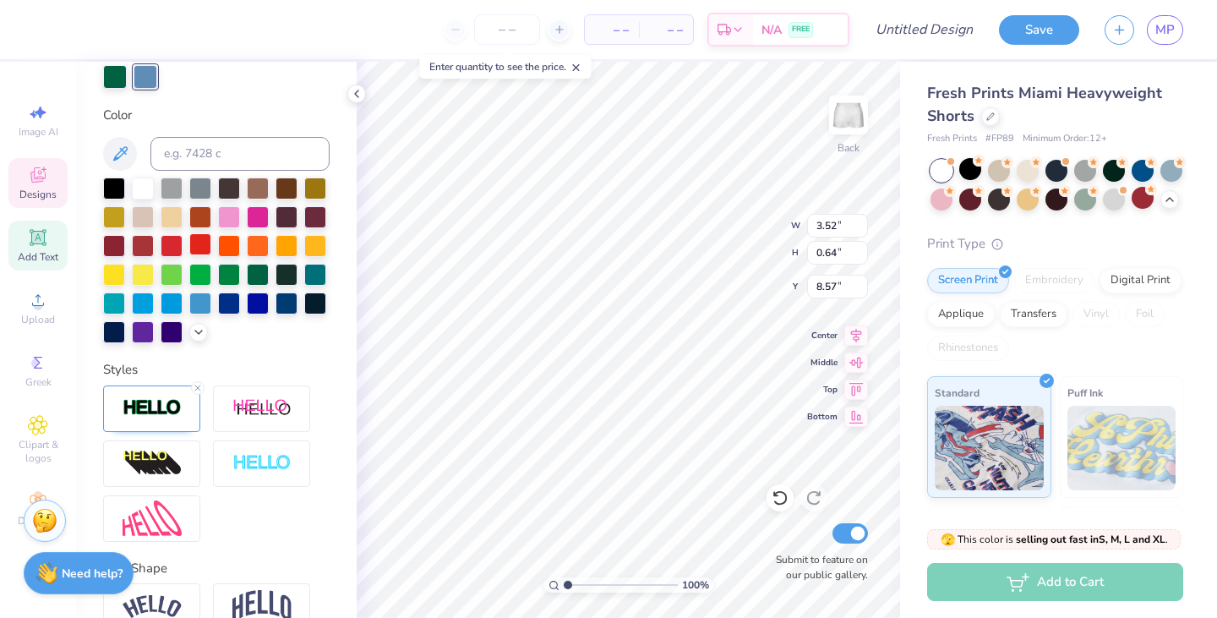
scroll to position [348, 0]
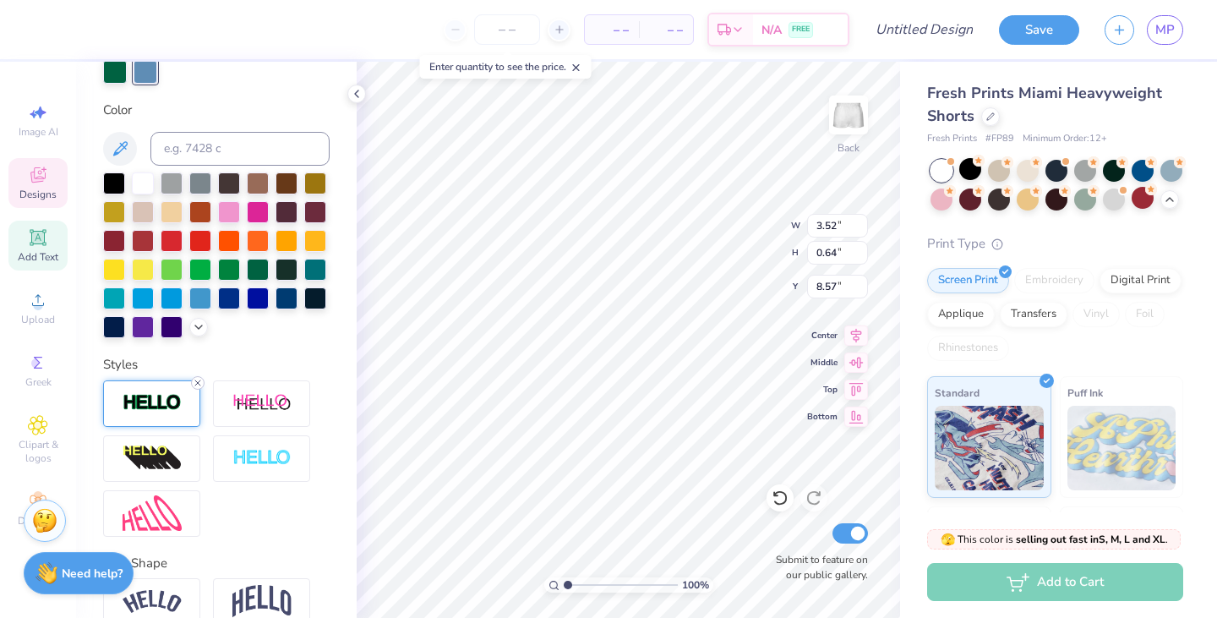
click at [198, 385] on icon at bounding box center [198, 383] width 10 height 10
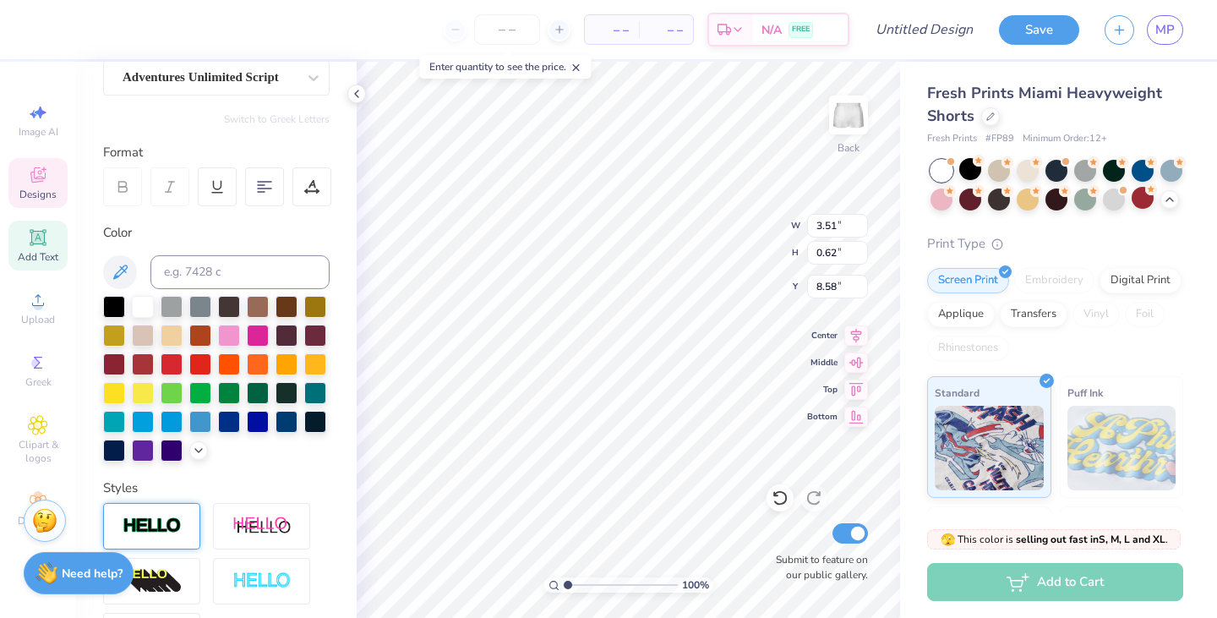
scroll to position [159, 0]
click at [254, 394] on div at bounding box center [258, 392] width 22 height 22
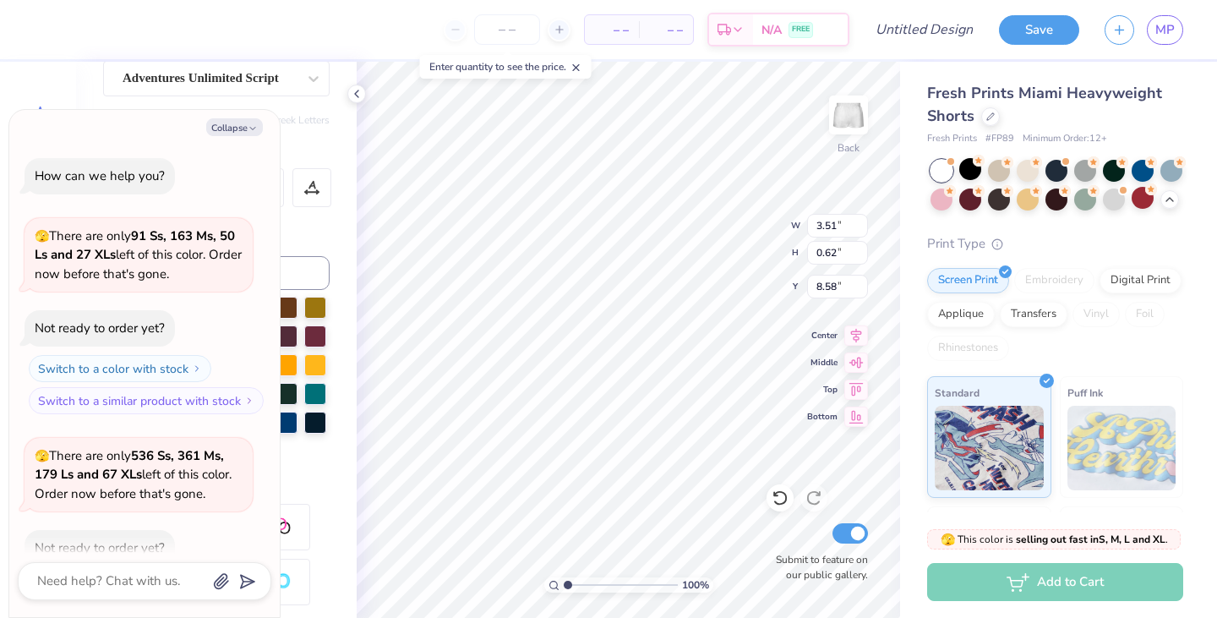
scroll to position [965, 0]
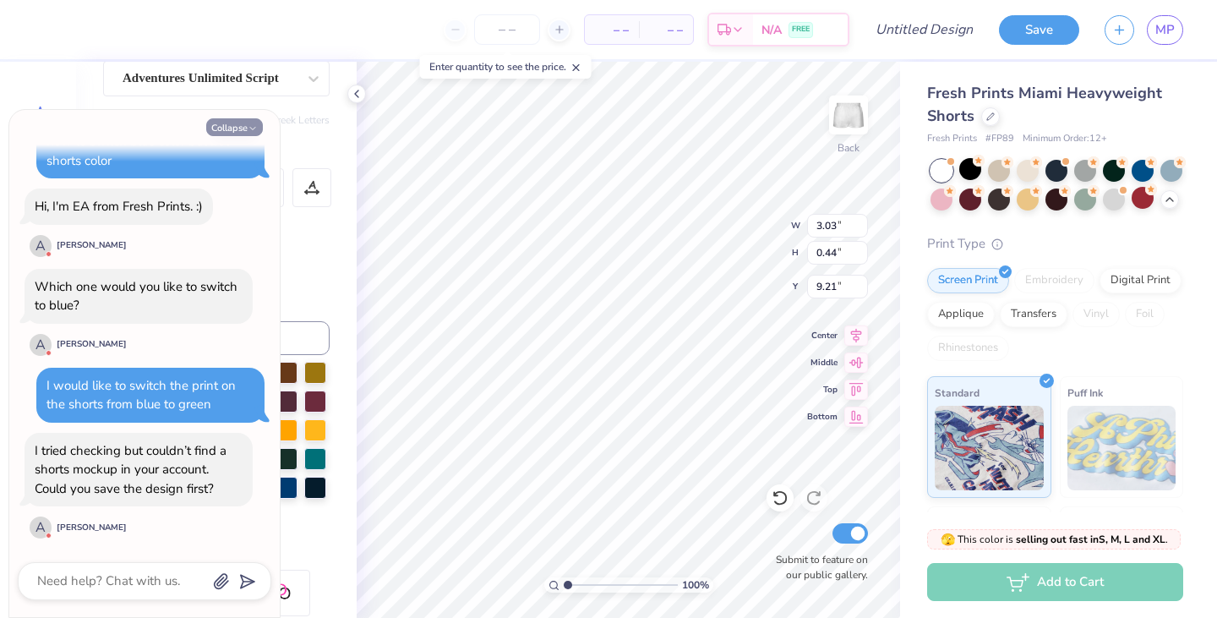
click at [246, 129] on button "Collapse" at bounding box center [234, 127] width 57 height 18
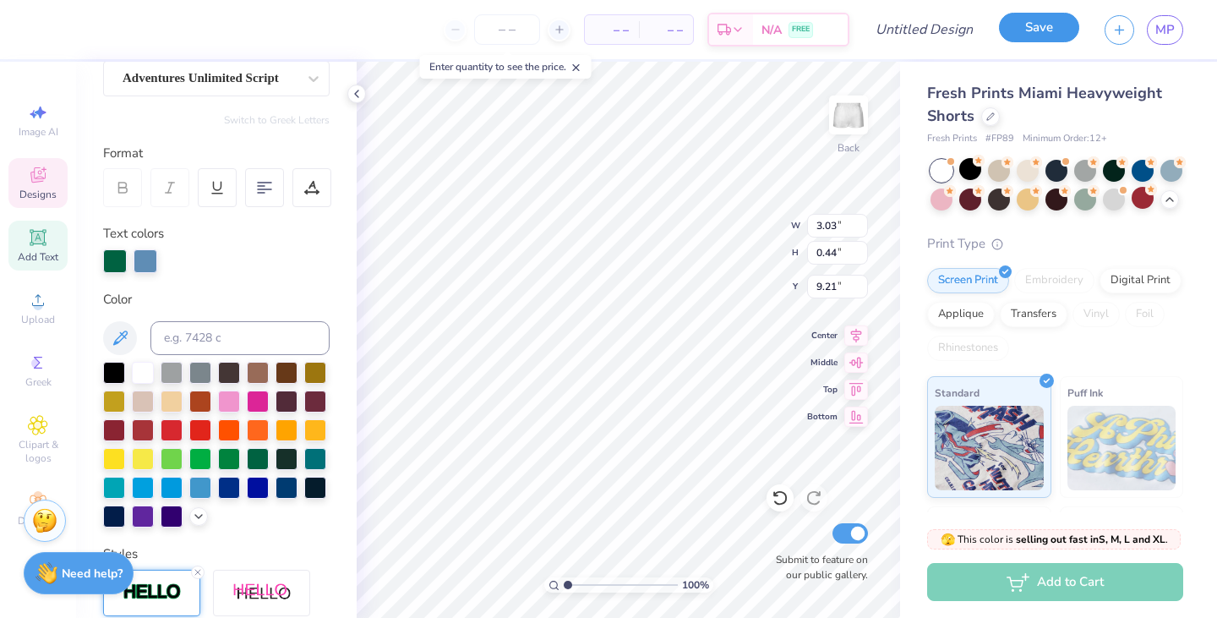
click at [1020, 30] on button "Save" at bounding box center [1039, 28] width 80 height 30
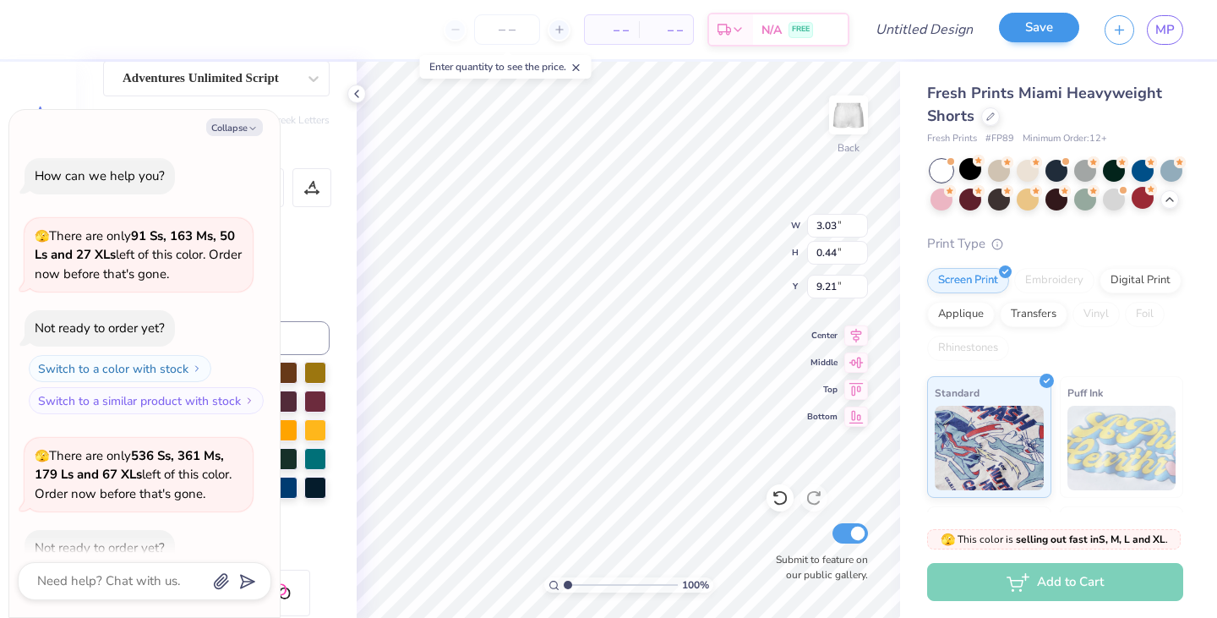
scroll to position [1010, 0]
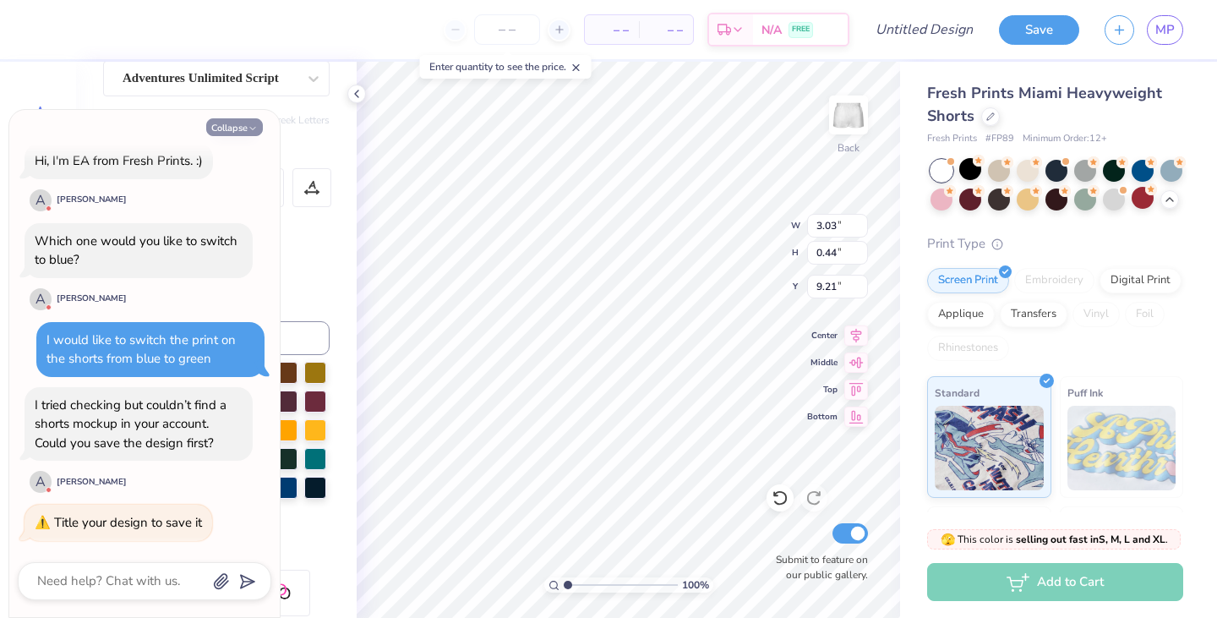
click at [243, 128] on button "Collapse" at bounding box center [234, 127] width 57 height 18
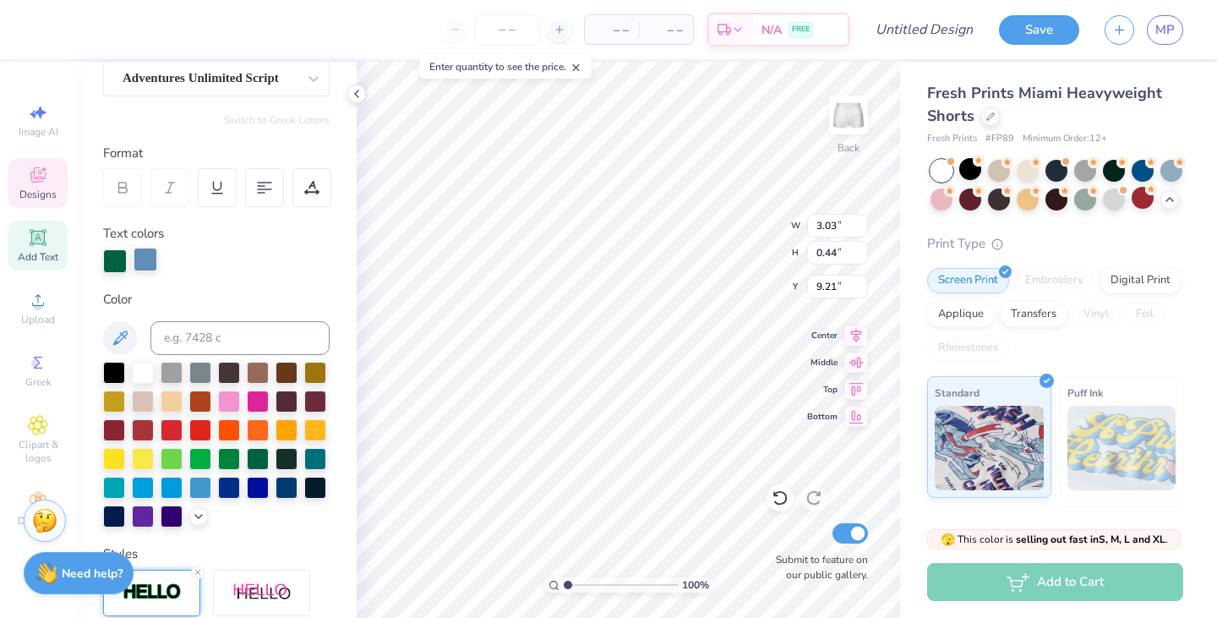
click at [150, 267] on div at bounding box center [146, 260] width 24 height 24
click at [199, 570] on line at bounding box center [197, 572] width 5 height 5
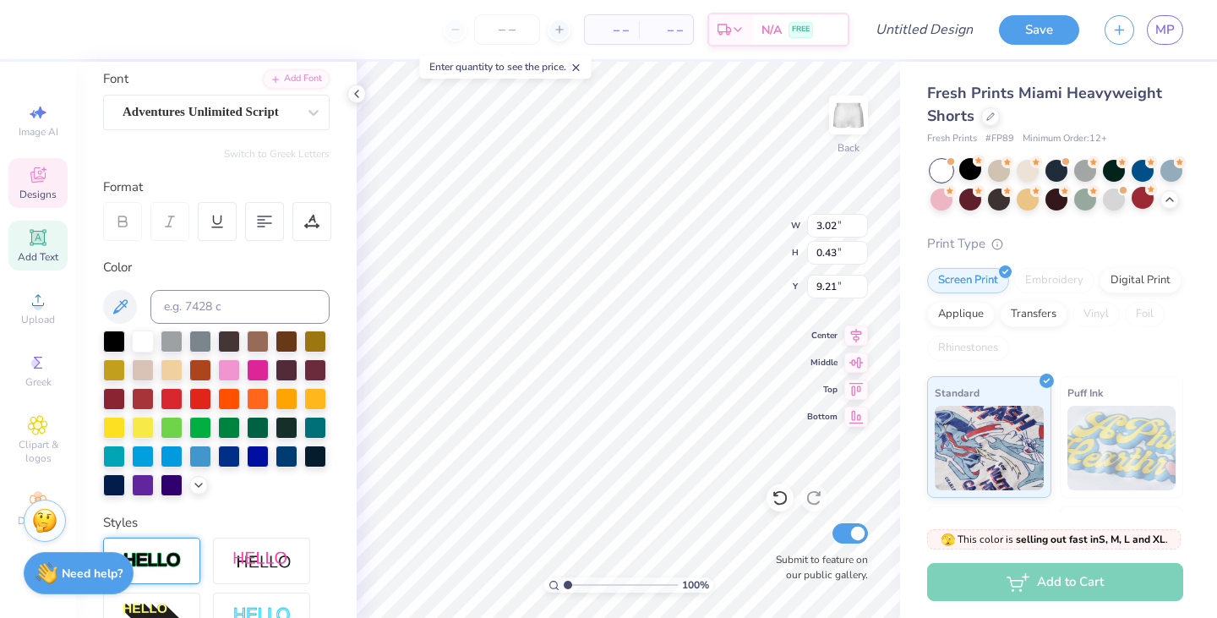
scroll to position [134, 0]
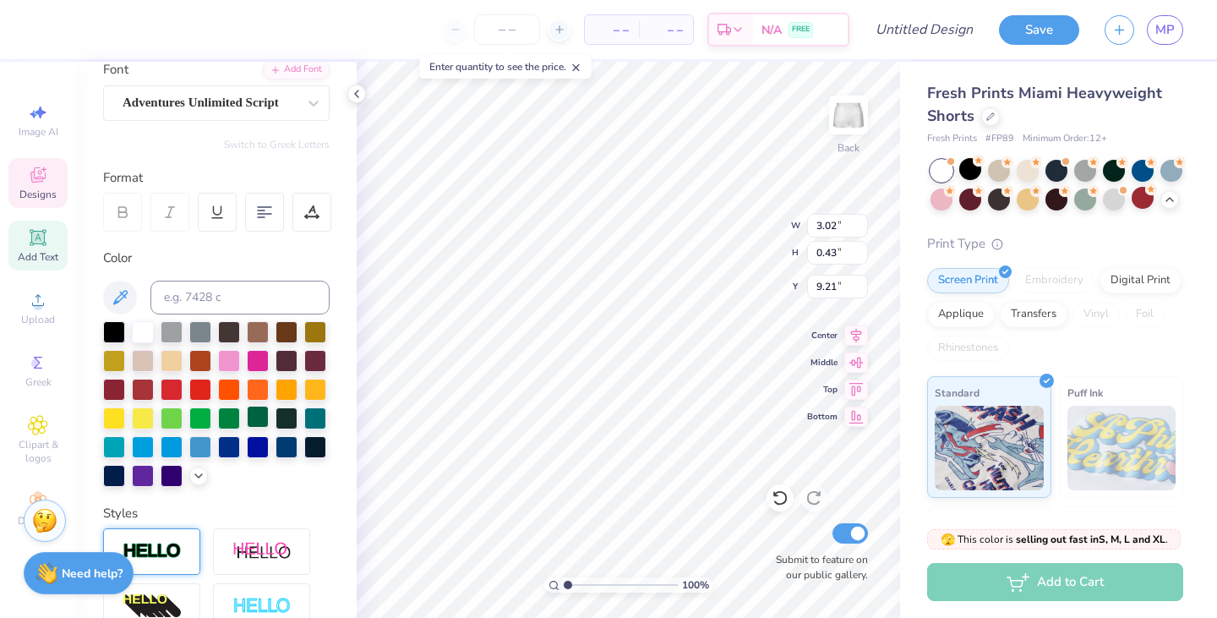
click at [254, 420] on div at bounding box center [258, 417] width 22 height 22
click at [264, 417] on div at bounding box center [258, 417] width 22 height 22
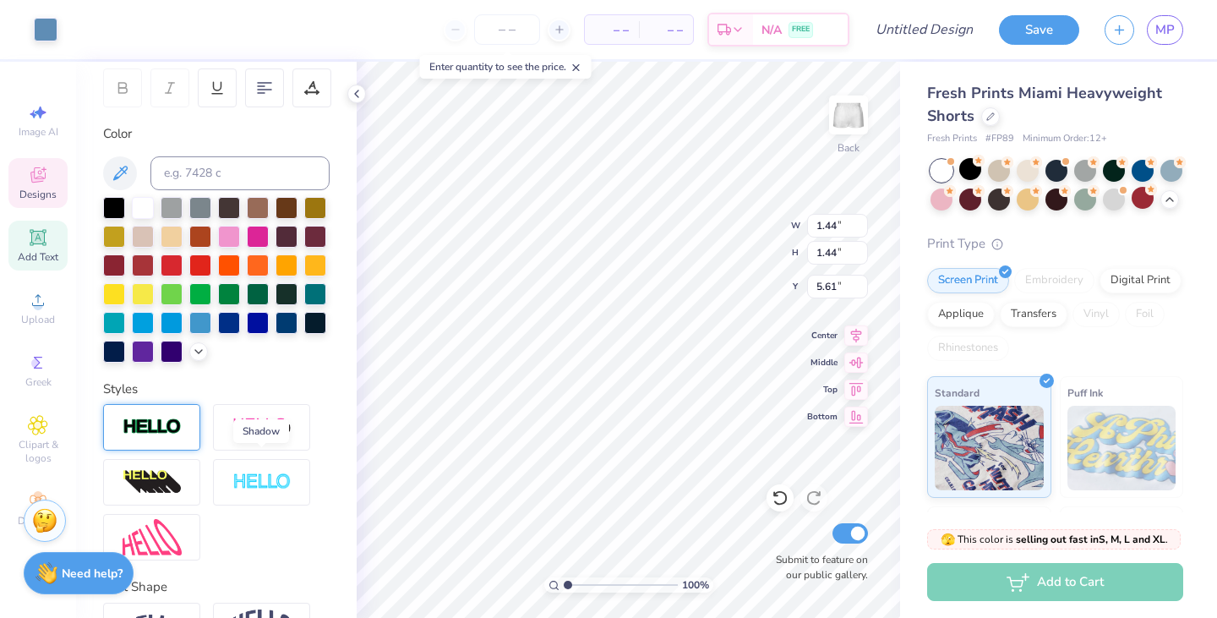
scroll to position [0, 0]
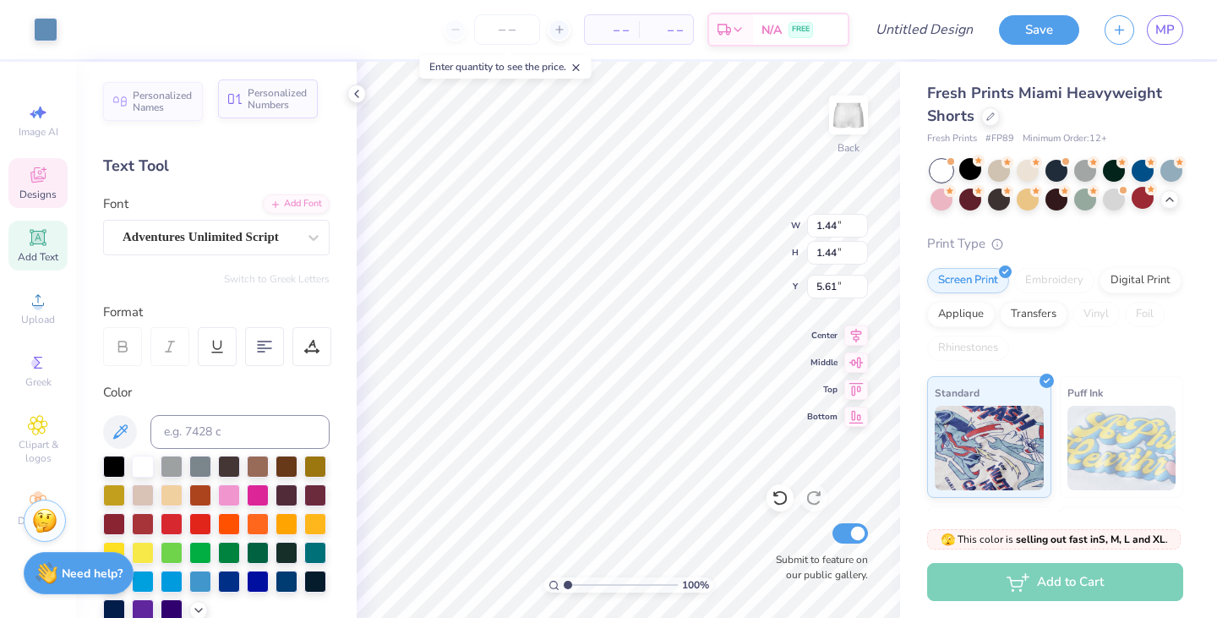
click at [290, 108] on span "Personalized Numbers" at bounding box center [278, 99] width 60 height 24
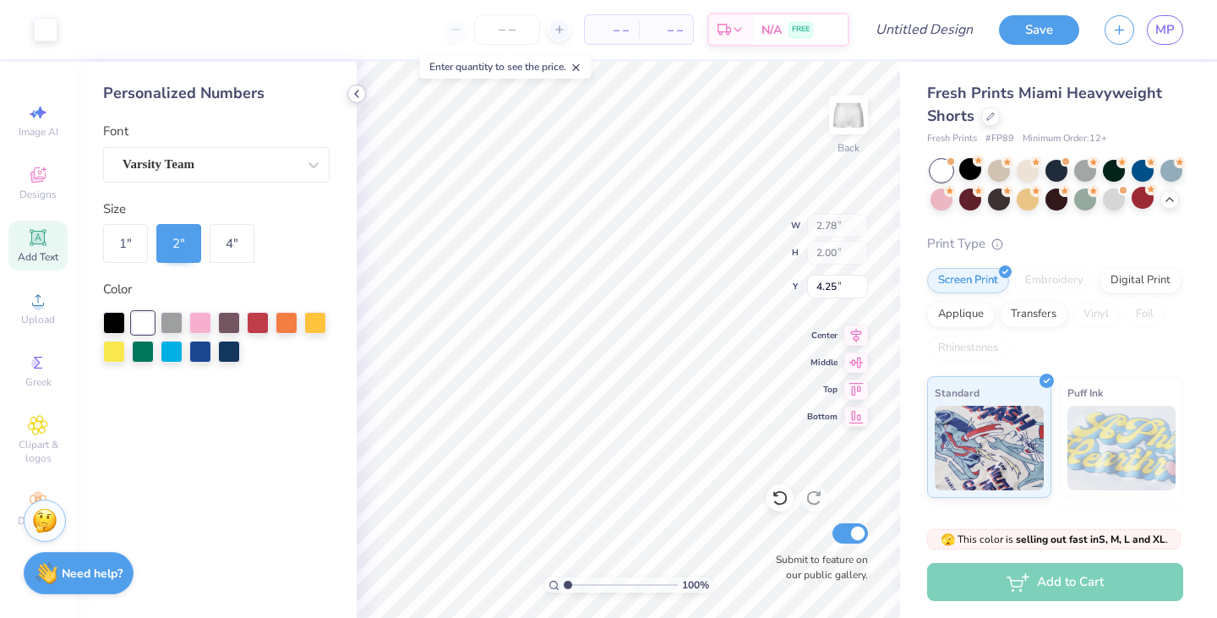
click at [359, 97] on icon at bounding box center [357, 94] width 14 height 14
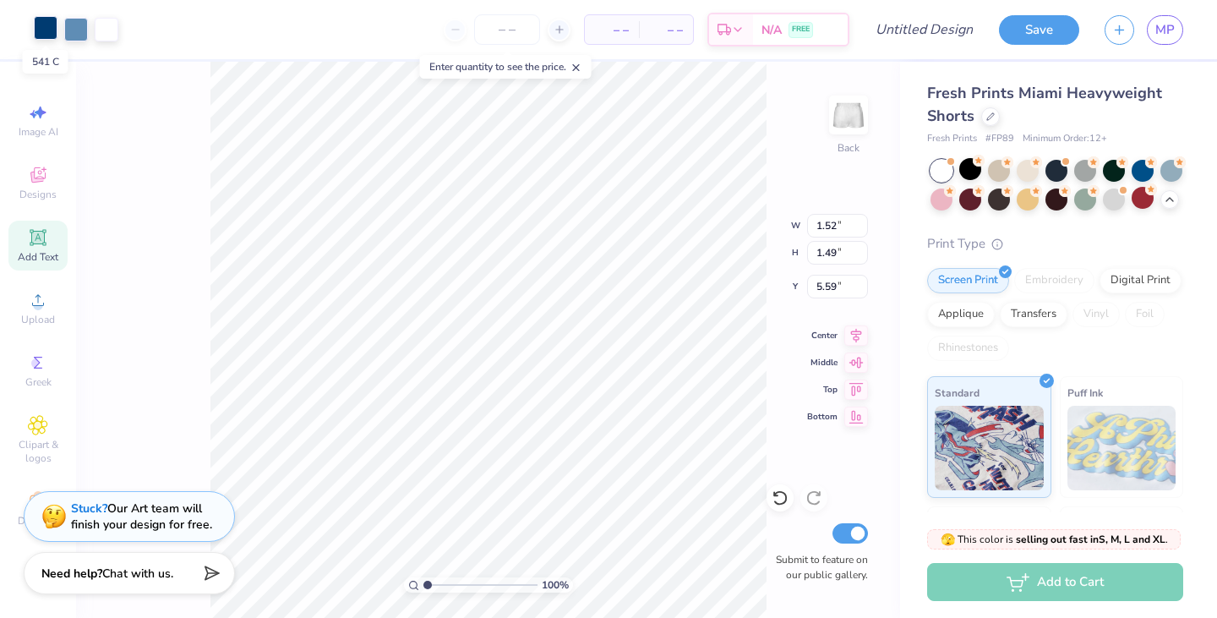
click at [48, 29] on div at bounding box center [46, 28] width 24 height 24
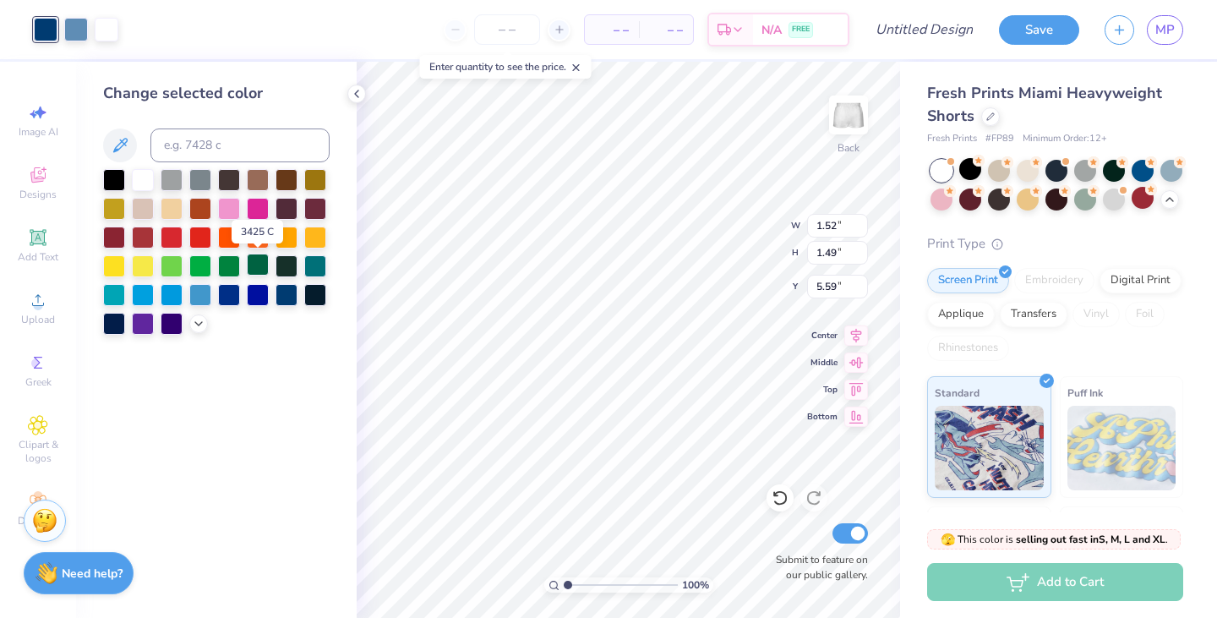
click at [263, 262] on div at bounding box center [258, 265] width 22 height 22
click at [77, 25] on div at bounding box center [76, 28] width 24 height 24
click at [231, 265] on div at bounding box center [229, 266] width 22 height 22
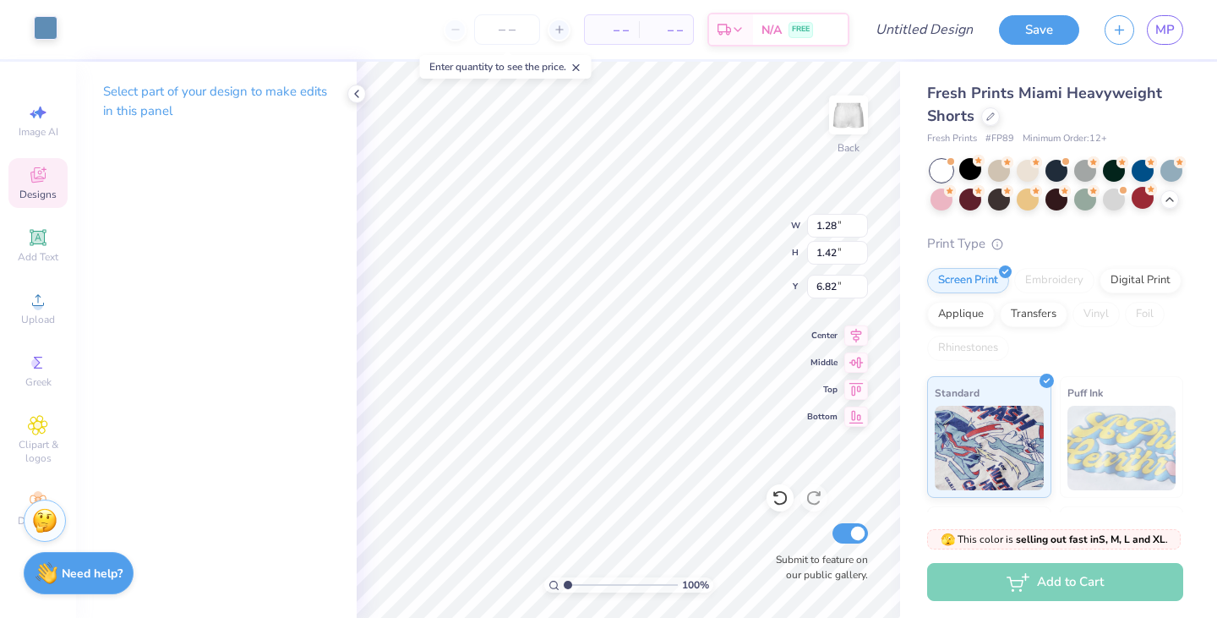
click at [42, 29] on div at bounding box center [46, 28] width 24 height 24
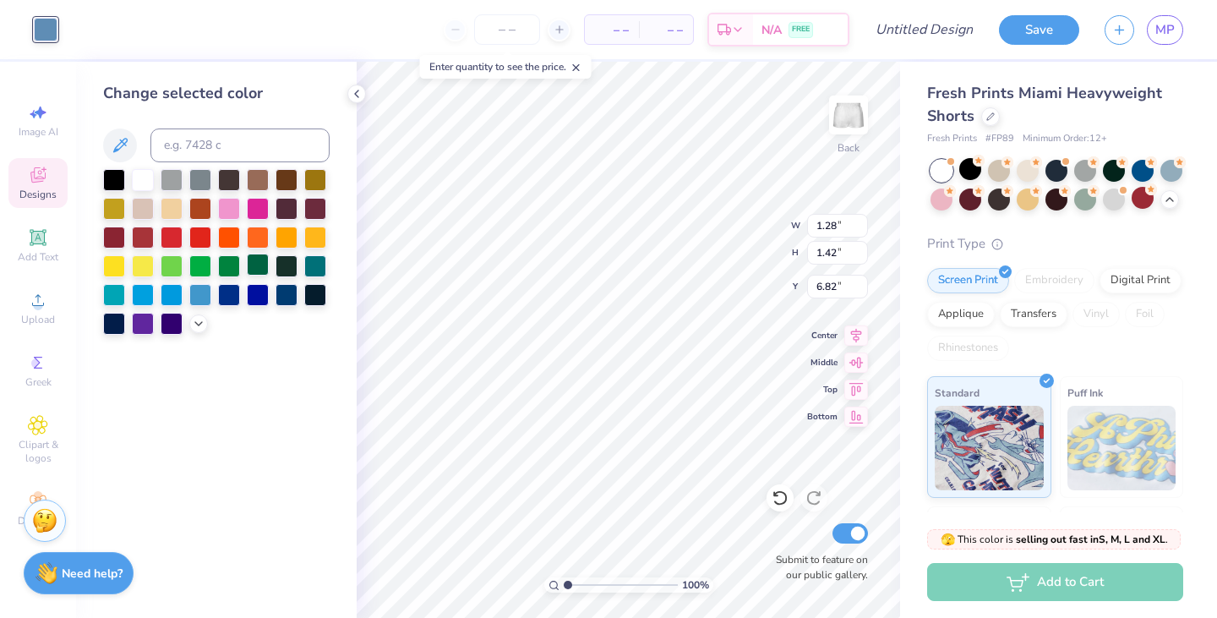
click at [254, 269] on div at bounding box center [258, 265] width 22 height 22
click at [350, 88] on icon at bounding box center [357, 94] width 14 height 14
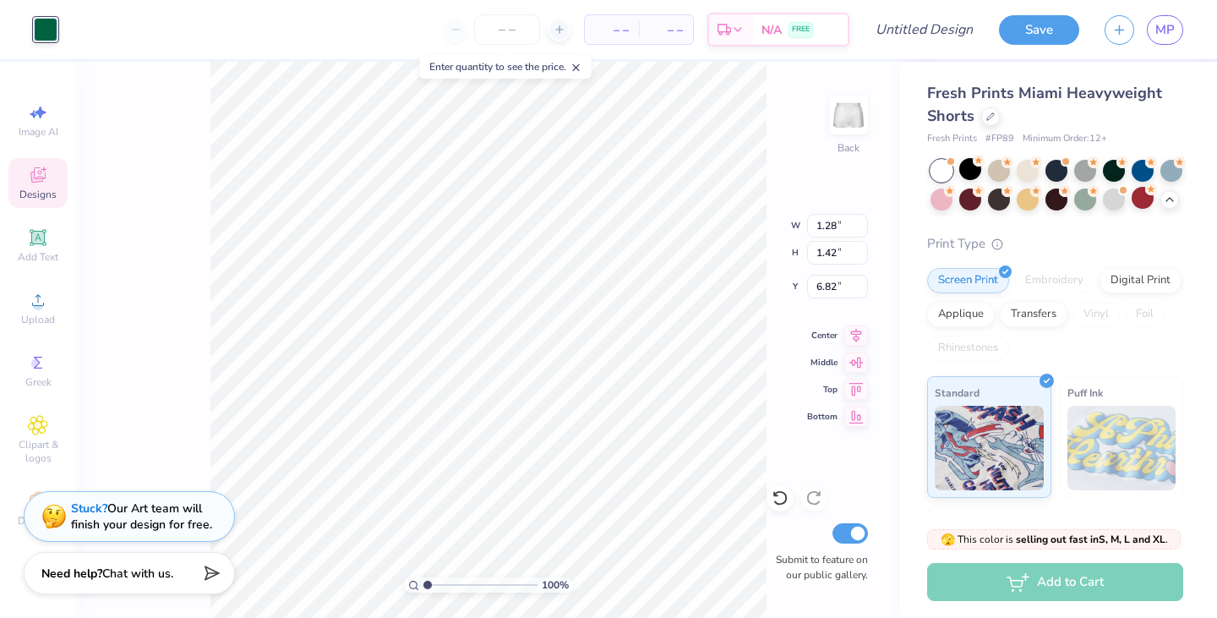
click at [41, 22] on div at bounding box center [46, 30] width 24 height 24
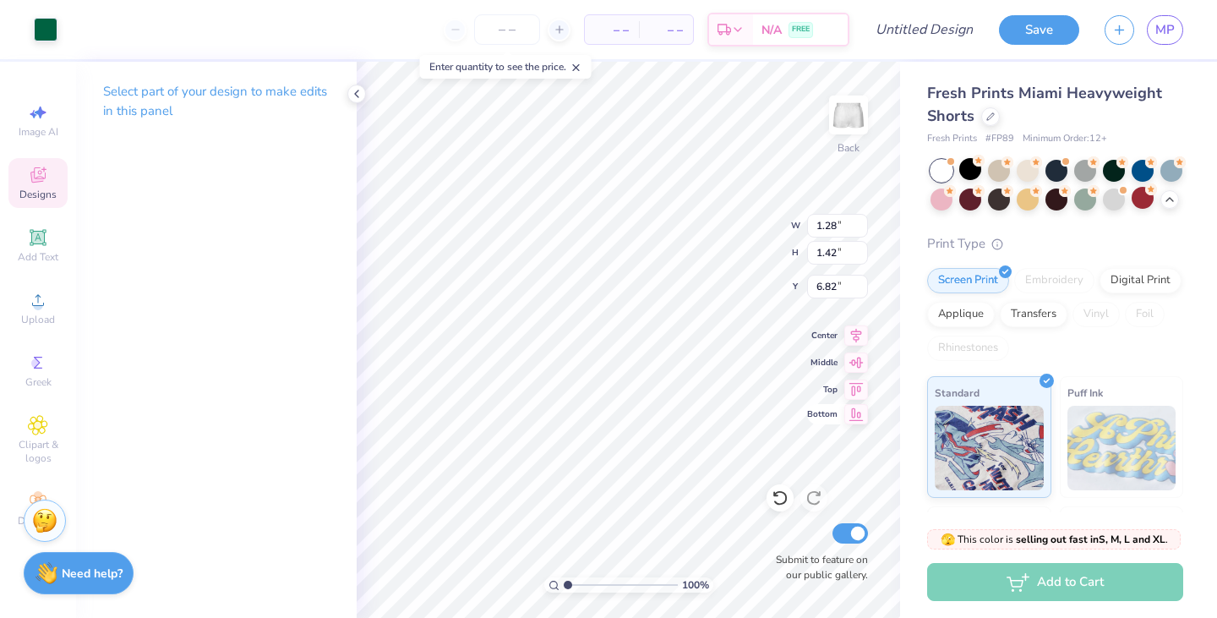
click at [838, 424] on div "100 % Back W 1.28 1.28 " H 1.42 1.42 " Y 6.82 6.82 " Center Middle Top Bottom S…" at bounding box center [629, 340] width 544 height 556
click at [900, 397] on div "Fresh Prints Miami Heavyweight Shorts Fresh Prints # FP89 Minimum Order: 12 + P…" at bounding box center [1058, 410] width 317 height 697
click at [363, 96] on icon at bounding box center [357, 94] width 14 height 14
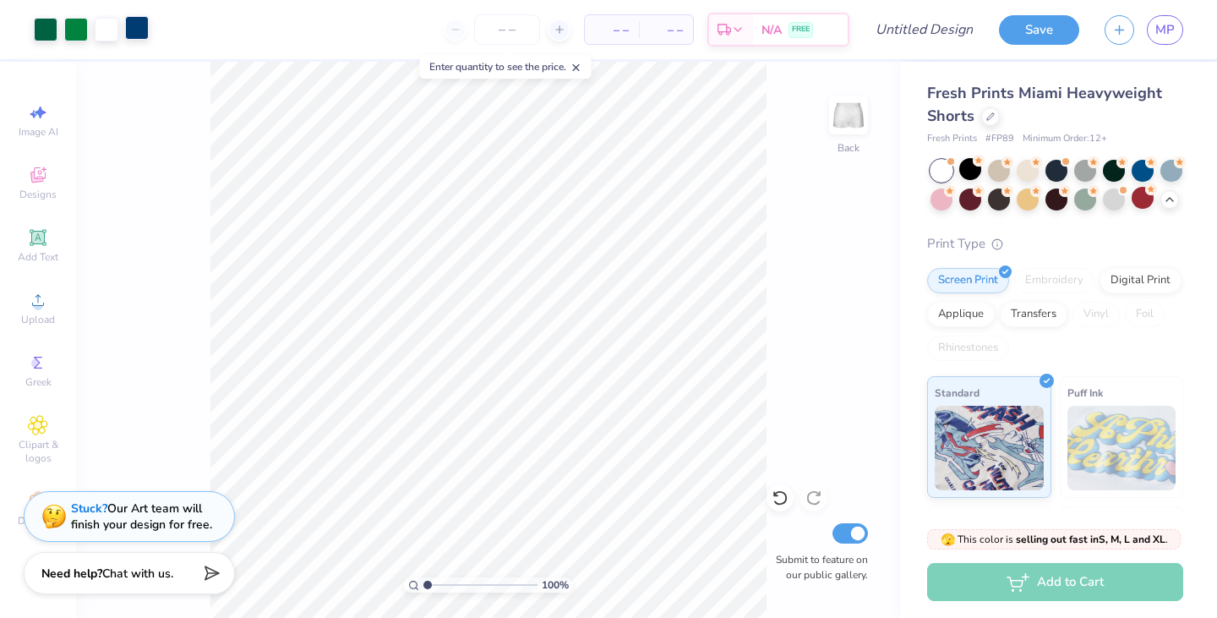
click at [139, 33] on div at bounding box center [137, 28] width 24 height 24
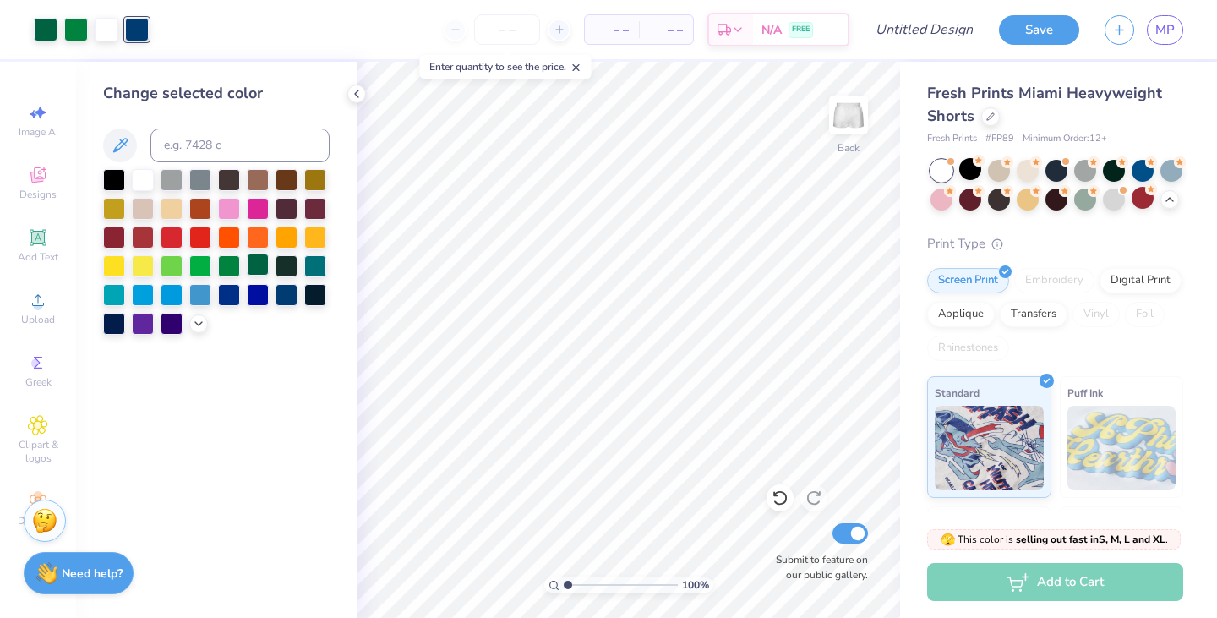
click at [259, 265] on div at bounding box center [258, 265] width 22 height 22
click at [360, 98] on icon at bounding box center [357, 94] width 14 height 14
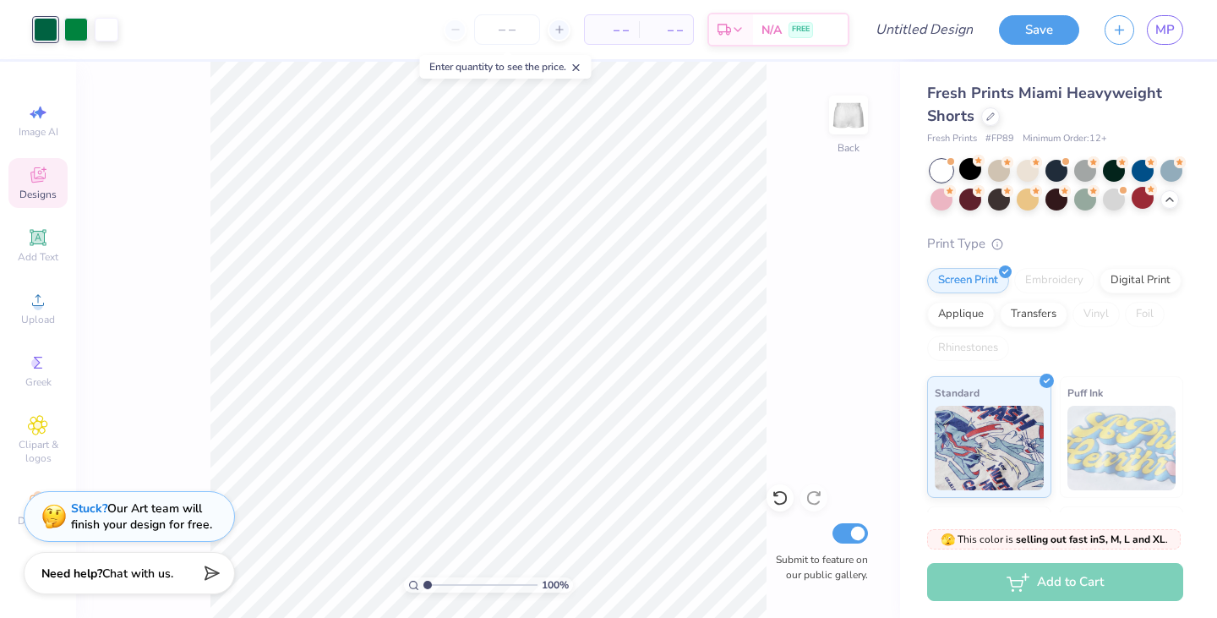
click at [41, 186] on div "Designs" at bounding box center [37, 183] width 59 height 50
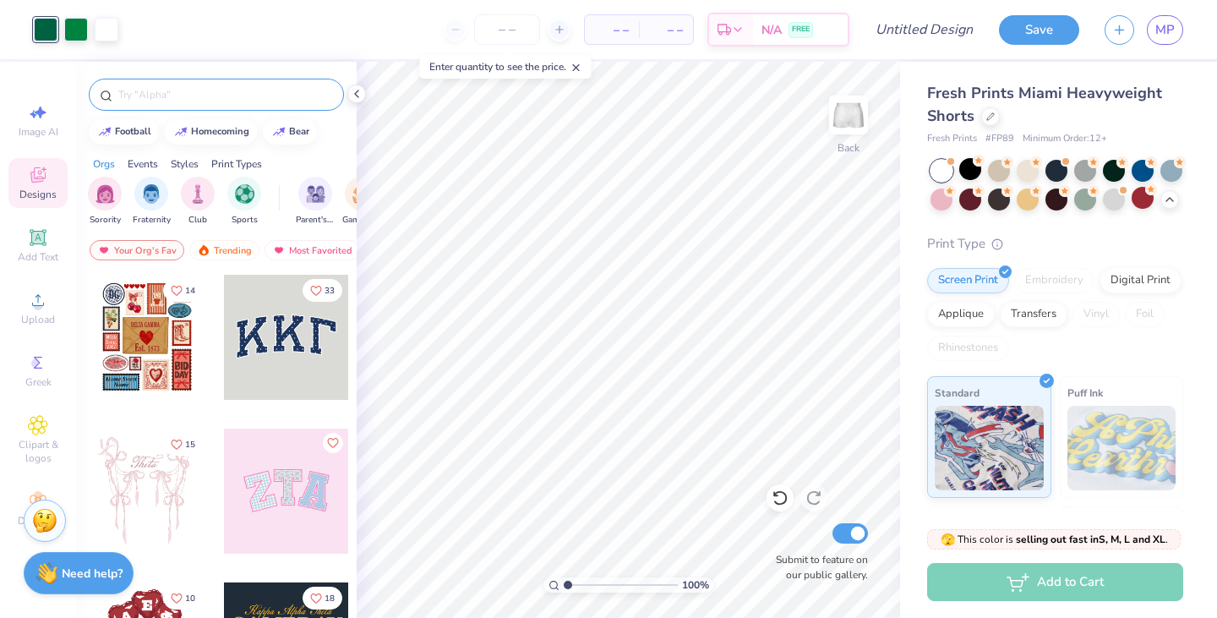
click at [202, 95] on input "text" at bounding box center [225, 94] width 216 height 17
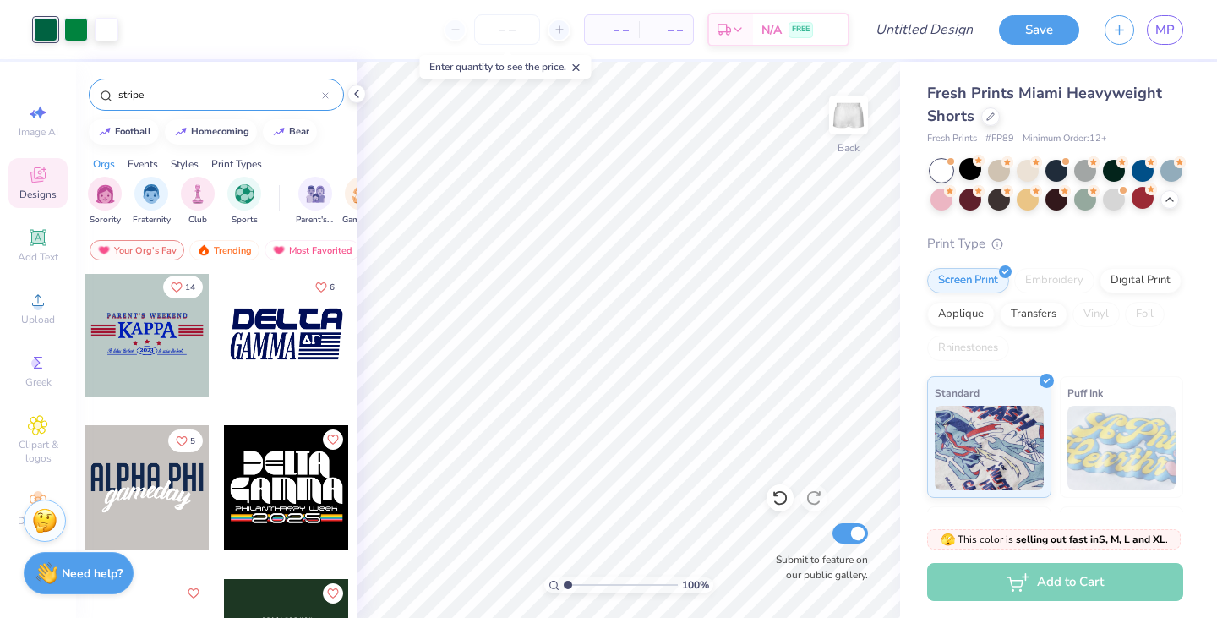
scroll to position [1381, 0]
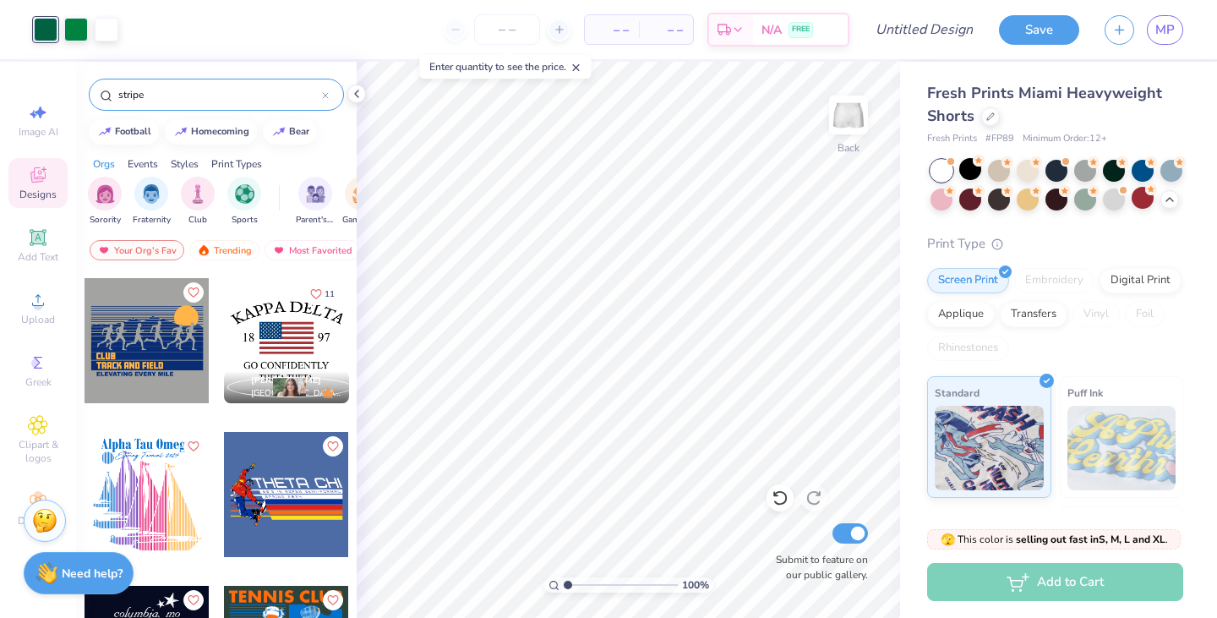
click at [323, 98] on icon at bounding box center [325, 95] width 7 height 7
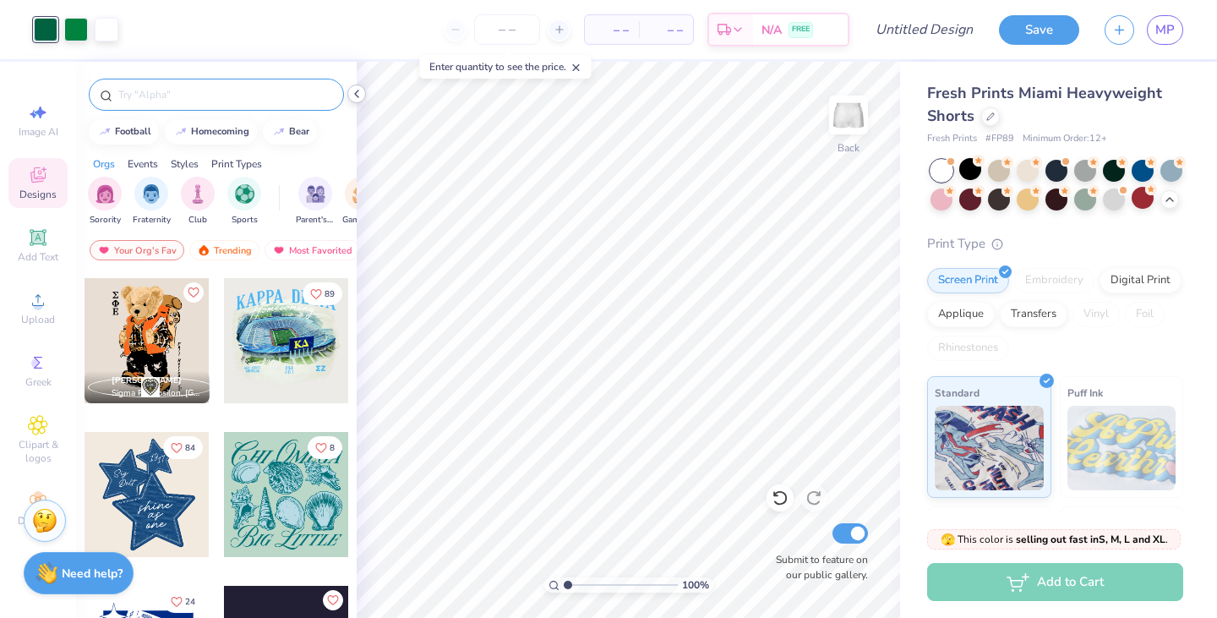
click at [356, 99] on icon at bounding box center [357, 94] width 14 height 14
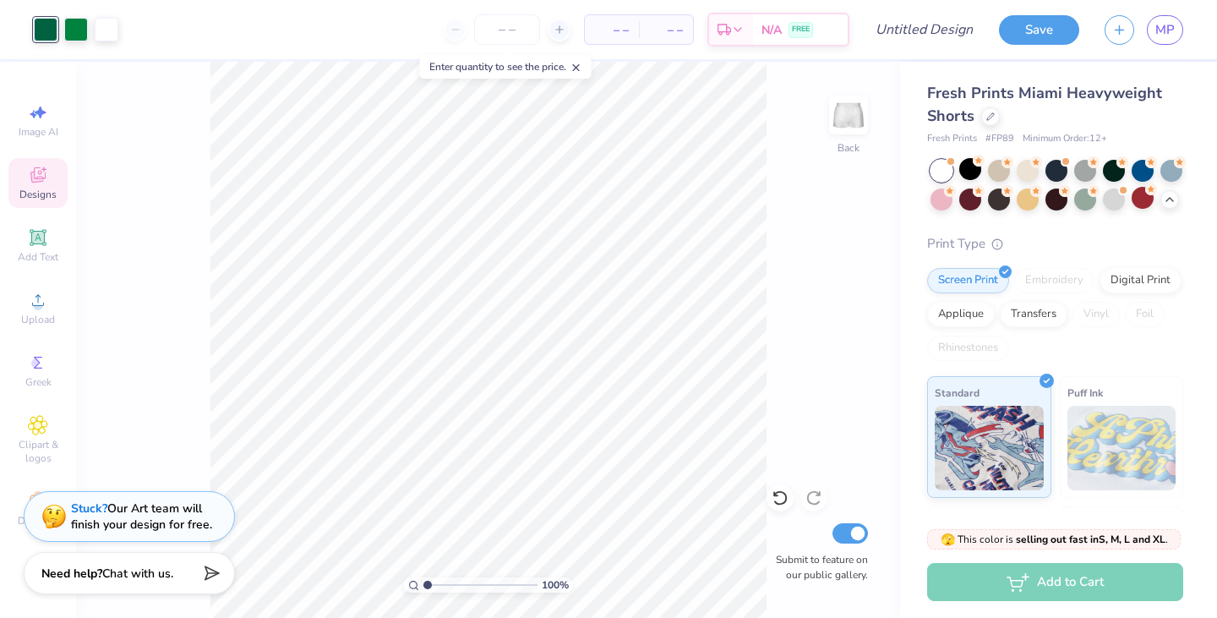
click at [579, 63] on icon at bounding box center [577, 68] width 12 height 12
click at [939, 30] on input "Design Title" at bounding box center [945, 30] width 83 height 34
click at [1052, 25] on button "Save" at bounding box center [1039, 28] width 80 height 30
click at [544, 30] on input "number" at bounding box center [549, 29] width 66 height 30
click at [1165, 30] on span "MP" at bounding box center [1165, 29] width 19 height 19
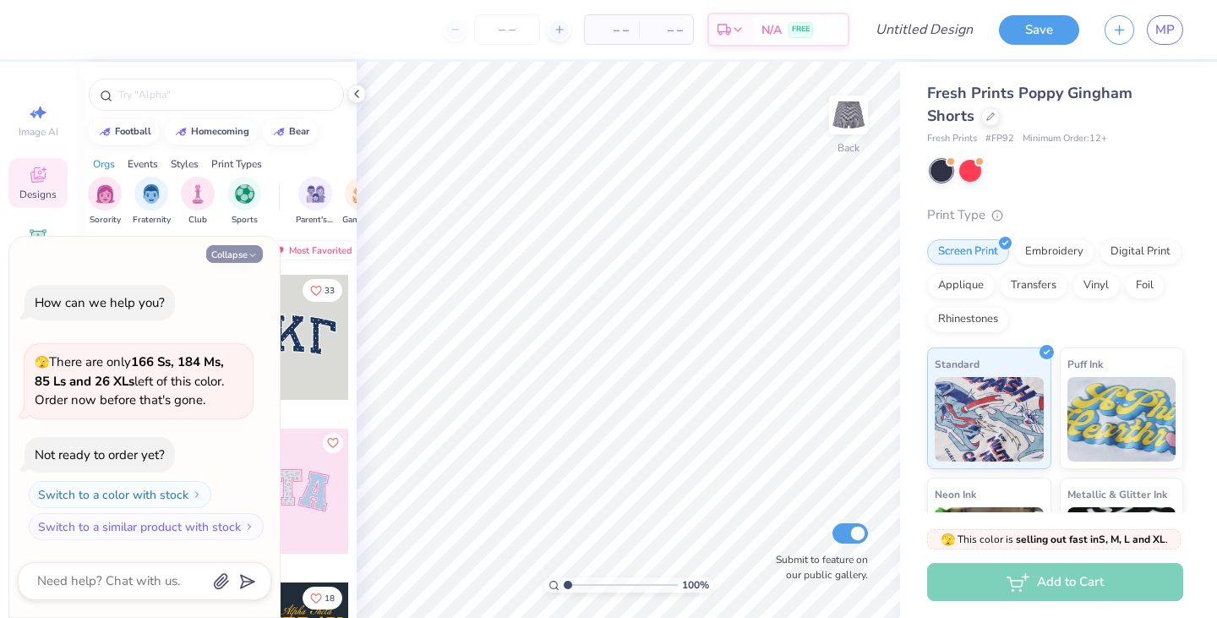
click at [257, 257] on icon "button" at bounding box center [253, 255] width 10 height 10
type textarea "x"
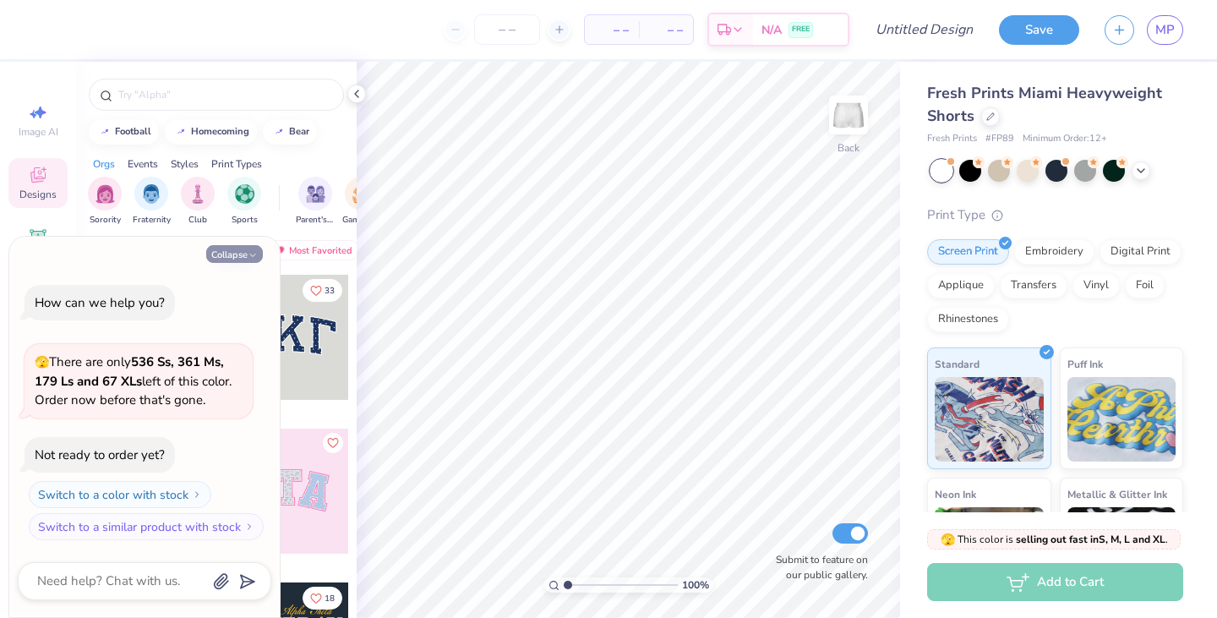
click at [251, 245] on button "Collapse" at bounding box center [234, 254] width 57 height 18
type textarea "x"
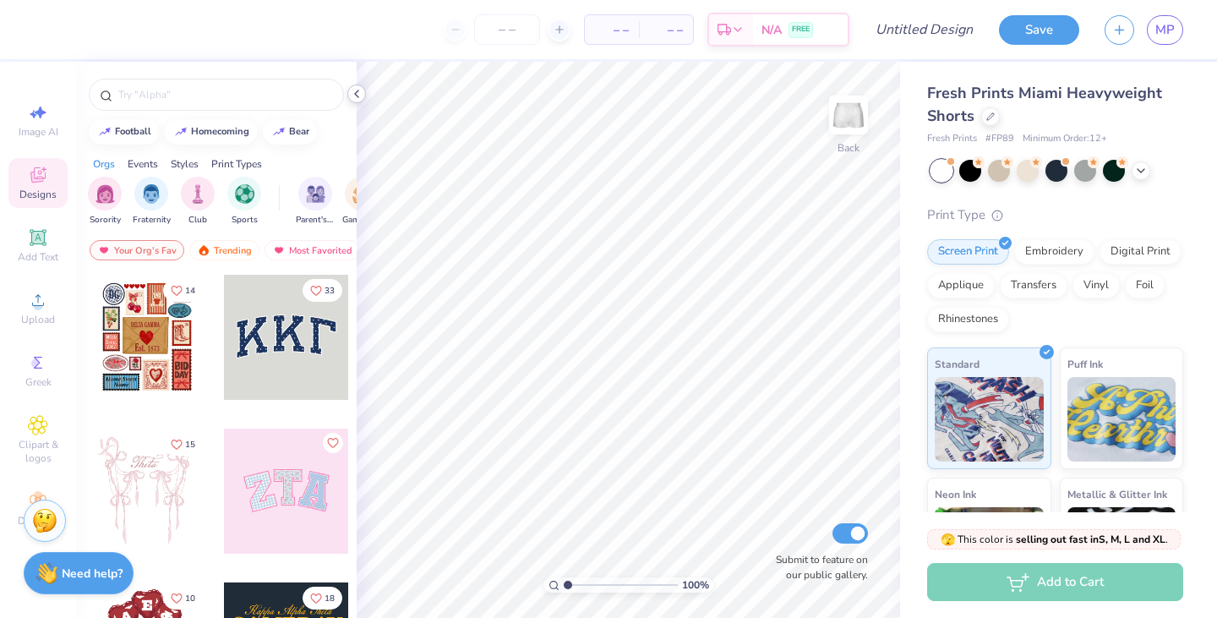
click at [360, 98] on icon at bounding box center [357, 94] width 14 height 14
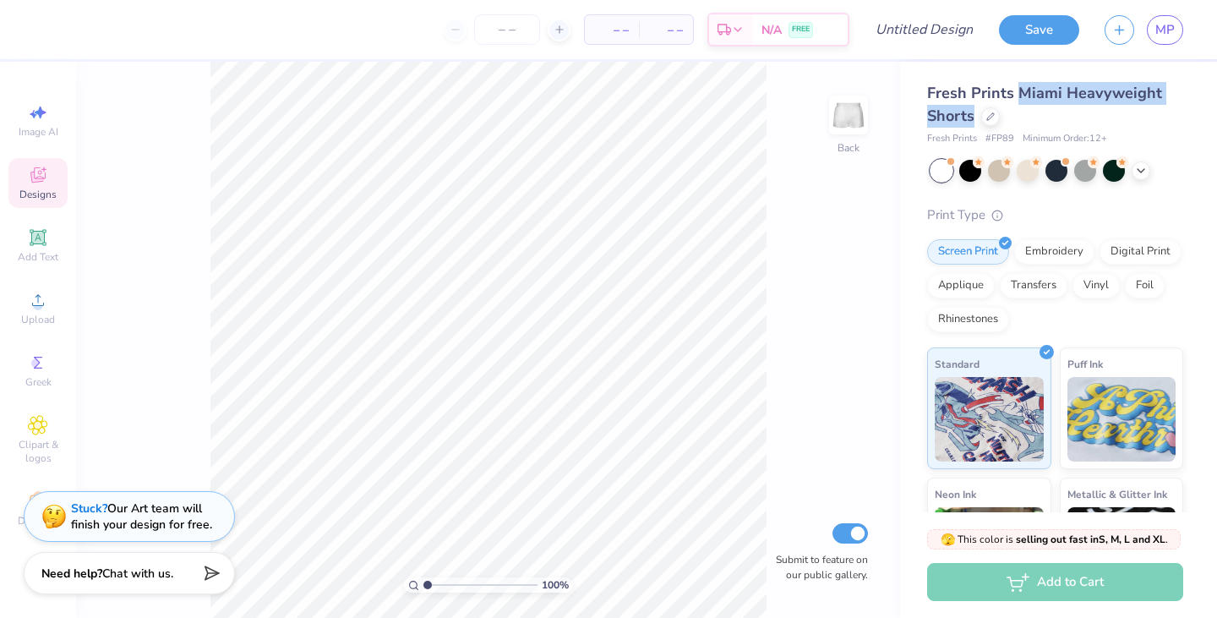
drag, startPoint x: 1019, startPoint y: 93, endPoint x: 1001, endPoint y: 108, distance: 23.4
click at [1001, 108] on div "Fresh Prints Miami Heavyweight Shorts" at bounding box center [1055, 105] width 256 height 46
copy span "Miami Heavyweight Shorts"
click at [1179, 172] on div at bounding box center [1057, 171] width 253 height 22
click at [28, 483] on div "Image AI Designs Add Text Upload Greek Clipart & logos Decorate" at bounding box center [37, 315] width 59 height 439
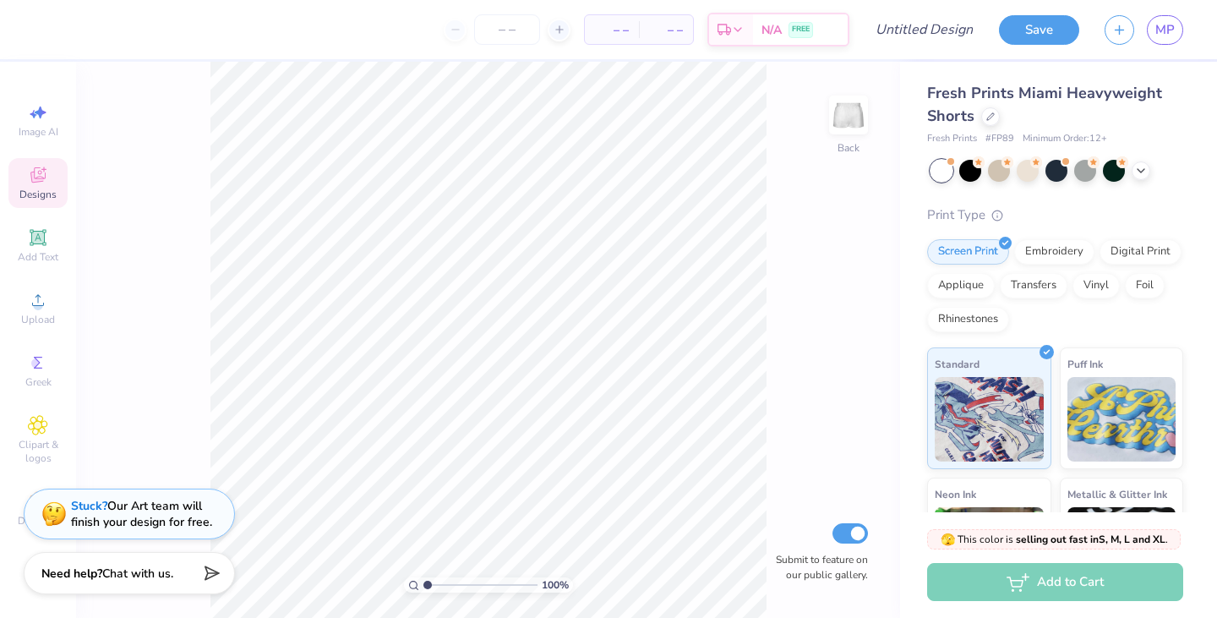
click at [25, 512] on div "Stuck? Our Art team will finish your design for free." at bounding box center [129, 514] width 211 height 51
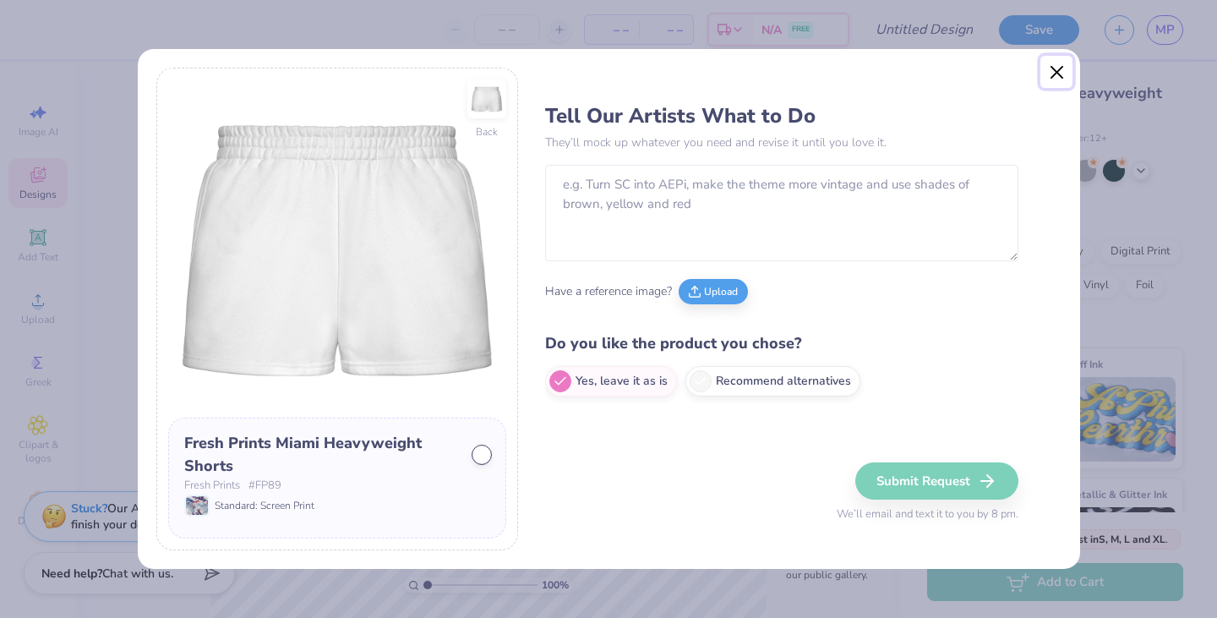
click at [1057, 65] on button "Close" at bounding box center [1057, 72] width 32 height 32
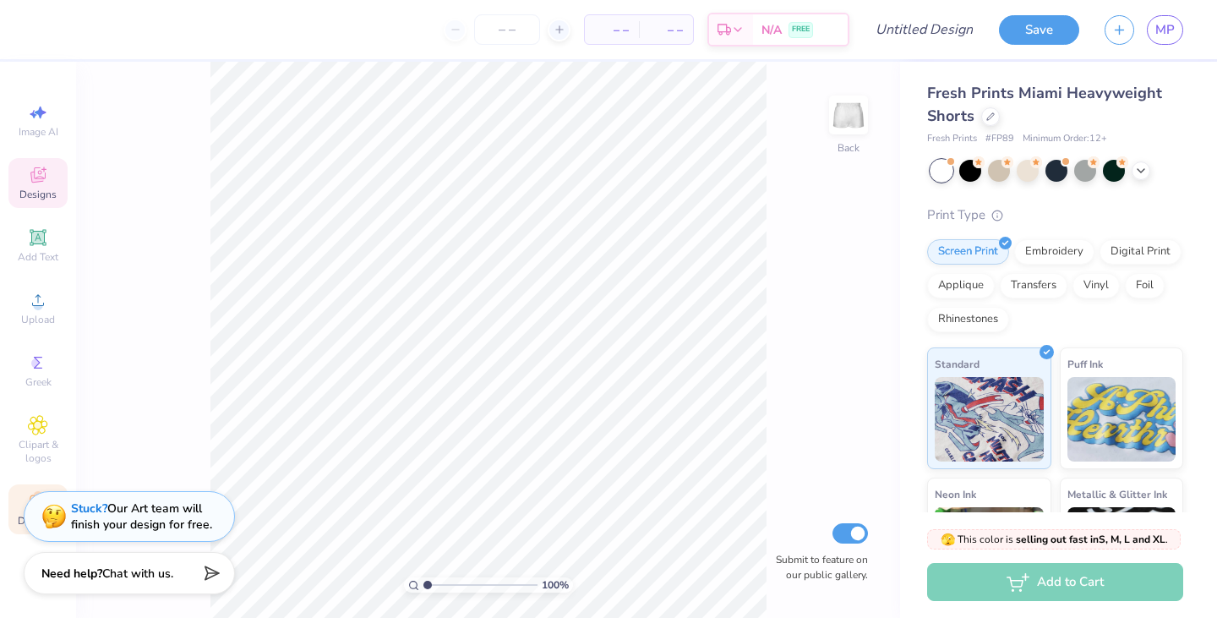
click at [19, 519] on span "Decorate" at bounding box center [38, 521] width 41 height 14
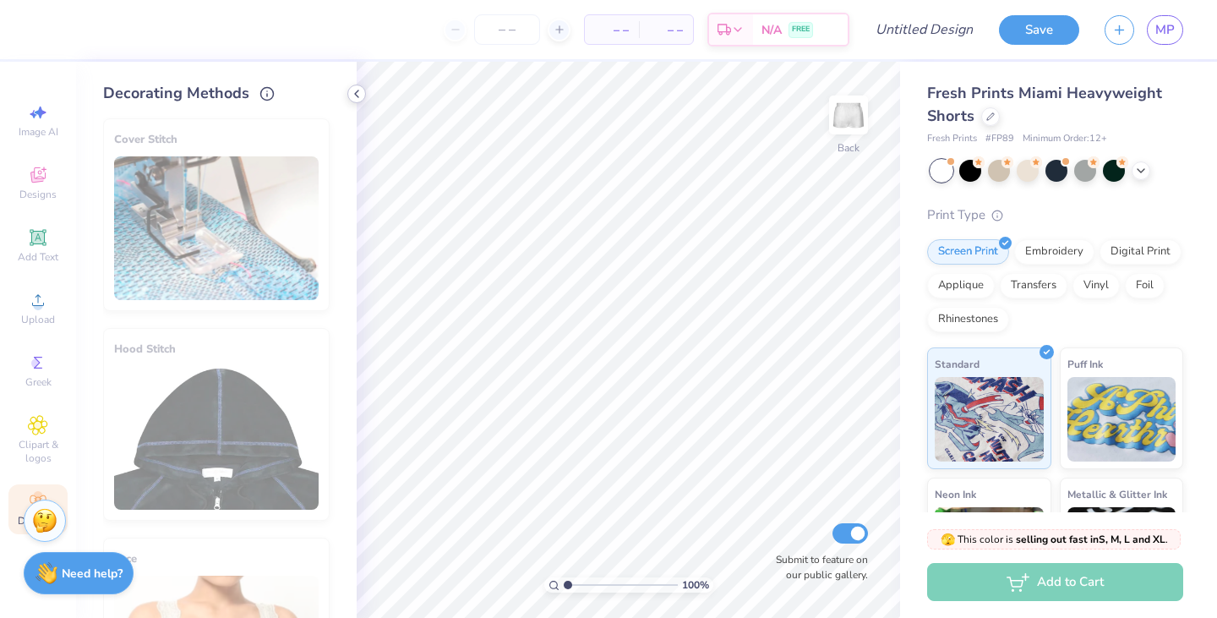
click at [356, 94] on polyline at bounding box center [356, 93] width 3 height 7
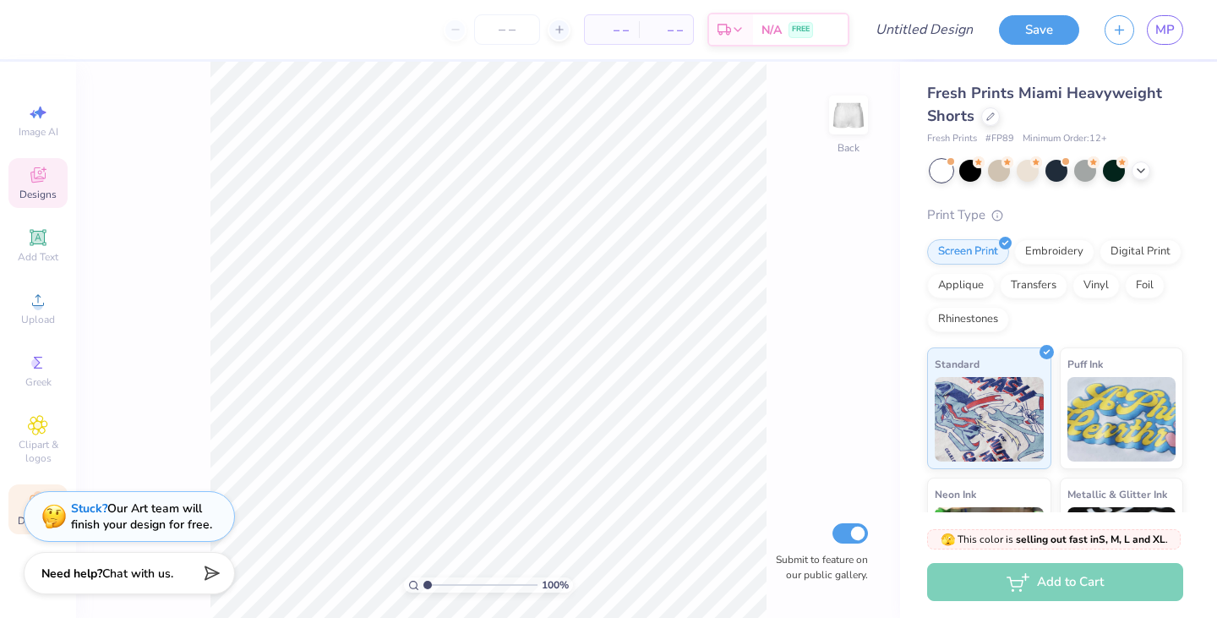
click at [36, 183] on icon at bounding box center [38, 175] width 20 height 20
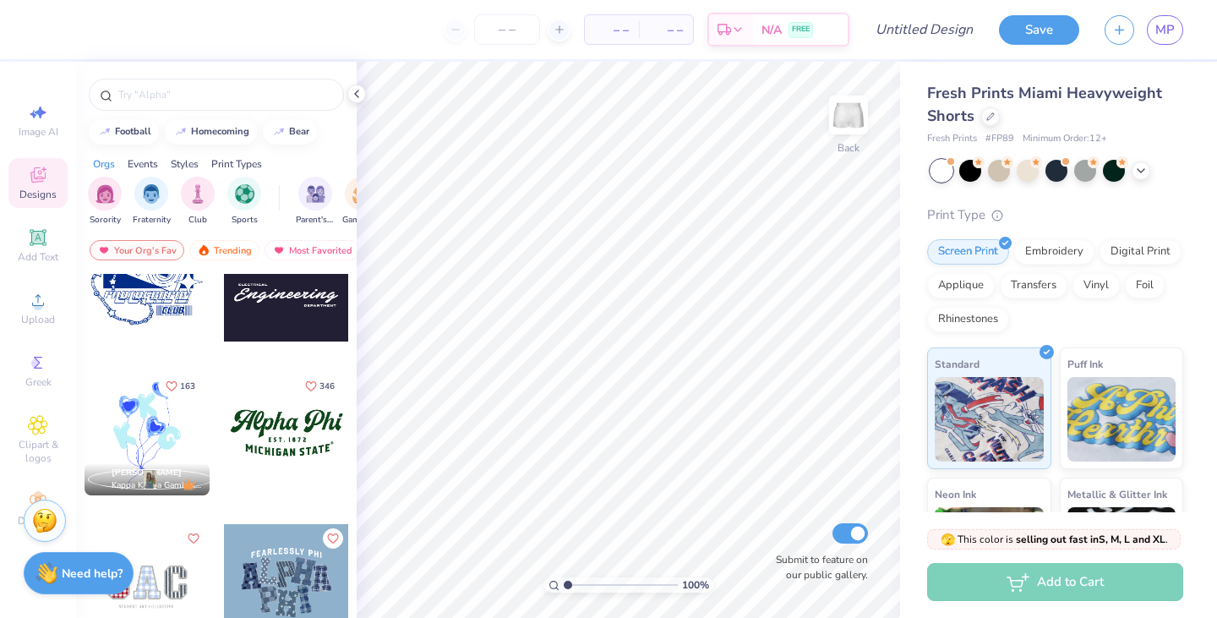
scroll to position [1758, 0]
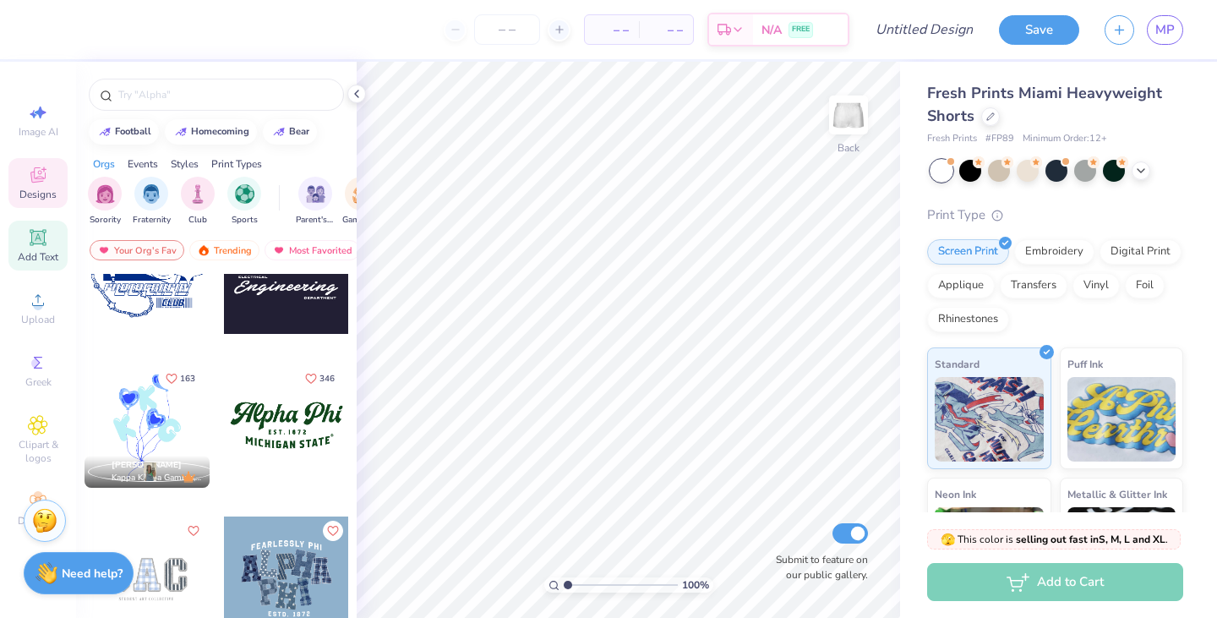
click at [37, 227] on icon at bounding box center [38, 237] width 20 height 20
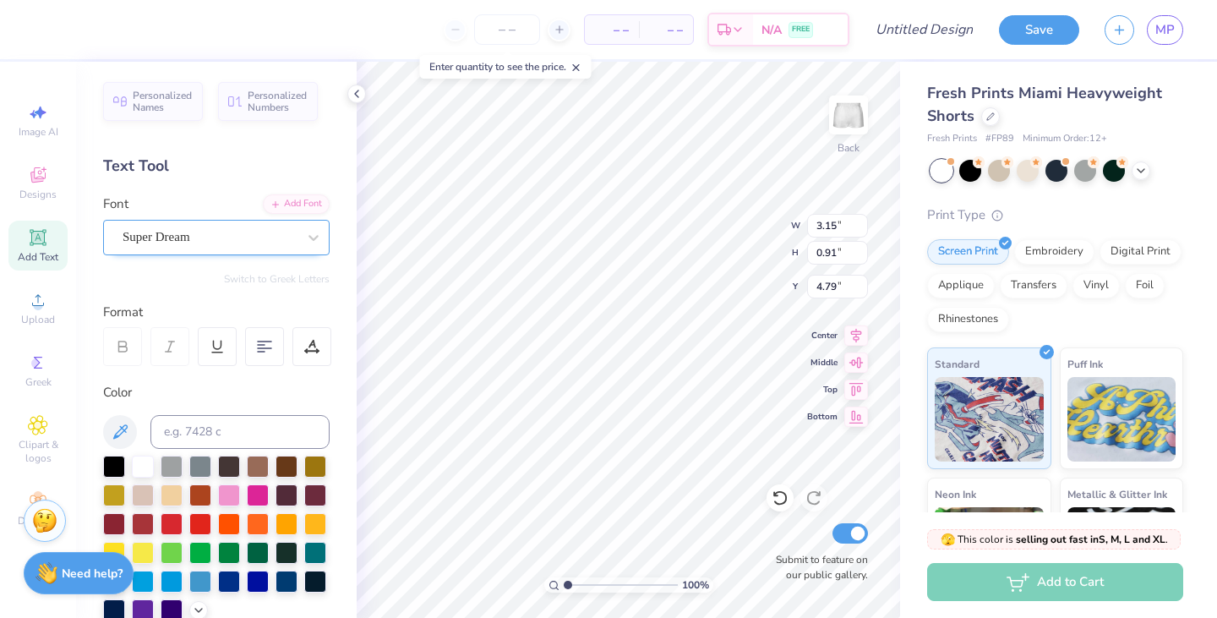
click at [189, 232] on div "Super Dream" at bounding box center [210, 237] width 178 height 26
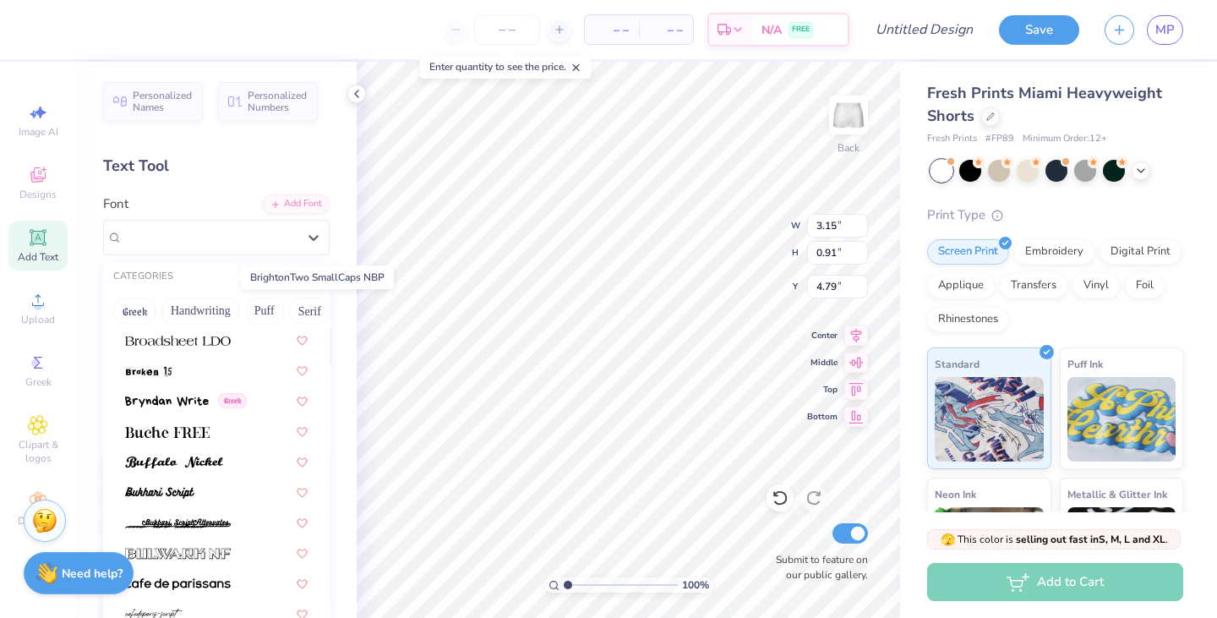
scroll to position [1463, 0]
click at [42, 189] on span "Designs" at bounding box center [37, 195] width 37 height 14
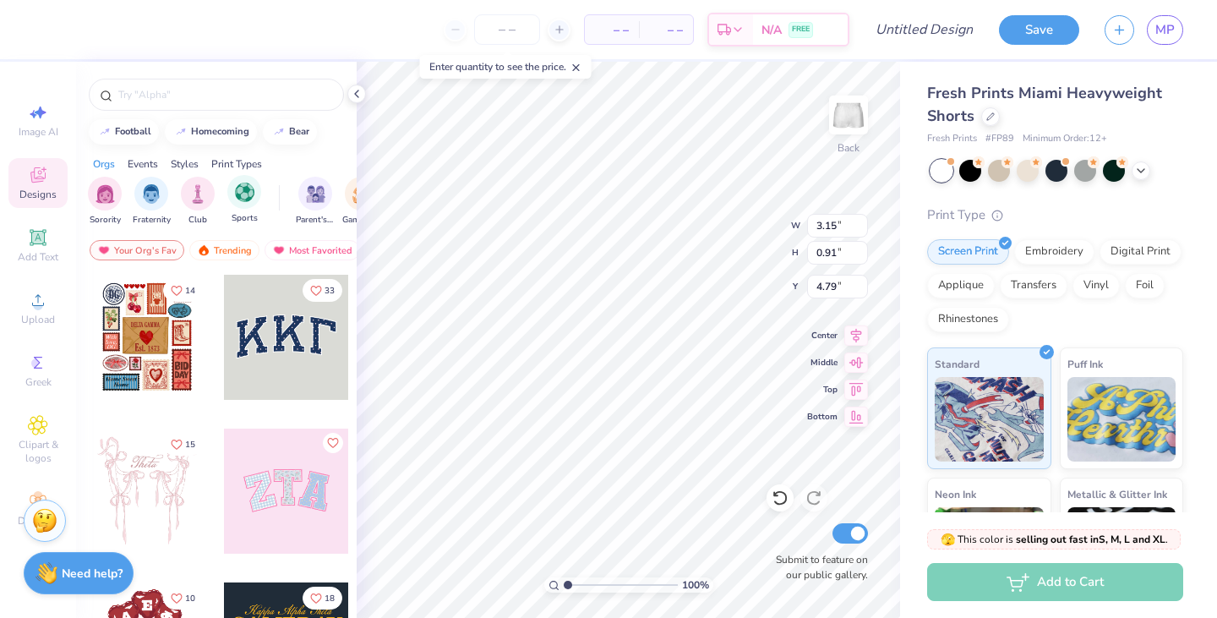
click at [238, 212] on span "Sports" at bounding box center [245, 218] width 26 height 13
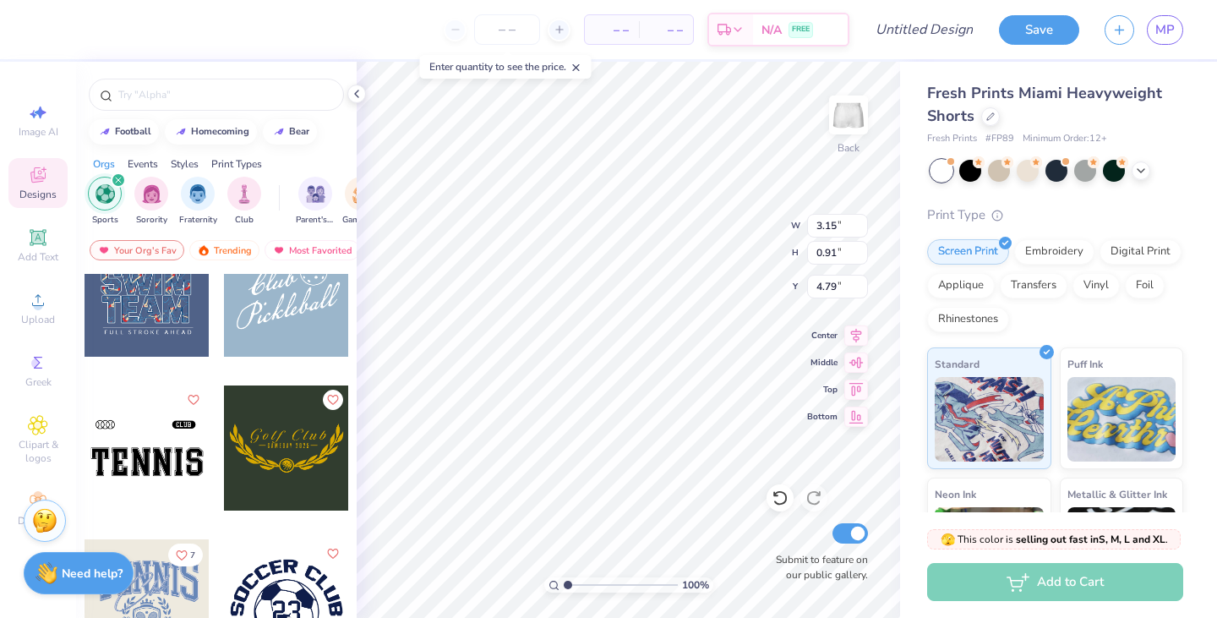
scroll to position [626, 0]
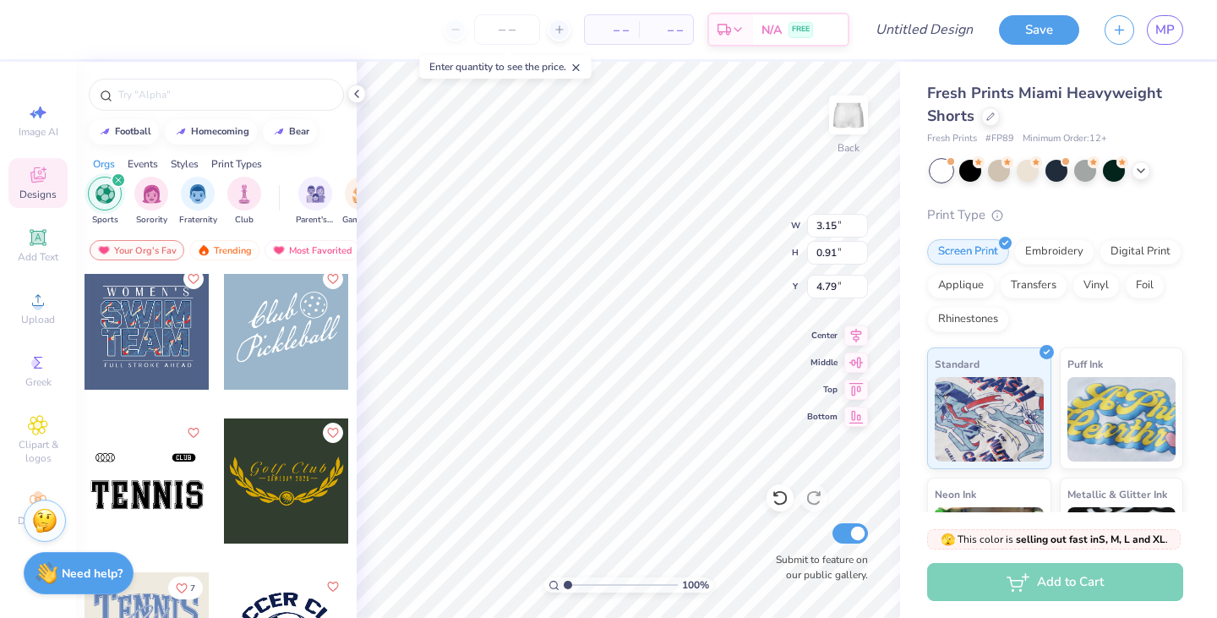
click at [153, 533] on div at bounding box center [147, 480] width 125 height 125
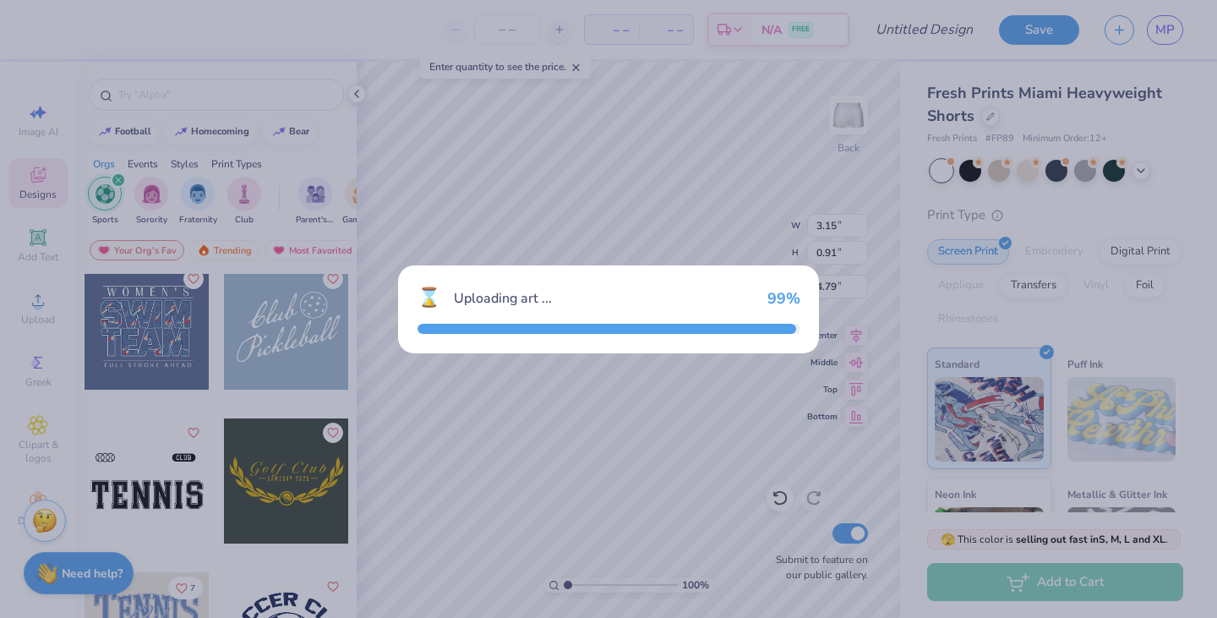
type input "6.54"
type input "1.66"
type input "4.42"
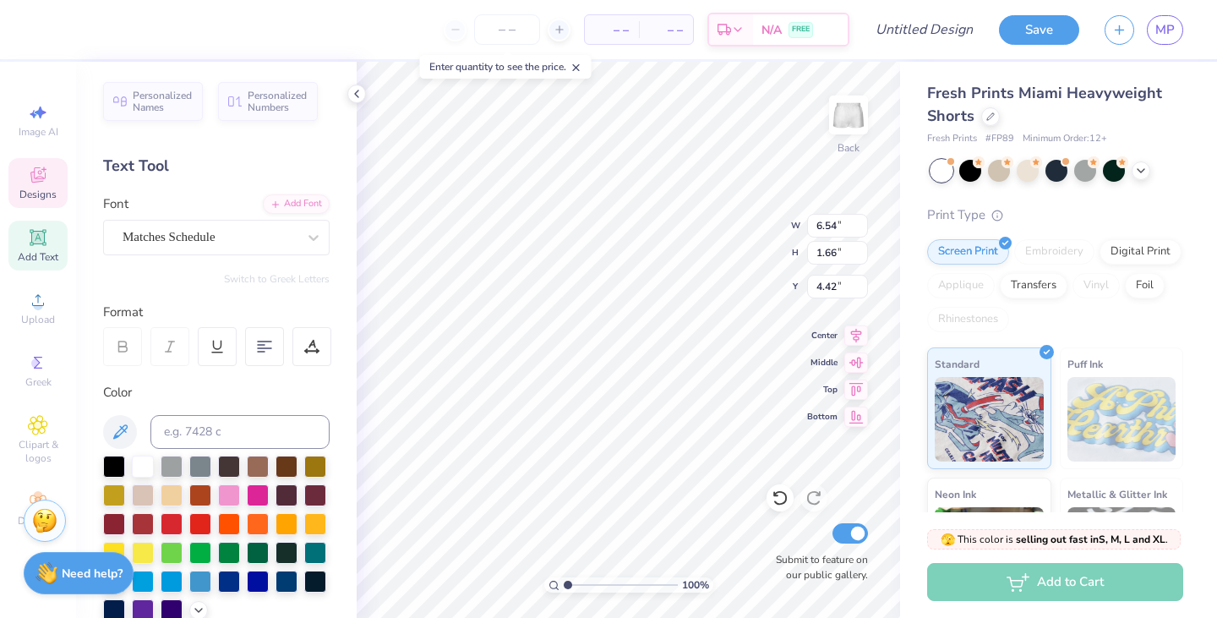
type input "1.71"
type input "6.54"
type input "2.44"
type input "3.15"
type input "0.91"
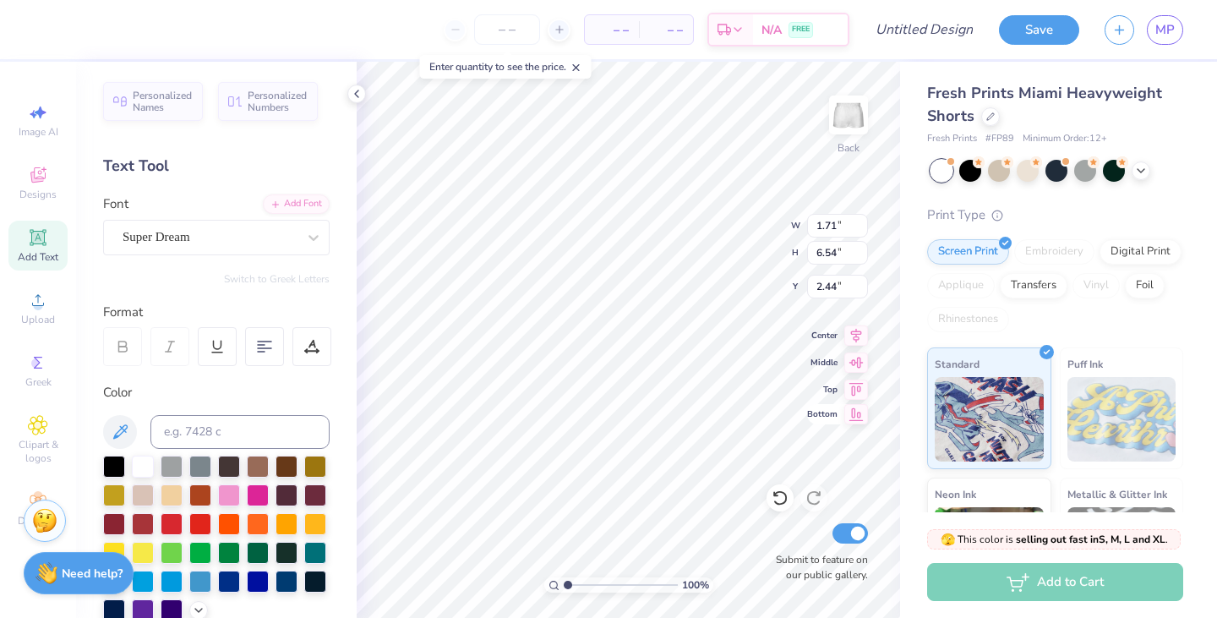
type input "4.79"
type input "2.29"
click at [824, 369] on div "100 % Back W 1.71 1.71 " H 6.54 6.54 " Y 2.29 2.29 " Center Middle Top Bottom S…" at bounding box center [629, 340] width 544 height 556
type input "2.10"
type input "6.61"
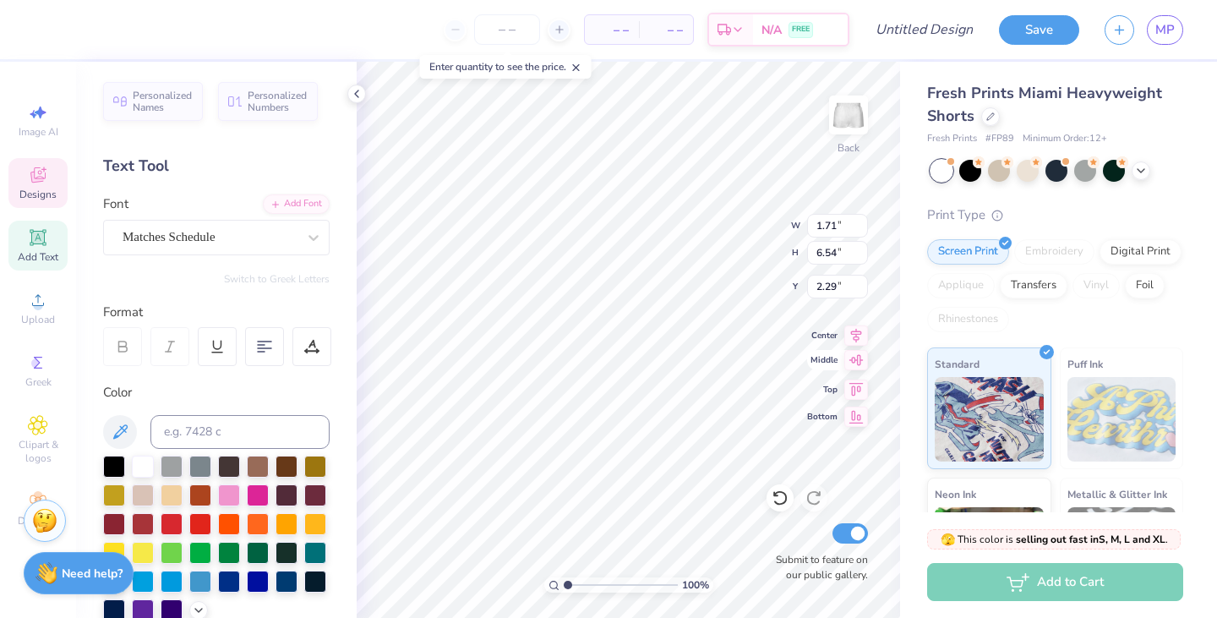
type input "2.24"
type input "1.95"
type input "2.41"
type input "6.65"
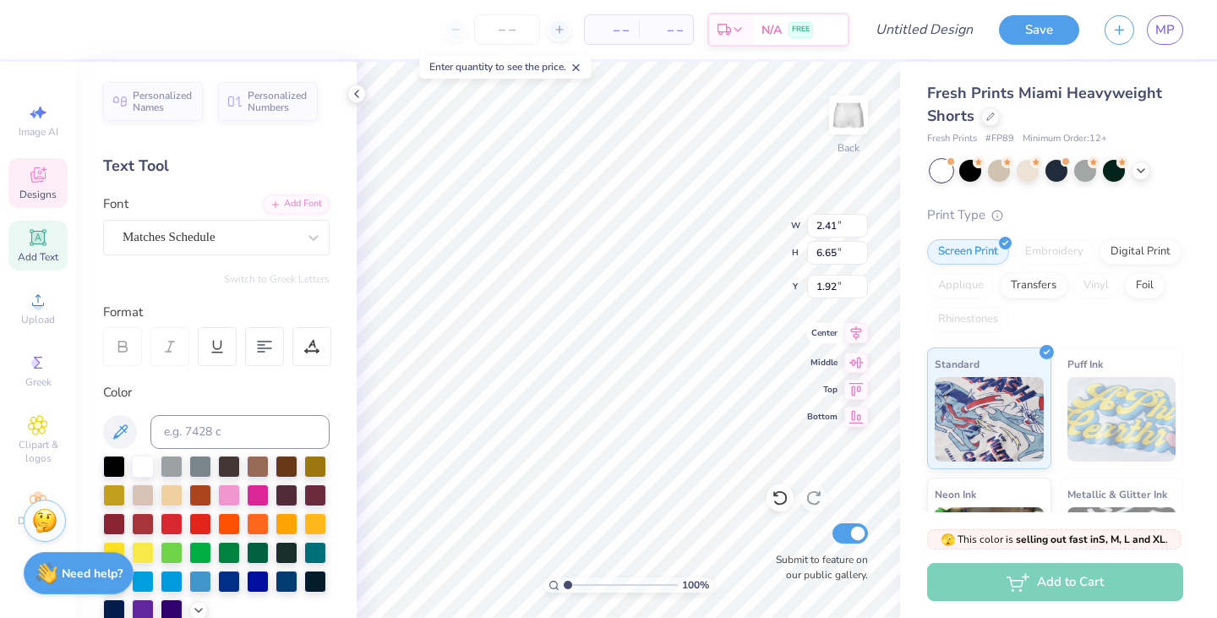
click at [832, 324] on div "100 % Back W 2.41 2.41 " H 6.65 6.65 " Y 1.92 1.92 " Center Middle Top Bottom S…" at bounding box center [629, 340] width 544 height 556
type input "2.77"
type textarea "Alpha Phu"
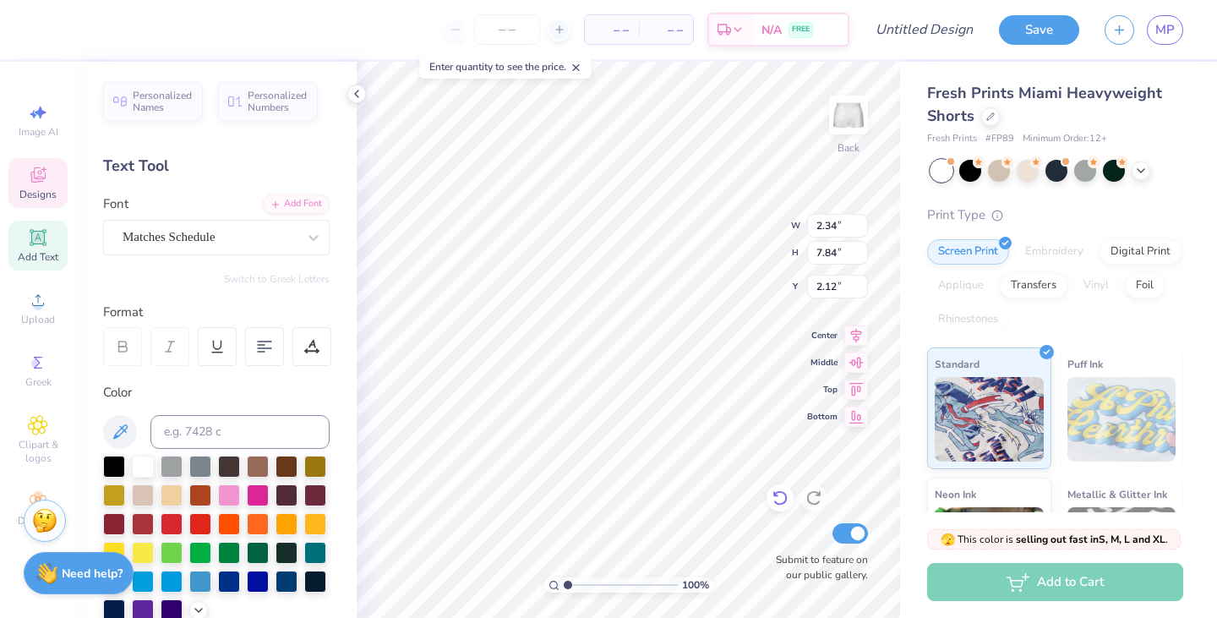
type input "2.34"
type input "7.84"
type input "2.12"
type input "2.16"
type textarea "Alpha Phi"
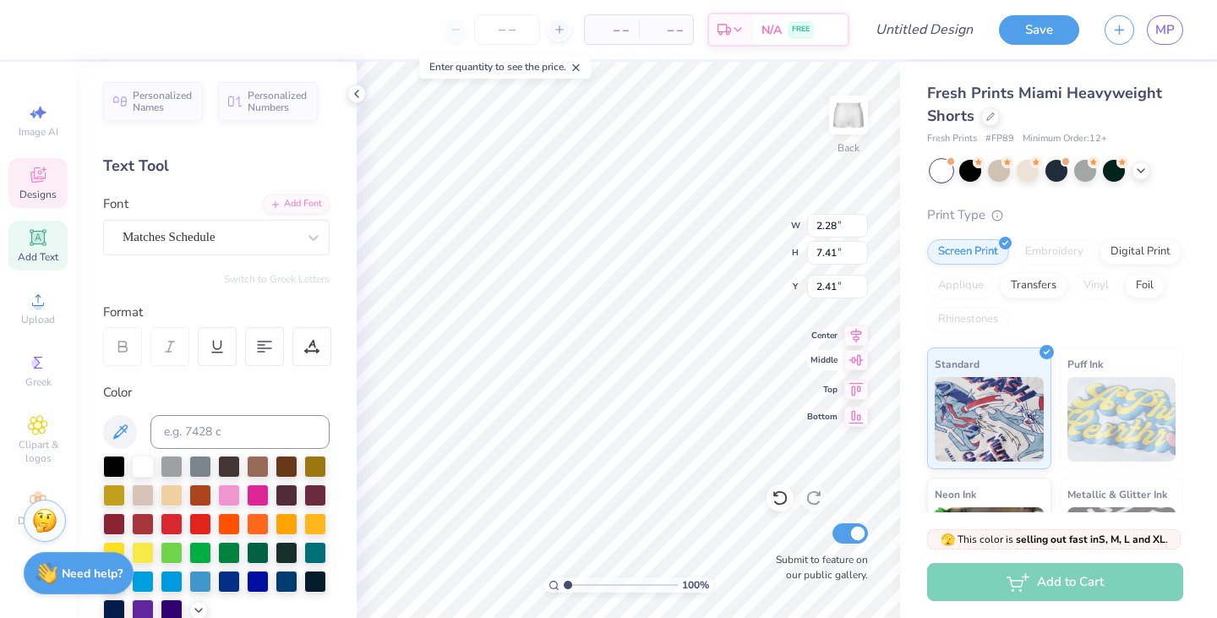
click at [836, 360] on div "100 % Back W 2.28 2.28 " H 7.41 7.41 " Y 2.41 2.41 " Center Middle Top Bottom S…" at bounding box center [629, 340] width 544 height 556
type input "2.26"
click at [823, 385] on div "100 % Back W 2.28 2.28 " H 7.41 7.41 " Y 2.26 2.26 " Center Middle Top Bottom S…" at bounding box center [629, 340] width 544 height 556
type input "2.07"
click at [258, 548] on div at bounding box center [258, 551] width 22 height 22
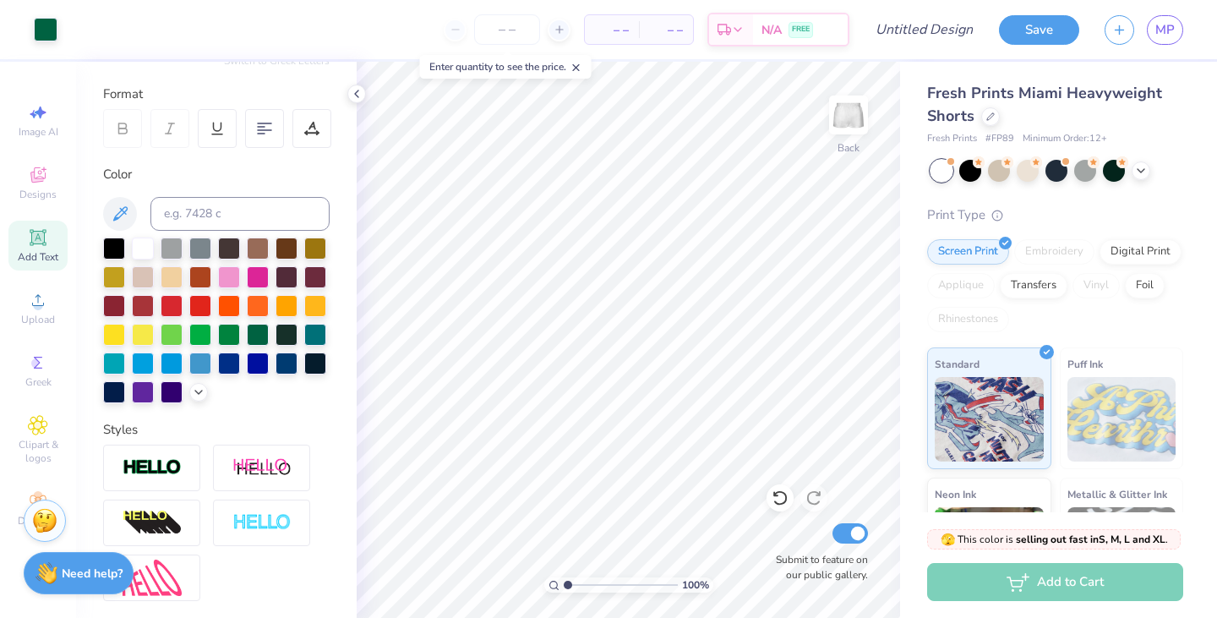
scroll to position [364, 0]
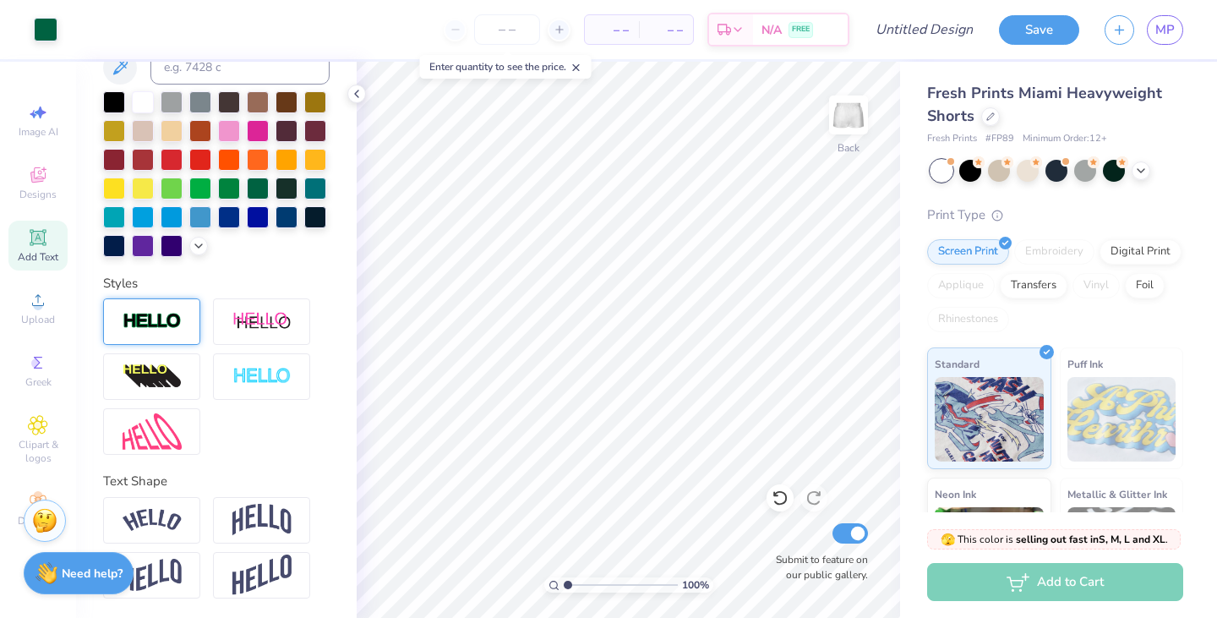
click at [154, 323] on img at bounding box center [152, 321] width 59 height 19
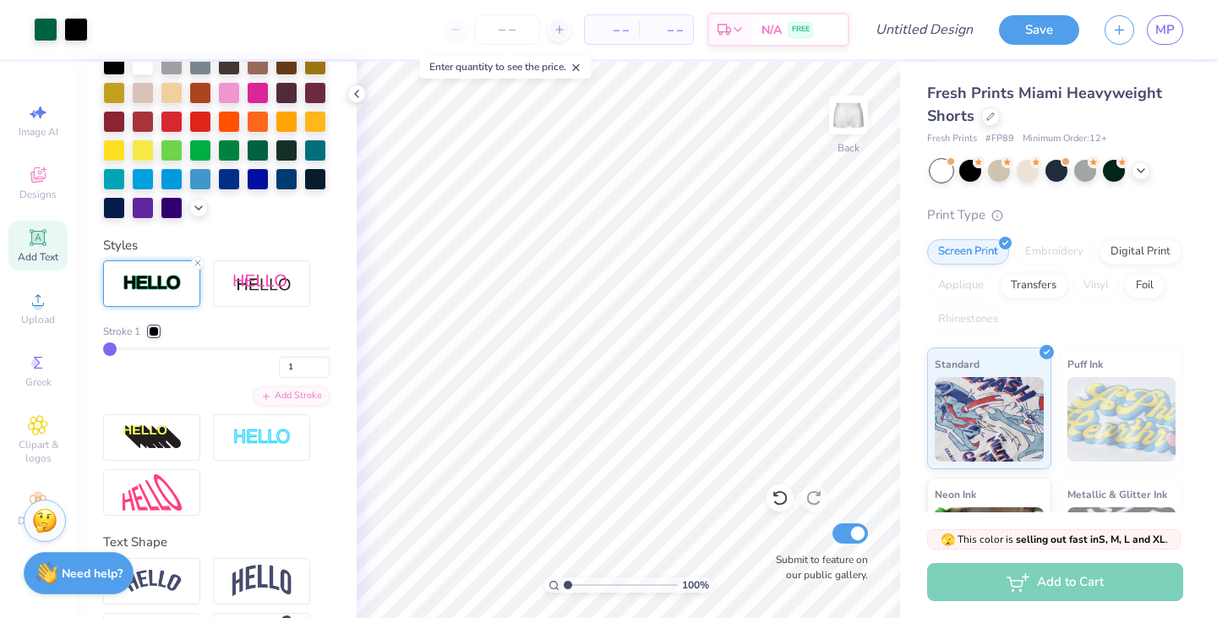
scroll to position [417, 0]
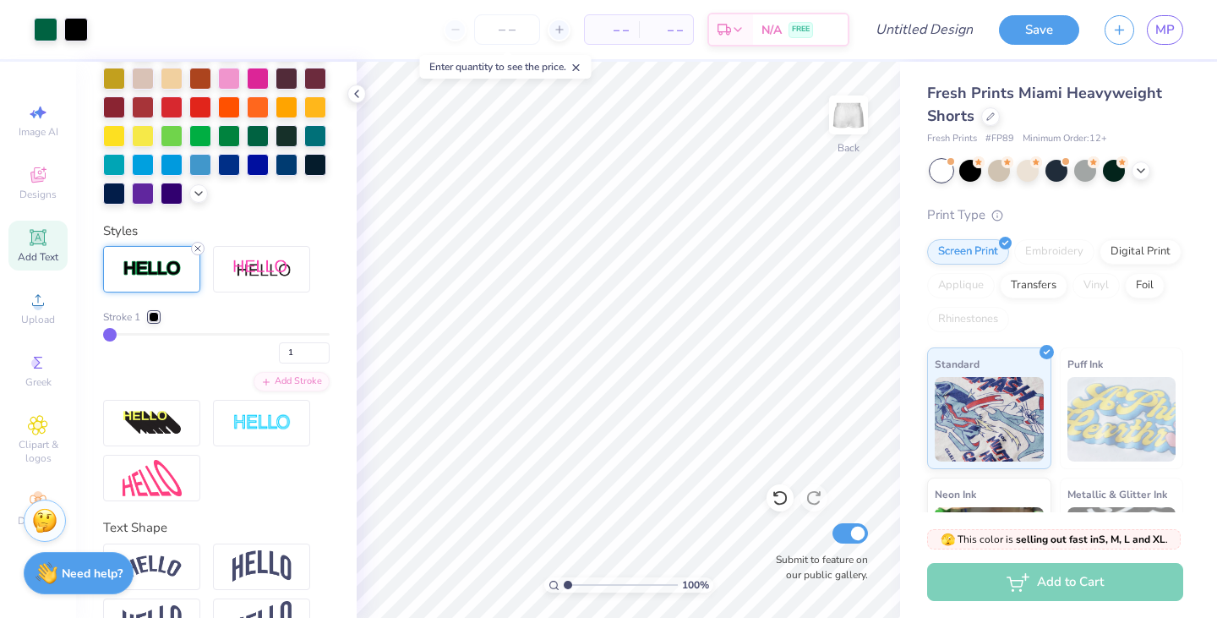
click at [199, 246] on line at bounding box center [197, 248] width 5 height 5
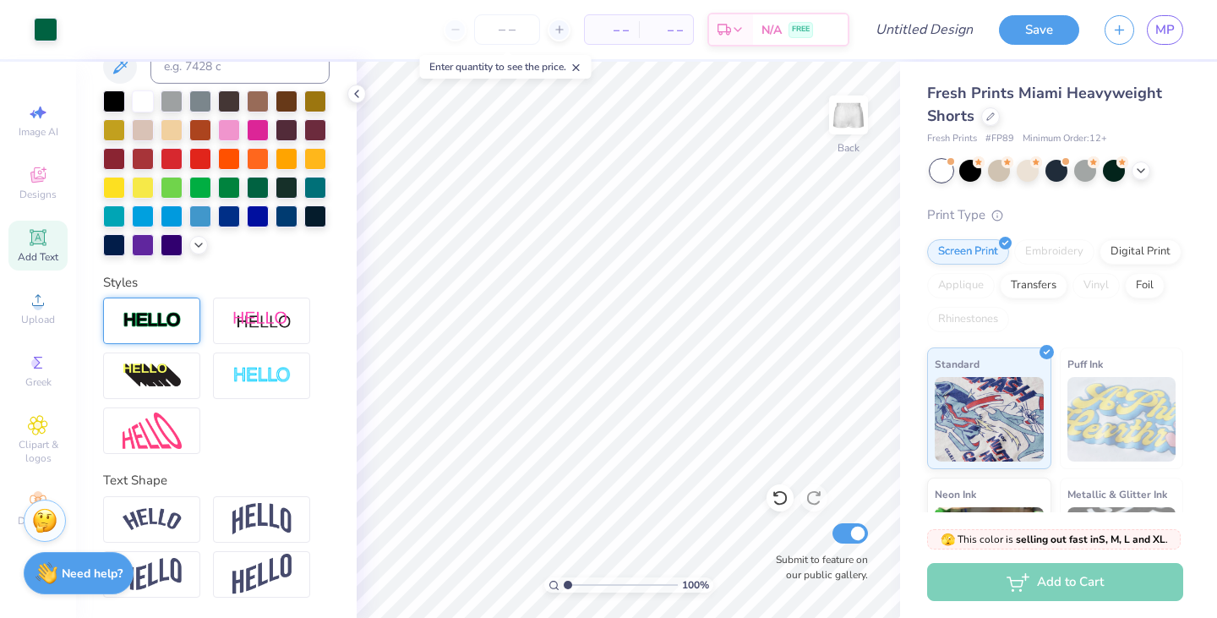
scroll to position [364, 0]
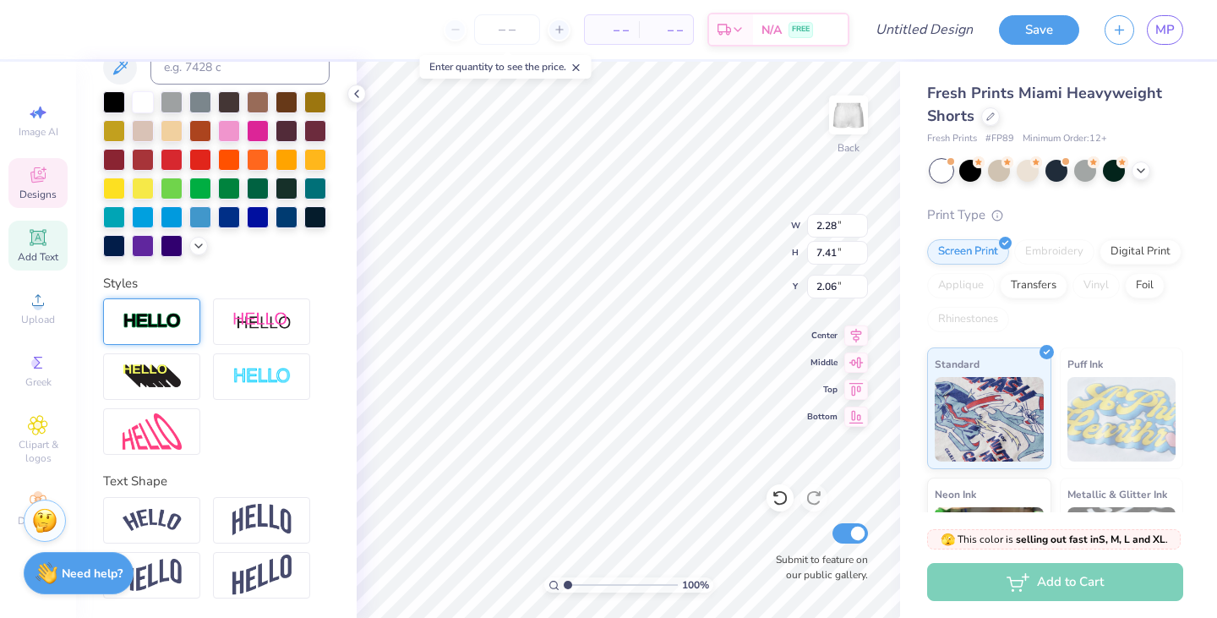
type input "2.06"
click at [824, 415] on div "100 % Back W 2.28 2.28 " H 7.41 7.41 " Y 2.06 2.06 " Center Middle Top Bottom S…" at bounding box center [629, 340] width 544 height 556
type input "2.14"
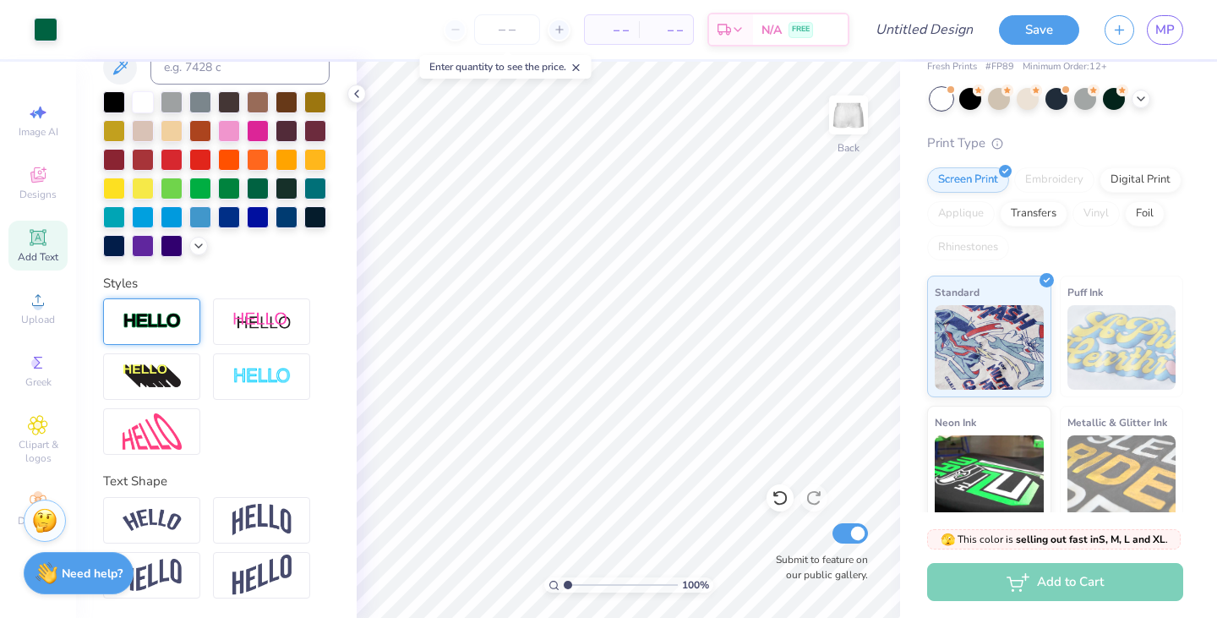
scroll to position [39, 0]
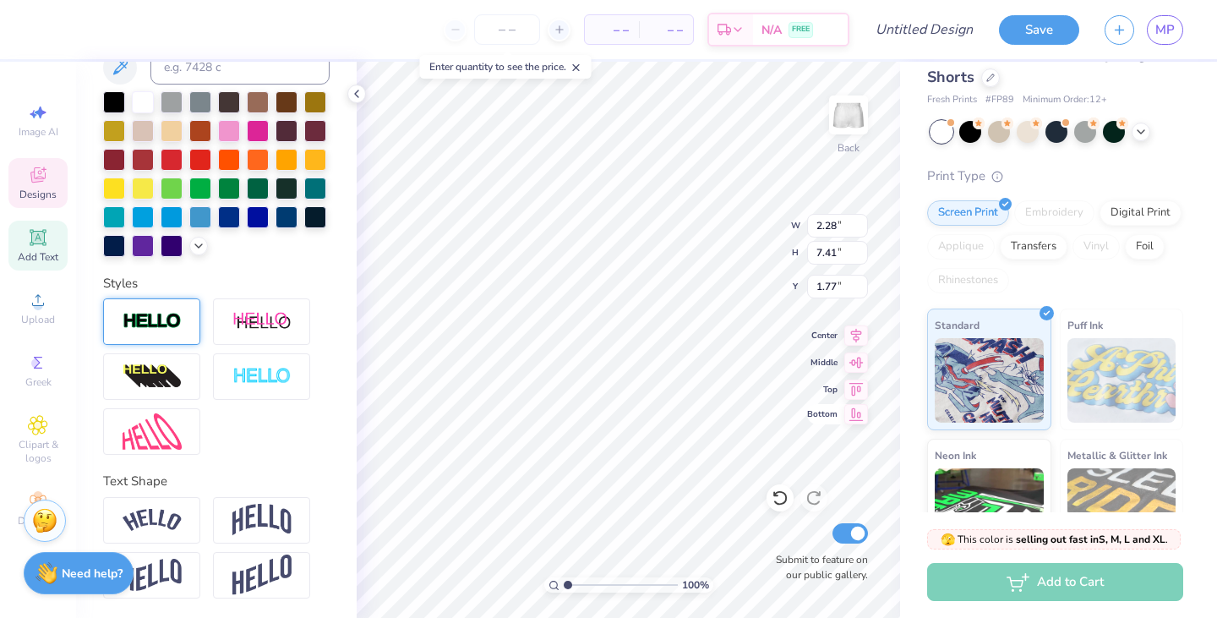
type input "1.75"
type input "1.32"
type input "4.29"
type input "4.79"
type input "4.31"
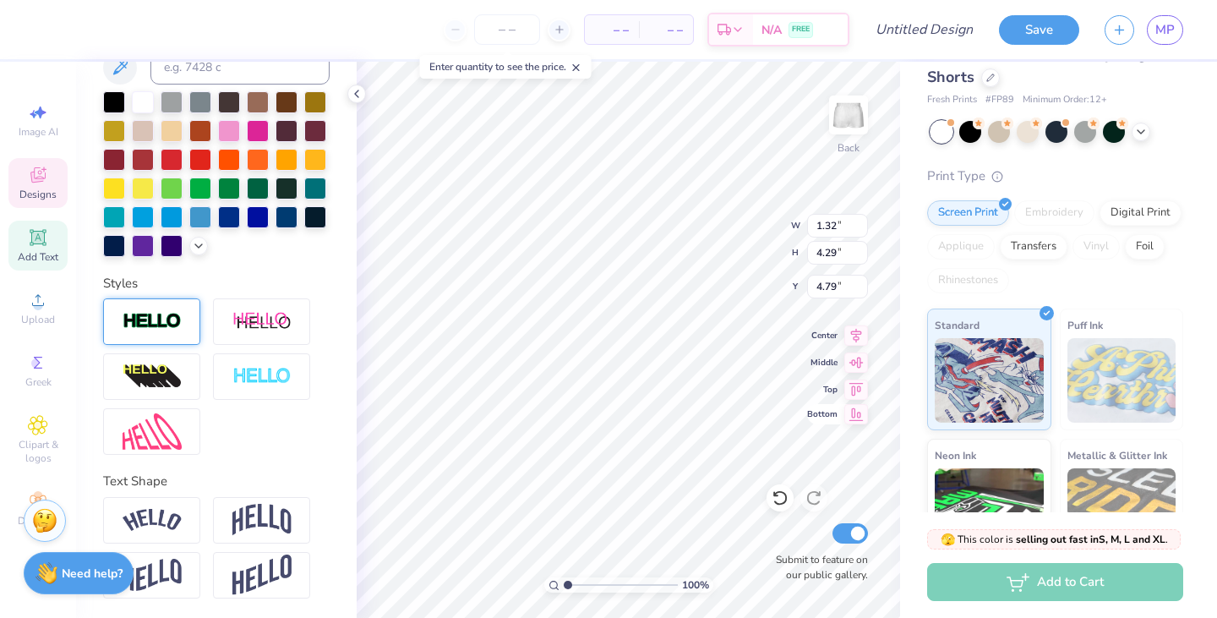
type input "0.93"
type input "6.43"
type input "0.81"
type input "8.02"
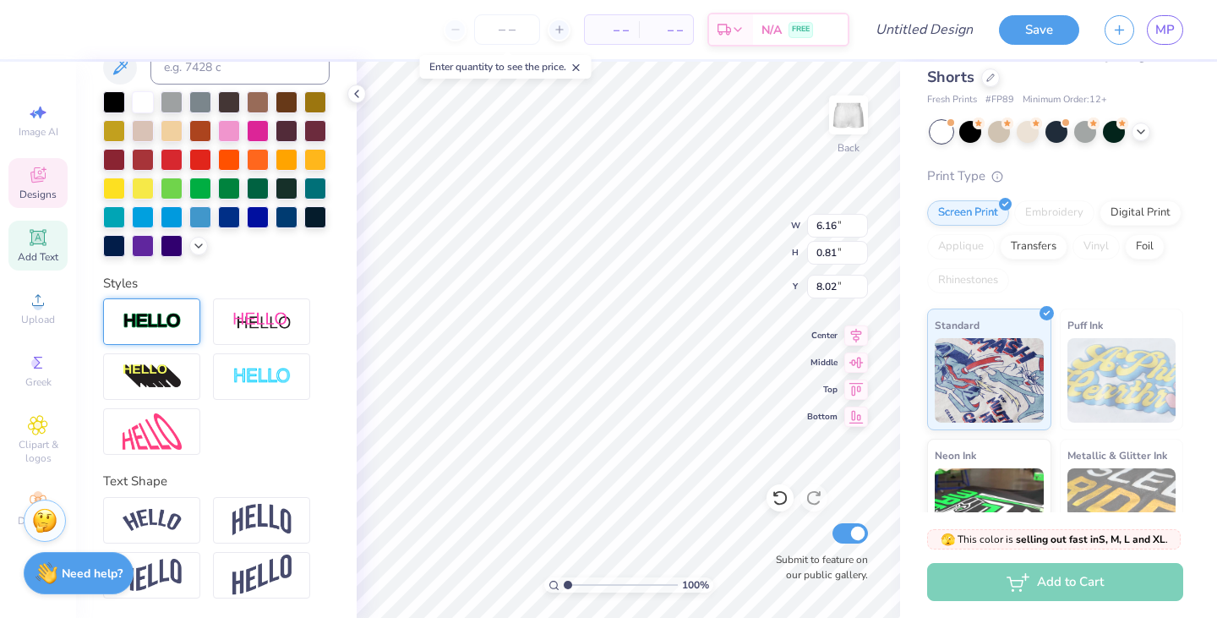
type input "6.16"
type input "1.15"
type input "8.14"
click at [902, 349] on div "Fresh Prints Miami Heavyweight Shorts Fresh Prints # FP89 Minimum Order: 12 + P…" at bounding box center [1058, 357] width 317 height 668
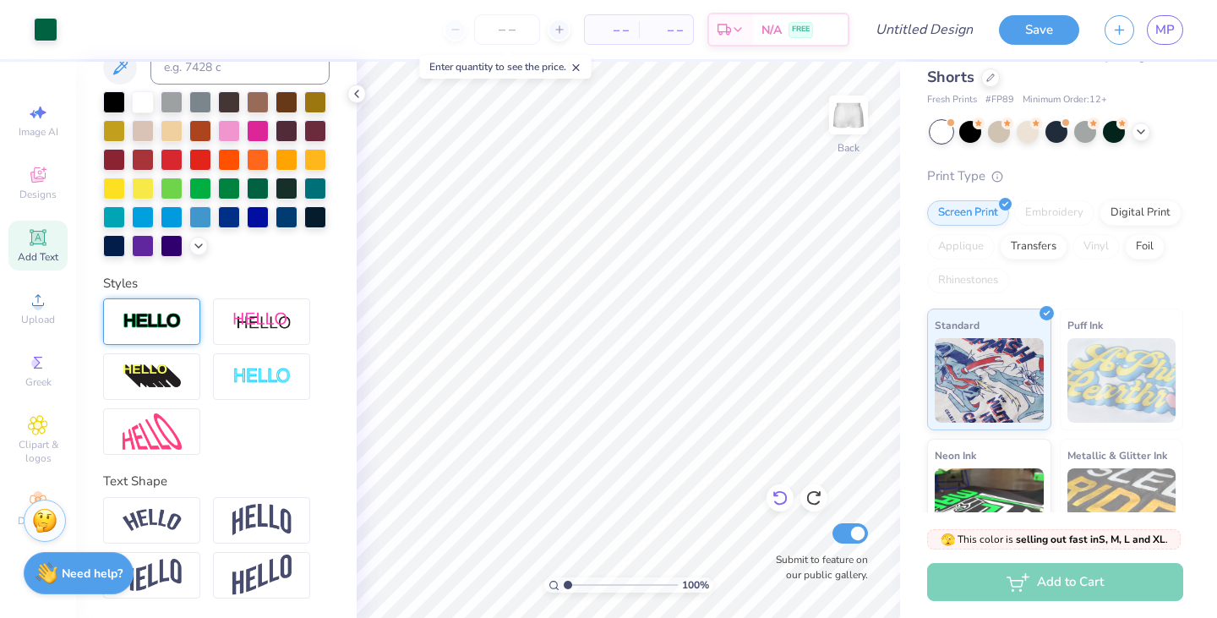
click at [777, 506] on icon at bounding box center [780, 497] width 17 height 17
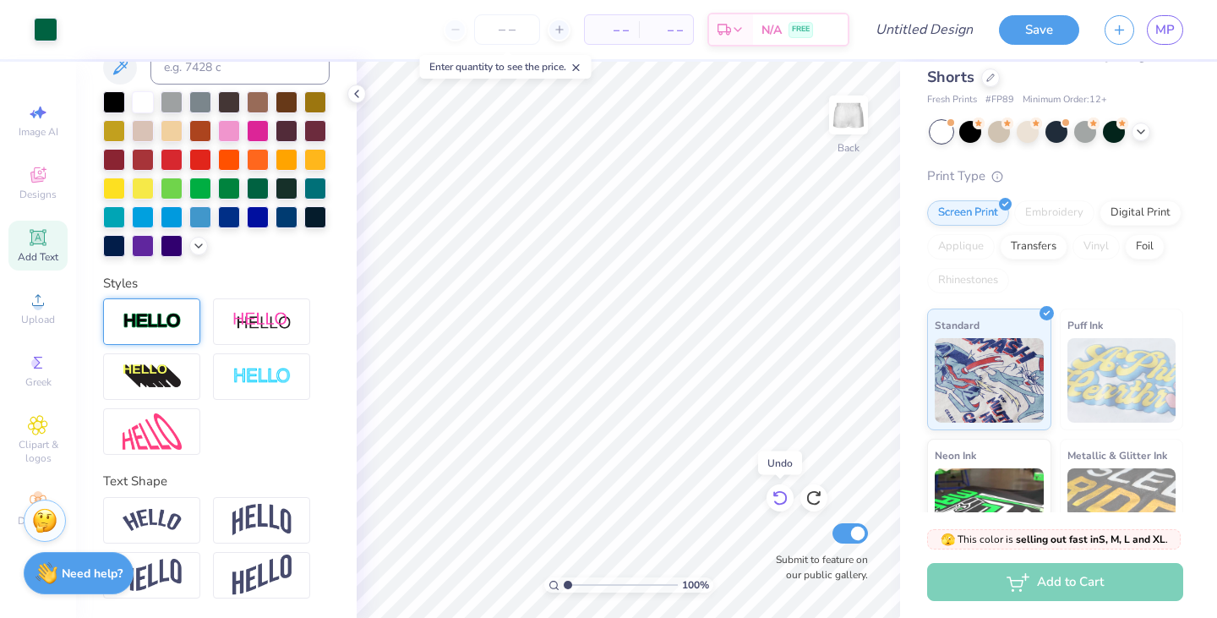
click at [777, 506] on icon at bounding box center [780, 497] width 17 height 17
click at [52, 440] on span "Clipart & logos" at bounding box center [37, 451] width 59 height 27
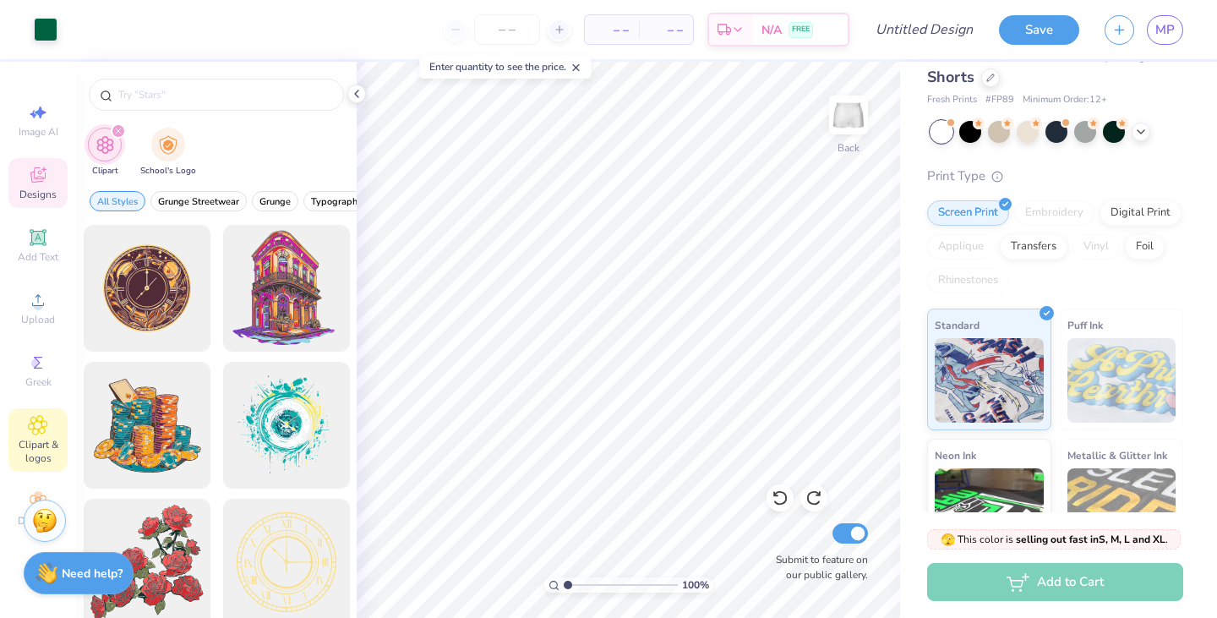
click at [42, 173] on icon at bounding box center [38, 175] width 20 height 20
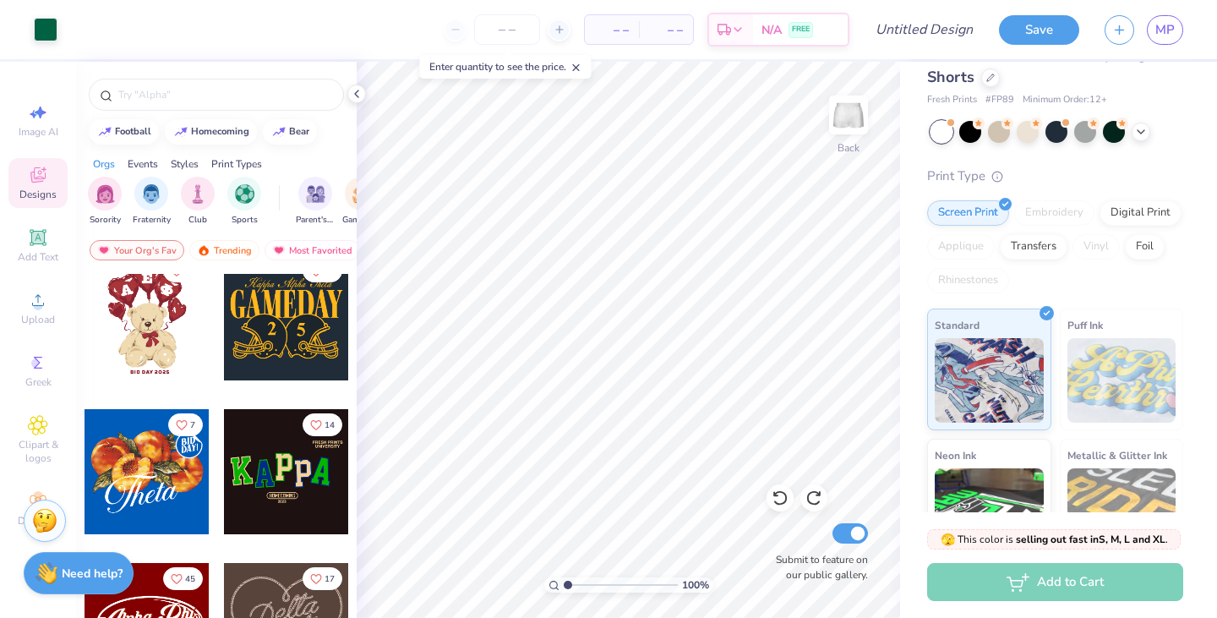
scroll to position [372, 0]
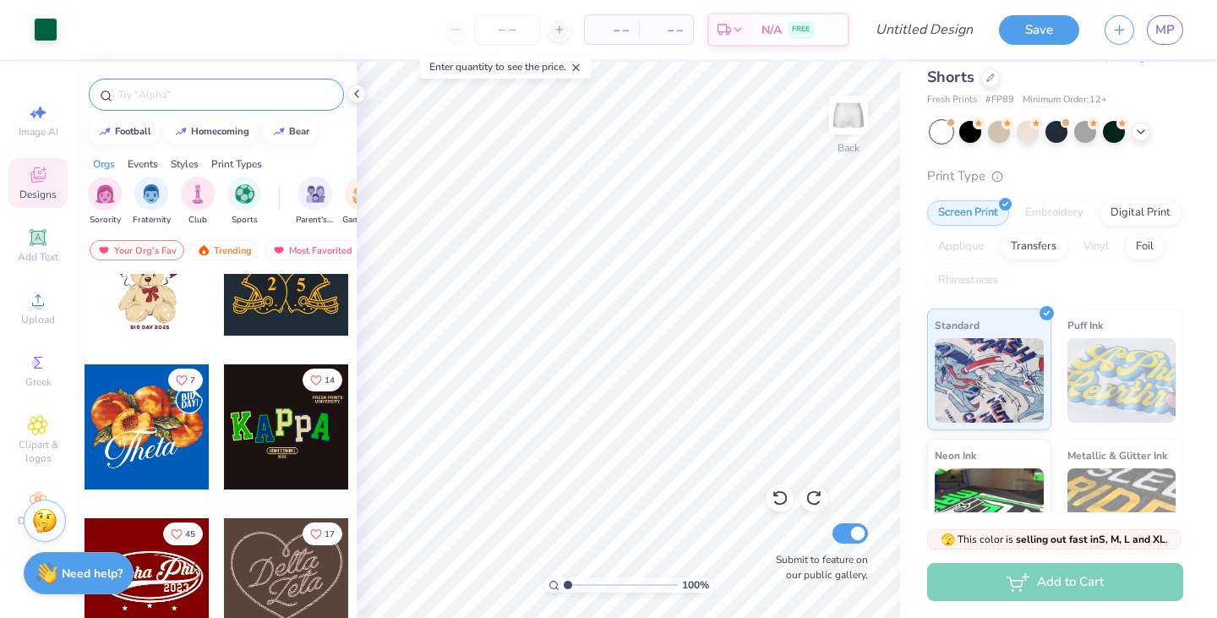
click at [132, 92] on input "text" at bounding box center [225, 94] width 216 height 17
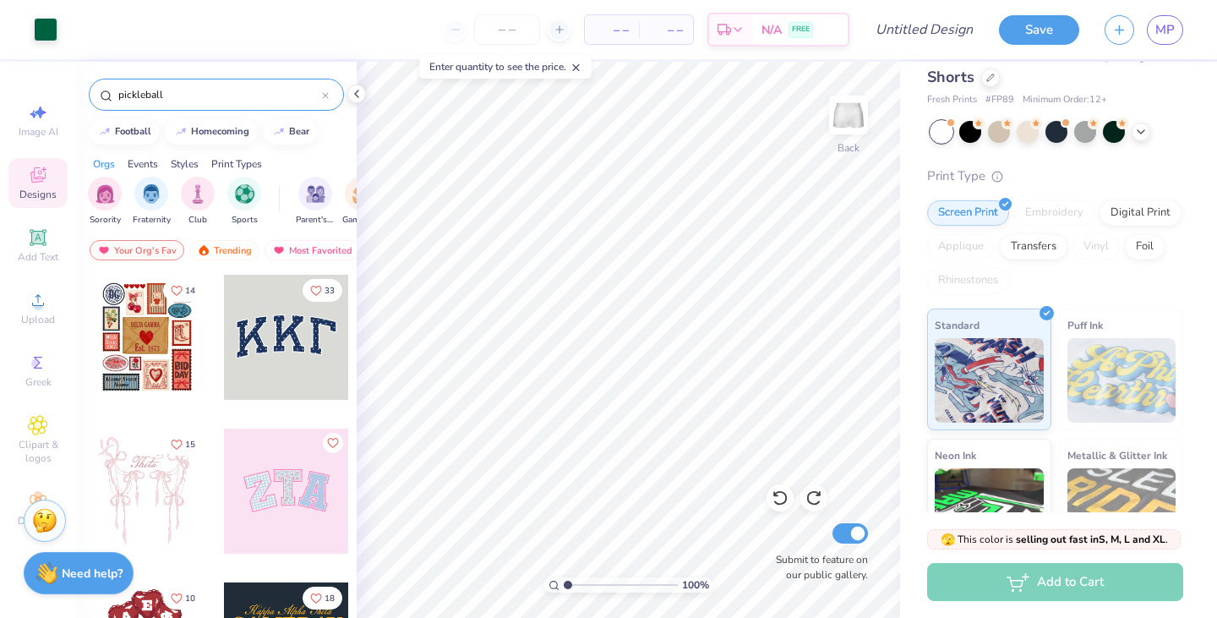
type input "pickleball"
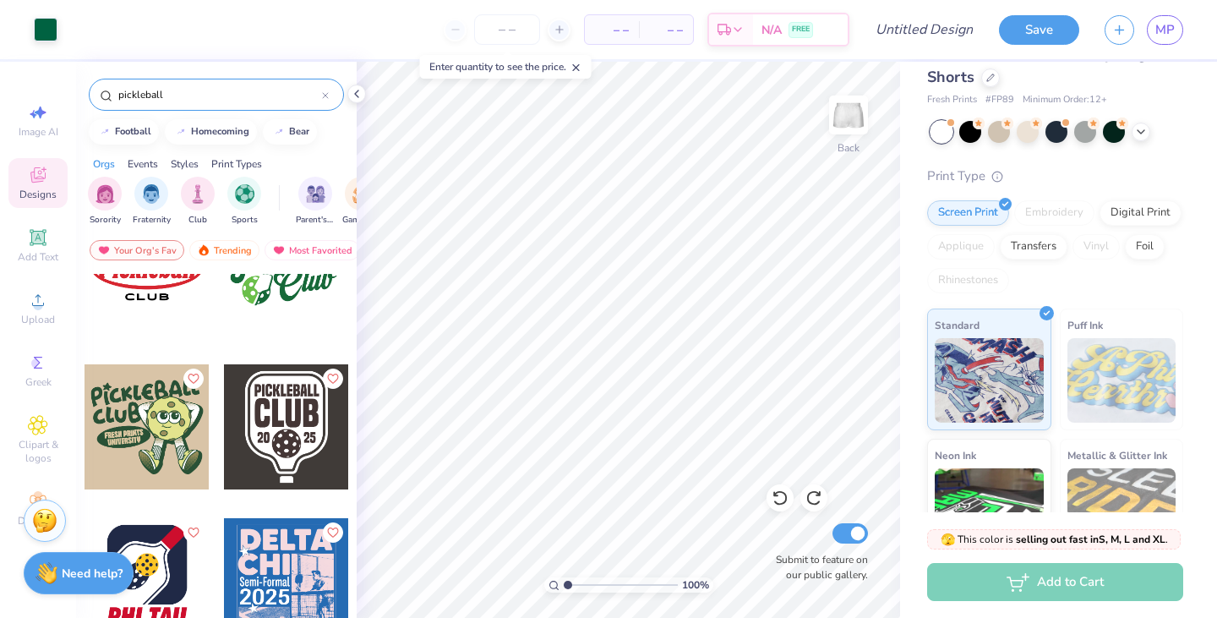
scroll to position [2681, 0]
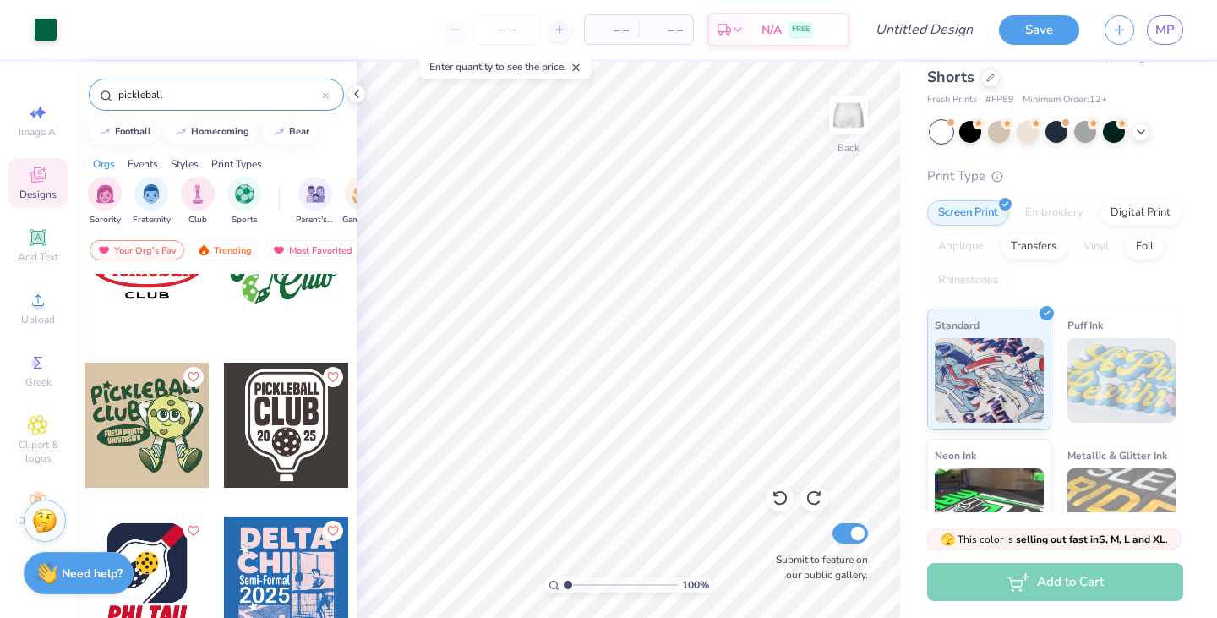
click at [337, 92] on div "pickleball" at bounding box center [216, 95] width 255 height 32
click at [330, 94] on div "pickleball" at bounding box center [216, 95] width 255 height 32
click at [324, 96] on icon at bounding box center [325, 95] width 5 height 5
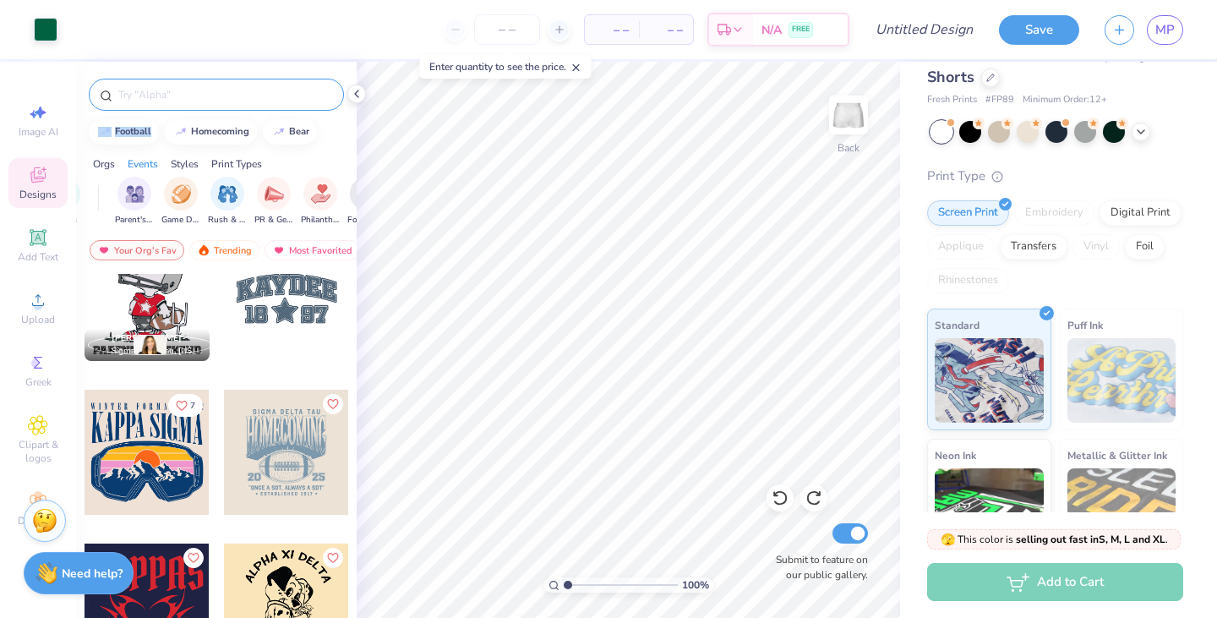
scroll to position [0, 179]
click at [190, 192] on img "filter for Game Day" at bounding box center [182, 192] width 19 height 19
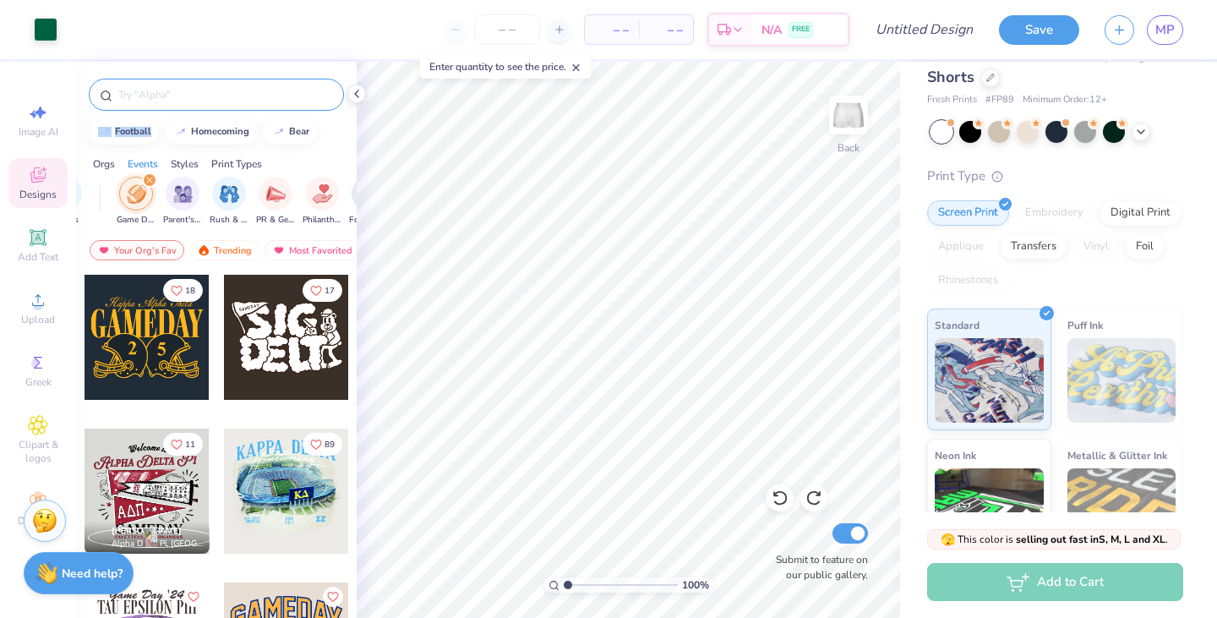
click at [151, 181] on icon "filter for Game Day" at bounding box center [149, 180] width 7 height 7
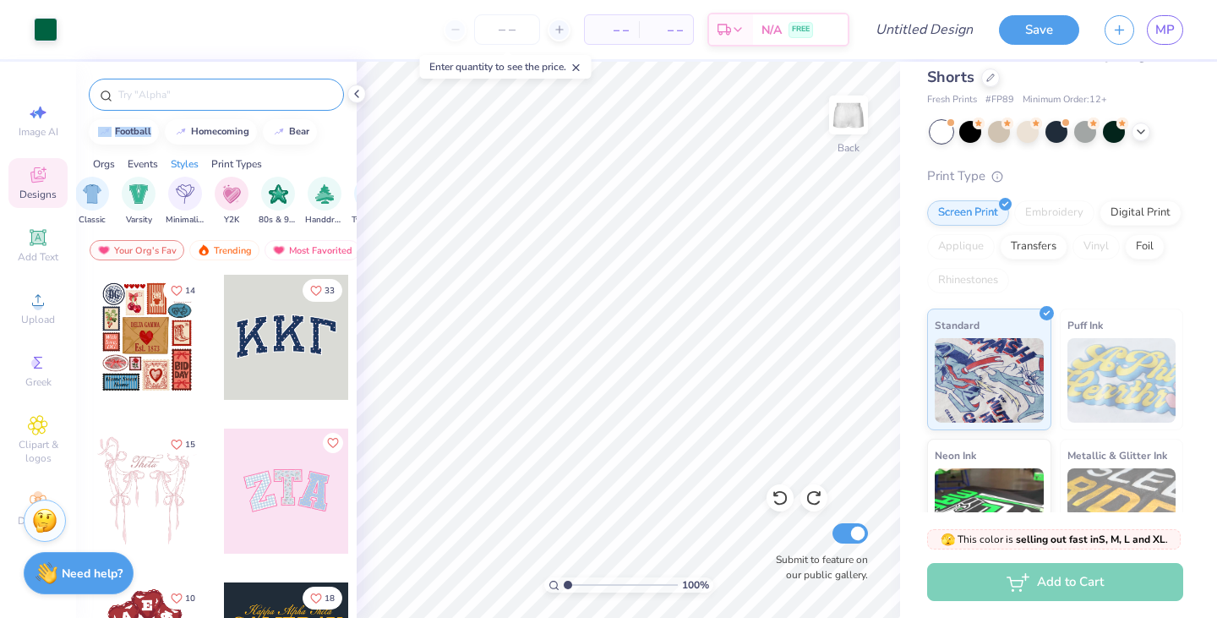
scroll to position [0, 899]
click at [137, 200] on img "filter for Varsity" at bounding box center [137, 192] width 19 height 19
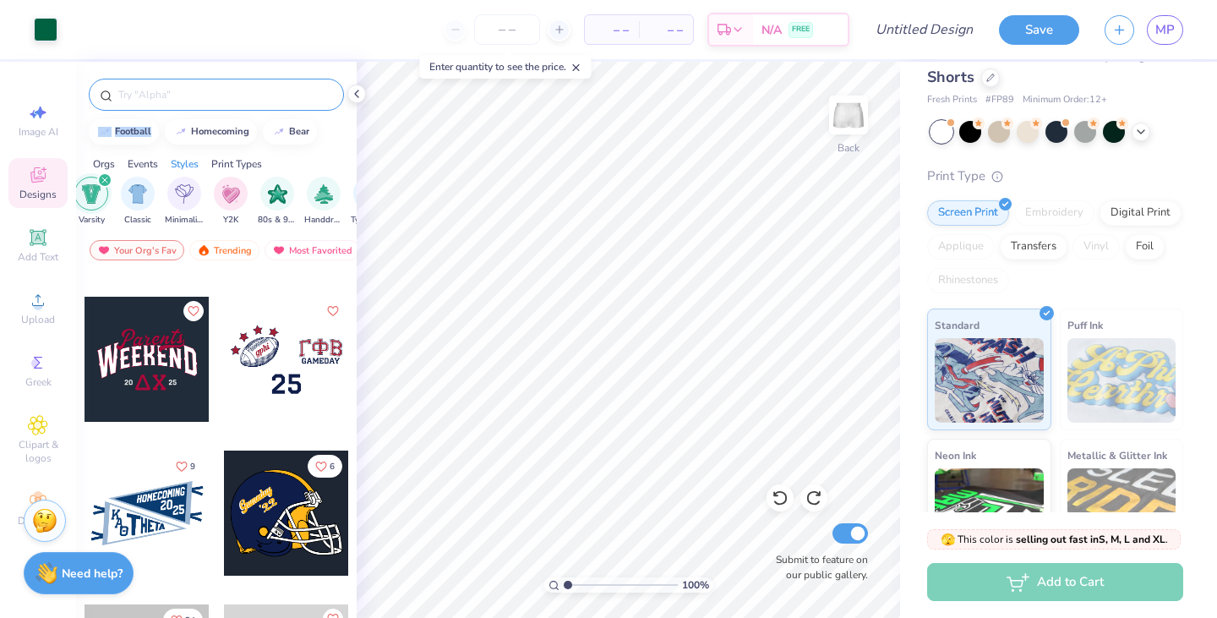
scroll to position [1365, 0]
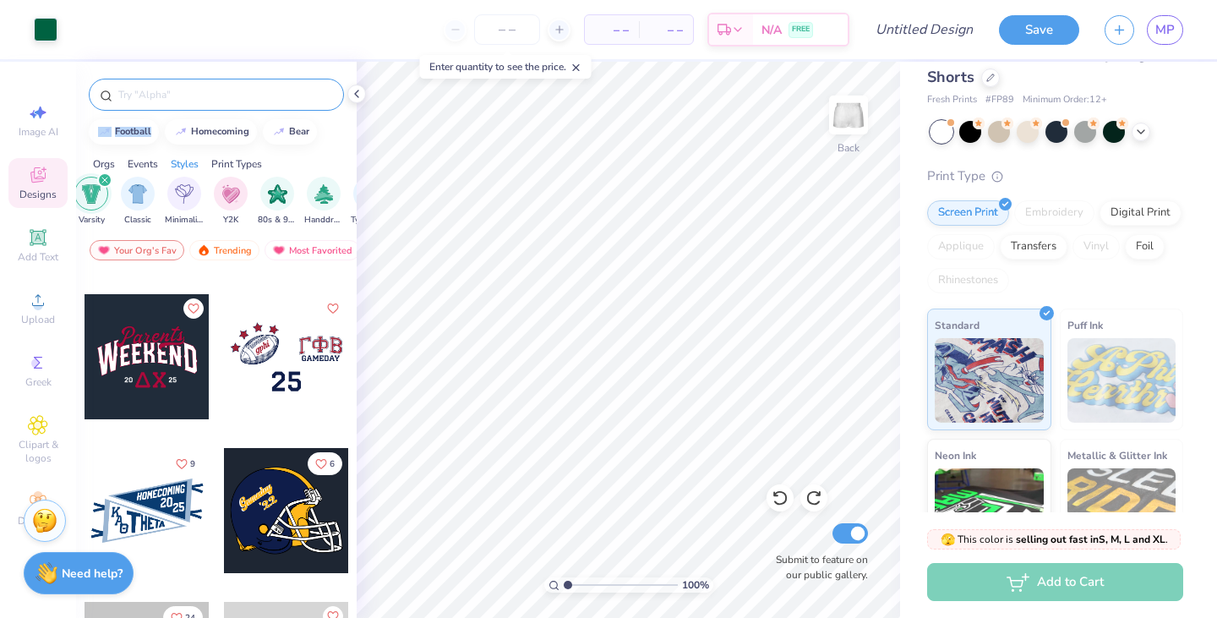
click at [839, 358] on div "100 % Back Submit to feature on our public gallery." at bounding box center [629, 340] width 544 height 556
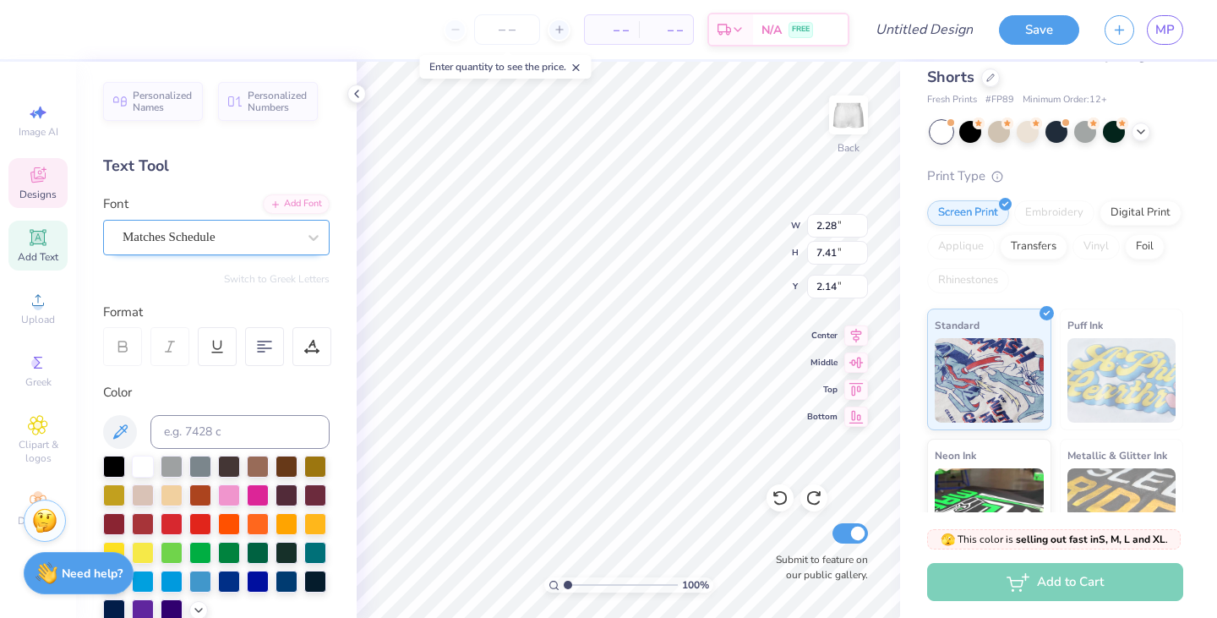
click at [190, 233] on div "Matches Schedule" at bounding box center [210, 237] width 178 height 26
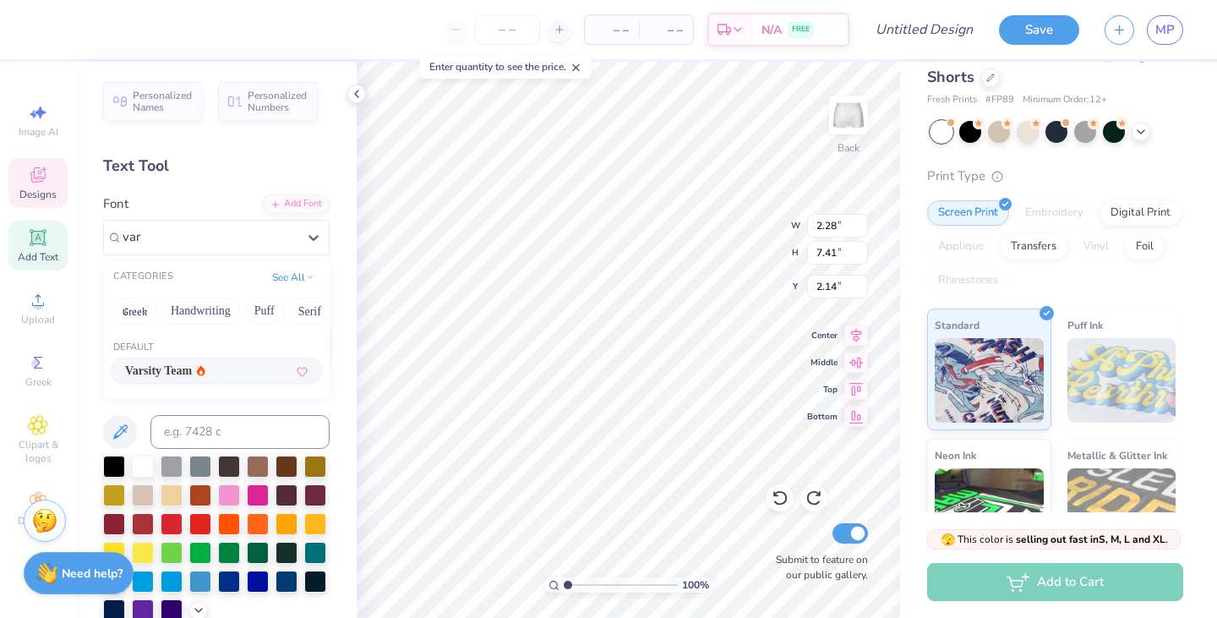
click at [192, 369] on span "Varsity Team" at bounding box center [158, 371] width 67 height 18
type input "var"
type input "2.46"
type input "8.94"
type input "1.04"
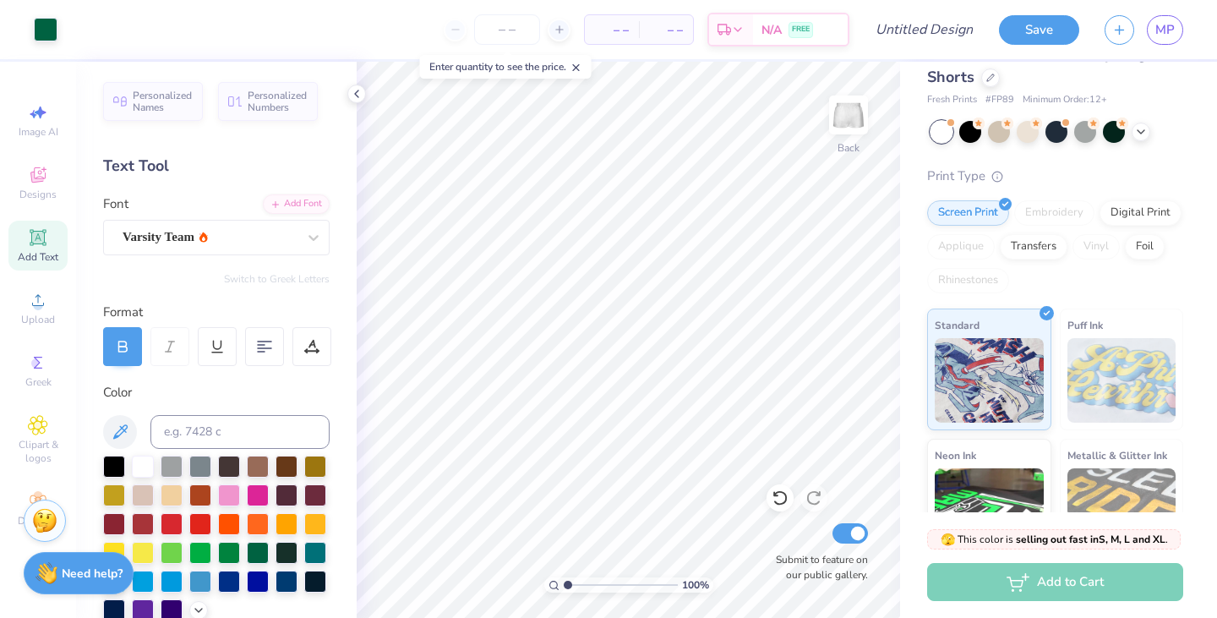
click at [825, 358] on div "100 % Back Submit to feature on our public gallery." at bounding box center [629, 340] width 544 height 556
type input "2.15"
type input "7.79"
type input "1.90"
click at [904, 462] on div "Fresh Prints Miami Heavyweight Shorts Fresh Prints # FP89 Minimum Order: 12 + P…" at bounding box center [1058, 357] width 317 height 668
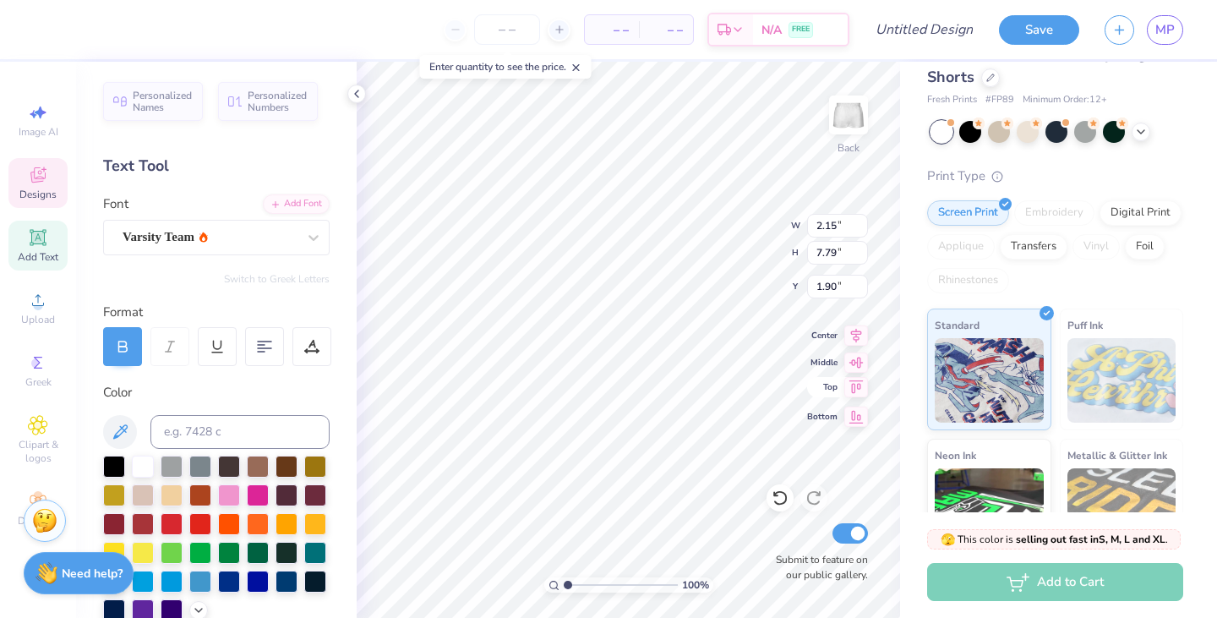
type input "1.85"
click at [789, 501] on div at bounding box center [780, 497] width 27 height 27
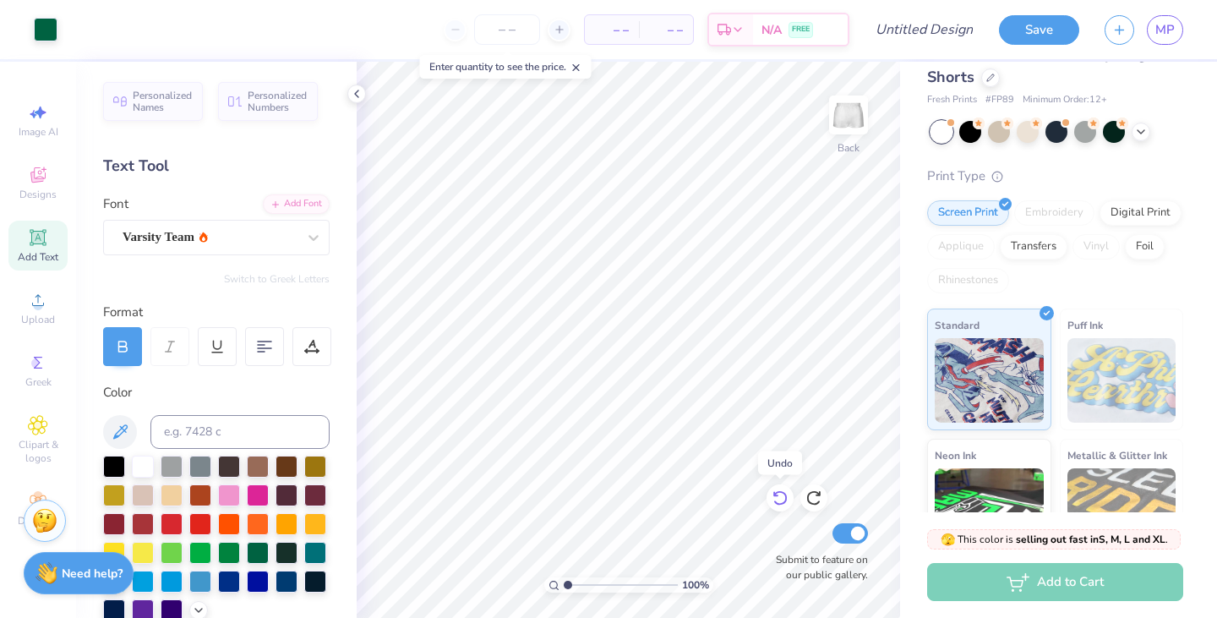
click at [789, 501] on div at bounding box center [780, 497] width 27 height 27
click at [248, 233] on div "Varsity Team" at bounding box center [210, 237] width 178 height 26
click at [360, 92] on icon at bounding box center [357, 94] width 14 height 14
click at [360, 93] on icon at bounding box center [357, 94] width 14 height 14
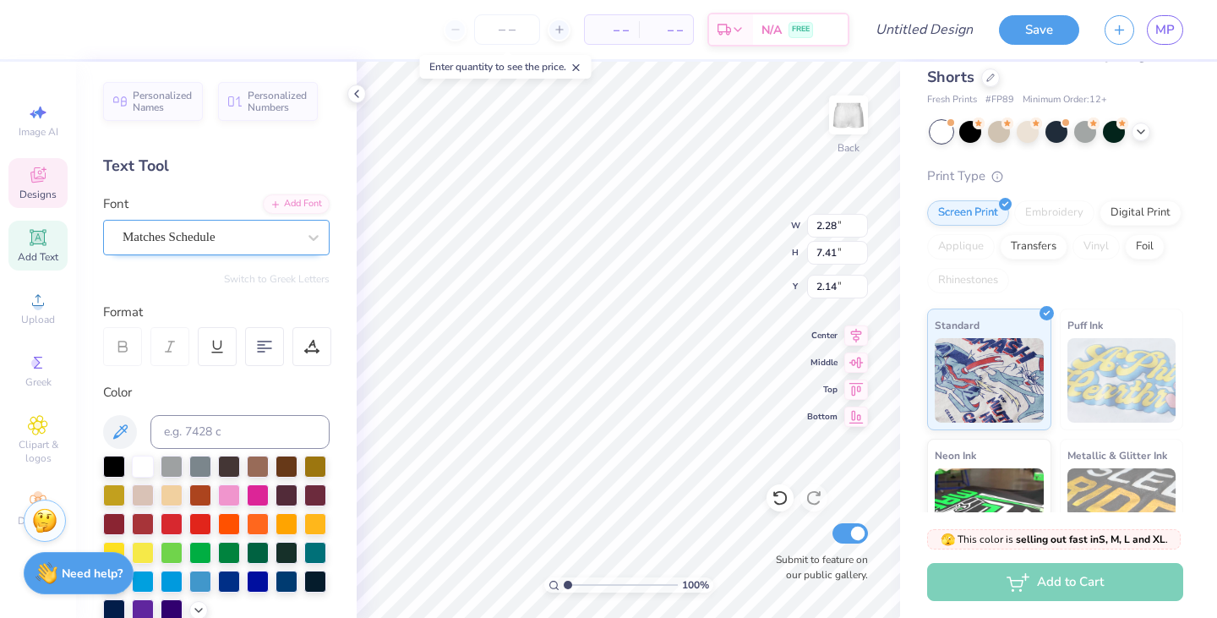
click at [153, 238] on div "Matches Schedule" at bounding box center [210, 237] width 178 height 26
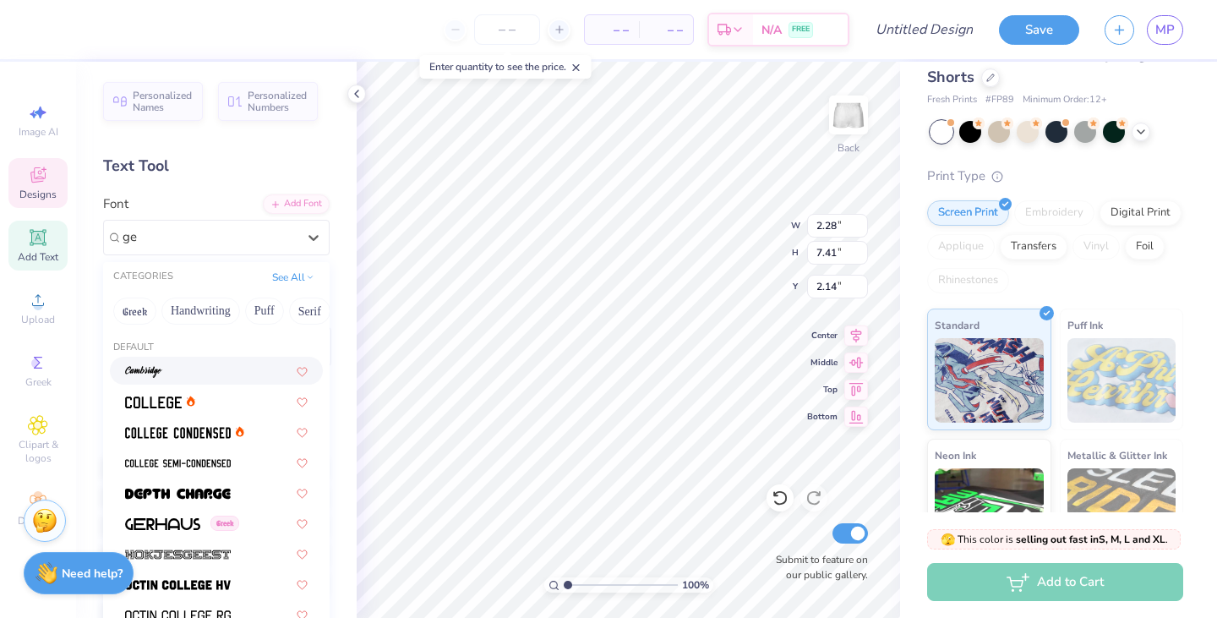
type input "g"
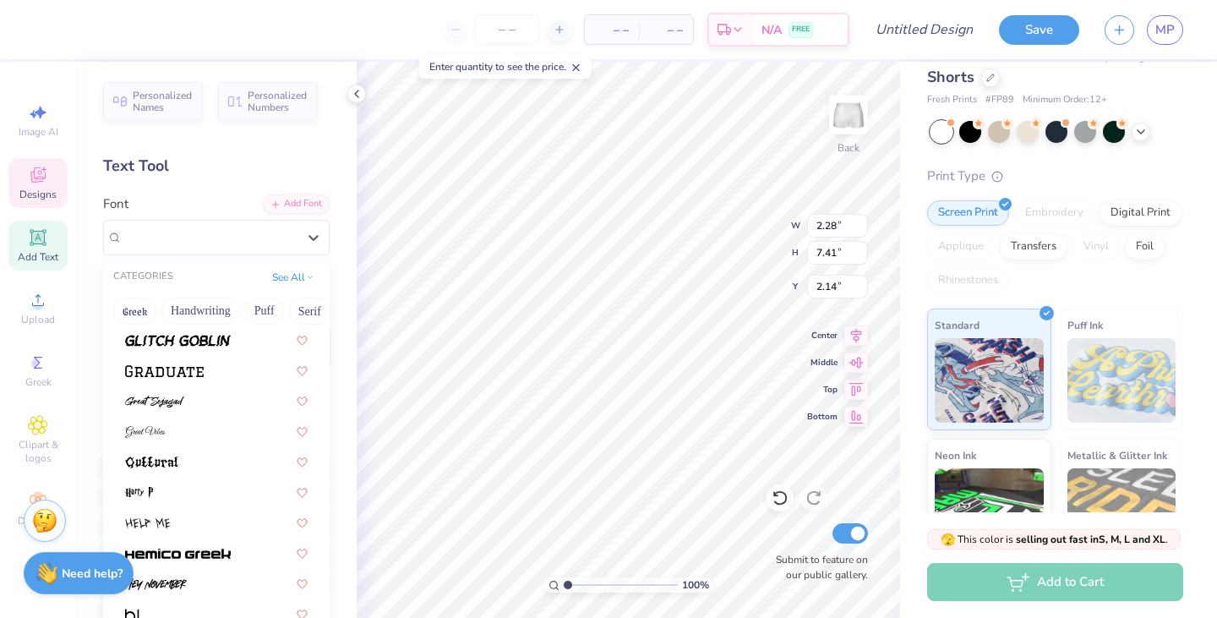
scroll to position [4060, 0]
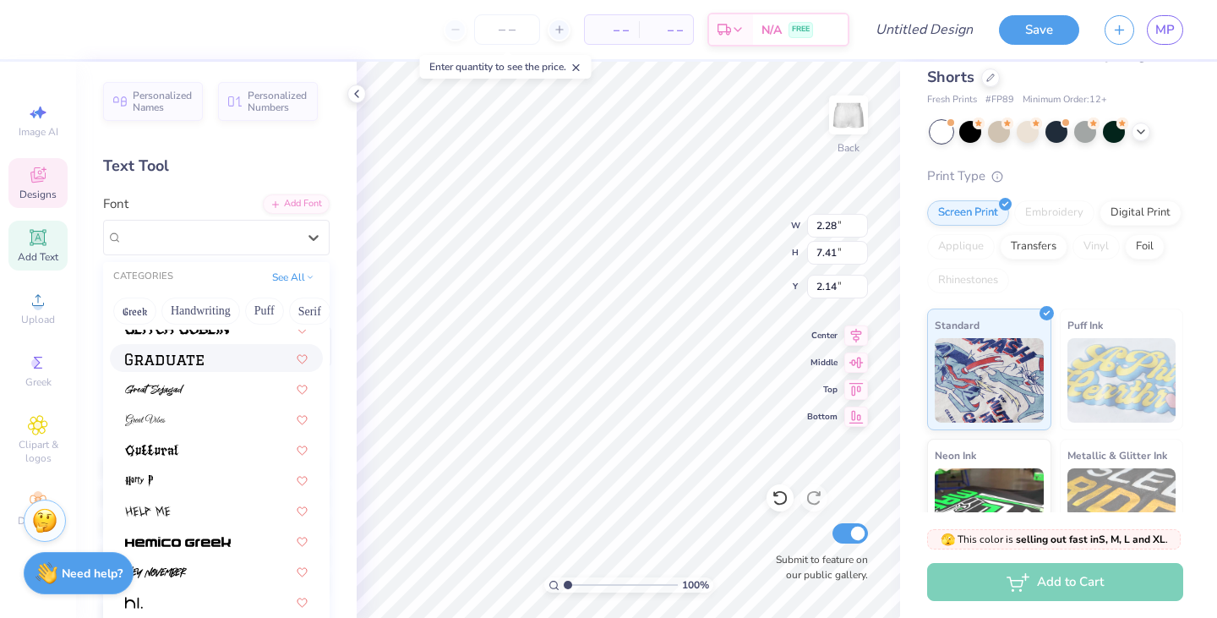
click at [171, 364] on span at bounding box center [164, 358] width 79 height 18
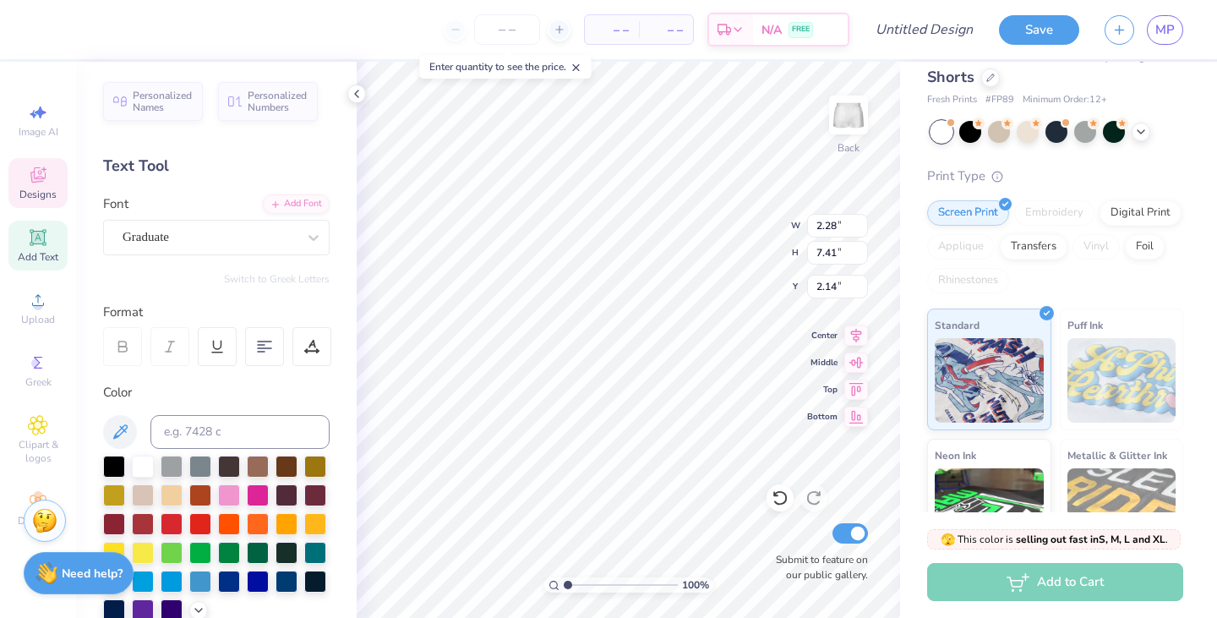
type input "2.37"
type input "9.46"
type input "0.52"
click at [179, 227] on div "Graduate" at bounding box center [210, 237] width 178 height 26
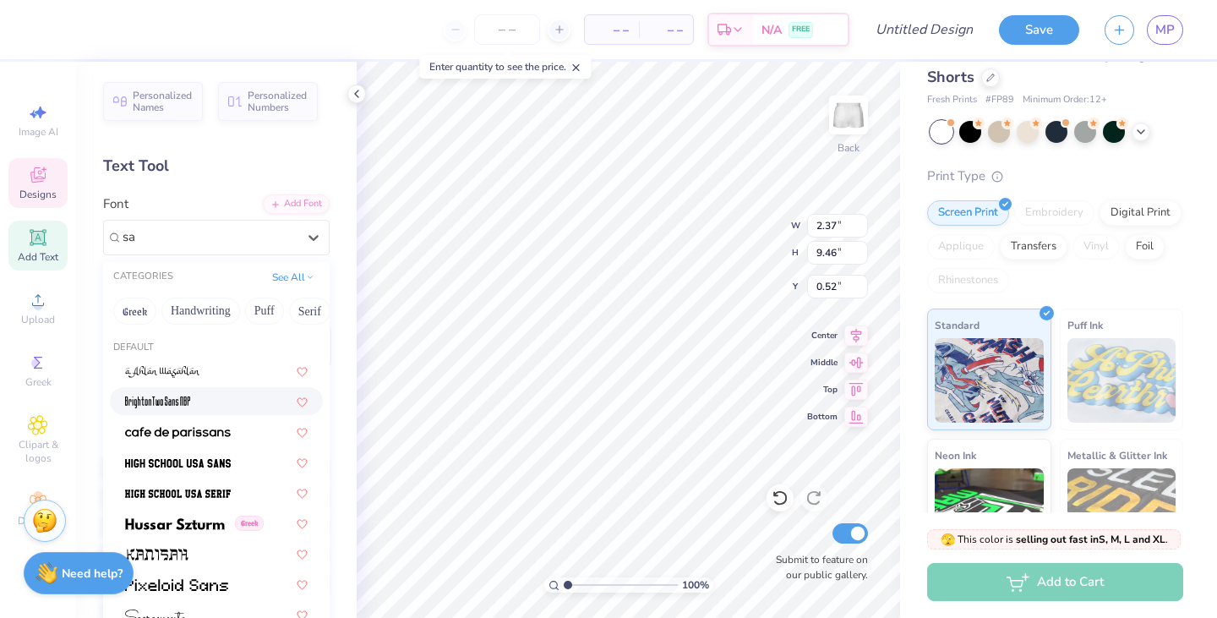
type input "s"
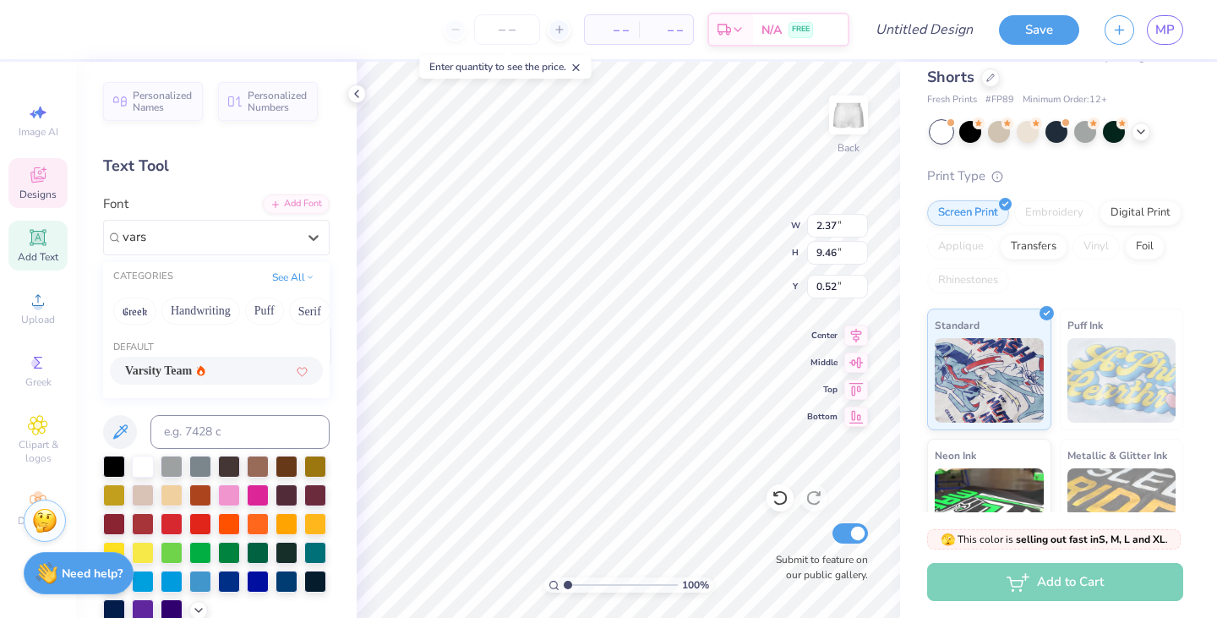
click at [192, 375] on span "Varsity Team" at bounding box center [158, 371] width 67 height 18
type input "vars"
type input "2.32"
type input "8.43"
type input "1.02"
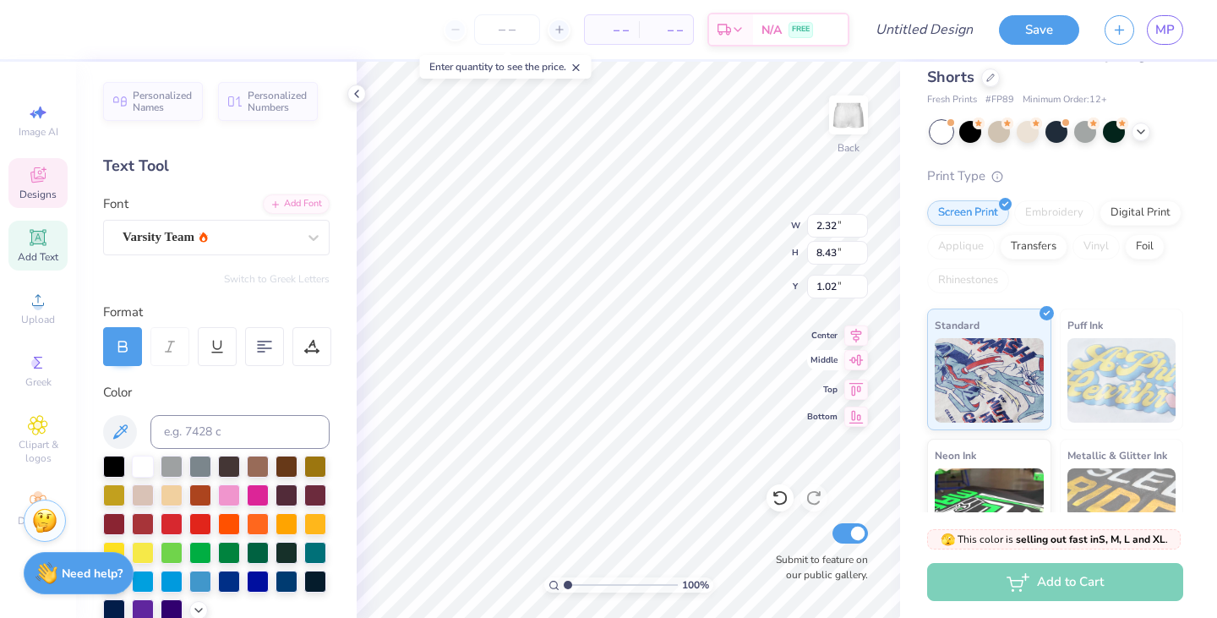
click at [829, 365] on div "100 % Back W 2.32 2.32 " H 8.43 8.43 " Y 1.02 1.02 " Center Middle Top Bottom S…" at bounding box center [629, 340] width 544 height 556
type input "1.04"
click at [1042, 41] on button "Save" at bounding box center [1039, 28] width 80 height 30
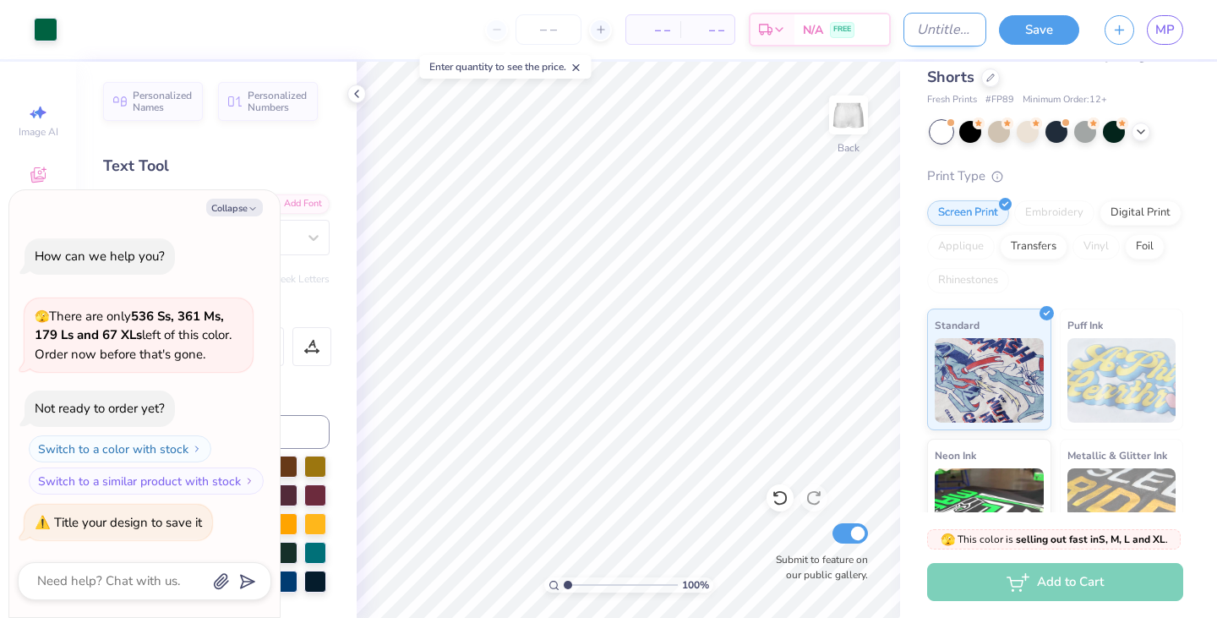
type textarea "x"
click at [946, 21] on input "Design Title" at bounding box center [945, 30] width 83 height 34
type input "[PERSON_NAME] : [US_STATE][GEOGRAPHIC_DATA]"
click at [1041, 35] on button "Save" at bounding box center [1039, 28] width 80 height 30
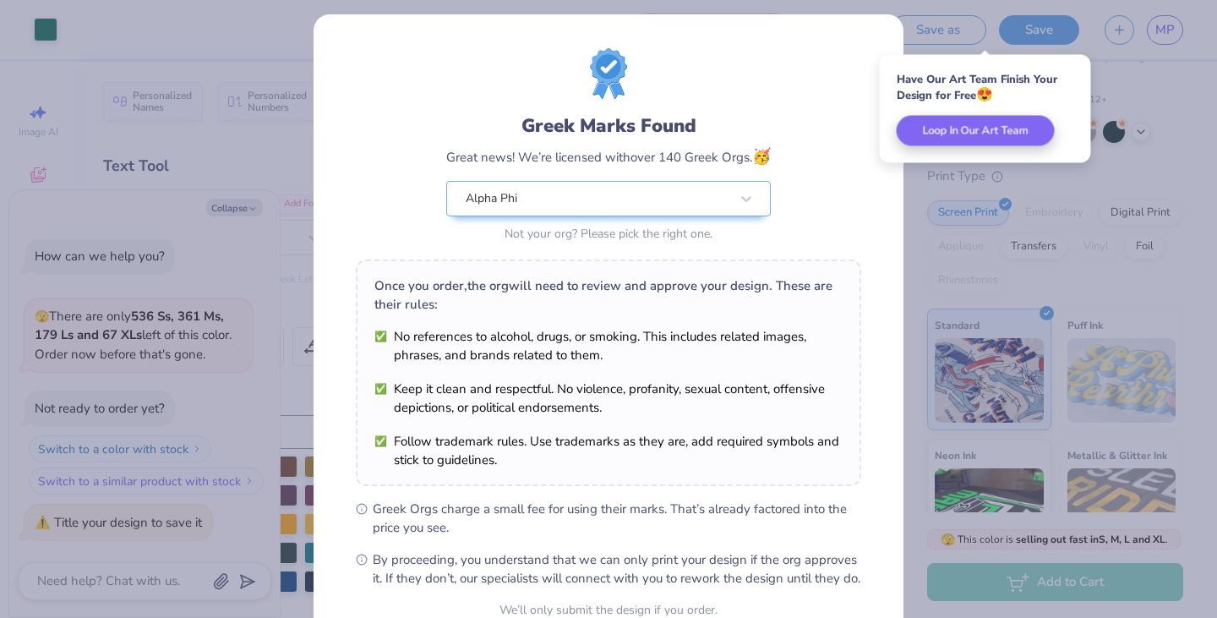
scroll to position [173, 0]
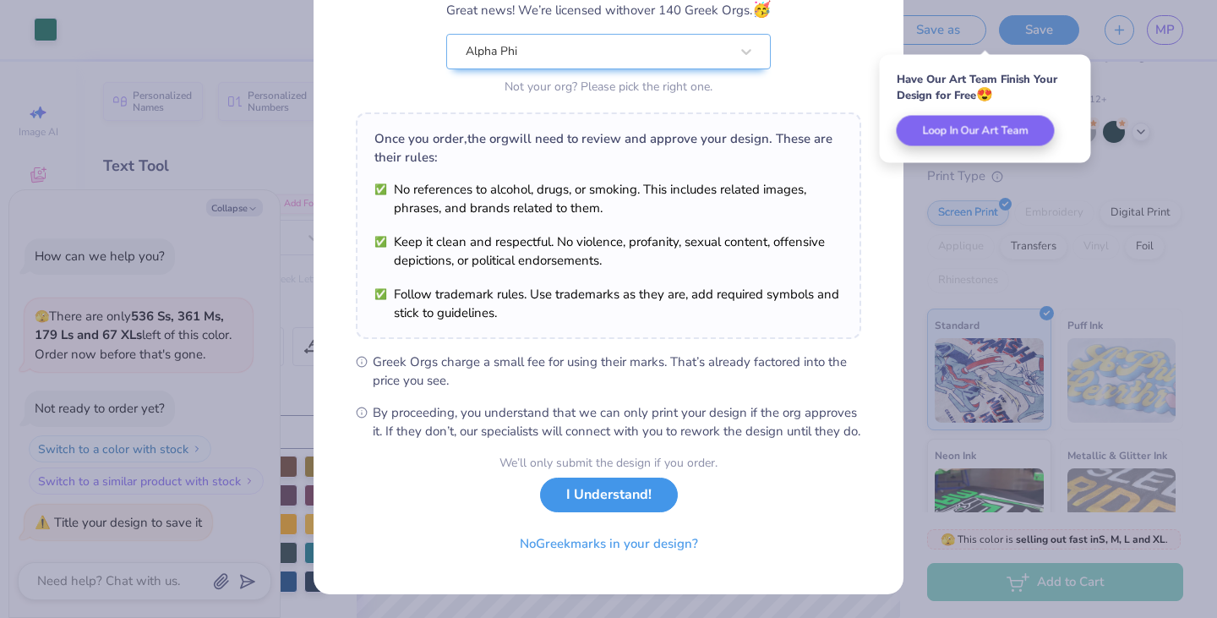
click at [615, 498] on button "I Understand!" at bounding box center [609, 495] width 138 height 35
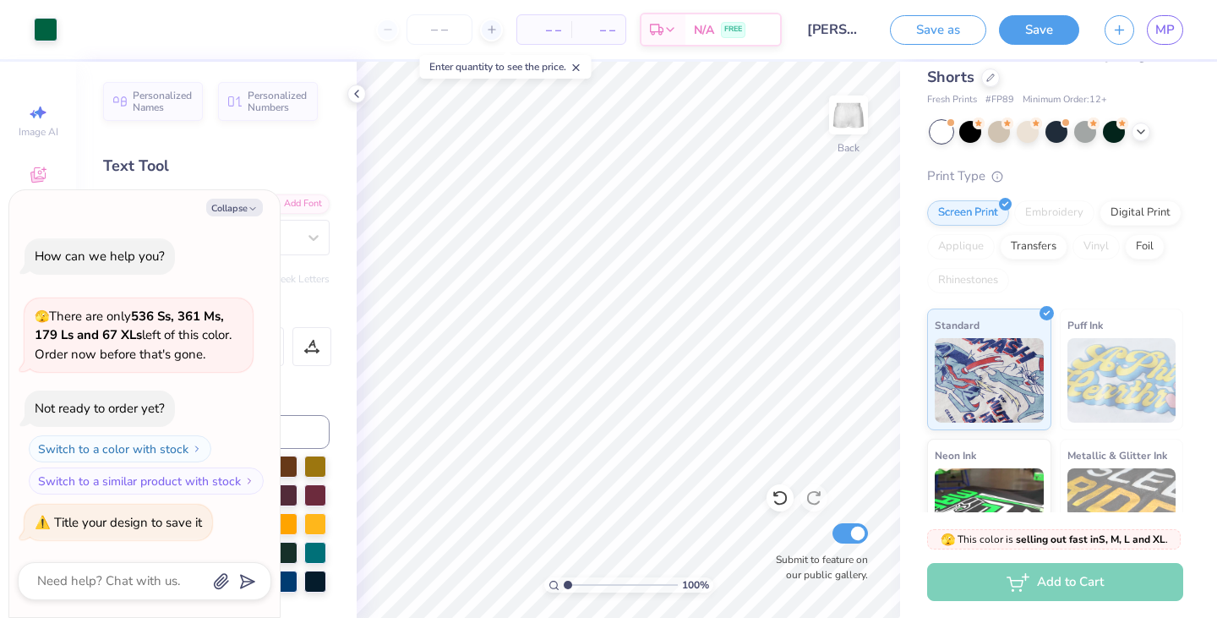
type textarea "x"
click at [1160, 21] on span "MP" at bounding box center [1165, 29] width 19 height 19
